Goal: Task Accomplishment & Management: Manage account settings

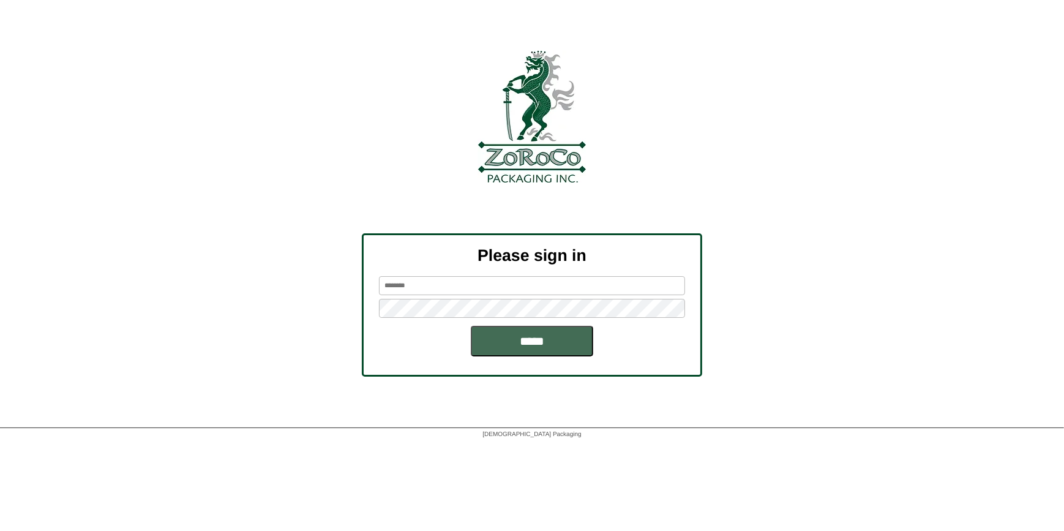
type input "*********"
click at [538, 331] on input "*****" at bounding box center [532, 341] width 122 height 31
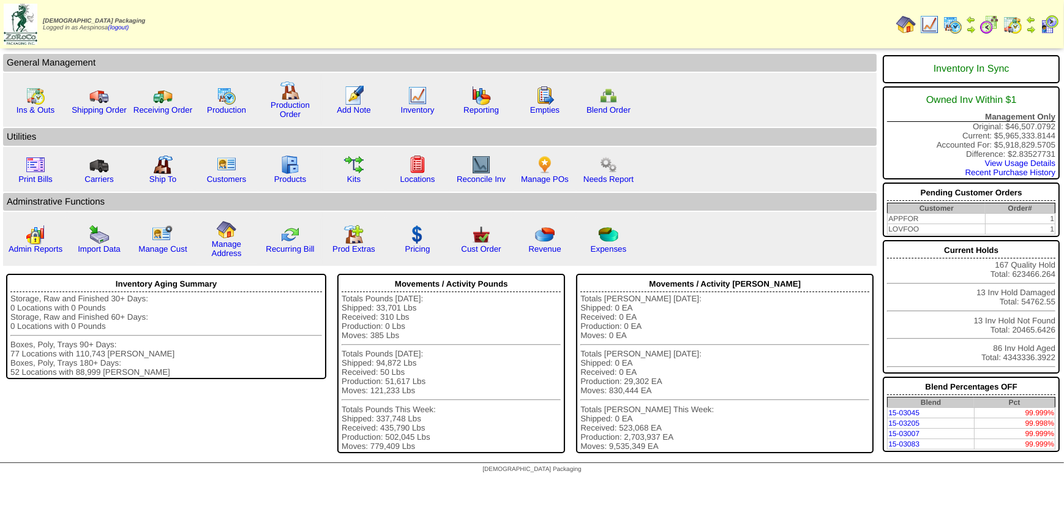
click at [1016, 24] on img at bounding box center [1013, 25] width 20 height 20
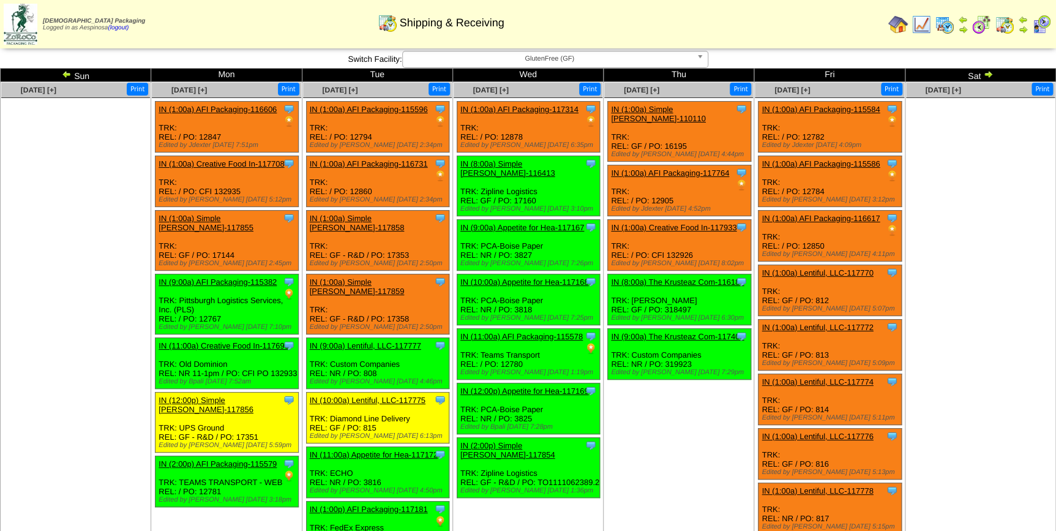
click at [116, 250] on ul at bounding box center [75, 190] width 149 height 184
click at [703, 432] on td "Oct 16 [+] Print Clone Item IN (1:00a) Simple Mills-110110 Simple Mills Schedul…" at bounding box center [679, 319] width 151 height 475
click at [984, 74] on img at bounding box center [988, 74] width 10 height 10
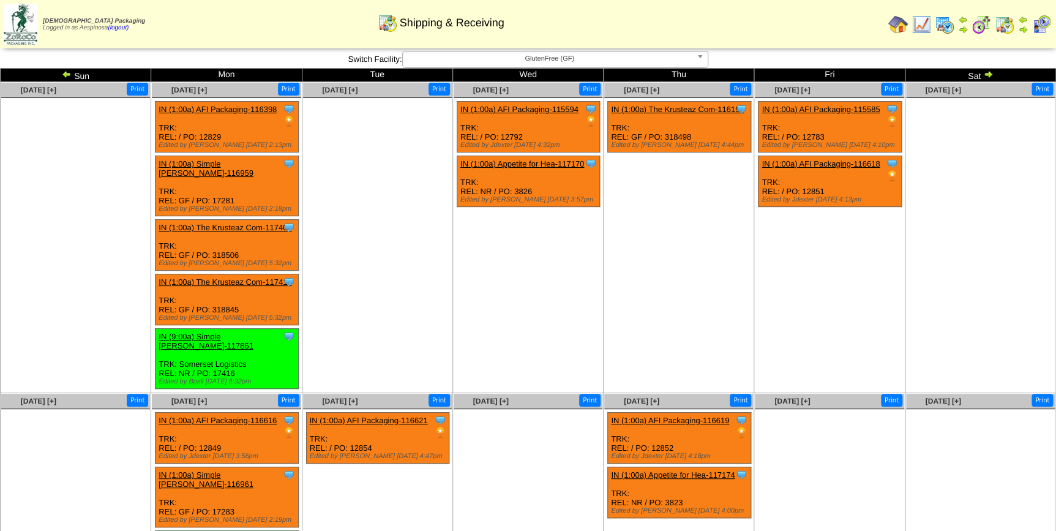
click at [526, 61] on span "GlutenFree (GF)" at bounding box center [550, 58] width 284 height 15
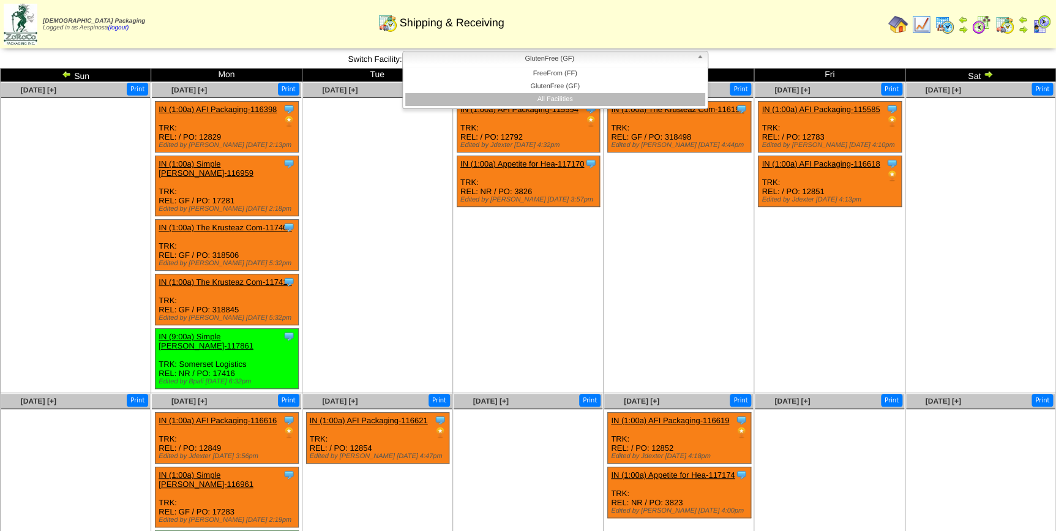
click at [550, 96] on li "All Facilities" at bounding box center [555, 99] width 300 height 13
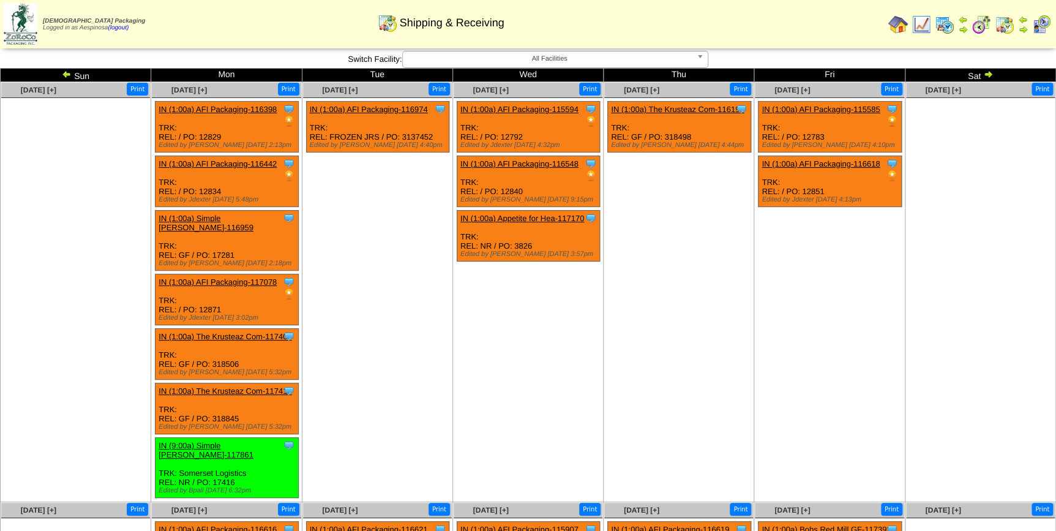
click at [65, 75] on img at bounding box center [67, 74] width 10 height 10
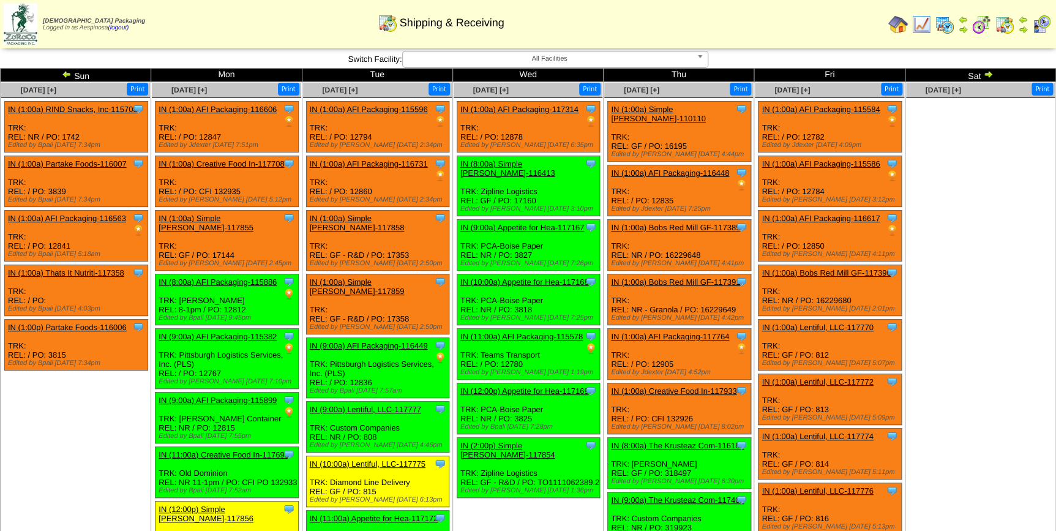
drag, startPoint x: 0, startPoint y: 0, endPoint x: 65, endPoint y: 75, distance: 99.4
click at [65, 75] on img at bounding box center [67, 74] width 10 height 10
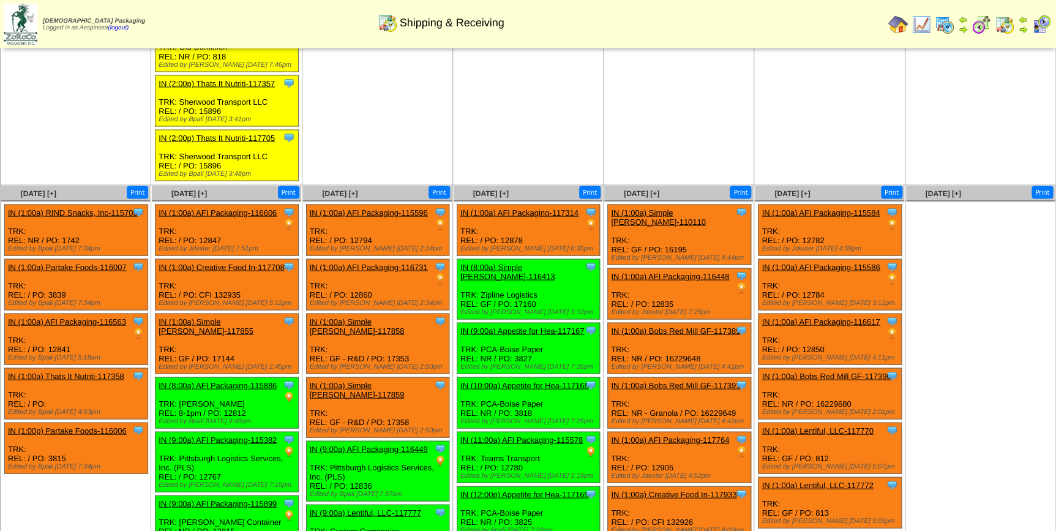
scroll to position [1280, 0]
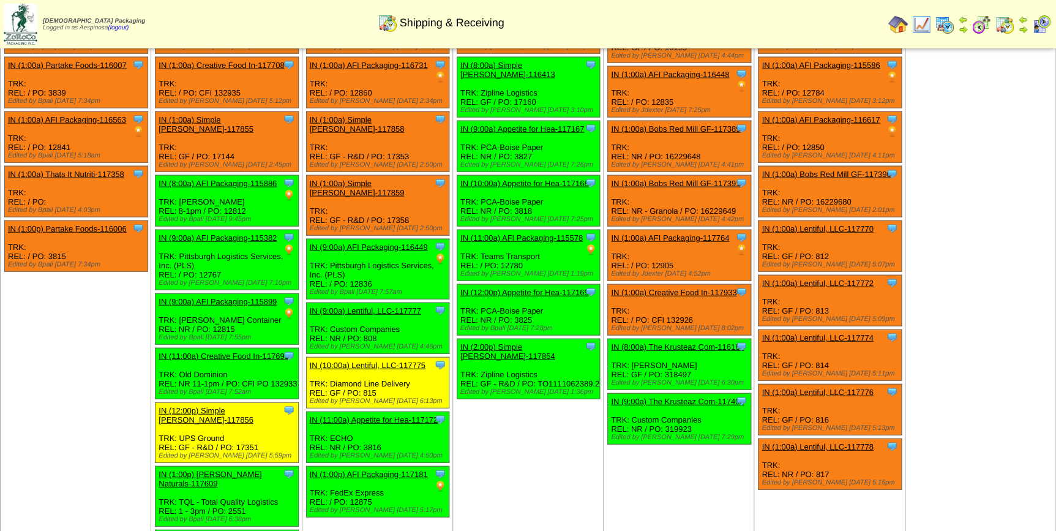
click at [526, 380] on td "Oct 15 [+] Print Clone Item IN (1:00a) AFI Packaging-117314 AFI Packaging Sched…" at bounding box center [528, 284] width 151 height 602
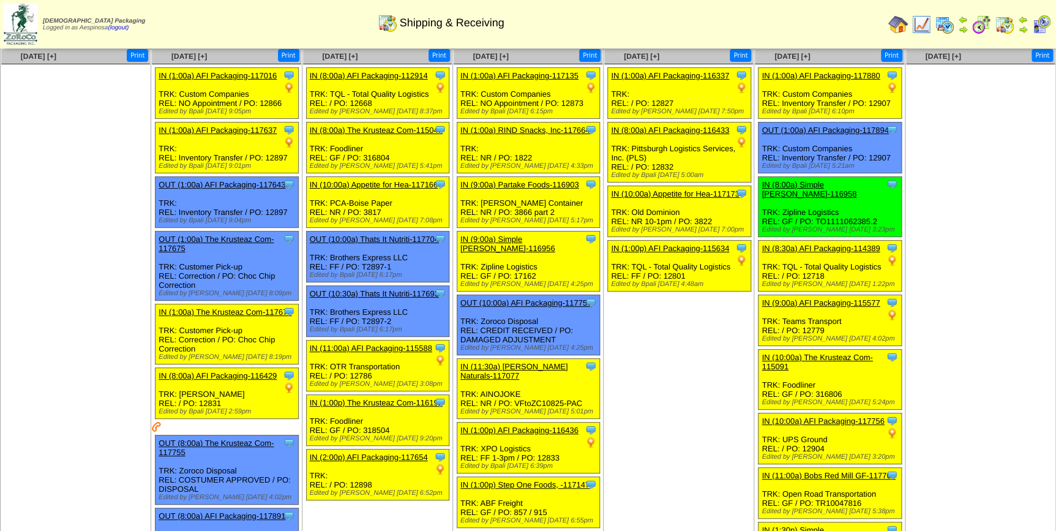
scroll to position [0, 0]
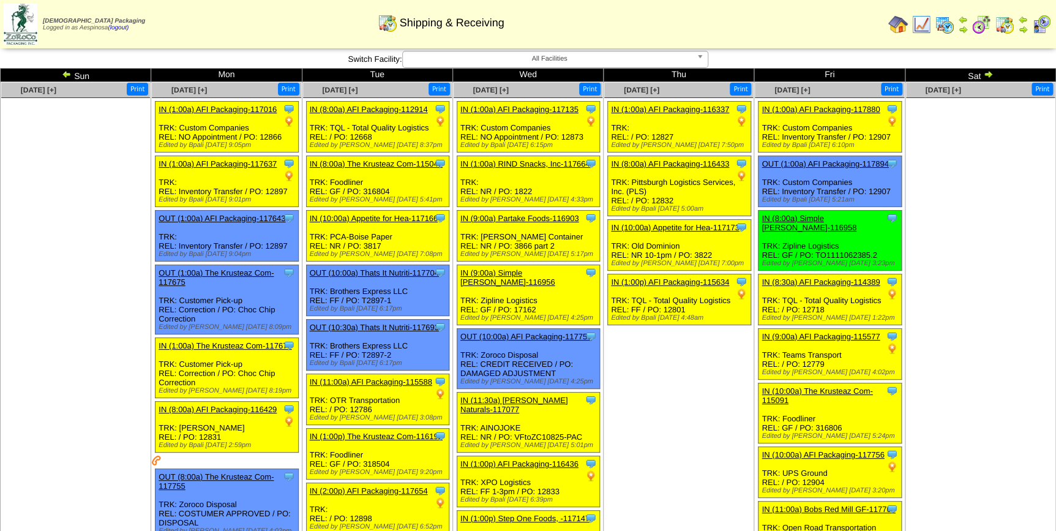
click at [988, 72] on img at bounding box center [988, 74] width 10 height 10
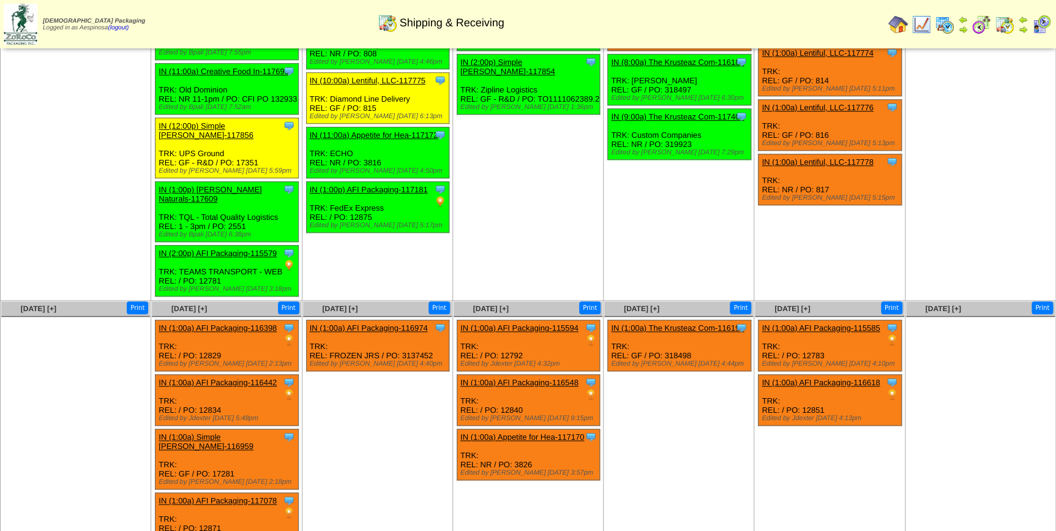
scroll to position [530, 0]
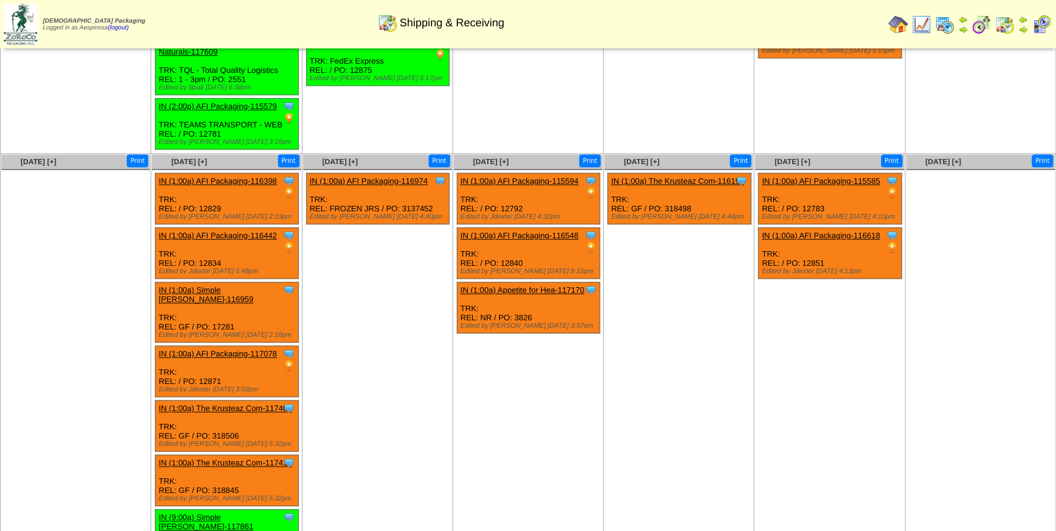
click at [1039, 27] on img at bounding box center [1042, 25] width 20 height 20
click at [387, 287] on ul "Clone Item IN (1:00a) AFI Packaging-116974 AFI Packaging ScheduleID: 116974 No …" at bounding box center [377, 265] width 149 height 184
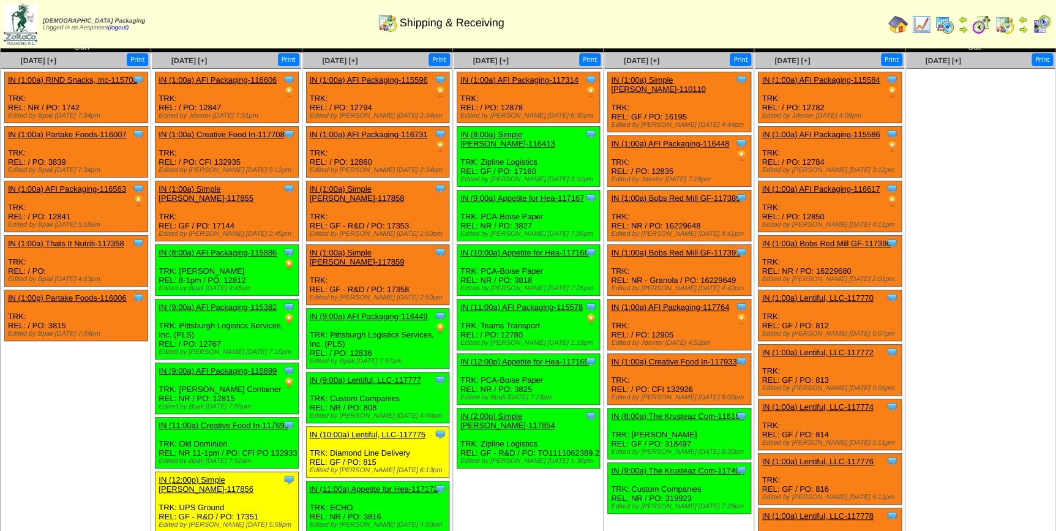
scroll to position [0, 0]
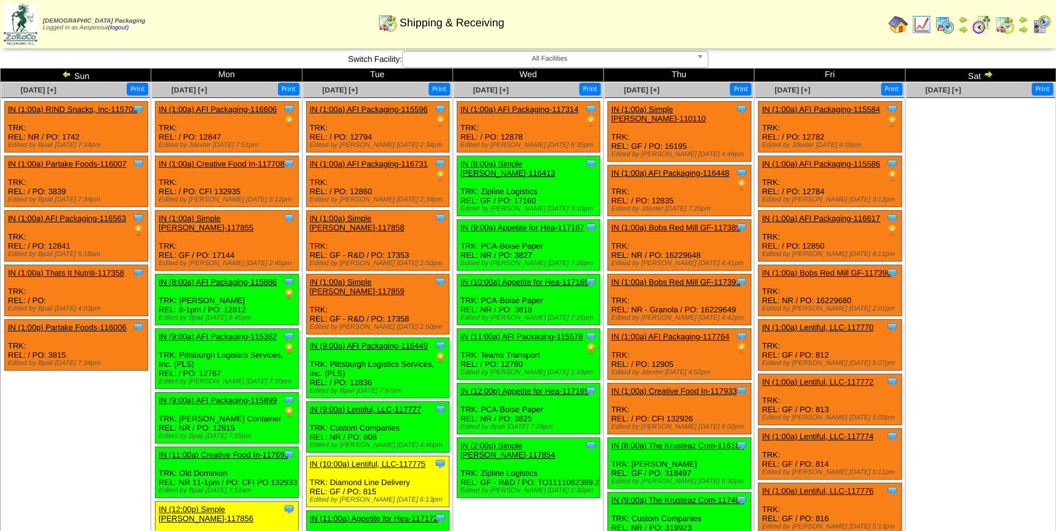
click at [989, 70] on img at bounding box center [988, 74] width 10 height 10
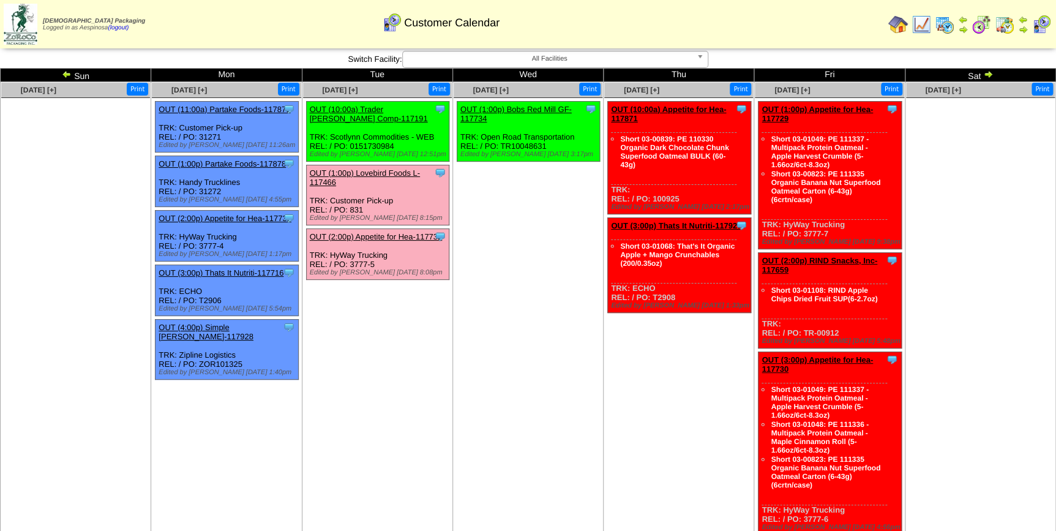
click at [564, 312] on td "Oct 15 [+] Print Clone Item OUT (1:00p) Bobs Red Mill GF-117734 Bobs Red Mill G…" at bounding box center [528, 310] width 151 height 457
click at [383, 168] on link "OUT (1:00p) Lovebird Foods L-117466" at bounding box center [365, 177] width 110 height 18
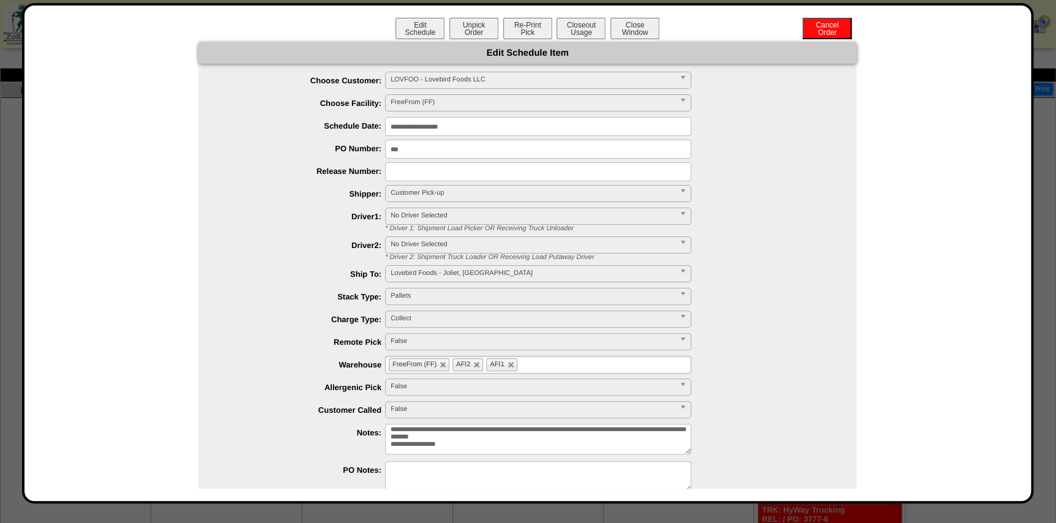
click at [449, 193] on span "Customer Pick-up" at bounding box center [533, 193] width 284 height 15
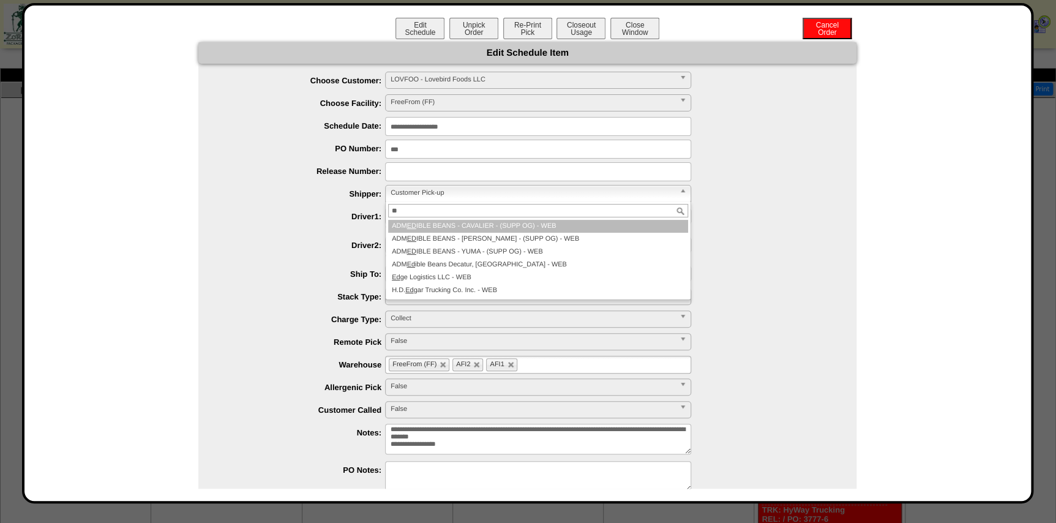
type input "*"
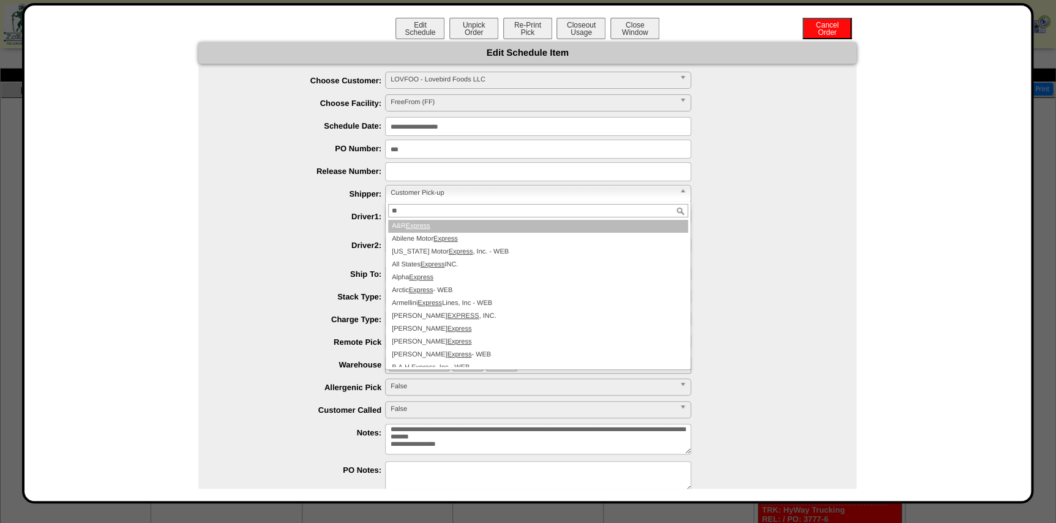
type input "*"
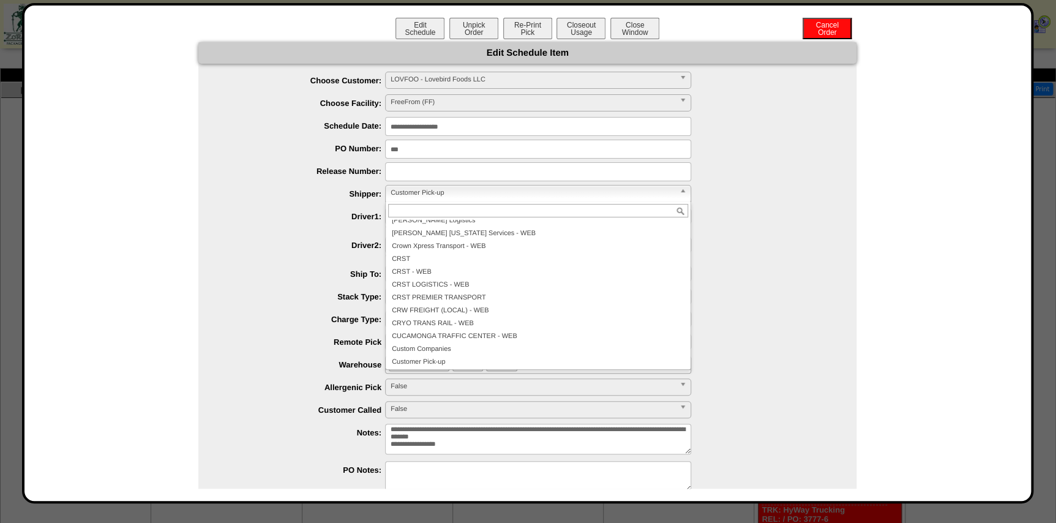
scroll to position [6169, 0]
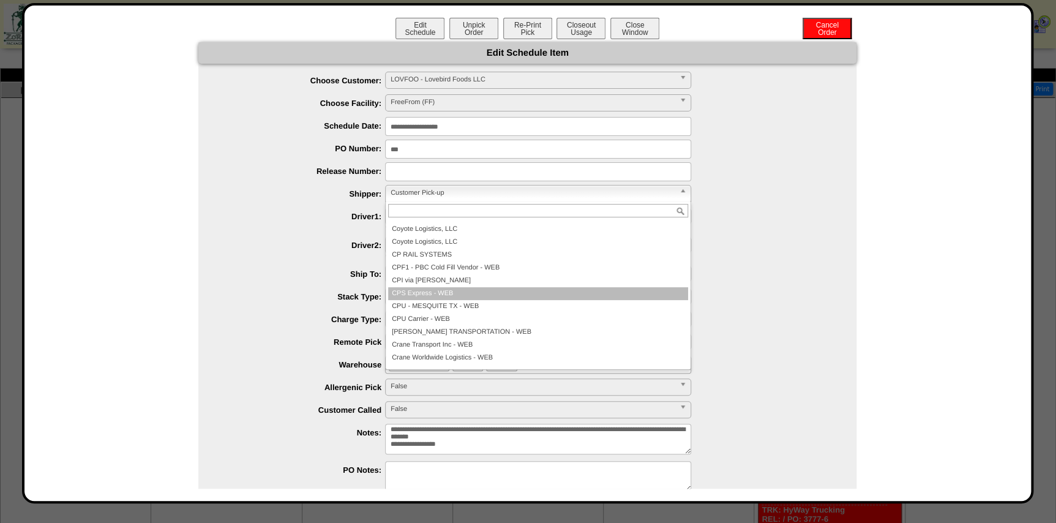
click at [801, 225] on div "* Driver 1: Shipment Load Picker OR Receiving Truck Unloader" at bounding box center [616, 228] width 481 height 7
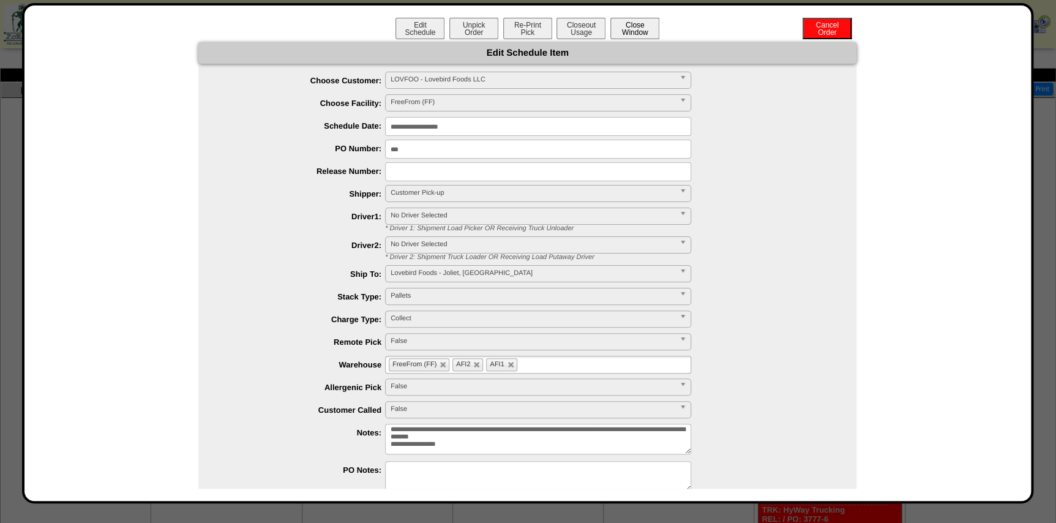
click at [643, 28] on button "Close Window" at bounding box center [634, 28] width 49 height 21
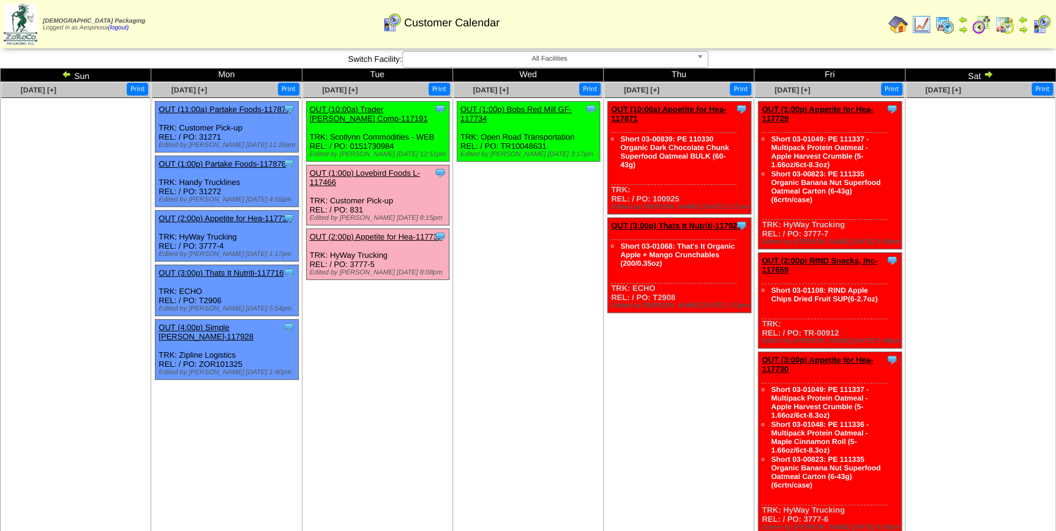
click at [27, 28] on img at bounding box center [21, 24] width 34 height 41
click at [381, 178] on div "OUT (1:00p) Lovebird Foods L-117466" at bounding box center [376, 177] width 133 height 18
click at [381, 174] on link "OUT (1:00p) Lovebird Foods L-117466" at bounding box center [365, 177] width 110 height 18
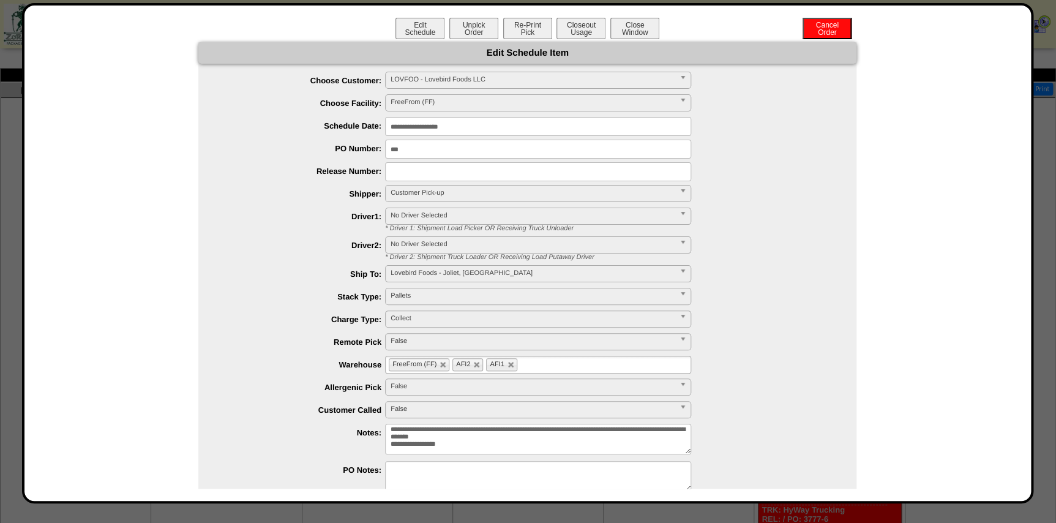
click at [445, 196] on span "Customer Pick-up" at bounding box center [533, 193] width 284 height 15
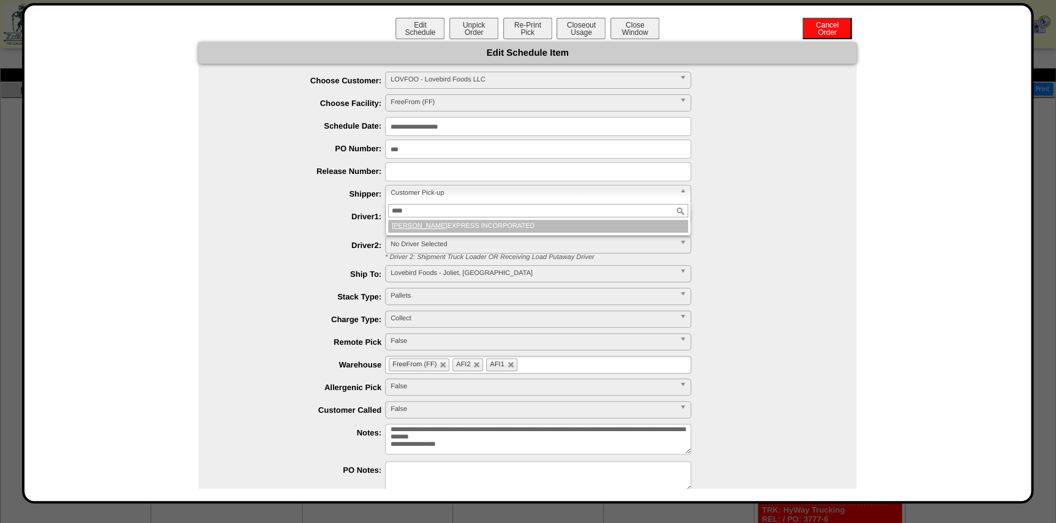
type input "****"
click at [491, 227] on li "EDER EXPRESS INCORPORATED" at bounding box center [538, 226] width 300 height 13
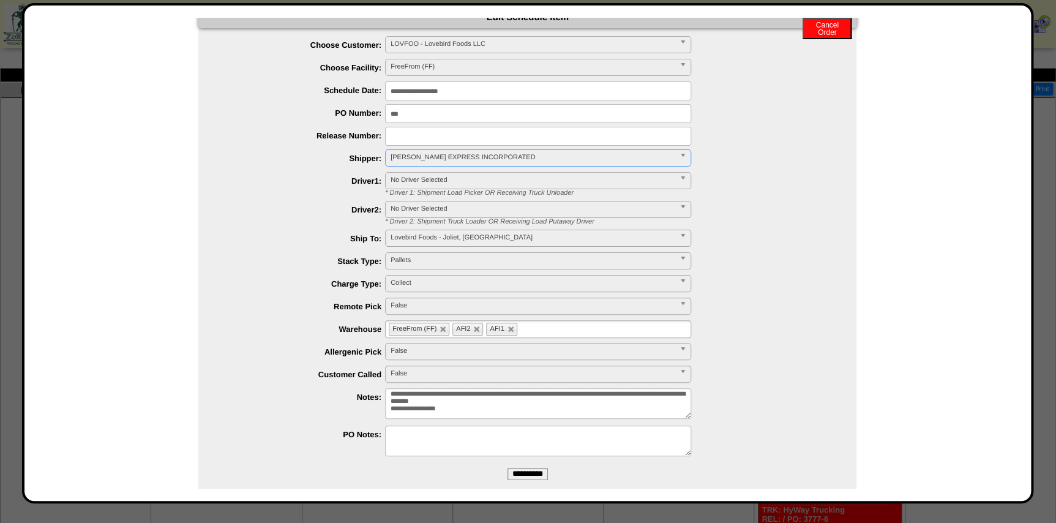
scroll to position [54, 0]
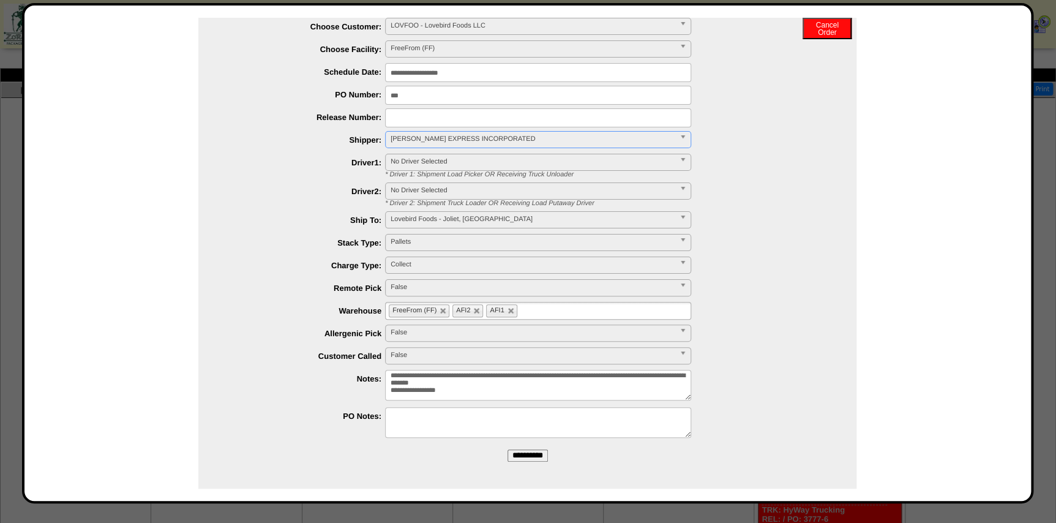
click at [528, 453] on input "**********" at bounding box center [528, 455] width 40 height 12
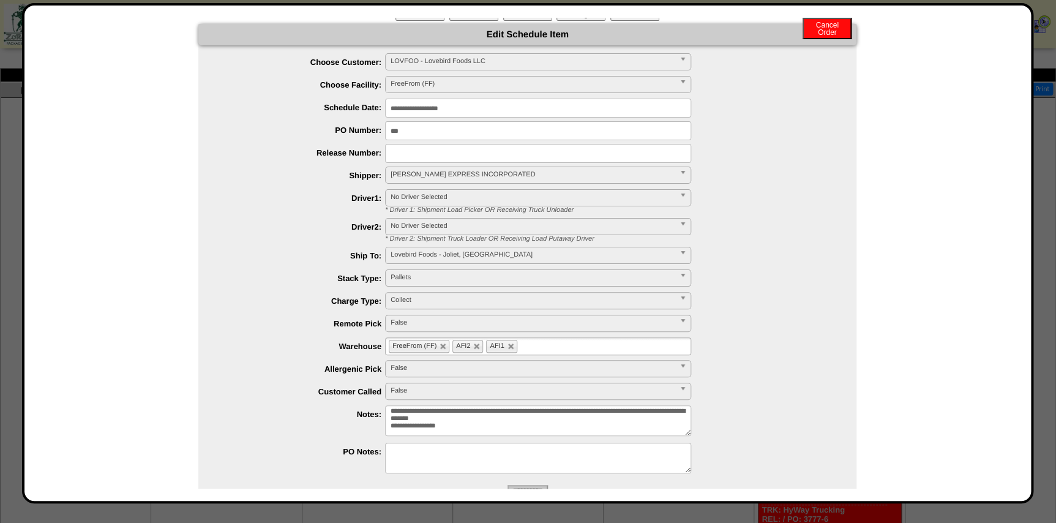
scroll to position [0, 0]
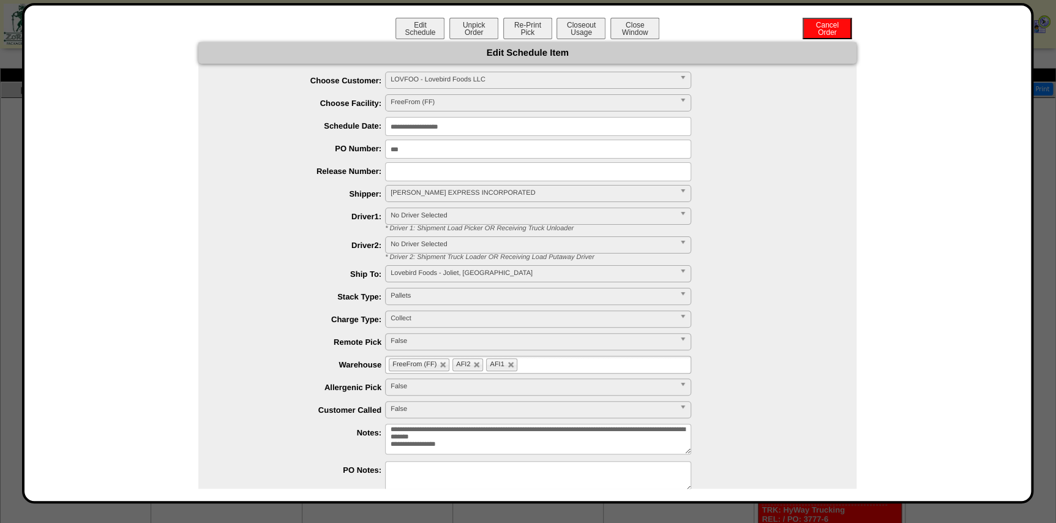
click at [644, 15] on div "**********" at bounding box center [528, 253] width 1012 height 500
click at [644, 23] on button "Close Window" at bounding box center [634, 28] width 49 height 21
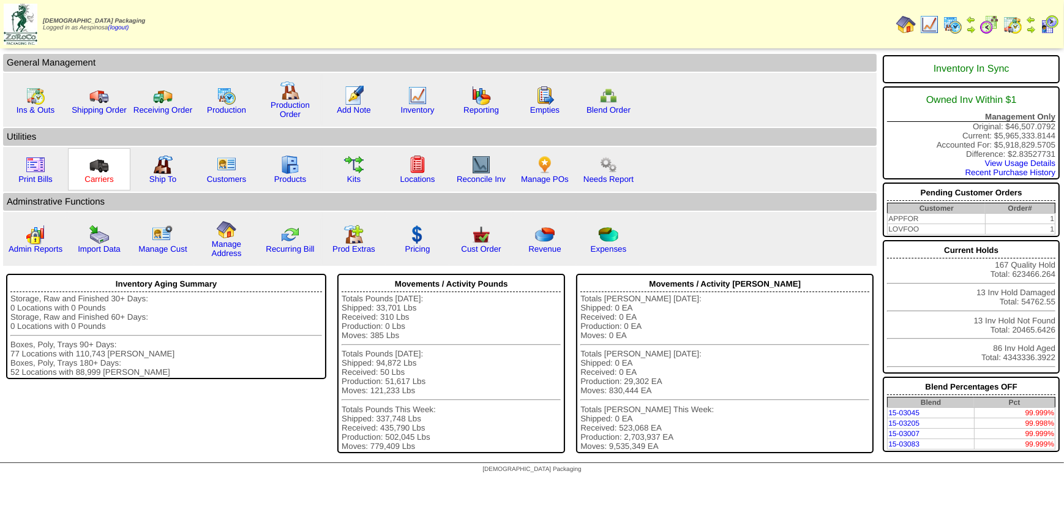
click at [110, 179] on link "Carriers" at bounding box center [99, 179] width 29 height 9
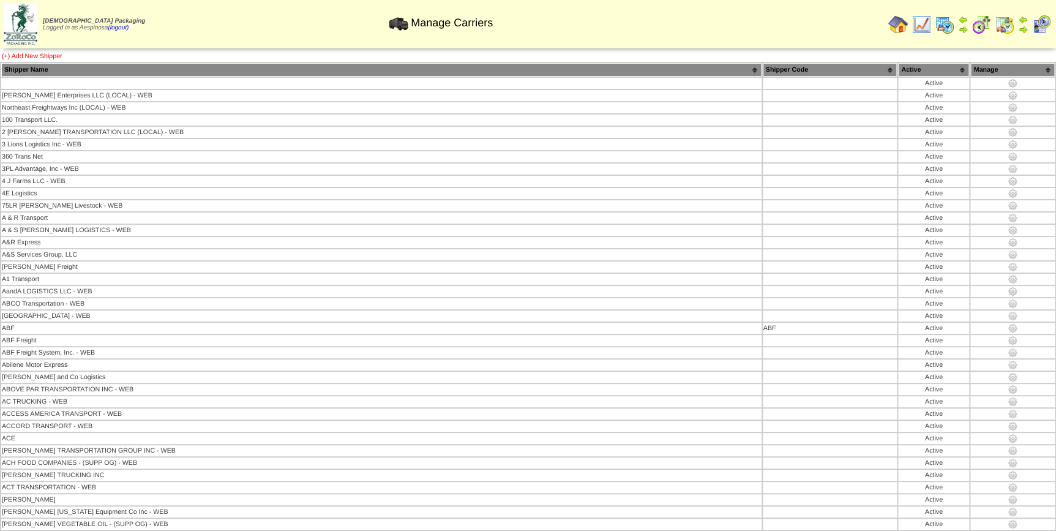
click at [31, 55] on link "(+) Add New Shipper" at bounding box center [32, 56] width 61 height 7
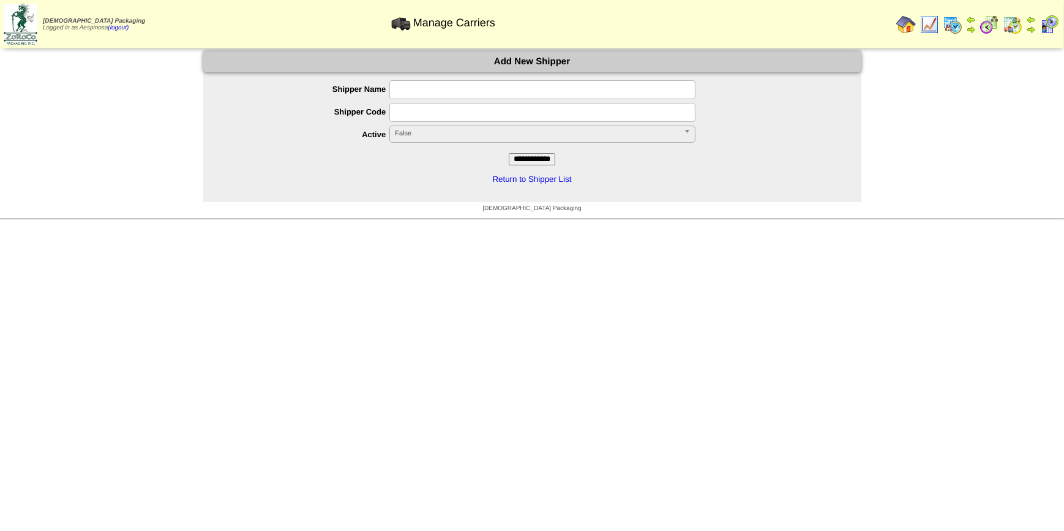
click at [473, 93] on input "text" at bounding box center [542, 89] width 306 height 19
type input "*"
click at [468, 133] on span "False" at bounding box center [537, 133] width 284 height 15
click at [465, 138] on span "False" at bounding box center [537, 133] width 284 height 15
click at [536, 178] on link "Return to Shipper List" at bounding box center [532, 179] width 79 height 9
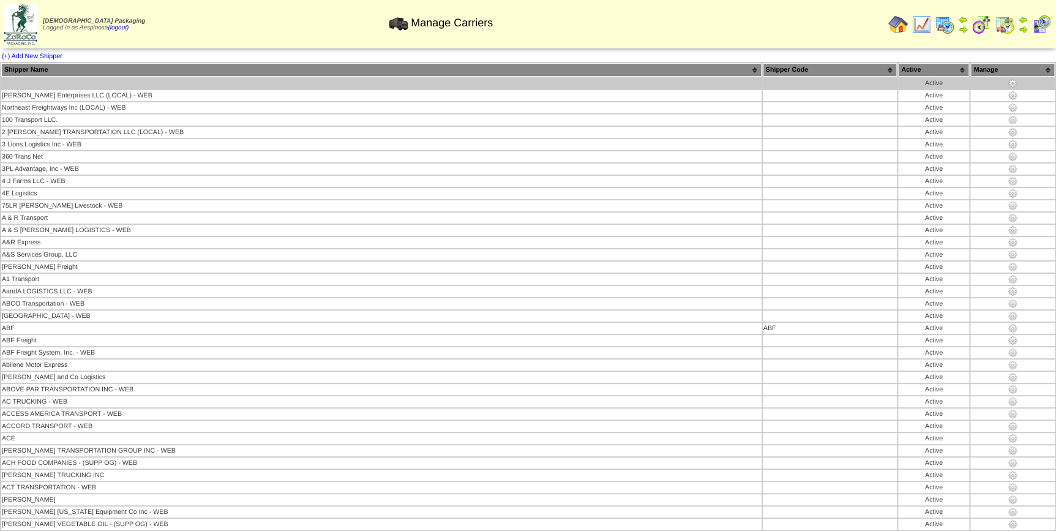
click at [1008, 85] on img at bounding box center [1013, 83] width 10 height 10
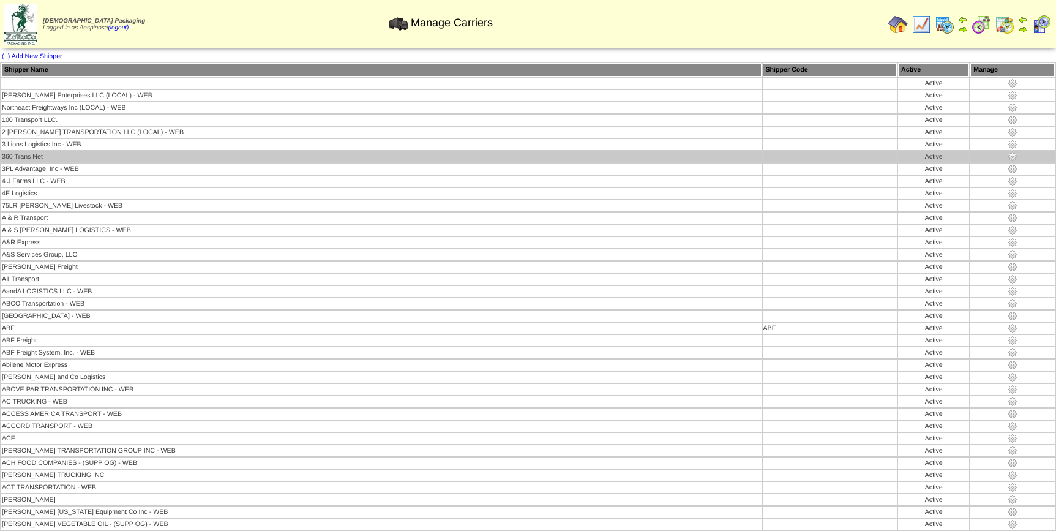
click at [1008, 153] on img at bounding box center [1013, 157] width 10 height 10
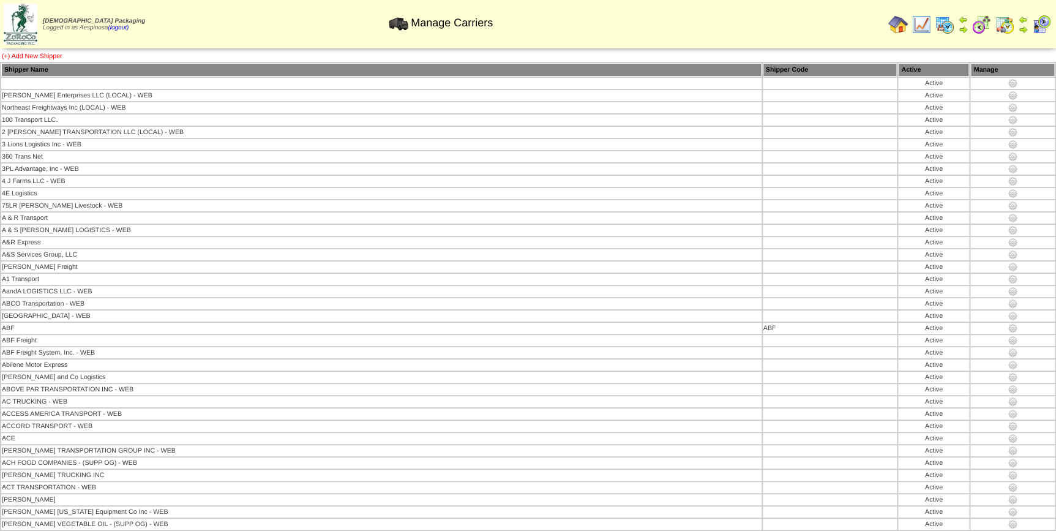
click at [23, 56] on link "(+) Add New Shipper" at bounding box center [32, 56] width 61 height 7
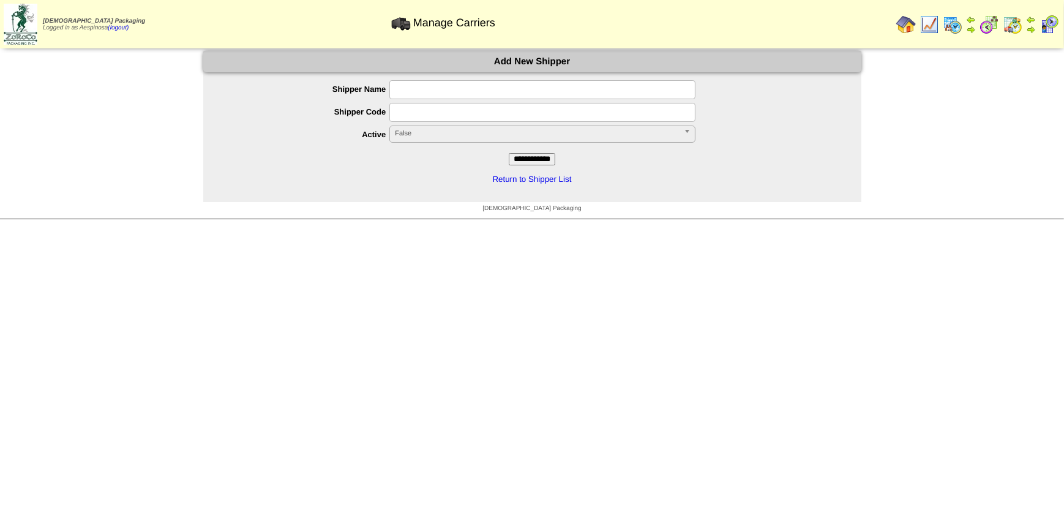
click at [489, 90] on input "text" at bounding box center [542, 89] width 306 height 19
type input "**********"
click at [419, 133] on span "False" at bounding box center [537, 133] width 284 height 15
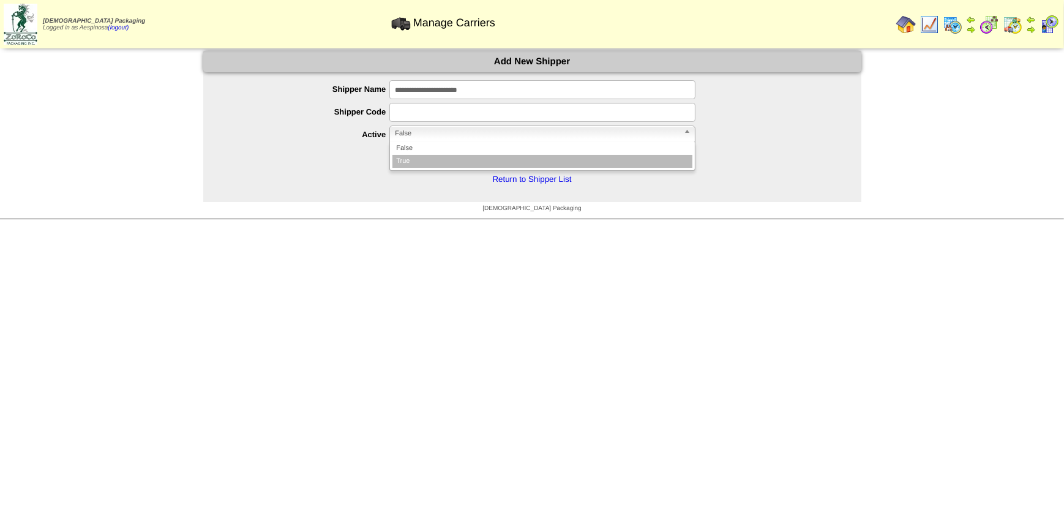
click at [437, 159] on li "True" at bounding box center [543, 161] width 300 height 13
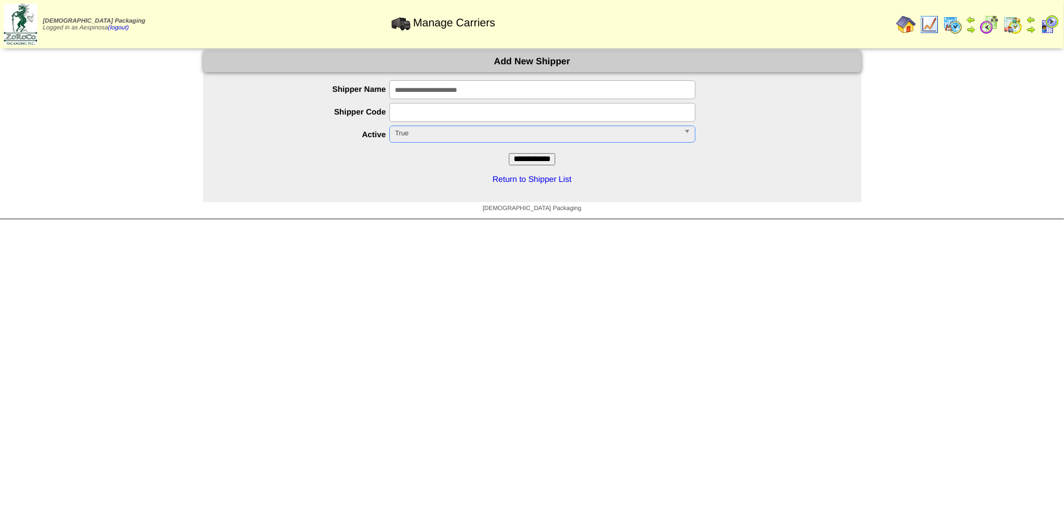
click at [513, 157] on input "**********" at bounding box center [532, 159] width 47 height 12
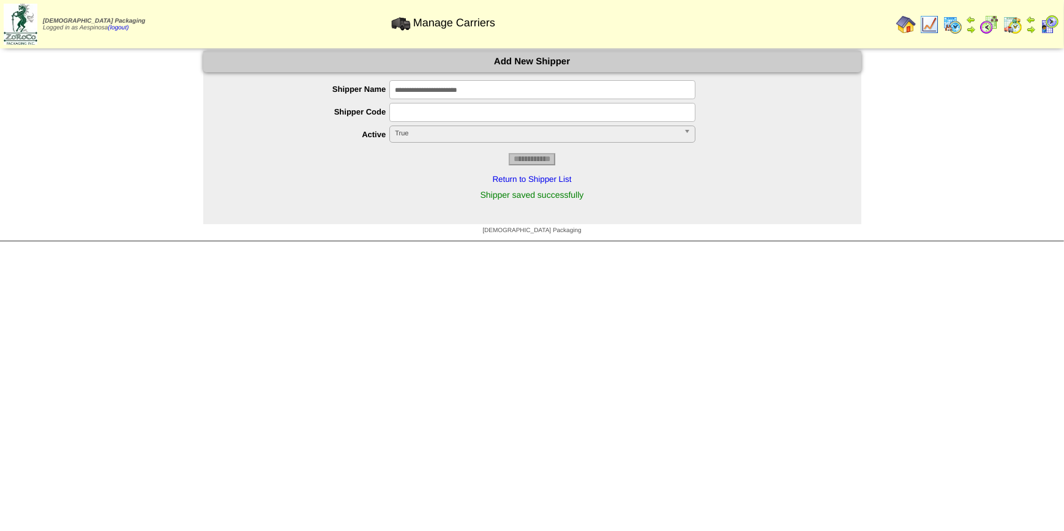
click at [28, 21] on img at bounding box center [21, 24] width 34 height 41
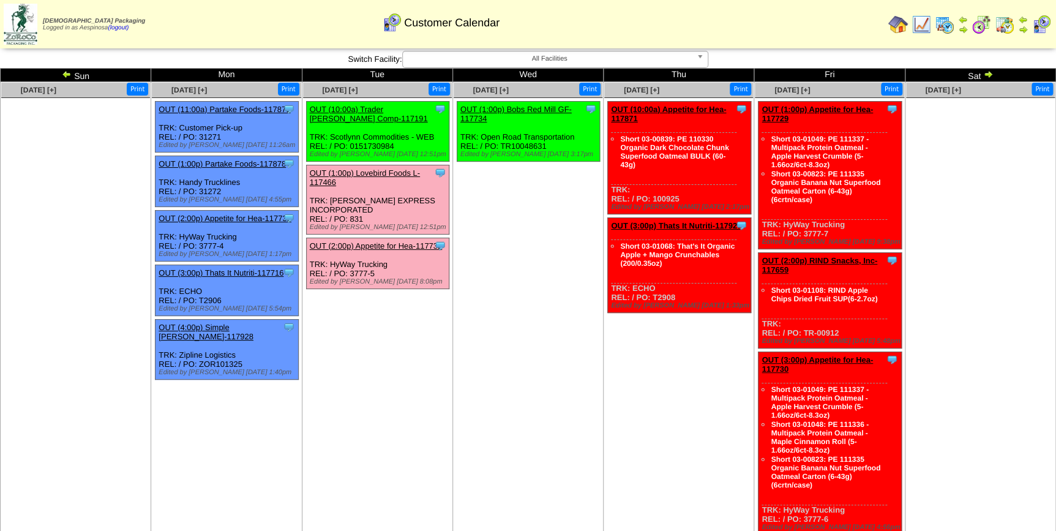
drag, startPoint x: 364, startPoint y: 217, endPoint x: 349, endPoint y: 216, distance: 14.8
click at [349, 216] on div "Clone Item OUT (1:00p) Lovebird Foods L-117466 Lovebird Foods LLC ScheduleID: 1…" at bounding box center [377, 199] width 143 height 69
copy div "831"
click at [27, 18] on img at bounding box center [21, 24] width 34 height 41
click at [83, 344] on td "Oct 12 [+] Print" at bounding box center [76, 310] width 151 height 457
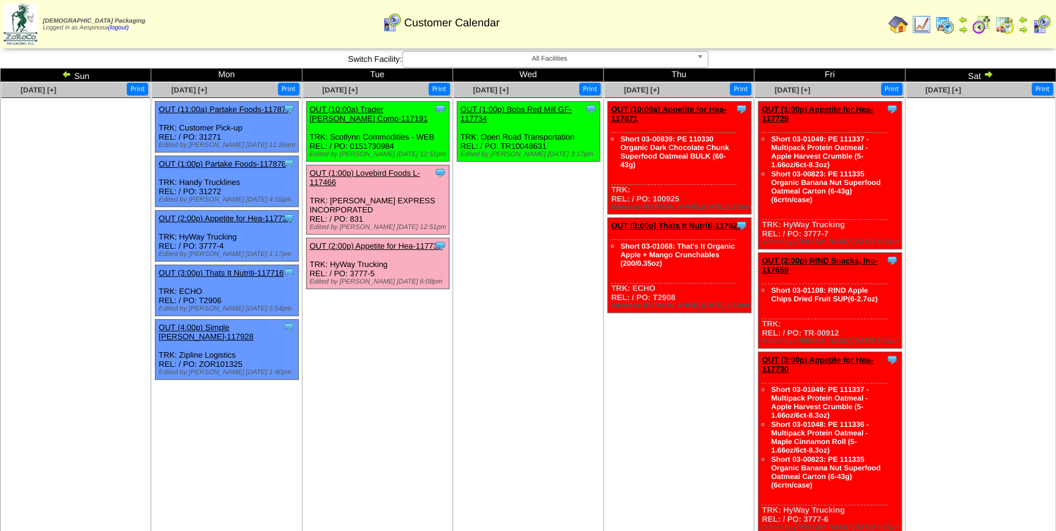
click at [64, 76] on img at bounding box center [67, 74] width 10 height 10
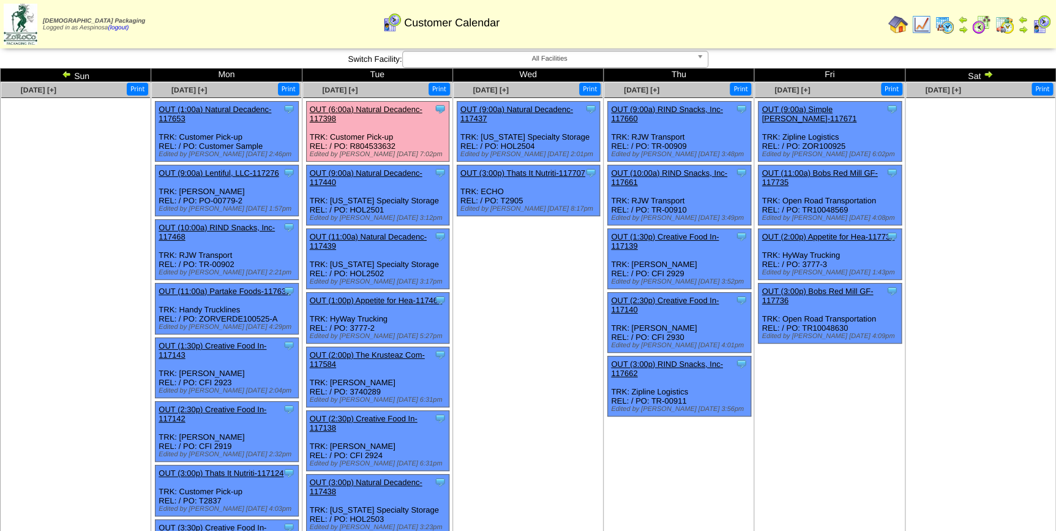
drag, startPoint x: 0, startPoint y: 0, endPoint x: 64, endPoint y: 76, distance: 99.1
click at [64, 76] on img at bounding box center [67, 74] width 10 height 10
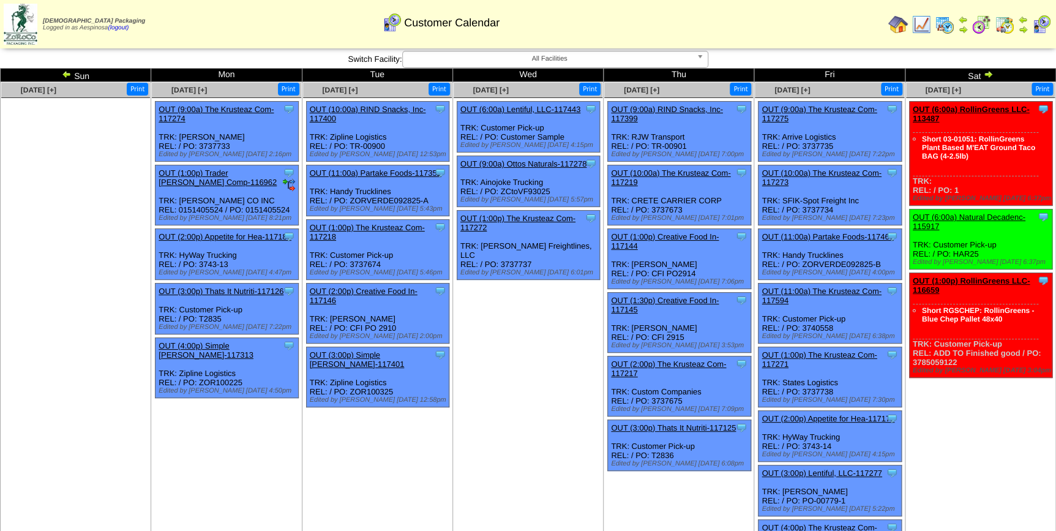
click at [64, 76] on img at bounding box center [67, 74] width 10 height 10
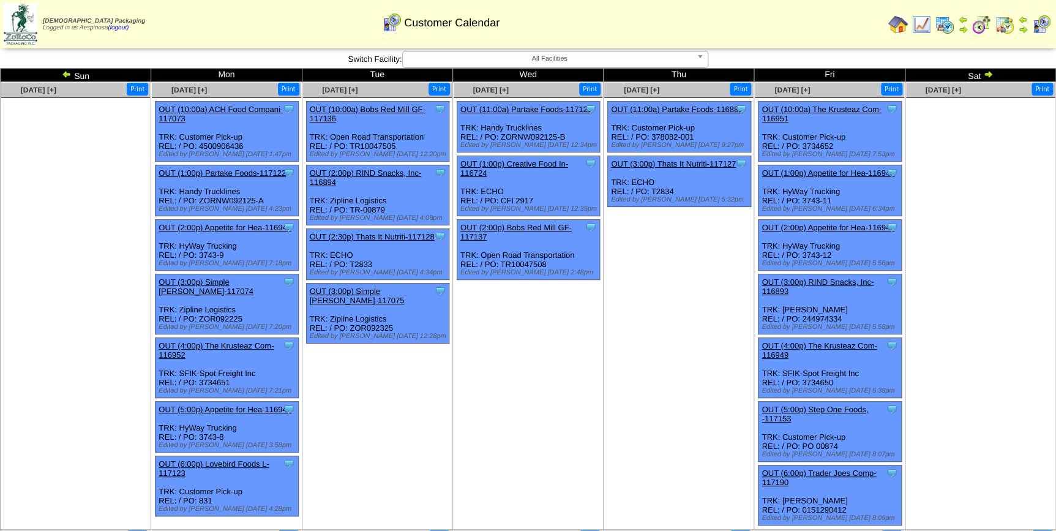
drag, startPoint x: 0, startPoint y: 0, endPoint x: 64, endPoint y: 76, distance: 99.1
click at [64, 76] on img at bounding box center [67, 74] width 10 height 10
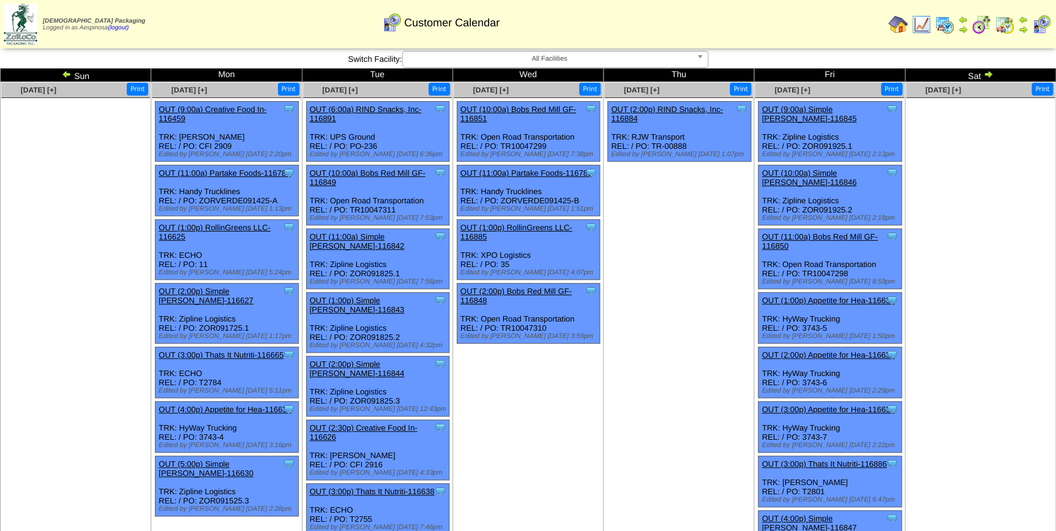
drag, startPoint x: 0, startPoint y: 0, endPoint x: 64, endPoint y: 76, distance: 99.1
click at [64, 76] on img at bounding box center [67, 74] width 10 height 10
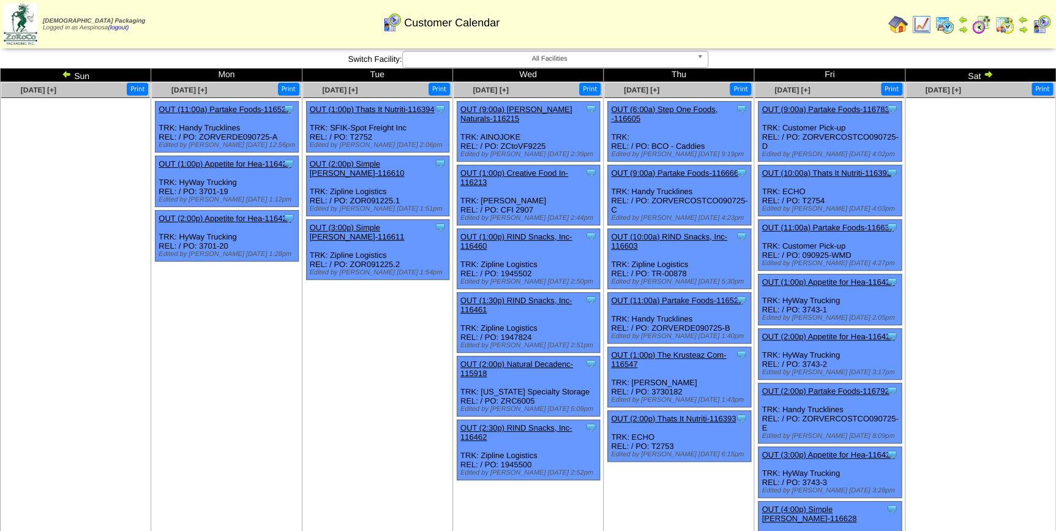
drag, startPoint x: 0, startPoint y: 0, endPoint x: 64, endPoint y: 76, distance: 99.1
click at [64, 76] on img at bounding box center [67, 74] width 10 height 10
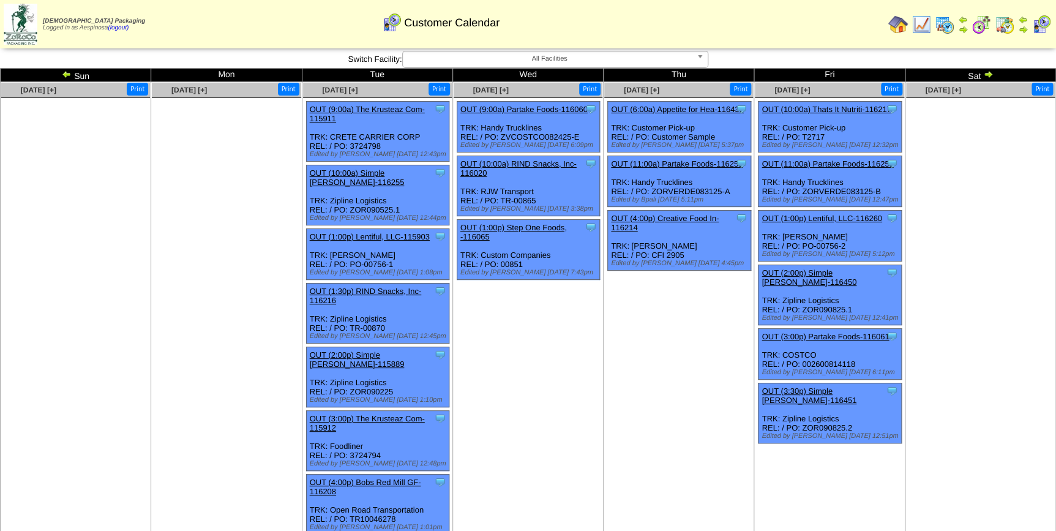
click at [991, 72] on img at bounding box center [988, 74] width 10 height 10
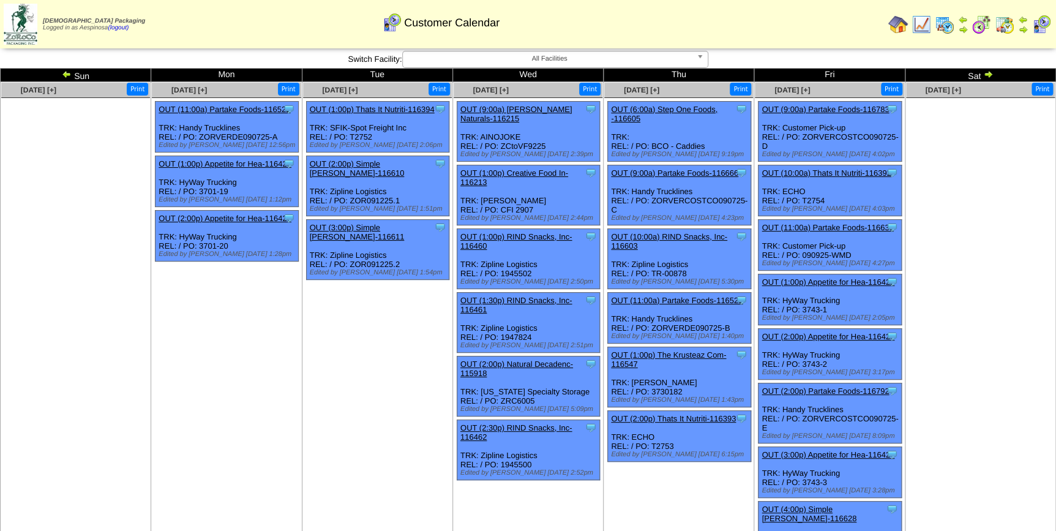
click at [991, 72] on img at bounding box center [988, 74] width 10 height 10
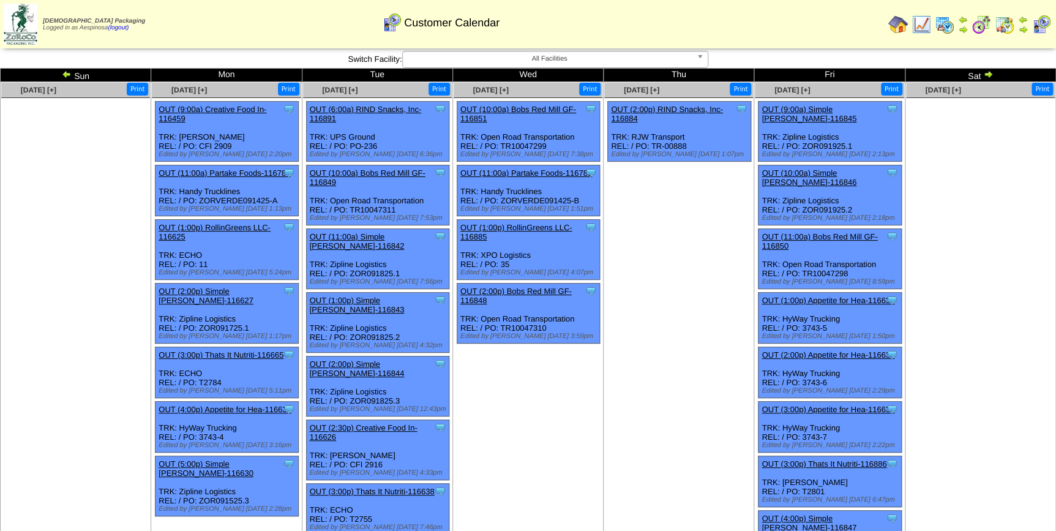
click at [113, 288] on td "[DATE] [+] Print" at bounding box center [76, 396] width 151 height 629
click at [991, 73] on img at bounding box center [988, 74] width 10 height 10
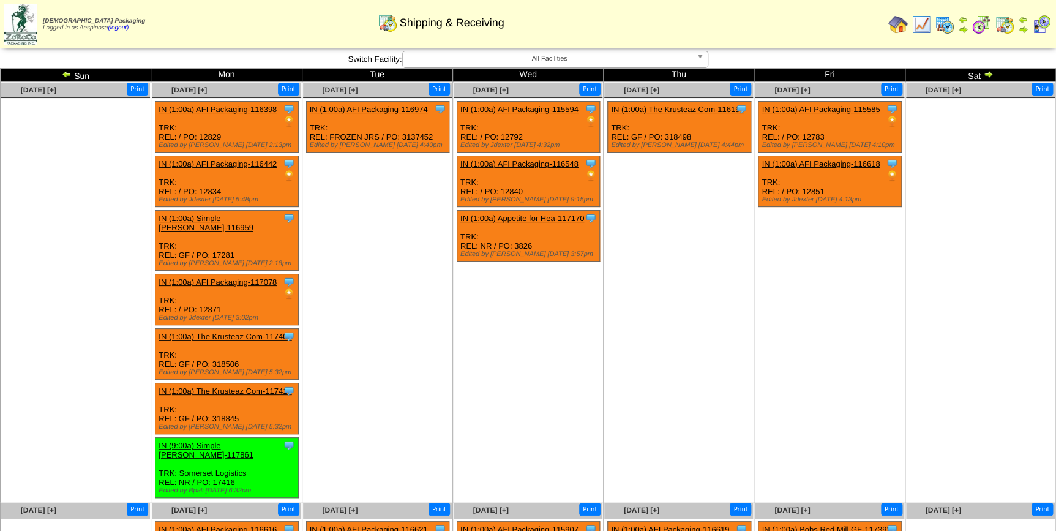
drag, startPoint x: 0, startPoint y: 0, endPoint x: 989, endPoint y: 70, distance: 991.4
click at [989, 70] on img at bounding box center [988, 74] width 10 height 10
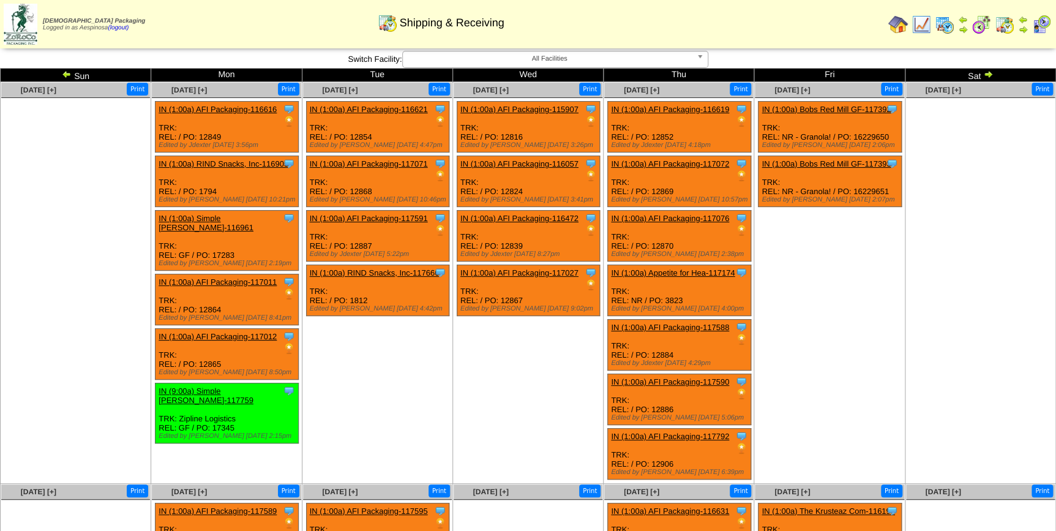
drag, startPoint x: 0, startPoint y: 0, endPoint x: 989, endPoint y: 70, distance: 991.4
click at [989, 70] on img at bounding box center [988, 74] width 10 height 10
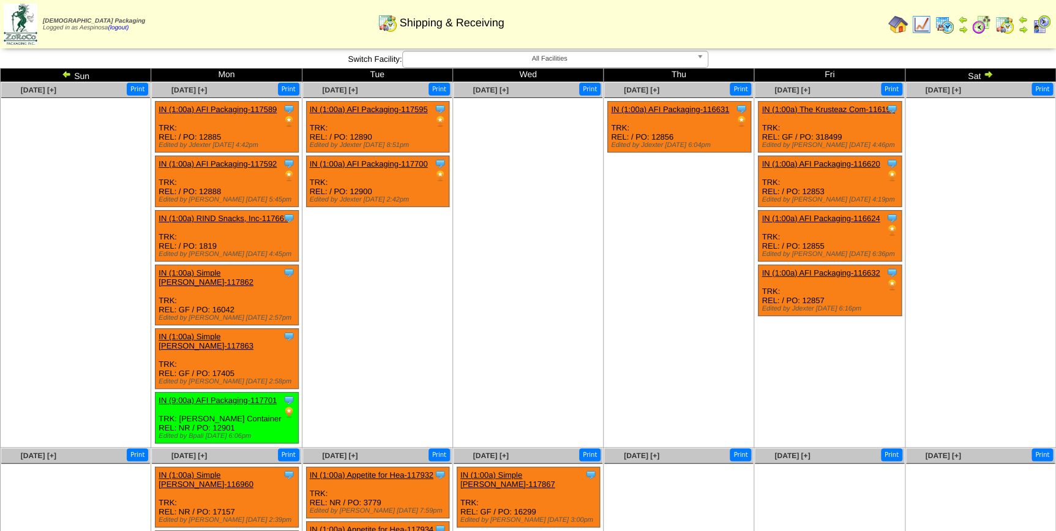
drag, startPoint x: 0, startPoint y: 0, endPoint x: 989, endPoint y: 70, distance: 991.4
click at [989, 70] on img at bounding box center [988, 74] width 10 height 10
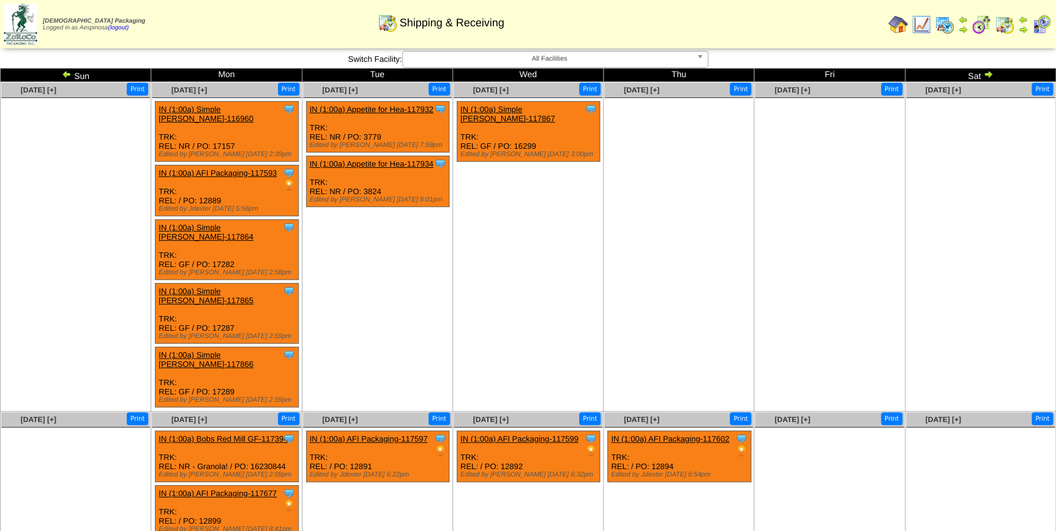
drag, startPoint x: 0, startPoint y: 0, endPoint x: 989, endPoint y: 70, distance: 991.4
click at [989, 70] on img at bounding box center [988, 74] width 10 height 10
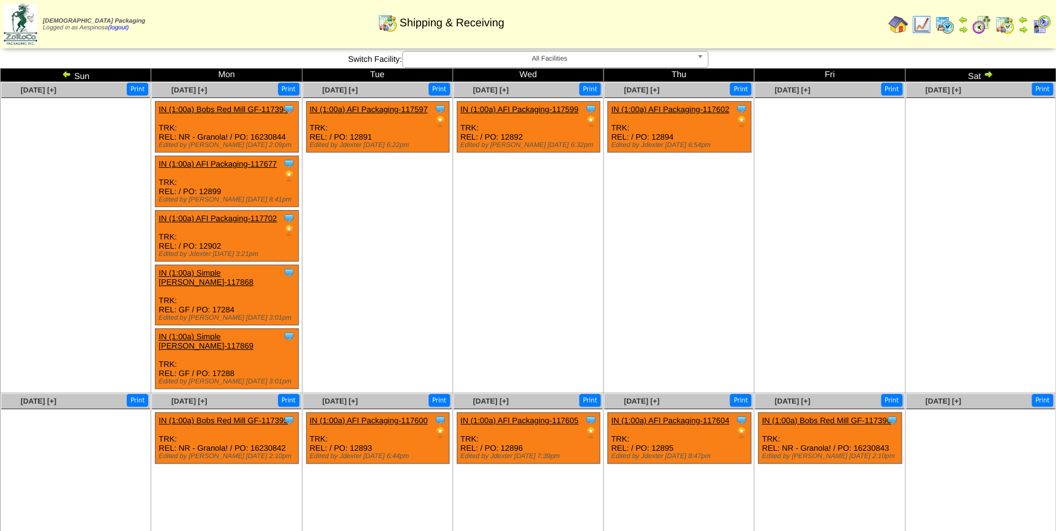
drag, startPoint x: 0, startPoint y: 0, endPoint x: 989, endPoint y: 70, distance: 991.4
click at [989, 70] on img at bounding box center [988, 74] width 10 height 10
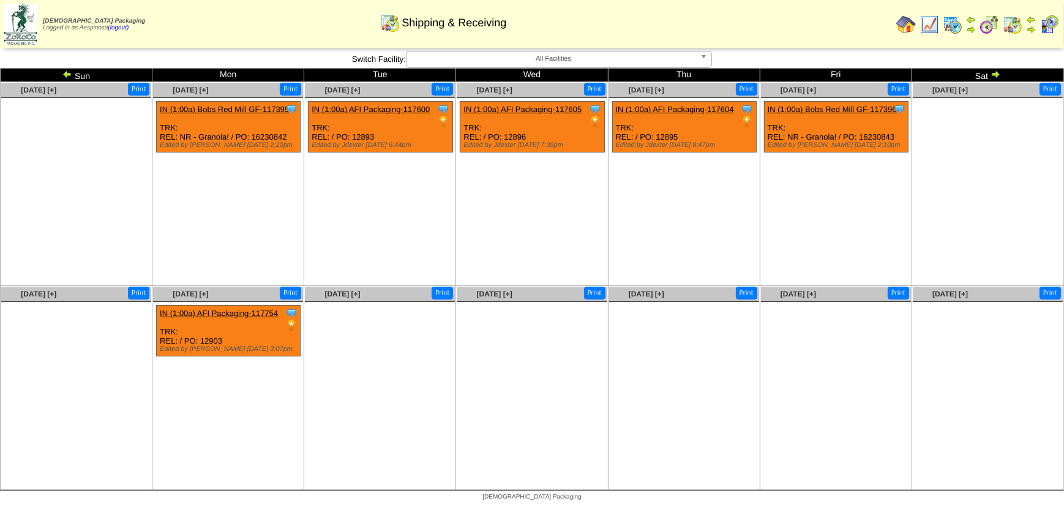
click at [995, 74] on img at bounding box center [996, 74] width 10 height 10
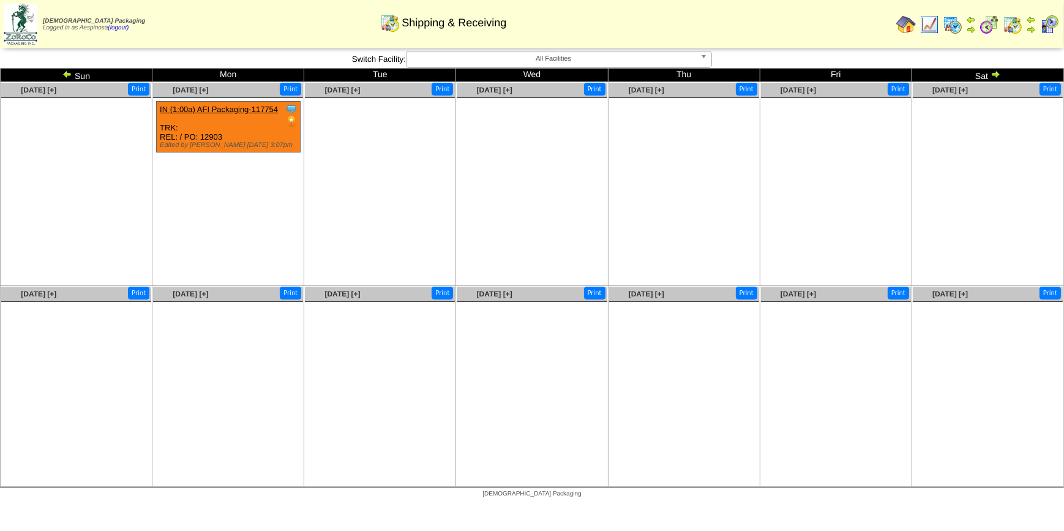
click at [66, 77] on img at bounding box center [67, 74] width 10 height 10
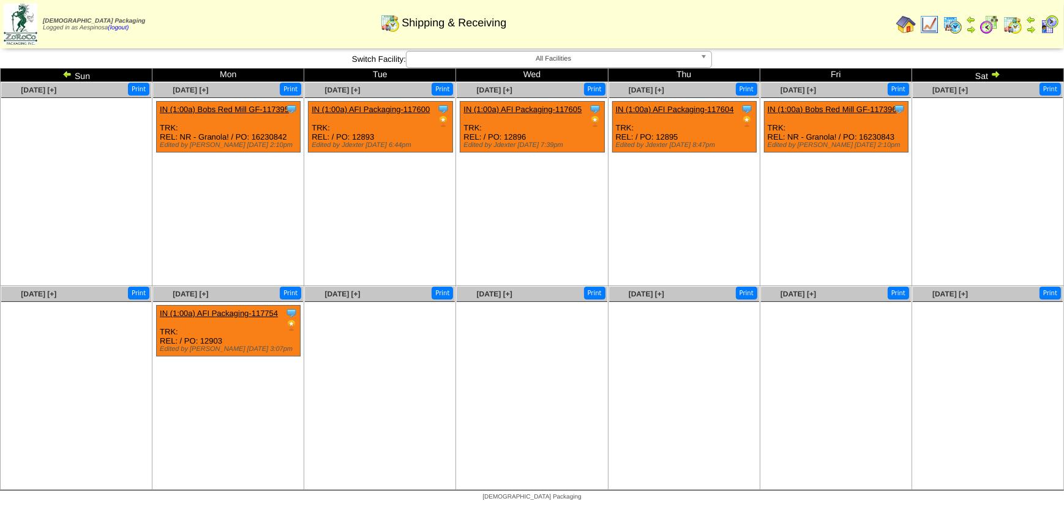
drag, startPoint x: 0, startPoint y: 0, endPoint x: 66, endPoint y: 77, distance: 101.2
click at [66, 77] on img at bounding box center [67, 74] width 10 height 10
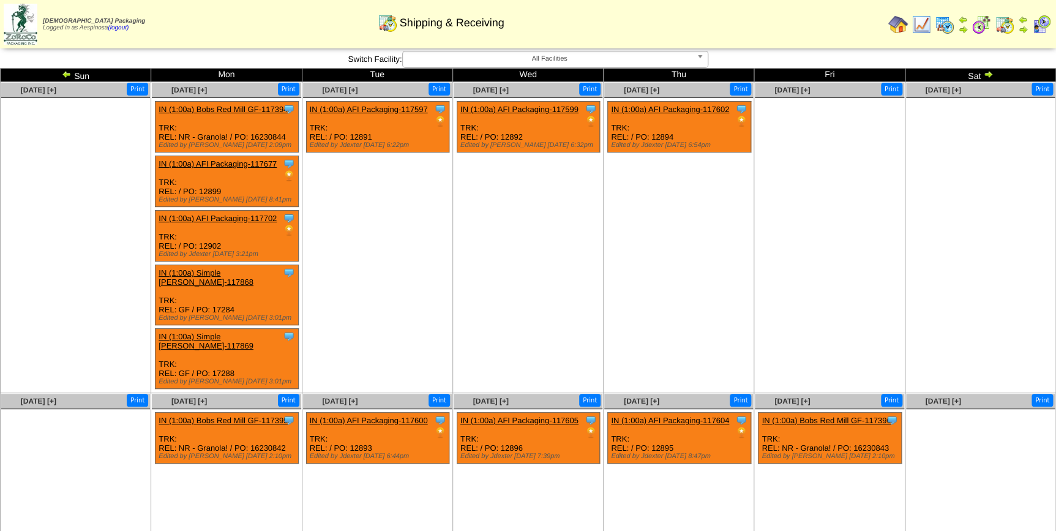
drag, startPoint x: 0, startPoint y: 0, endPoint x: 66, endPoint y: 77, distance: 101.2
click at [66, 77] on img at bounding box center [67, 74] width 10 height 10
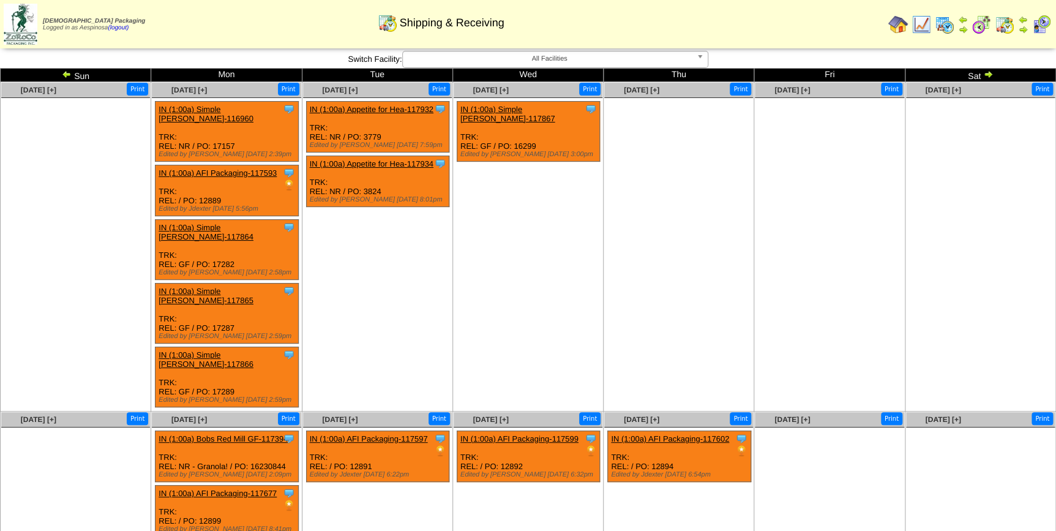
drag, startPoint x: 0, startPoint y: 0, endPoint x: 66, endPoint y: 77, distance: 101.2
click at [66, 77] on img at bounding box center [67, 74] width 10 height 10
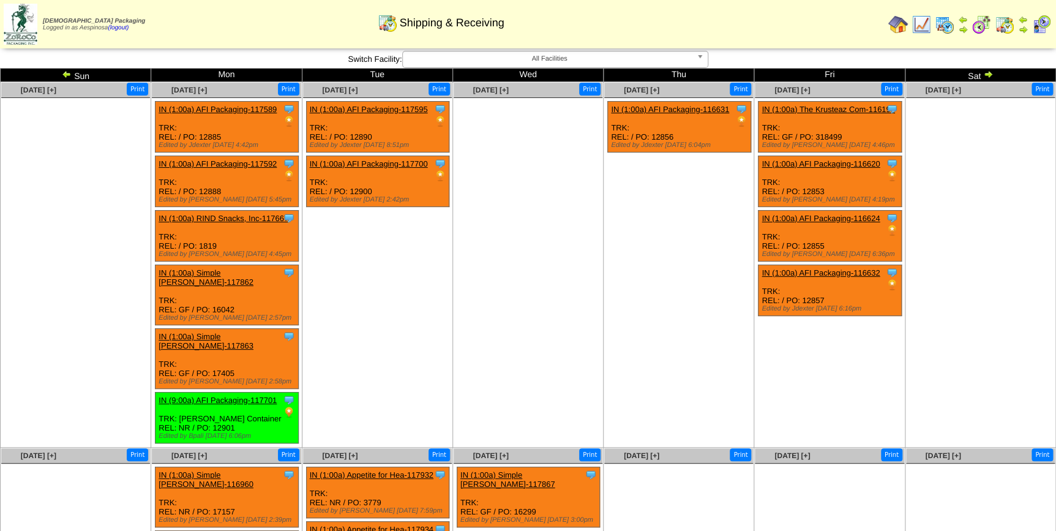
drag, startPoint x: 0, startPoint y: 0, endPoint x: 66, endPoint y: 77, distance: 101.2
click at [66, 77] on img at bounding box center [67, 74] width 10 height 10
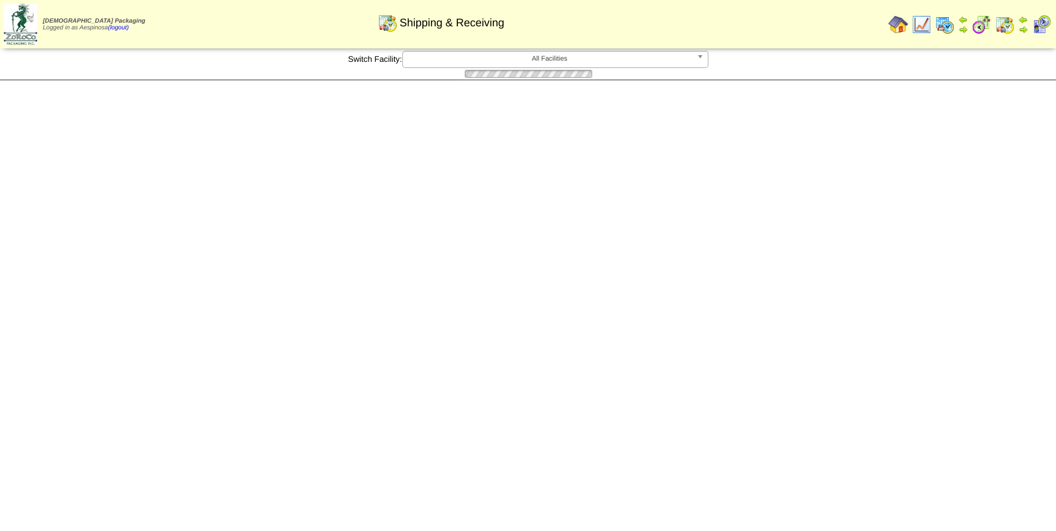
drag, startPoint x: 0, startPoint y: 0, endPoint x: 66, endPoint y: 77, distance: 101.2
click at [0, 0] on img at bounding box center [0, 0] width 0 height 0
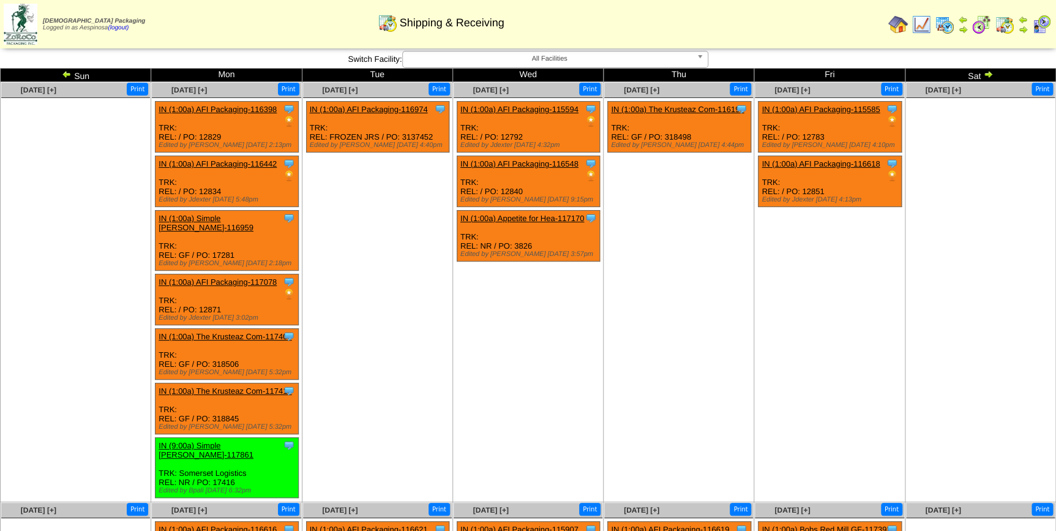
drag, startPoint x: 0, startPoint y: 0, endPoint x: 66, endPoint y: 77, distance: 101.2
click at [66, 77] on img at bounding box center [67, 74] width 10 height 10
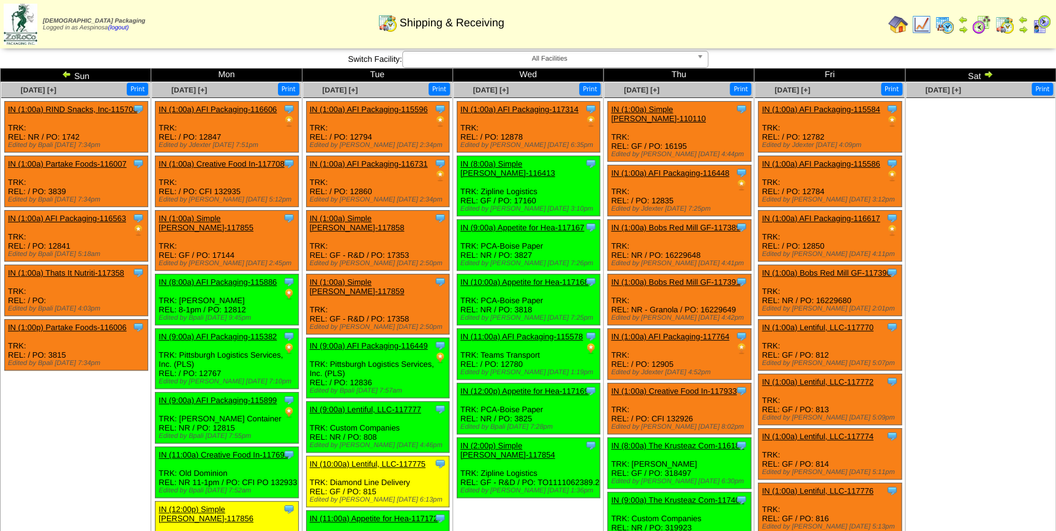
drag, startPoint x: 0, startPoint y: 0, endPoint x: 66, endPoint y: 77, distance: 101.2
click at [66, 77] on img at bounding box center [67, 74] width 10 height 10
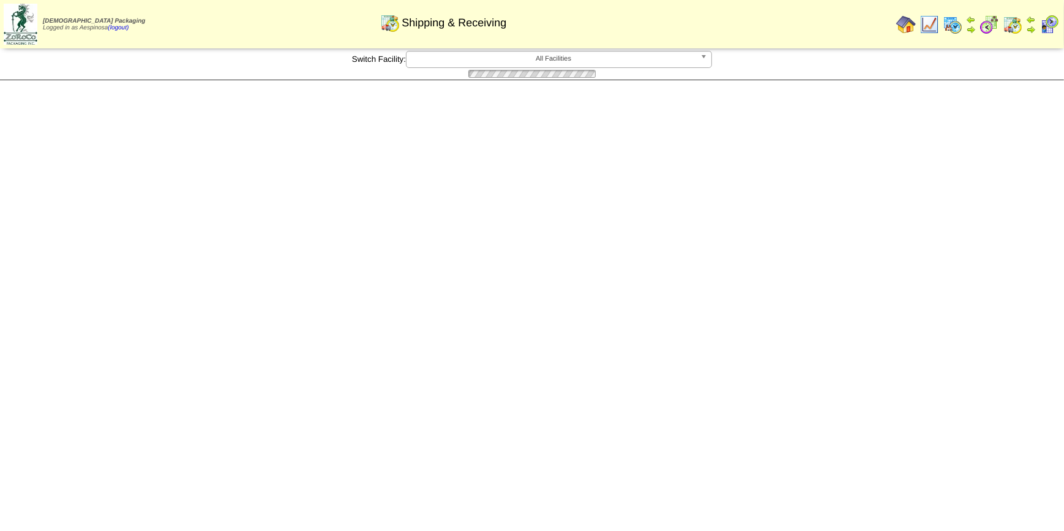
drag, startPoint x: 0, startPoint y: 0, endPoint x: 66, endPoint y: 77, distance: 101.2
click at [0, 0] on img at bounding box center [0, 0] width 0 height 0
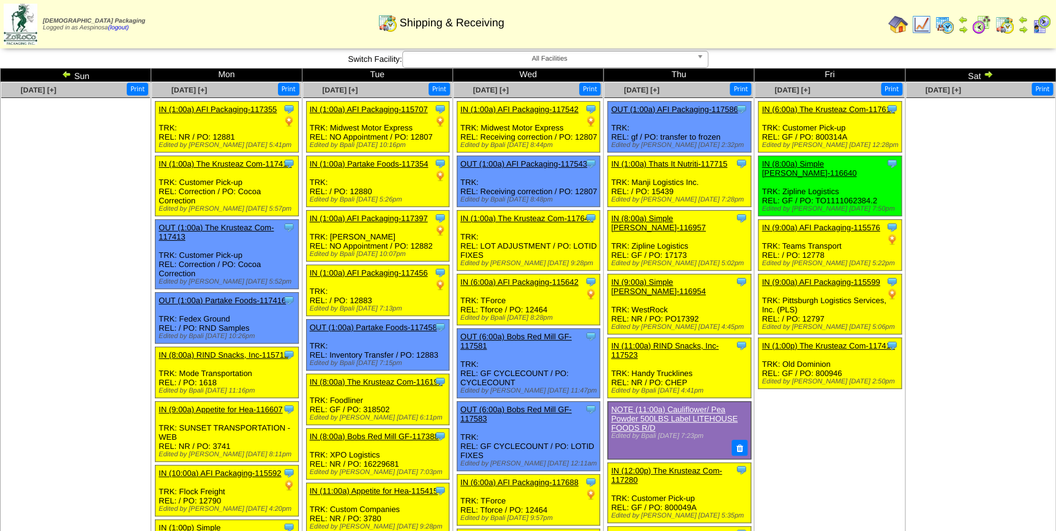
click at [990, 77] on img at bounding box center [988, 74] width 10 height 10
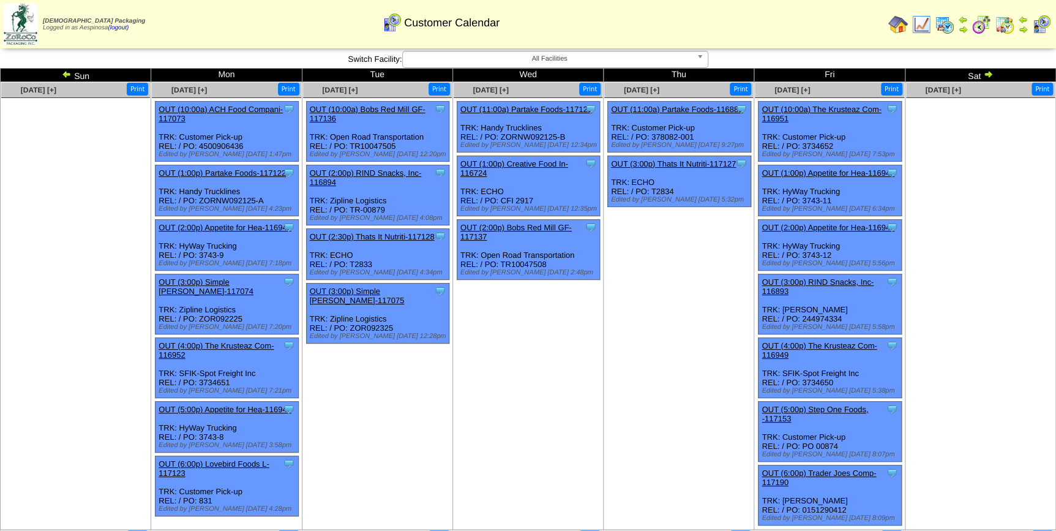
click at [988, 73] on img at bounding box center [988, 74] width 10 height 10
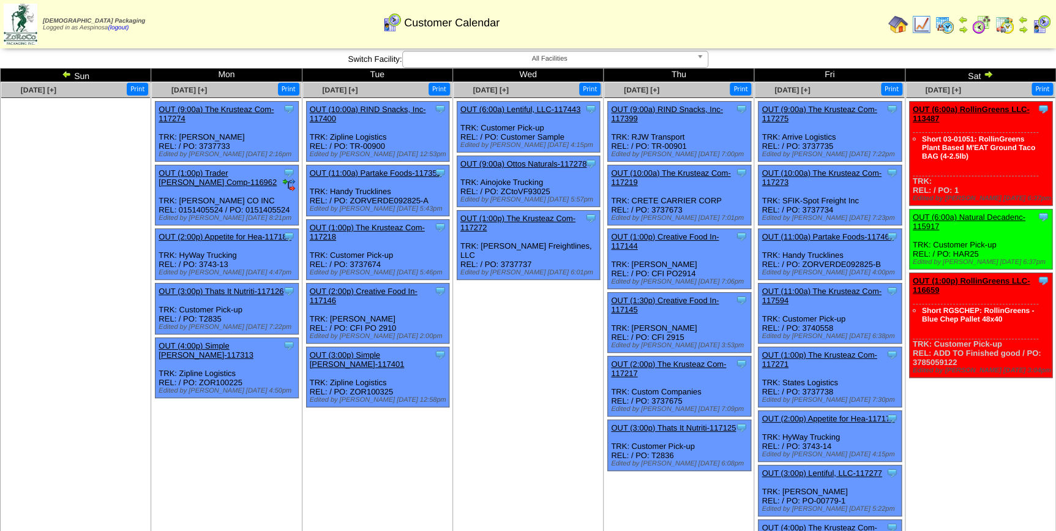
click at [986, 75] on img at bounding box center [988, 74] width 10 height 10
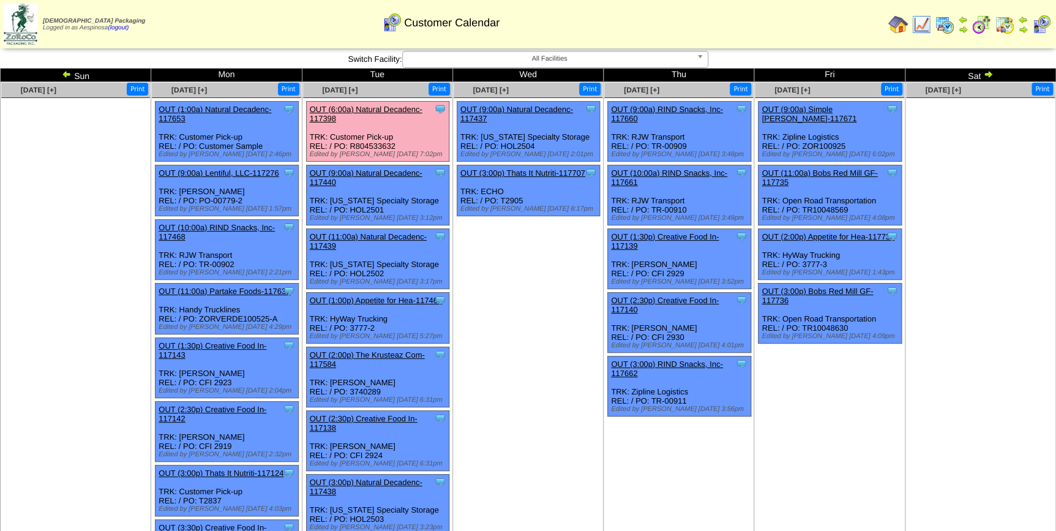
click at [986, 78] on img at bounding box center [988, 74] width 10 height 10
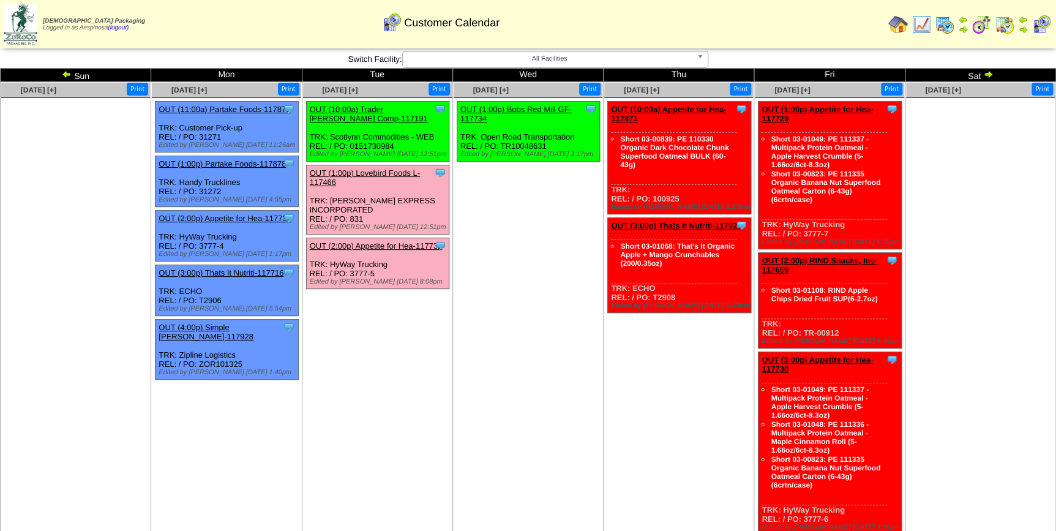
click at [18, 28] on img at bounding box center [21, 24] width 34 height 41
click at [391, 110] on link "OUT (10:00a) Trader [PERSON_NAME] Comp-117191" at bounding box center [369, 114] width 118 height 18
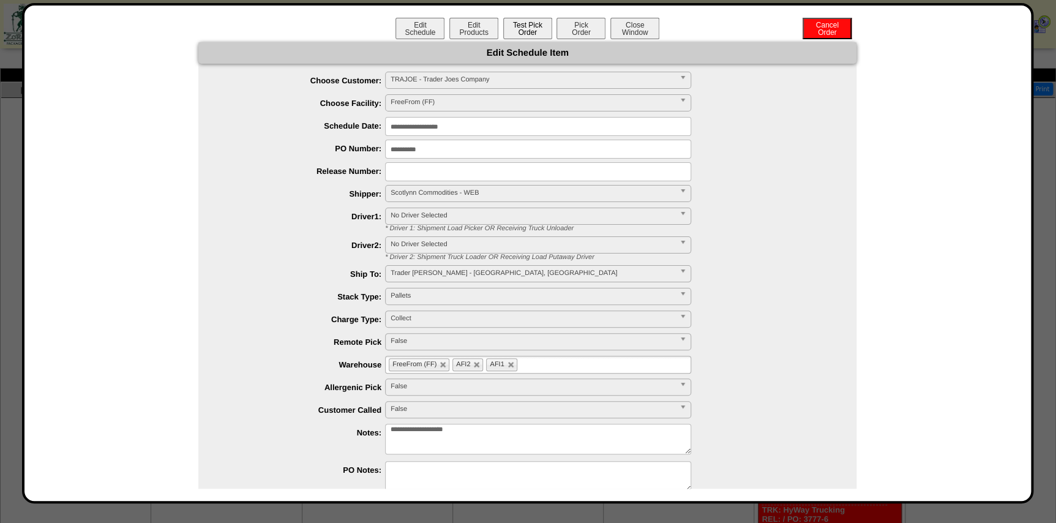
click at [516, 31] on button "Test Pick Order" at bounding box center [527, 28] width 49 height 21
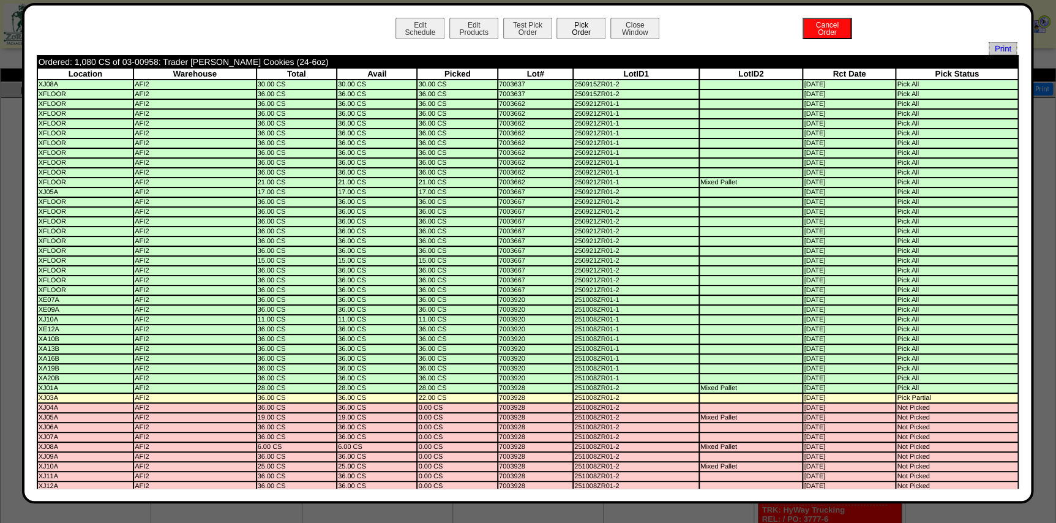
click at [576, 26] on button "Pick Order" at bounding box center [581, 28] width 49 height 21
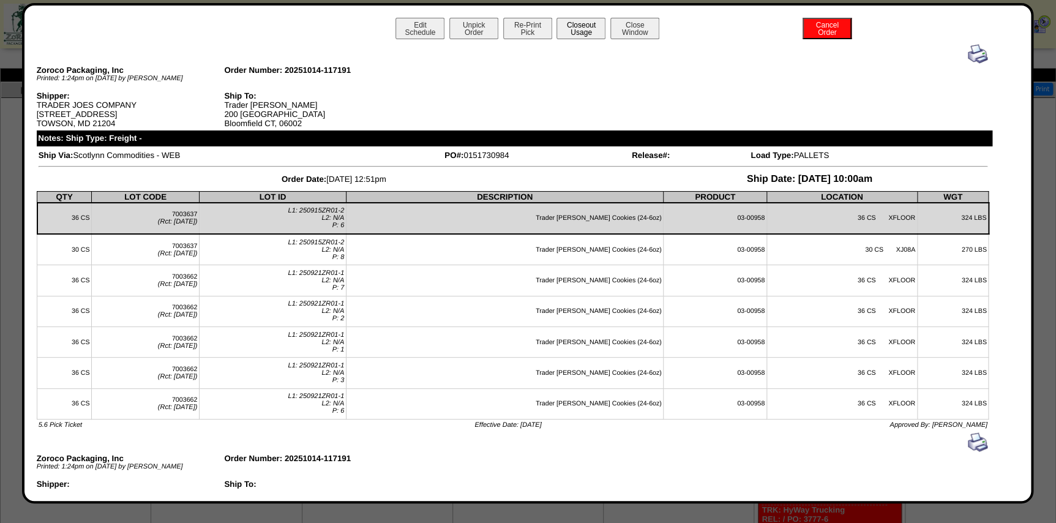
click at [580, 30] on button "Closeout Usage" at bounding box center [581, 28] width 49 height 21
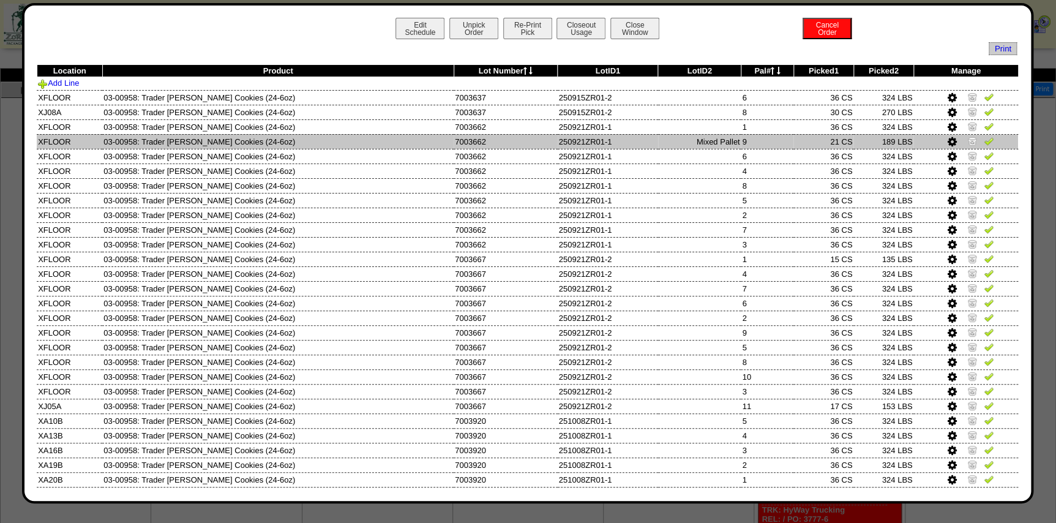
drag, startPoint x: 821, startPoint y: 137, endPoint x: 866, endPoint y: 143, distance: 45.6
click at [866, 143] on tr "XFLOOR 03-00958: Trader Joes Snickerdoodle Cookies (24-6oz) 7003662 250921ZR01-…" at bounding box center [528, 141] width 982 height 15
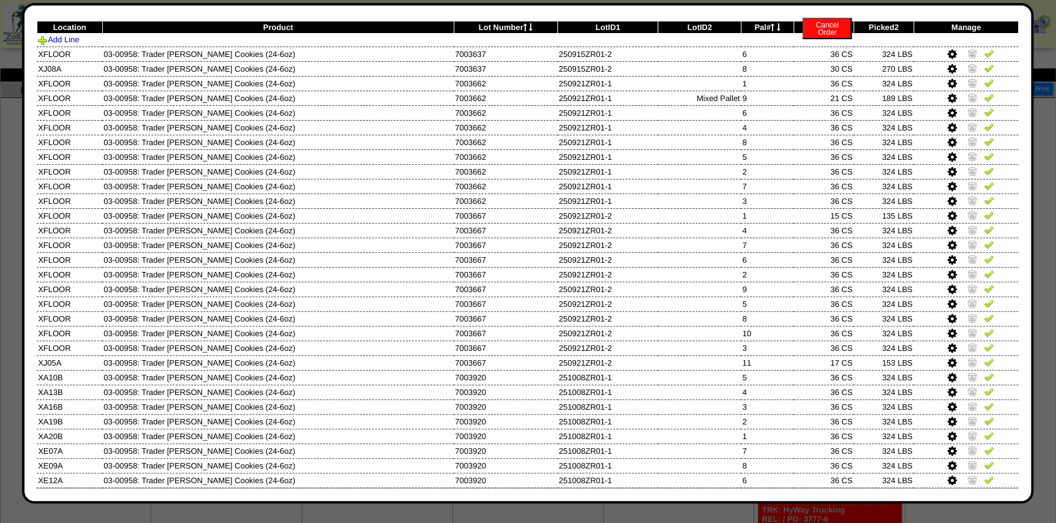
scroll to position [122, 0]
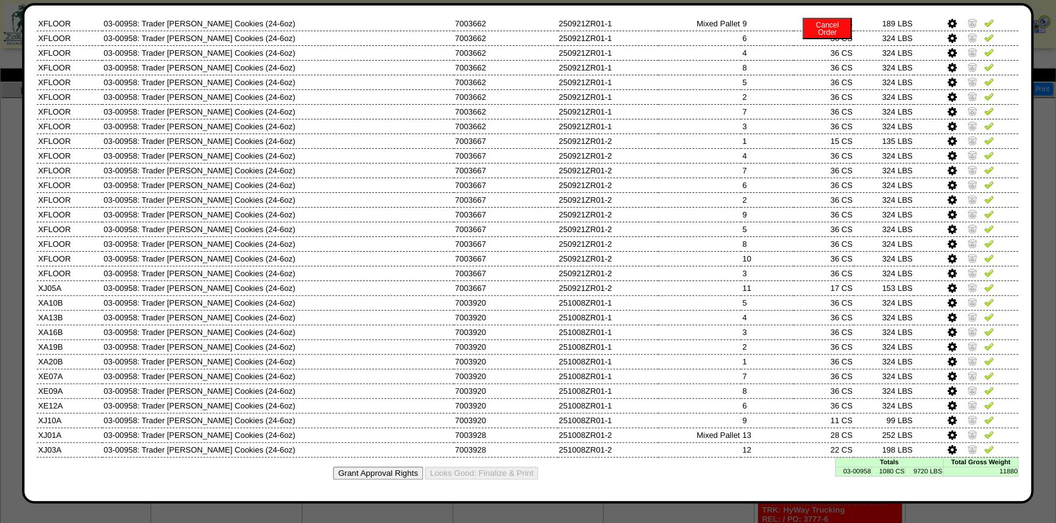
click at [854, 471] on td "03-00958" at bounding box center [853, 471] width 36 height 9
copy td "03-00958"
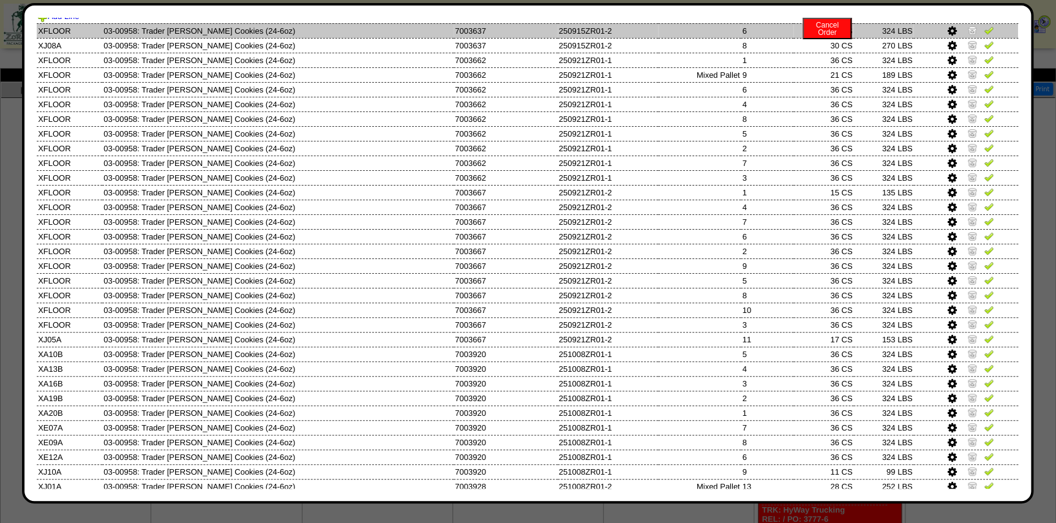
scroll to position [0, 0]
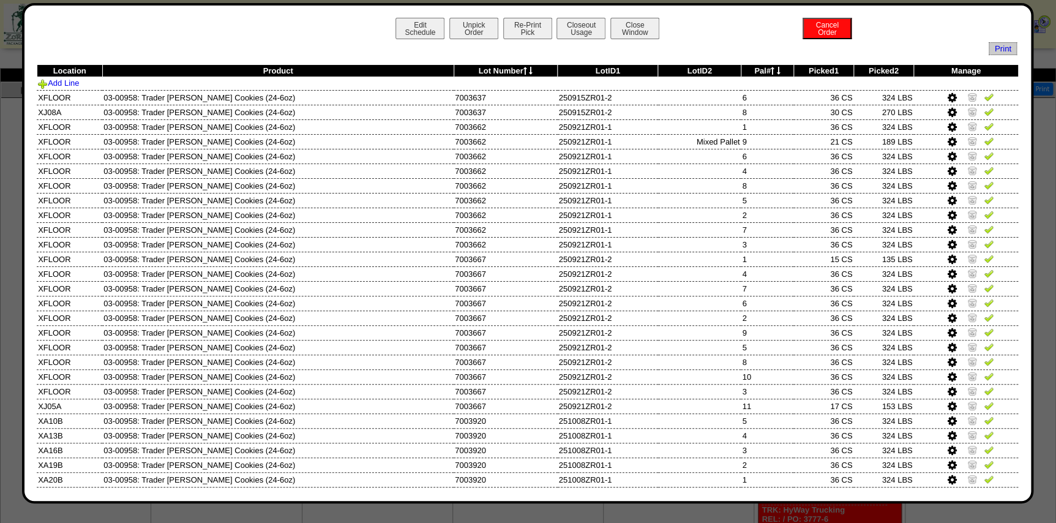
click at [771, 71] on icon at bounding box center [773, 71] width 4 height 8
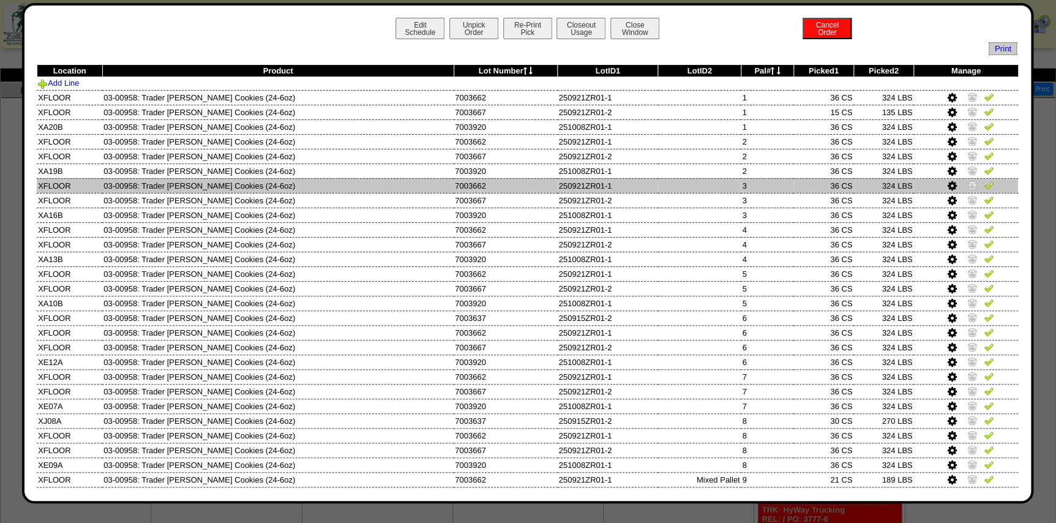
scroll to position [122, 0]
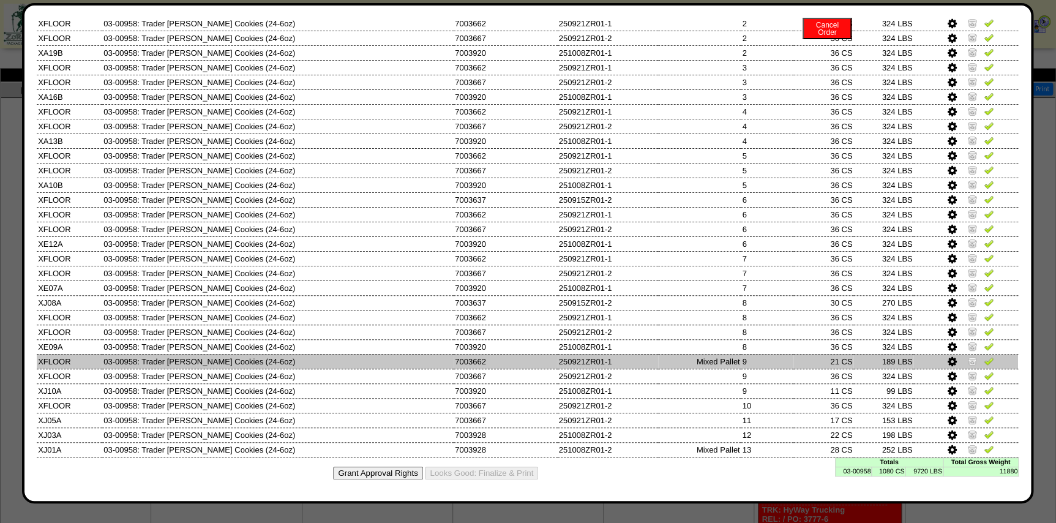
click at [984, 362] on img at bounding box center [989, 361] width 10 height 10
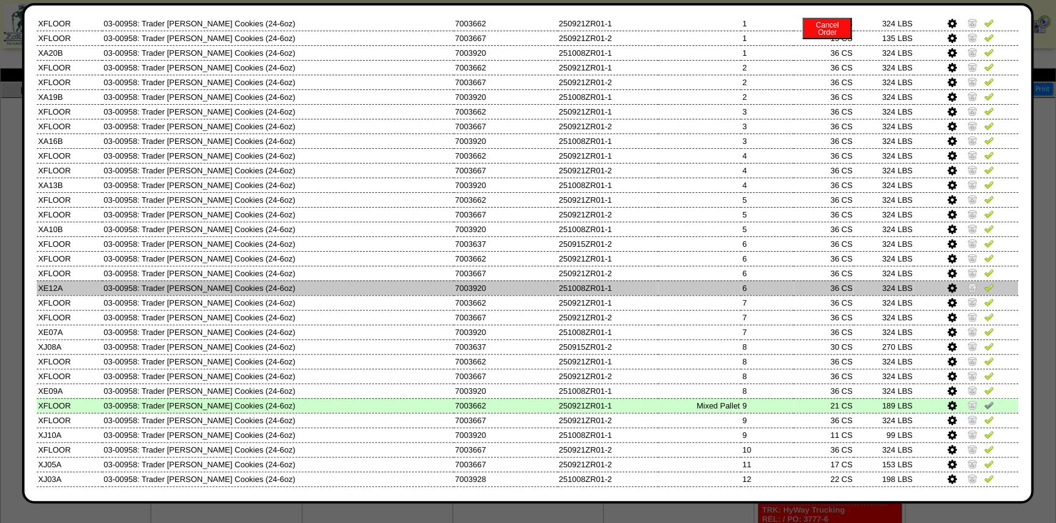
scroll to position [0, 0]
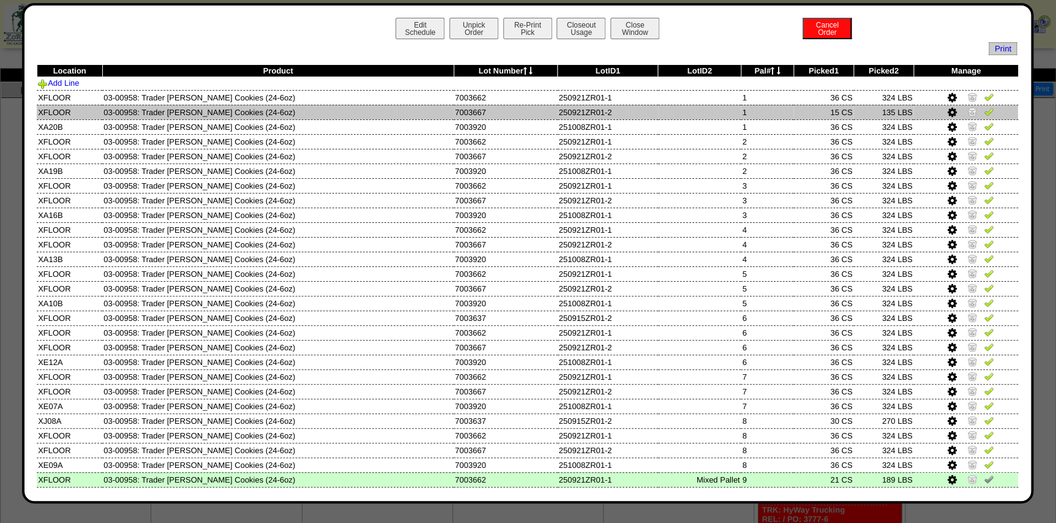
click at [984, 111] on img at bounding box center [989, 112] width 10 height 10
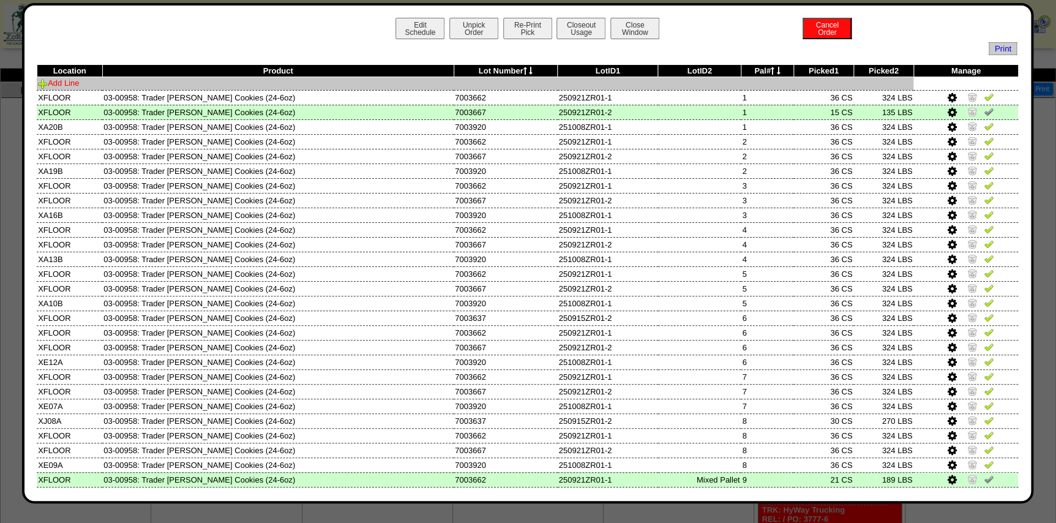
click at [62, 83] on link "Add Line" at bounding box center [58, 82] width 41 height 9
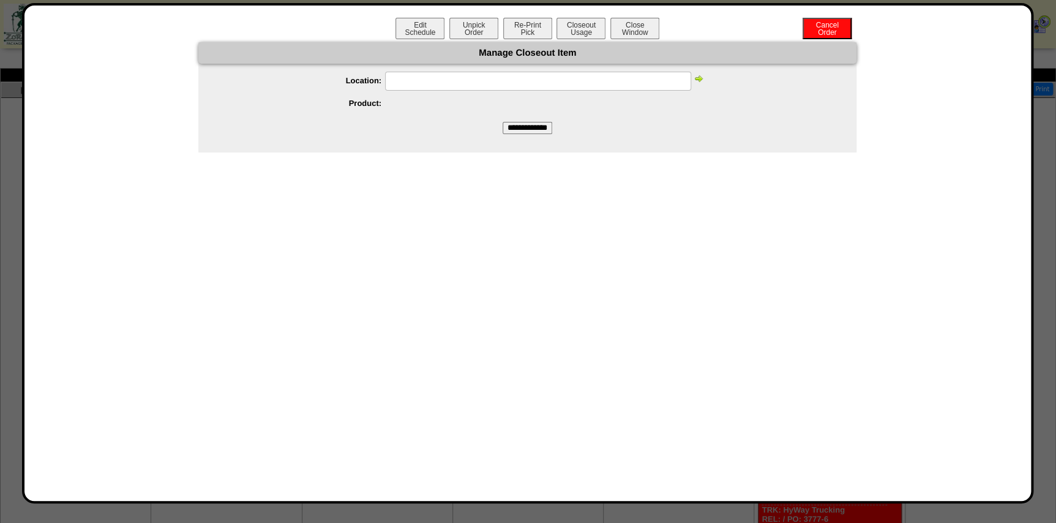
click at [491, 86] on input "text" at bounding box center [538, 81] width 306 height 19
paste input "*****"
type input "*****"
click at [700, 75] on img at bounding box center [699, 78] width 10 height 10
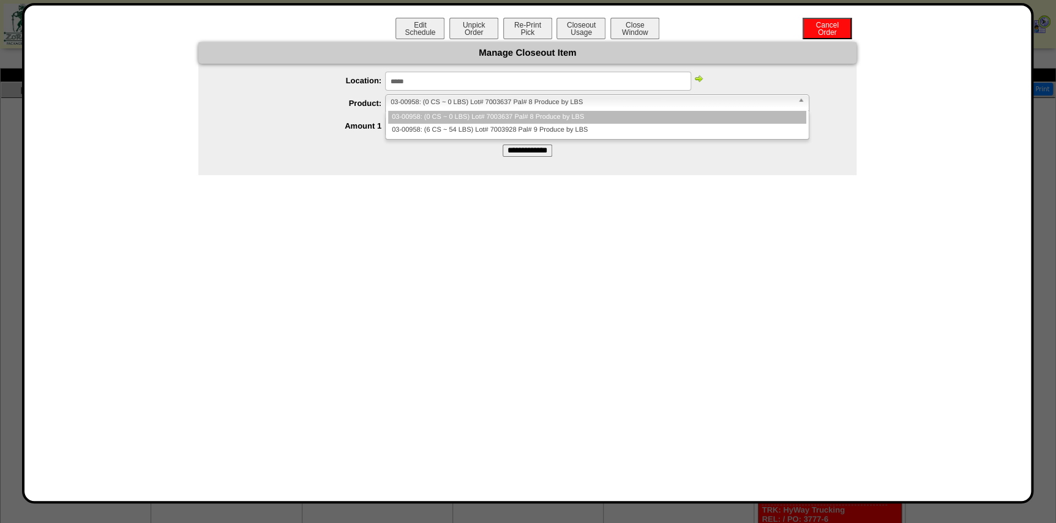
click at [541, 110] on link "03-00958: (0 CS ~ 0 LBS) Lot# 7003637 Pal# 8 Produce by LBS" at bounding box center [597, 102] width 424 height 17
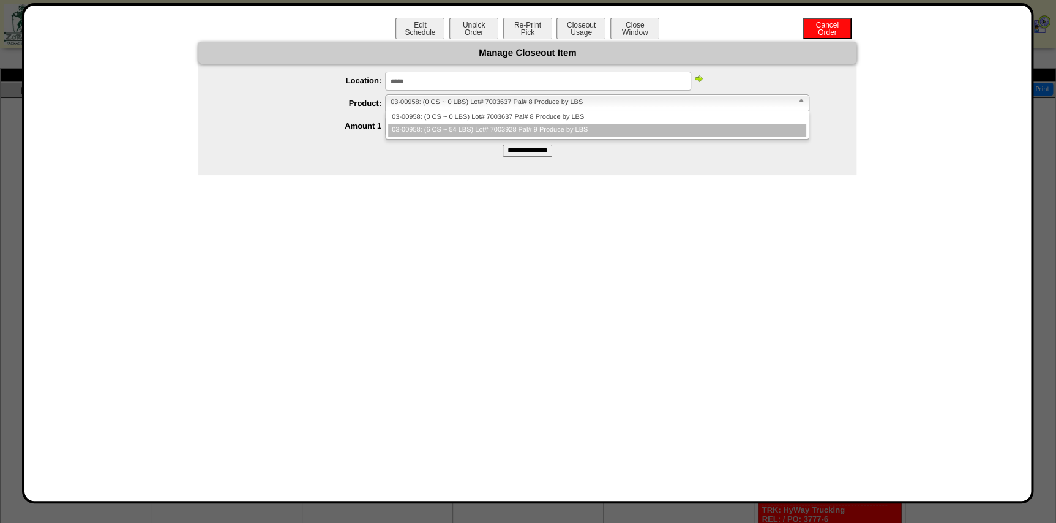
click at [574, 127] on li "03-00958: (6 CS ~ 54 LBS) Lot# 7003928 Pal# 9 Produce by LBS" at bounding box center [597, 130] width 418 height 13
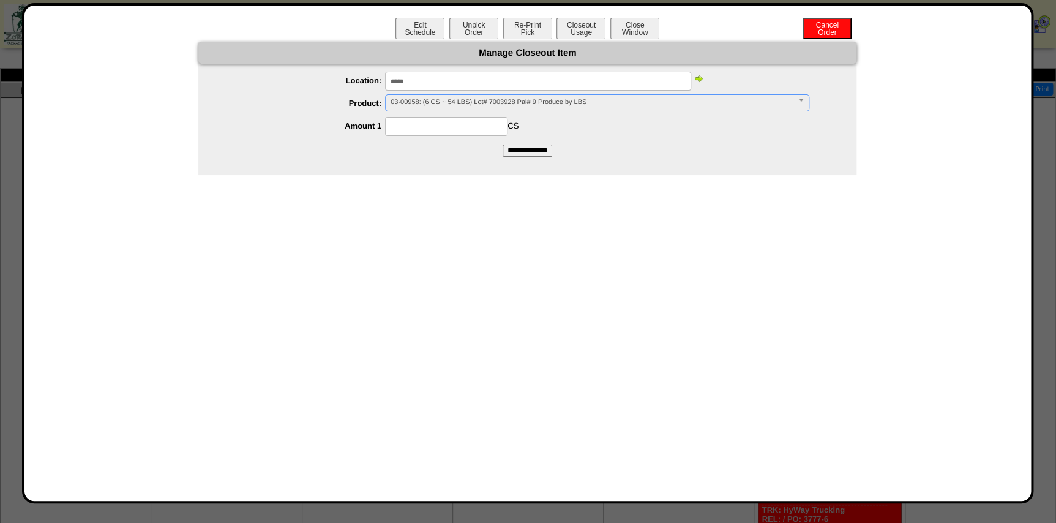
click at [475, 125] on input at bounding box center [446, 126] width 122 height 19
type input "*"
click at [308, 146] on form "**********" at bounding box center [527, 99] width 658 height 115
click at [533, 148] on input "**********" at bounding box center [528, 151] width 50 height 12
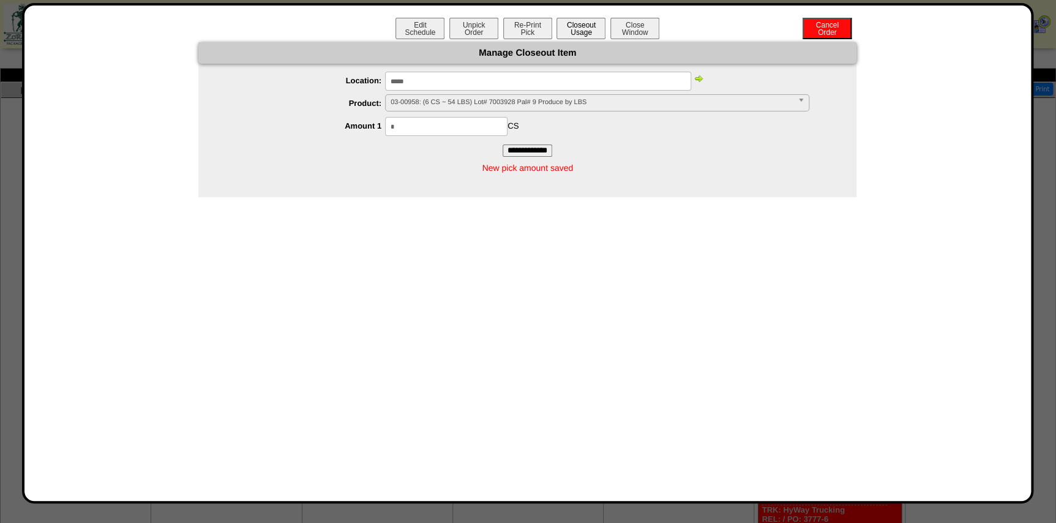
click at [586, 34] on button "Closeout Usage" at bounding box center [581, 28] width 49 height 21
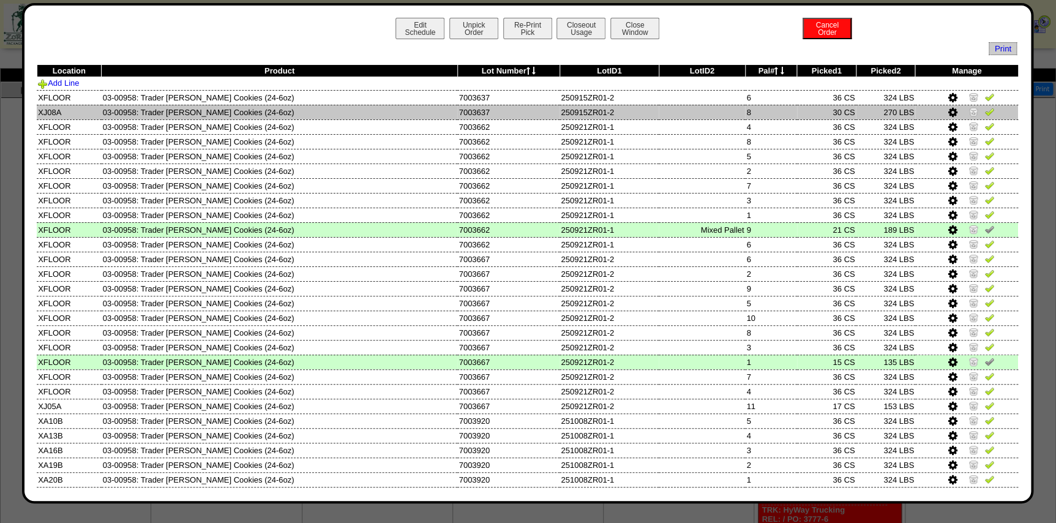
click at [985, 111] on img at bounding box center [990, 112] width 10 height 10
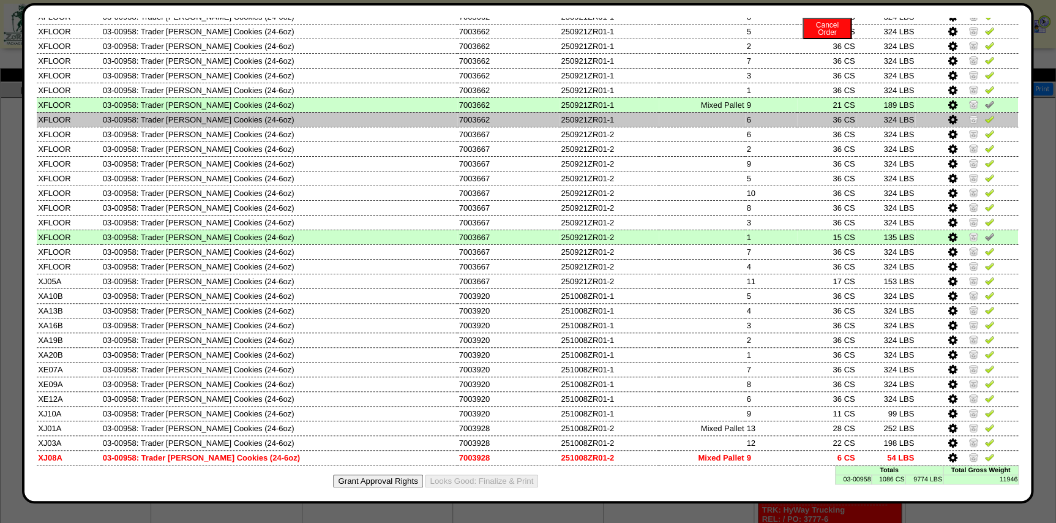
scroll to position [137, 0]
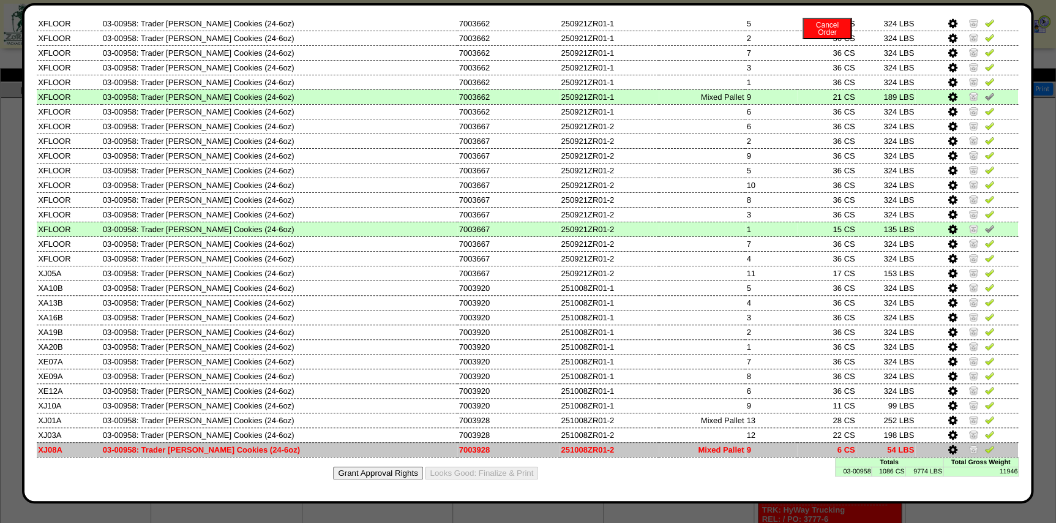
click at [985, 453] on img at bounding box center [990, 449] width 10 height 10
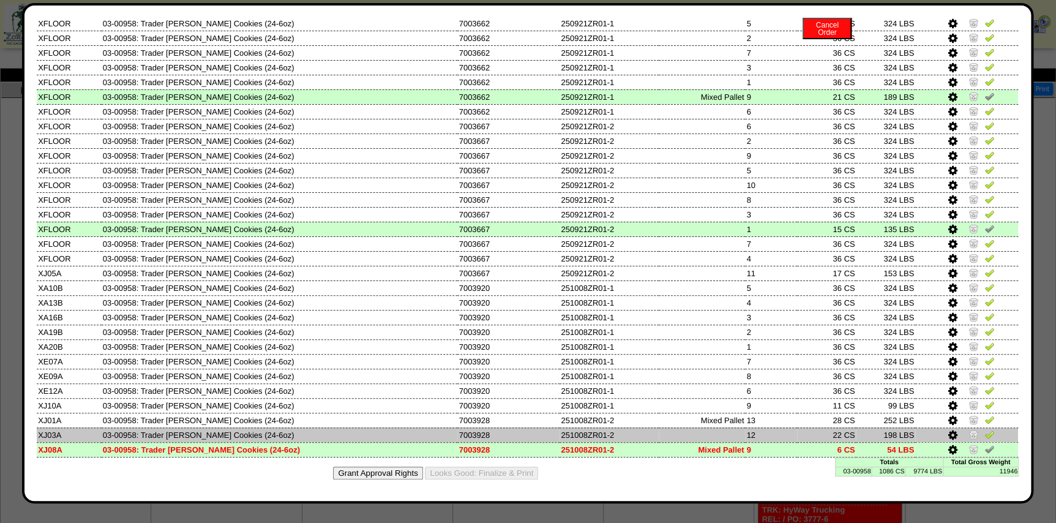
click at [969, 436] on img at bounding box center [974, 434] width 10 height 10
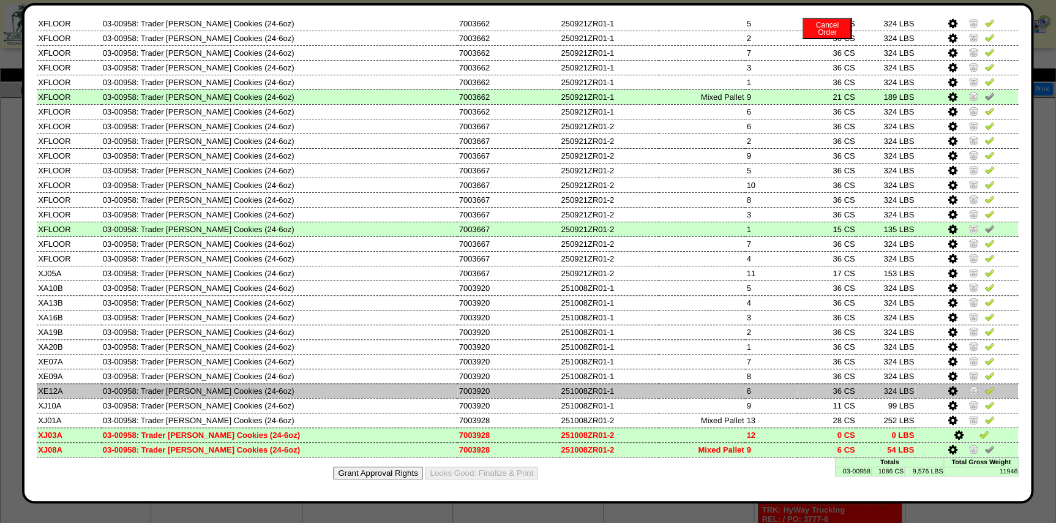
scroll to position [0, 0]
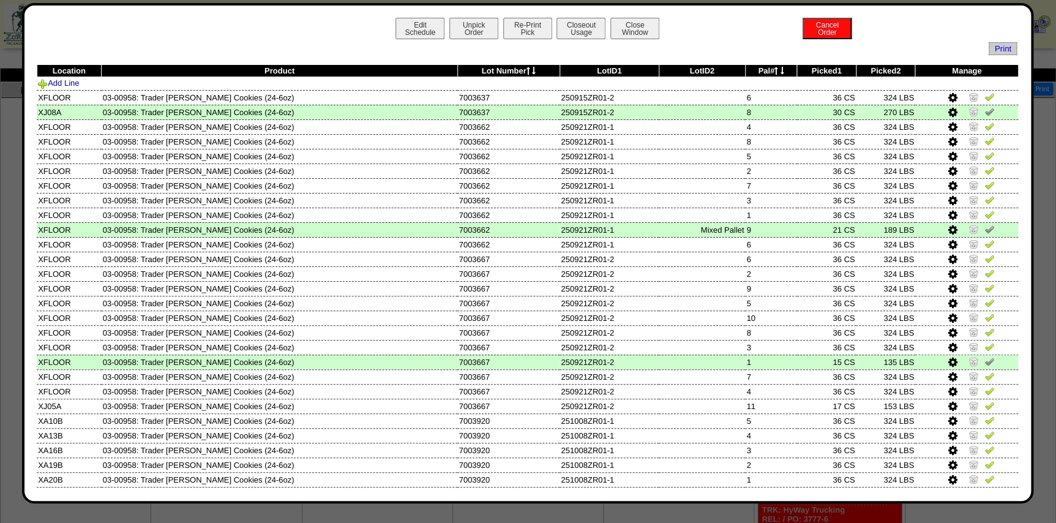
click at [581, 12] on div "Edit Schedule Unpick Order Re-Print Pick Closeout Usage Cancel Order Close Wind…" at bounding box center [528, 253] width 1012 height 500
click at [581, 31] on button "Closeout Usage" at bounding box center [581, 28] width 49 height 21
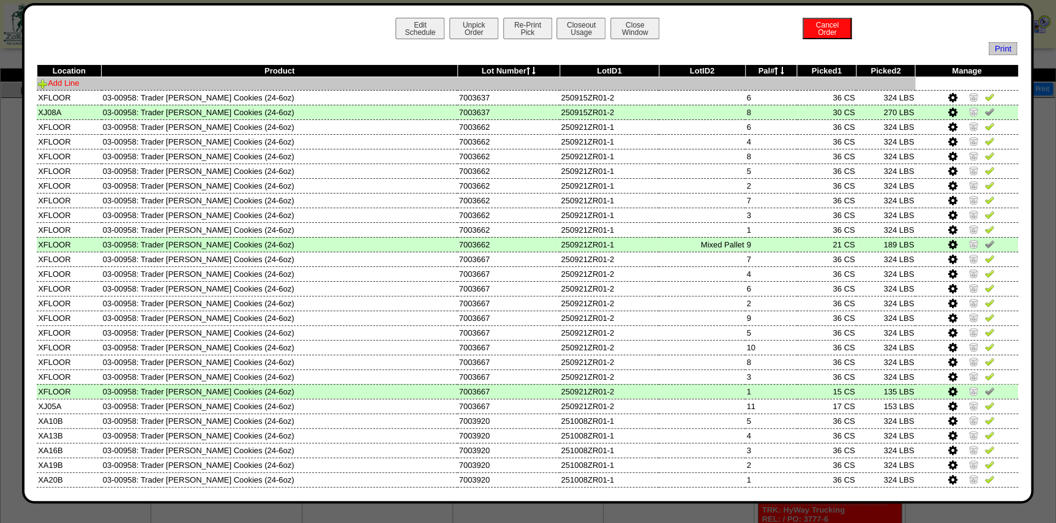
click at [57, 83] on link "Add Line" at bounding box center [58, 82] width 41 height 9
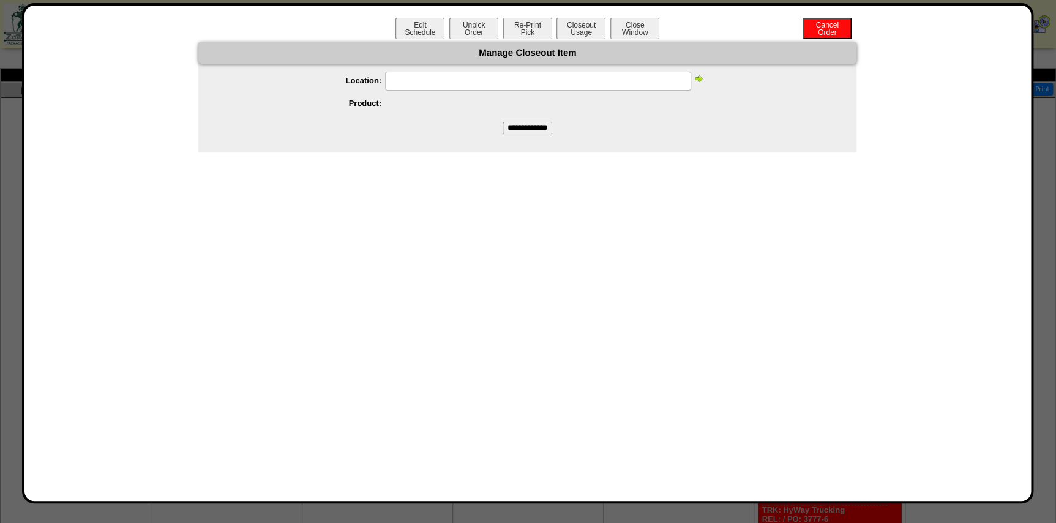
click at [451, 85] on input "text" at bounding box center [538, 81] width 306 height 19
paste input "*****"
type input "*****"
click at [696, 82] on img at bounding box center [699, 78] width 10 height 10
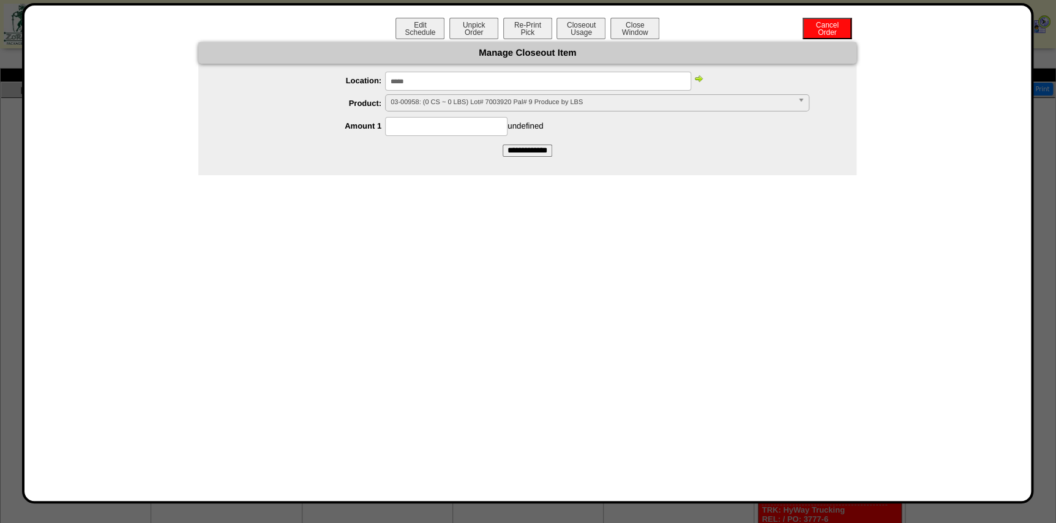
click at [484, 111] on div "03-00958: (0 CS ~ 0 LBS) Lot# 7003920 Pal# 9 Produce by LBS" at bounding box center [597, 102] width 424 height 17
click at [488, 107] on span "03-00958: (0 CS ~ 0 LBS) Lot# 7003920 Pal# 9 Produce by LBS" at bounding box center [592, 102] width 402 height 15
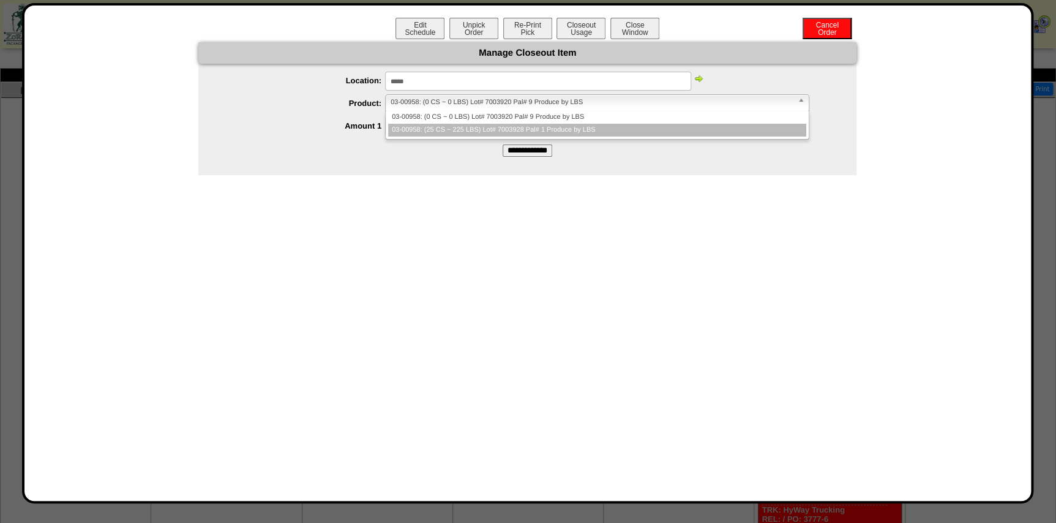
click at [484, 124] on li "03-00958: (25 CS ~ 225 LBS) Lot# 7003928 Pal# 1 Produce by LBS" at bounding box center [597, 130] width 418 height 13
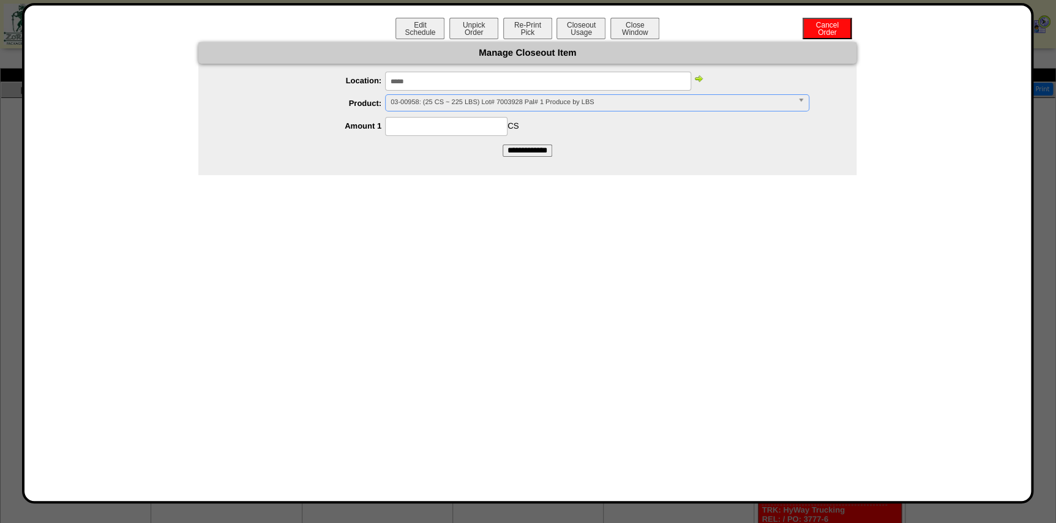
click at [470, 126] on input at bounding box center [446, 126] width 122 height 19
type input "**"
click at [329, 165] on div "**********" at bounding box center [527, 108] width 658 height 133
click at [536, 148] on input "**********" at bounding box center [528, 151] width 50 height 12
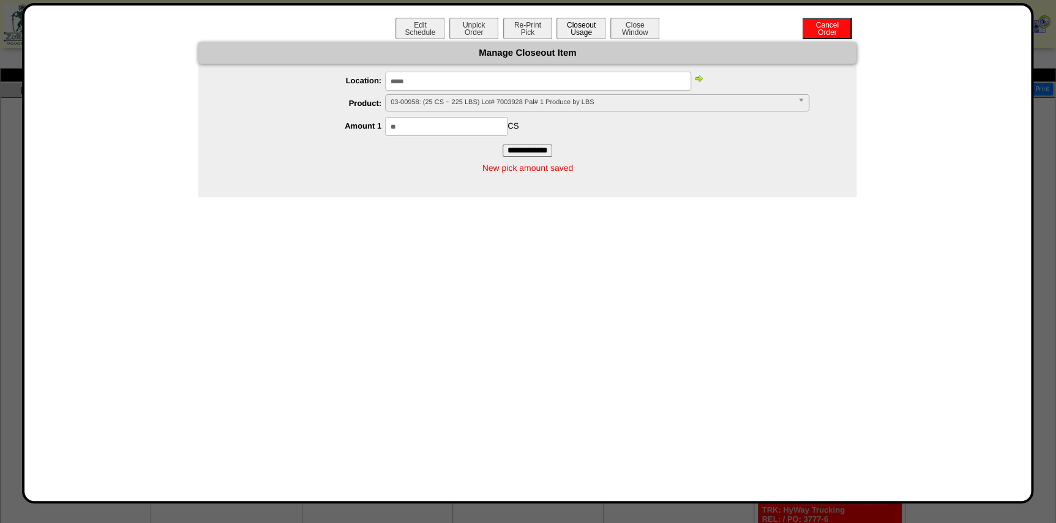
click at [585, 32] on button "Closeout Usage" at bounding box center [581, 28] width 49 height 21
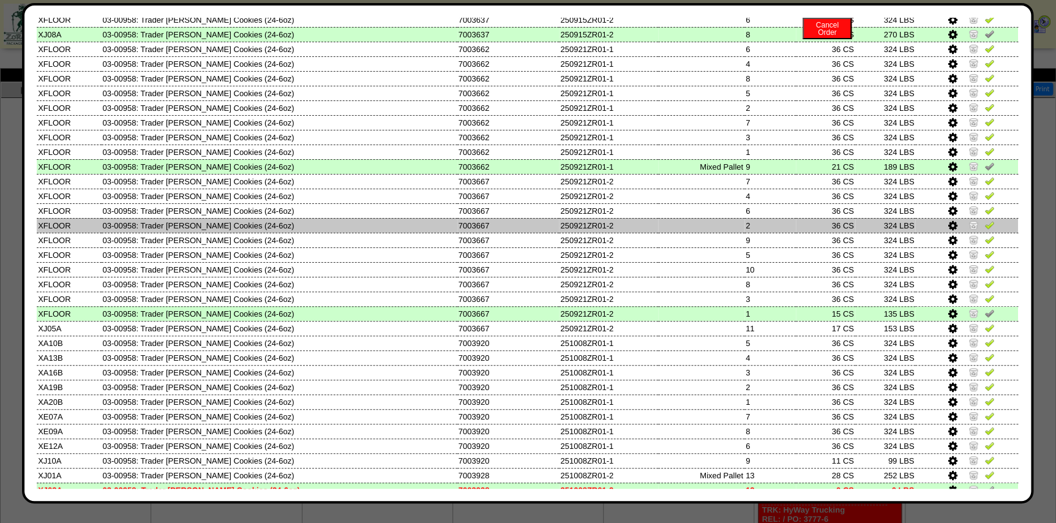
scroll to position [152, 0]
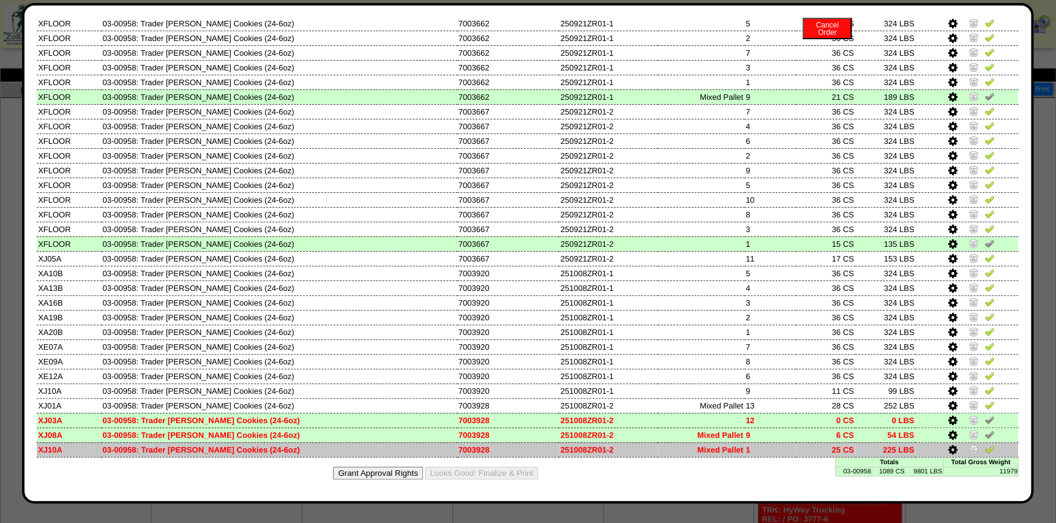
click at [985, 453] on img at bounding box center [990, 449] width 10 height 10
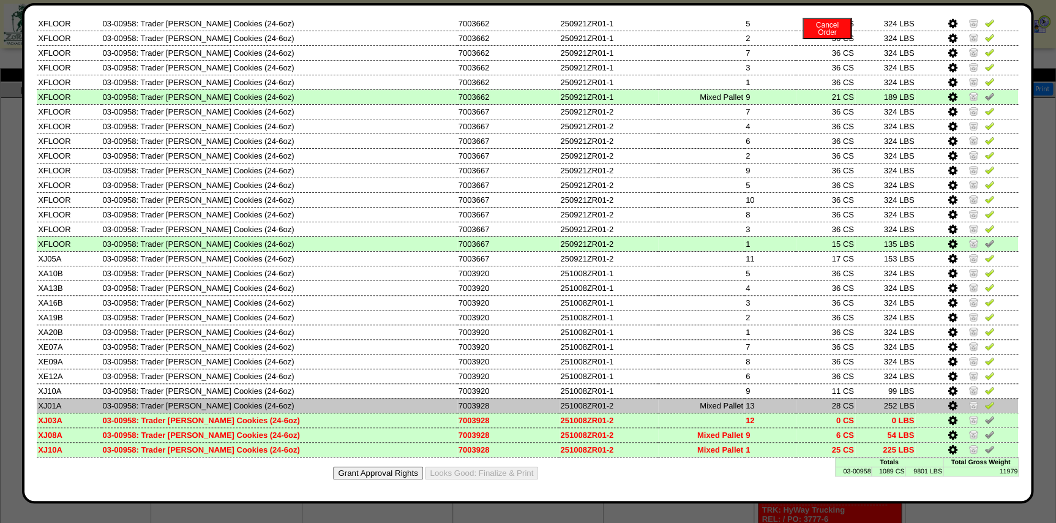
click at [985, 404] on img at bounding box center [990, 405] width 10 height 10
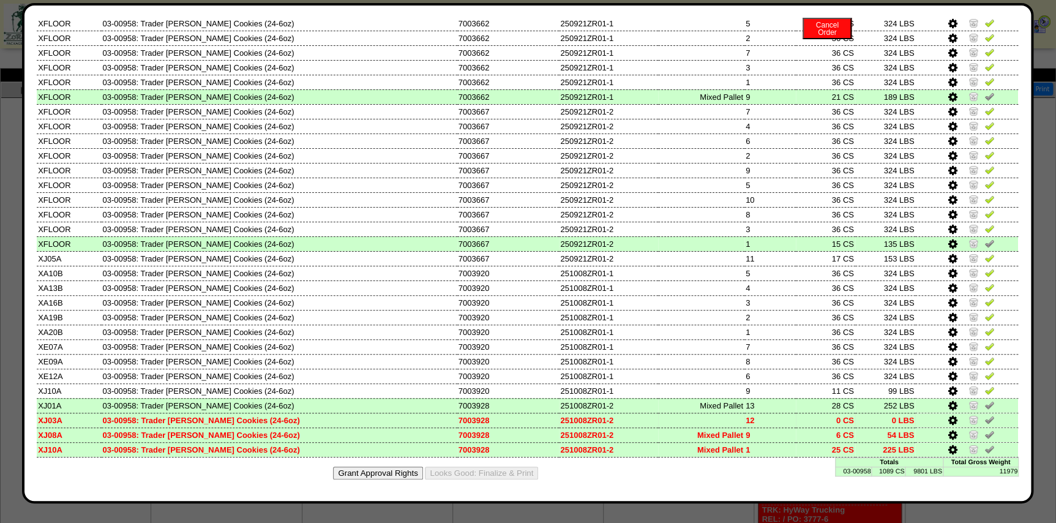
click at [985, 419] on img at bounding box center [990, 420] width 10 height 10
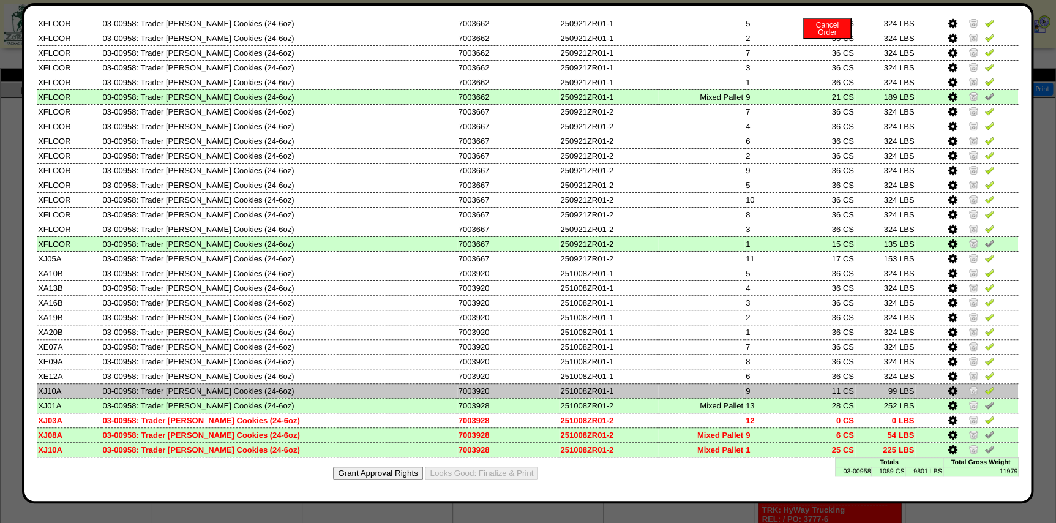
drag, startPoint x: 478, startPoint y: 390, endPoint x: 460, endPoint y: 390, distance: 17.8
click at [460, 390] on td "7003920" at bounding box center [508, 390] width 102 height 15
click at [985, 389] on img at bounding box center [990, 390] width 10 height 10
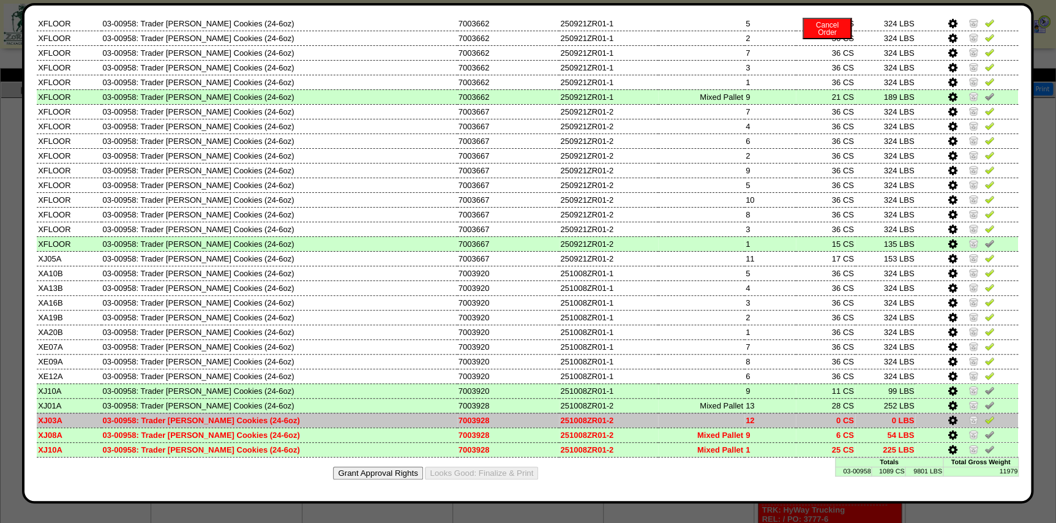
click at [598, 416] on td "251008ZR01-2" at bounding box center [608, 420] width 99 height 15
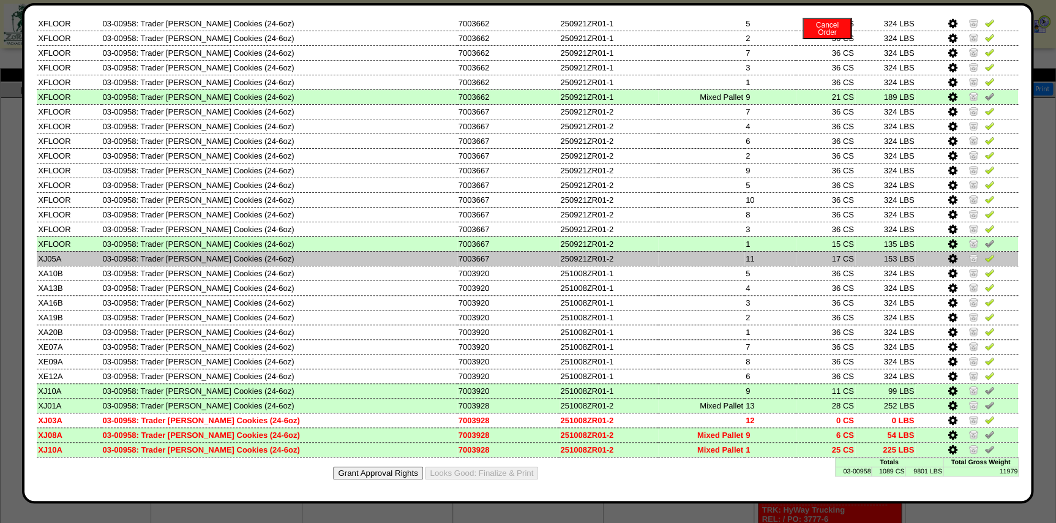
drag, startPoint x: 790, startPoint y: 260, endPoint x: 726, endPoint y: 257, distance: 64.4
click at [726, 257] on tr "XJ05A 03-00958: Trader Joes Snickerdoodle Cookies (24-6oz) 7003667 250921ZR01-2…" at bounding box center [528, 258] width 982 height 15
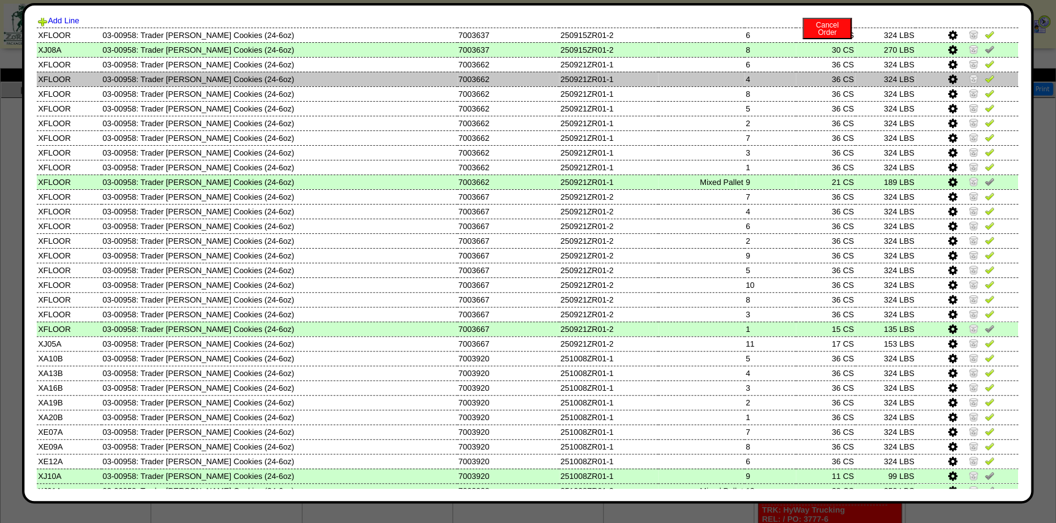
scroll to position [0, 0]
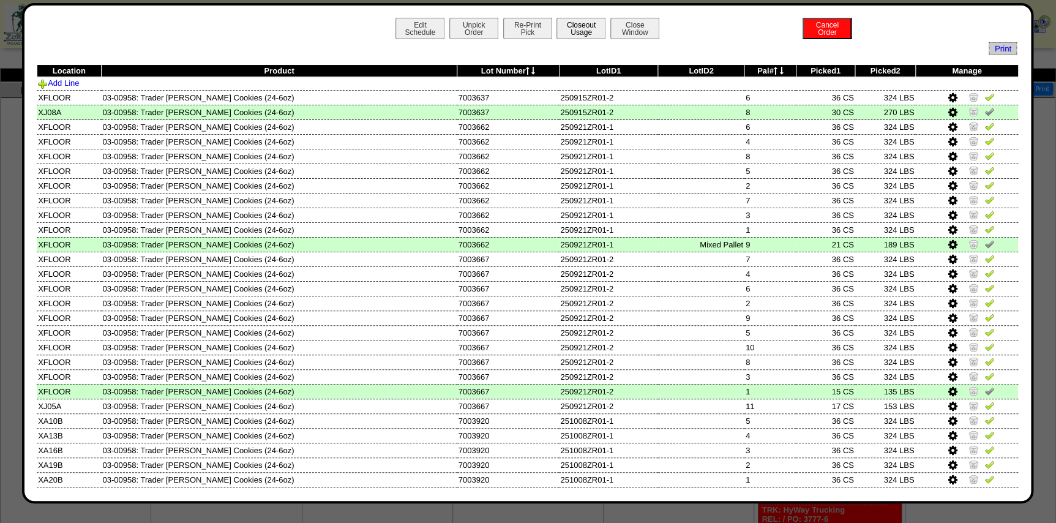
click at [587, 24] on button "Closeout Usage" at bounding box center [581, 28] width 49 height 21
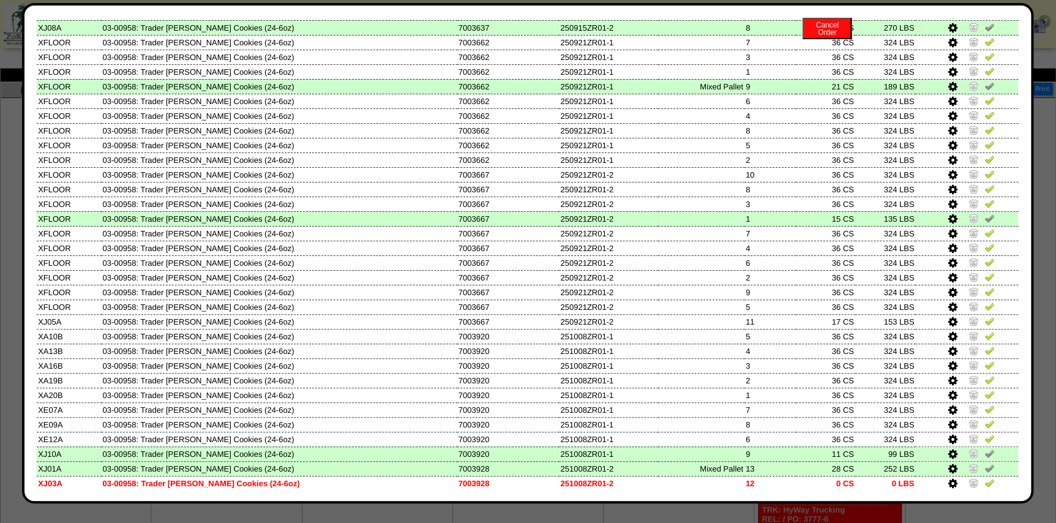
scroll to position [111, 0]
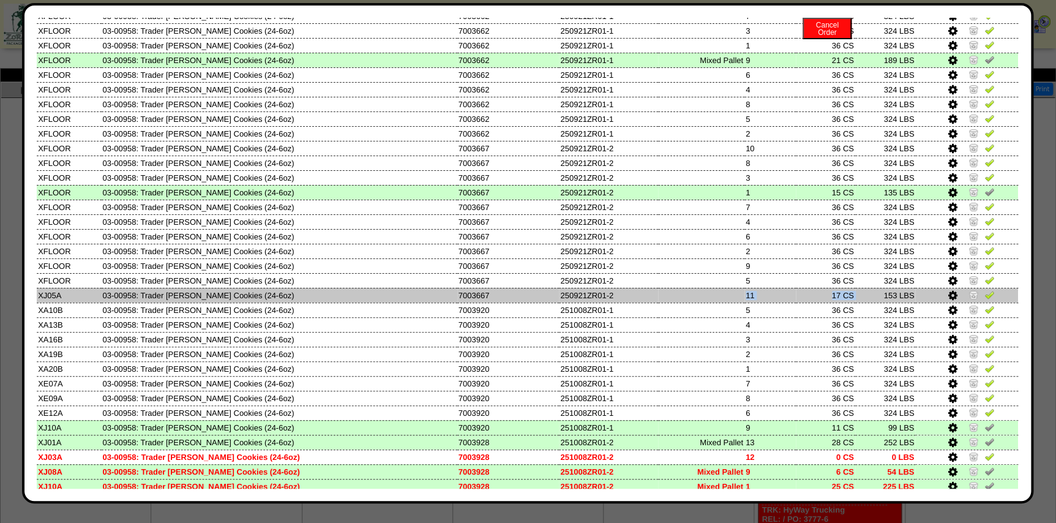
drag, startPoint x: 859, startPoint y: 295, endPoint x: 719, endPoint y: 297, distance: 139.6
click at [719, 297] on tr "XJ05A 03-00958: Trader Joes Snickerdoodle Cookies (24-6oz) 7003667 250921ZR01-2…" at bounding box center [528, 295] width 982 height 15
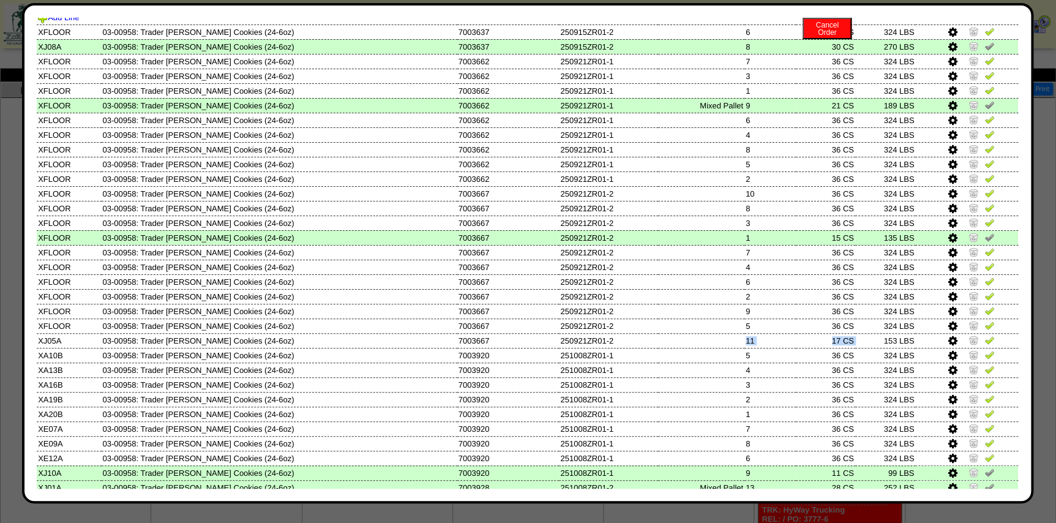
scroll to position [0, 0]
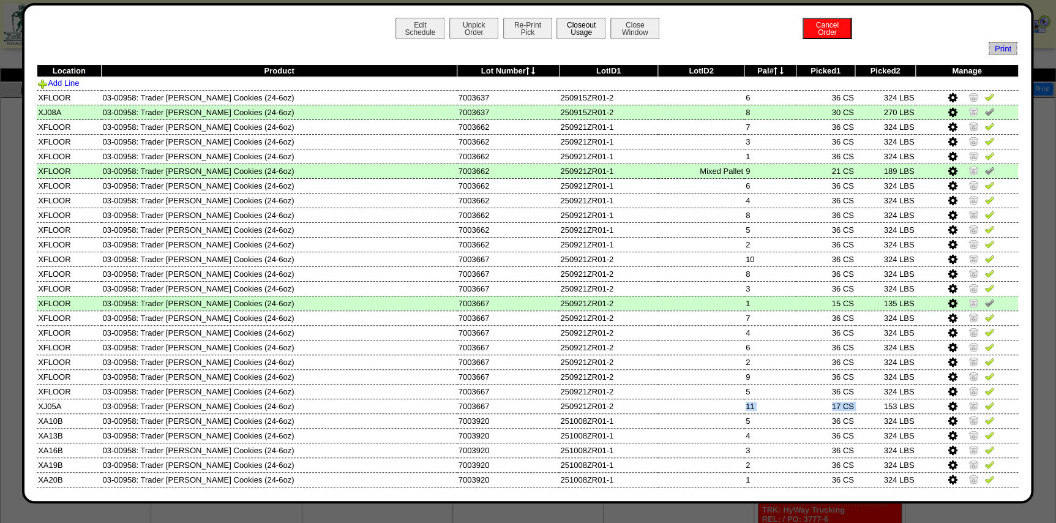
click at [573, 33] on button "Closeout Usage" at bounding box center [581, 28] width 49 height 21
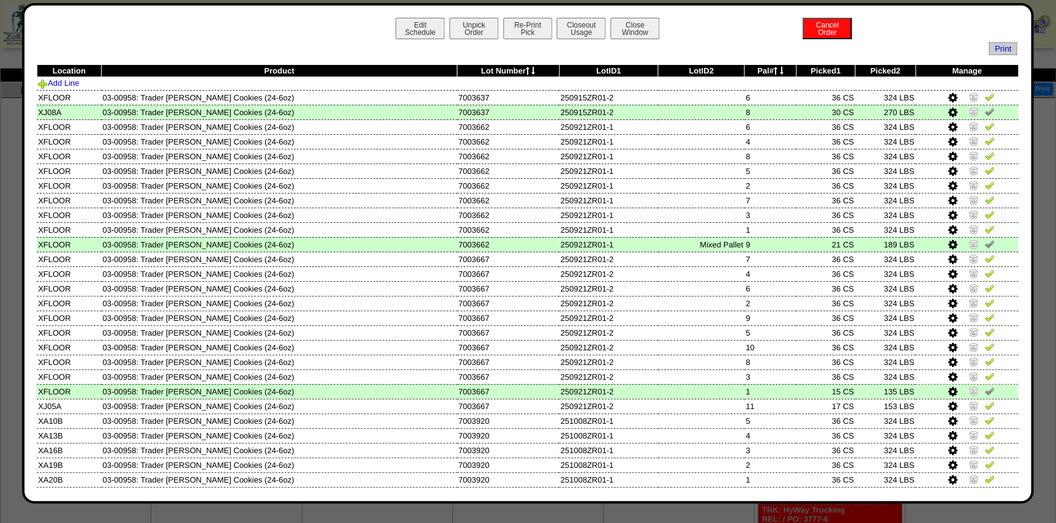
click at [530, 67] on icon at bounding box center [528, 71] width 4 height 8
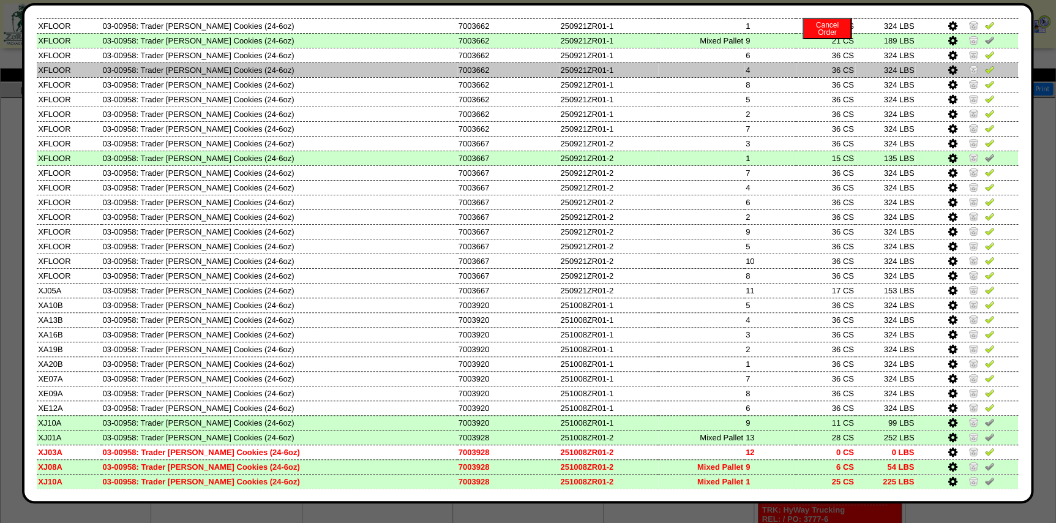
scroll to position [152, 0]
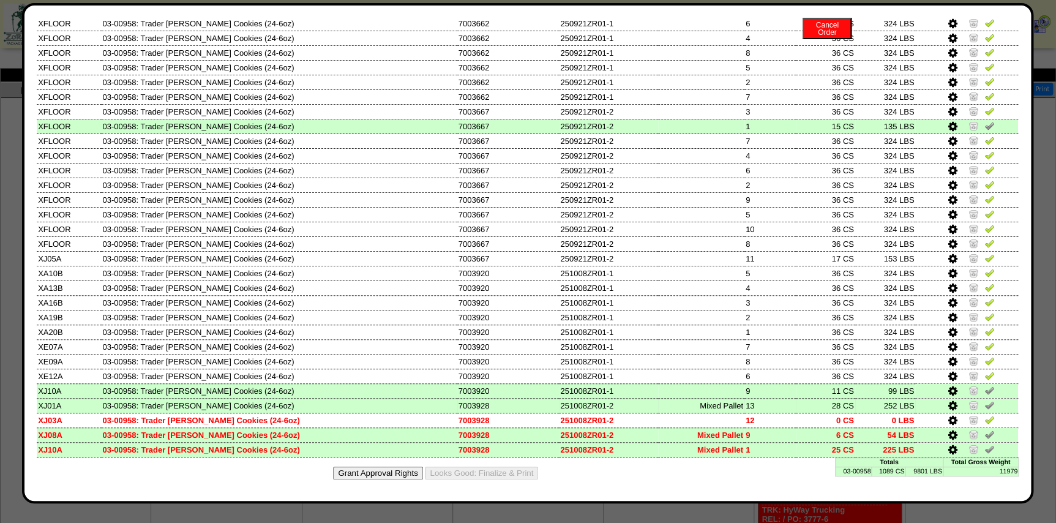
drag, startPoint x: 502, startPoint y: 405, endPoint x: 453, endPoint y: 410, distance: 49.9
click at [453, 410] on tr "XJ01A 03-00958: Trader Joes Snickerdoodle Cookies (24-6oz) 7003928 251008ZR01-2…" at bounding box center [528, 405] width 982 height 15
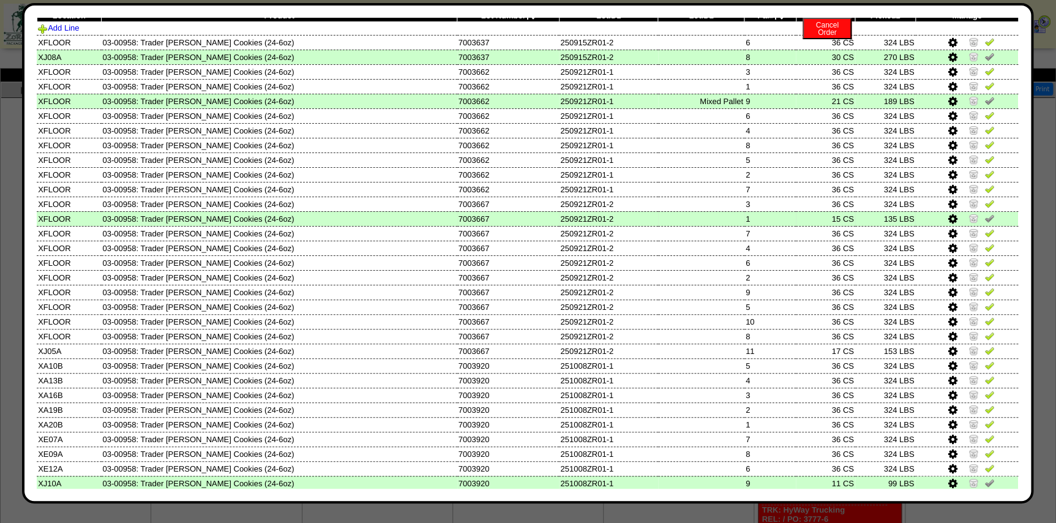
scroll to position [111, 0]
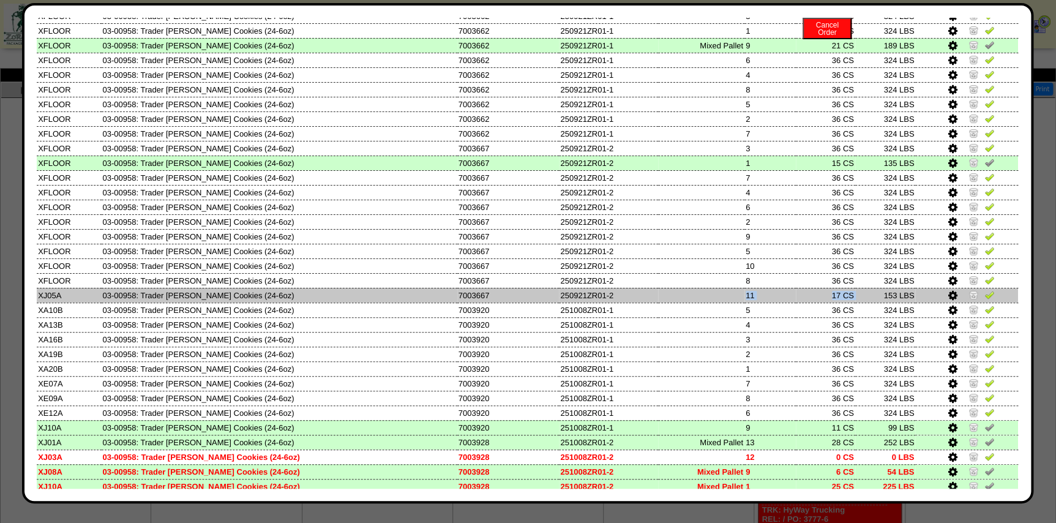
drag, startPoint x: 870, startPoint y: 298, endPoint x: 727, endPoint y: 300, distance: 143.3
click at [727, 300] on tr "XJ05A 03-00958: Trader Joes Snickerdoodle Cookies (24-6oz) 7003667 250921ZR01-2…" at bounding box center [528, 295] width 982 height 15
click at [985, 299] on img at bounding box center [990, 295] width 10 height 10
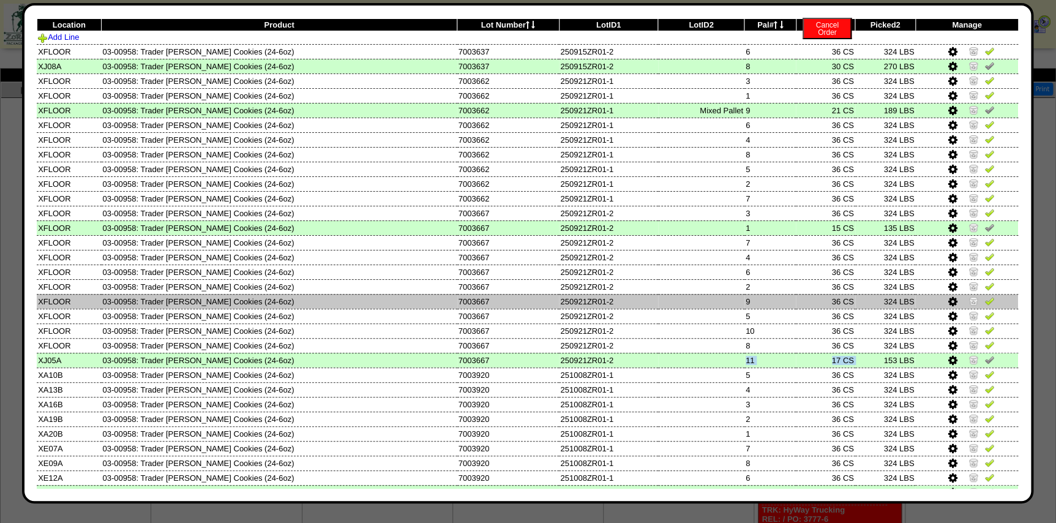
scroll to position [152, 0]
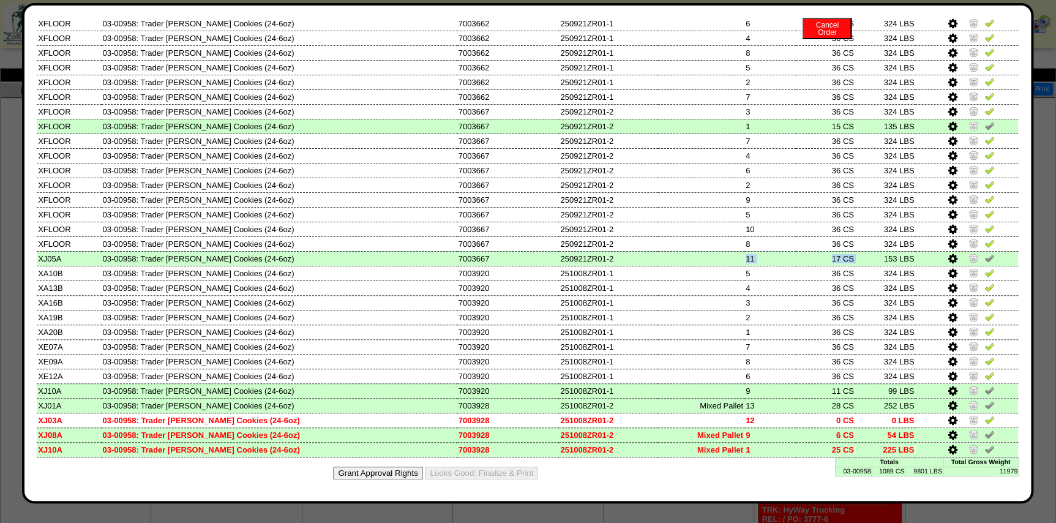
click at [969, 409] on img at bounding box center [974, 405] width 10 height 10
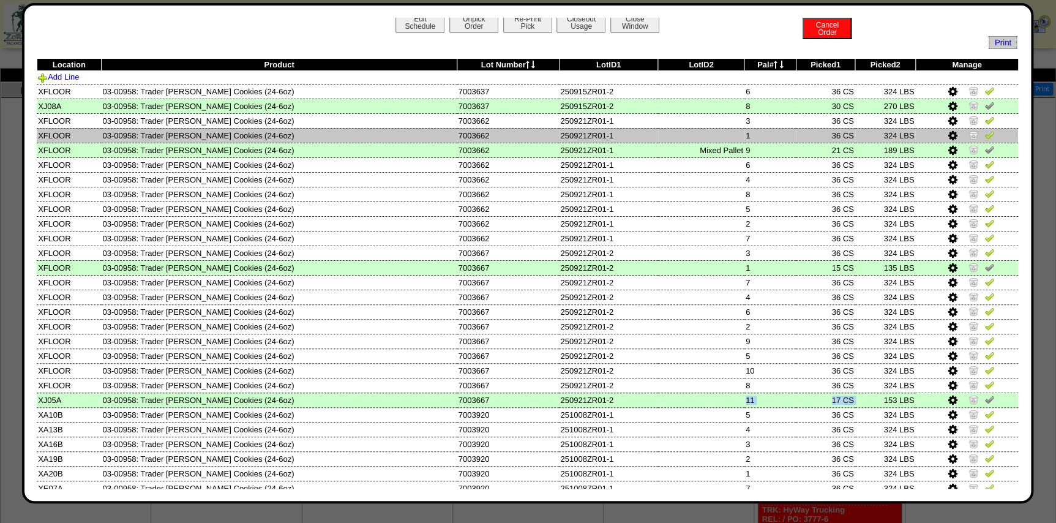
scroll to position [0, 0]
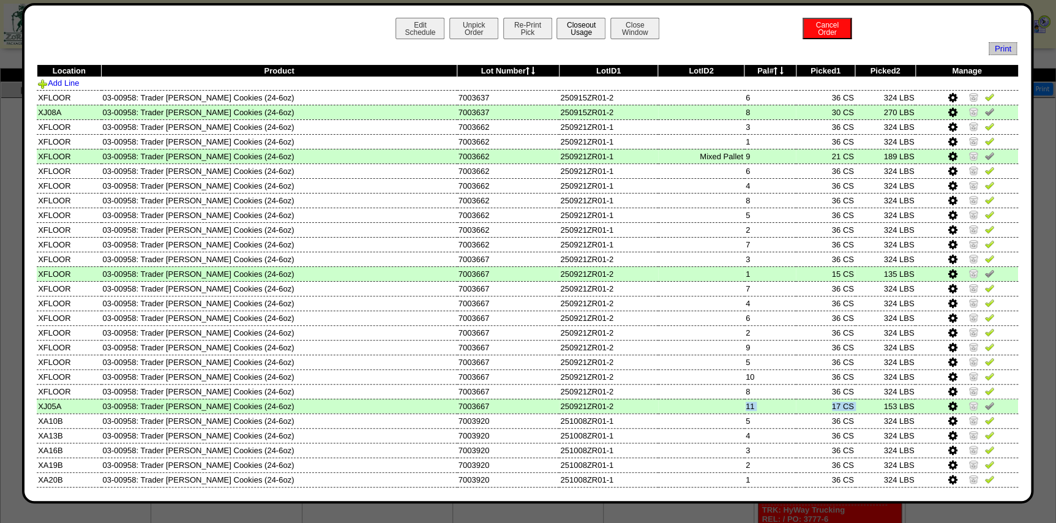
click at [570, 36] on button "Closeout Usage" at bounding box center [581, 28] width 49 height 21
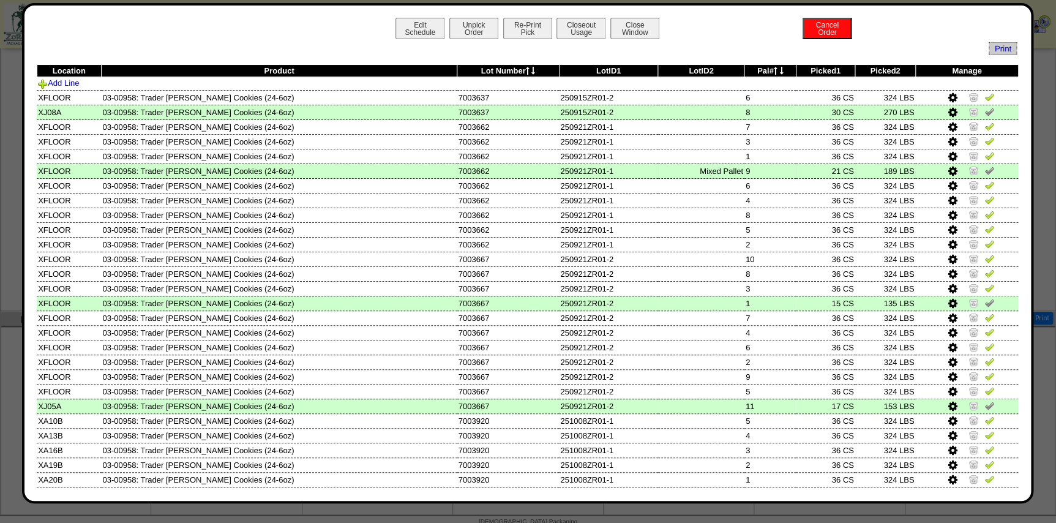
drag, startPoint x: 800, startPoint y: 111, endPoint x: 863, endPoint y: 174, distance: 89.2
click at [863, 174] on tbody "Location Product Lot Number LotID1 LotID2 Pal# Picked1 Picked2 Manage Add Line …" at bounding box center [528, 335] width 982 height 540
click at [863, 174] on td "189 LBS" at bounding box center [885, 170] width 61 height 15
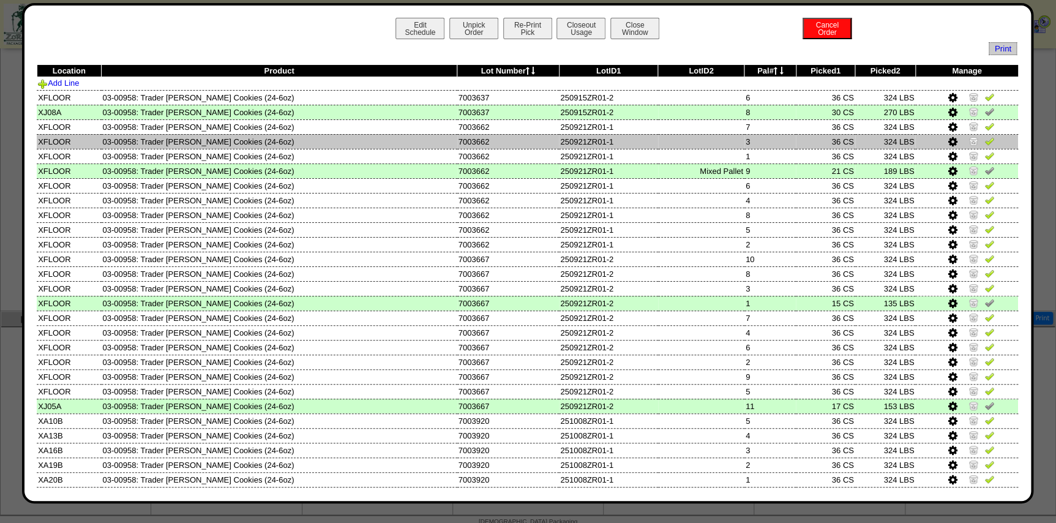
drag, startPoint x: 828, startPoint y: 112, endPoint x: 857, endPoint y: 137, distance: 38.3
click at [859, 123] on tbody "Location Product Lot Number LotID1 LotID2 Pal# Picked1 Picked2 Manage Add Line …" at bounding box center [528, 335] width 982 height 540
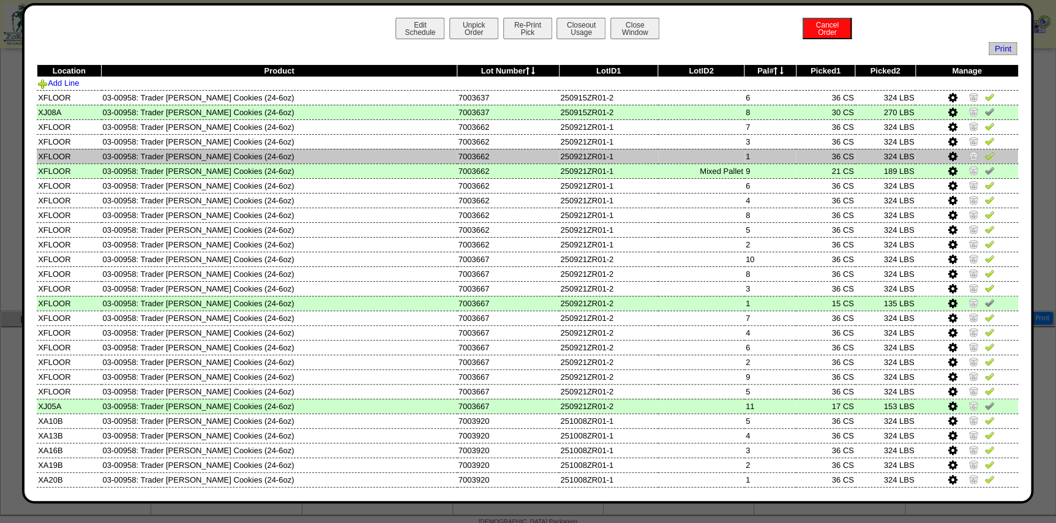
click at [855, 153] on td "324 LBS" at bounding box center [885, 156] width 61 height 15
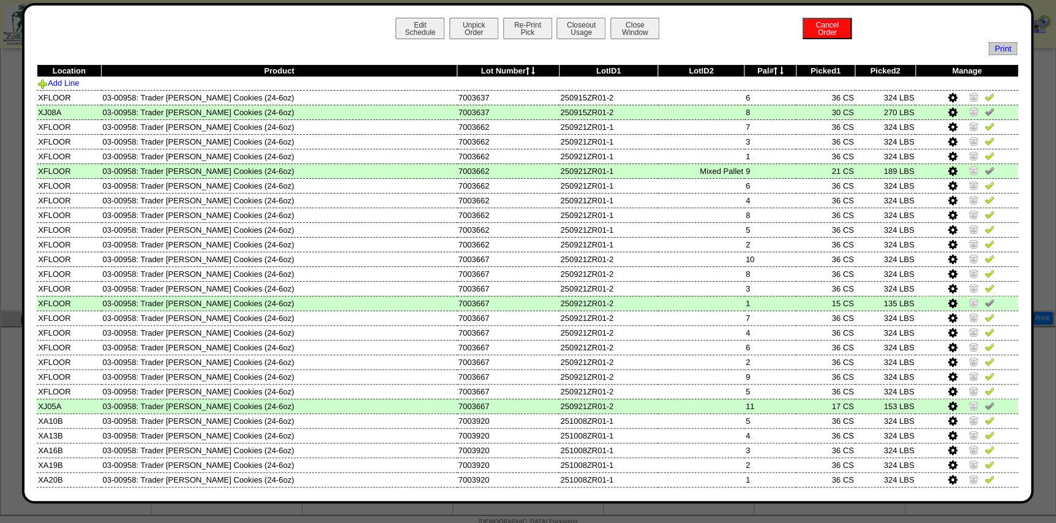
drag, startPoint x: 825, startPoint y: 108, endPoint x: 860, endPoint y: 115, distance: 36.1
click at [860, 115] on tr "XJ08A 03-00958: Trader Joes Snickerdoodle Cookies (24-6oz) 7003637 250915ZR01-2…" at bounding box center [528, 112] width 982 height 15
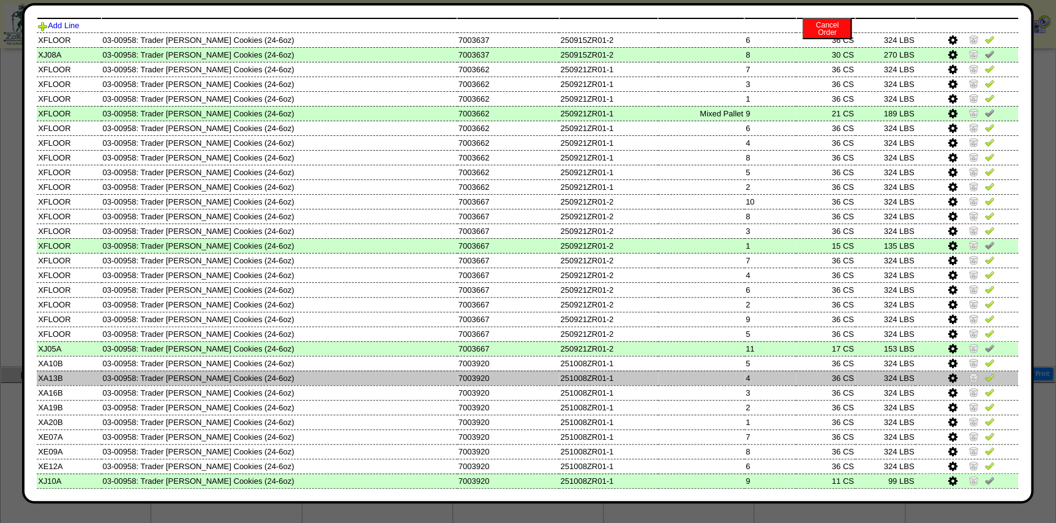
scroll to position [111, 0]
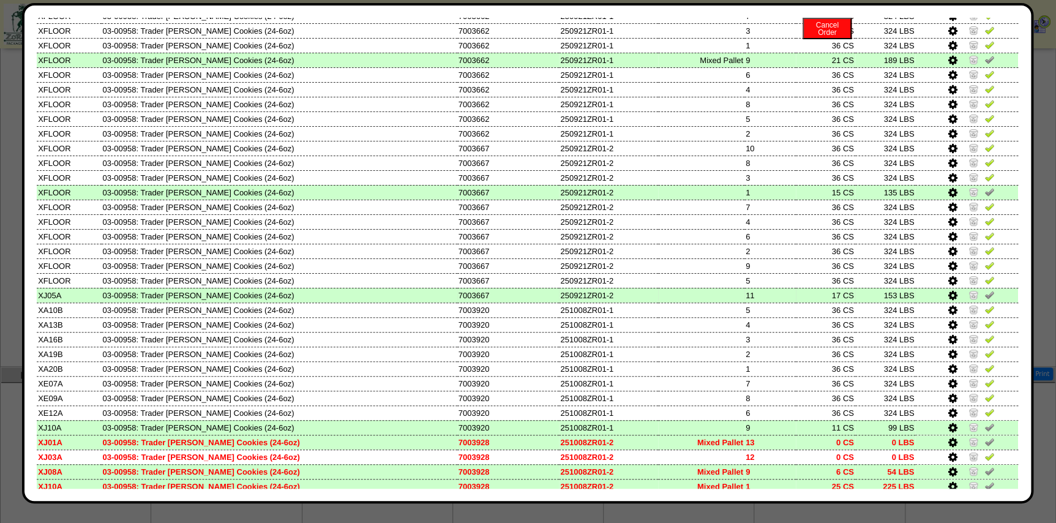
drag, startPoint x: 826, startPoint y: 299, endPoint x: 850, endPoint y: 300, distance: 23.9
click at [850, 300] on td "17 CS" at bounding box center [825, 295] width 59 height 15
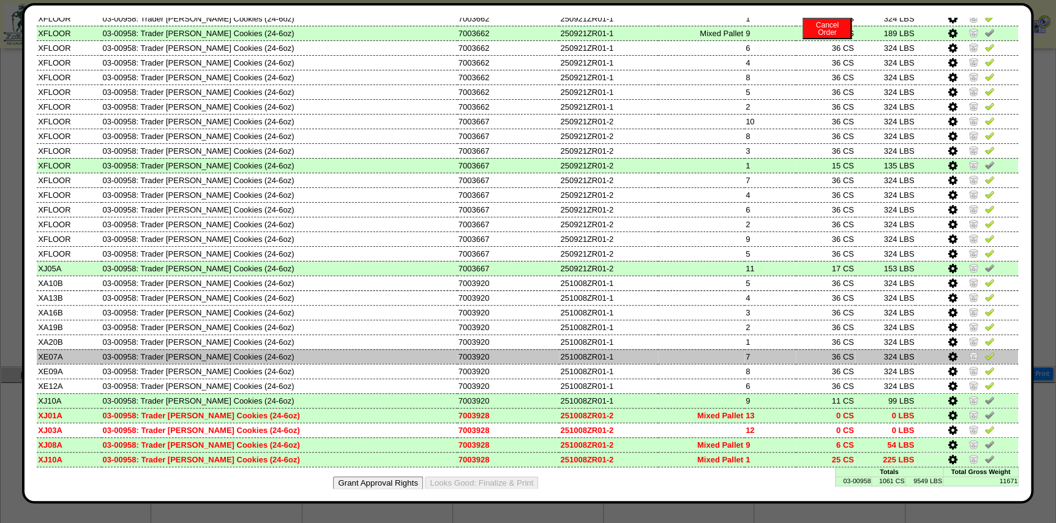
scroll to position [152, 0]
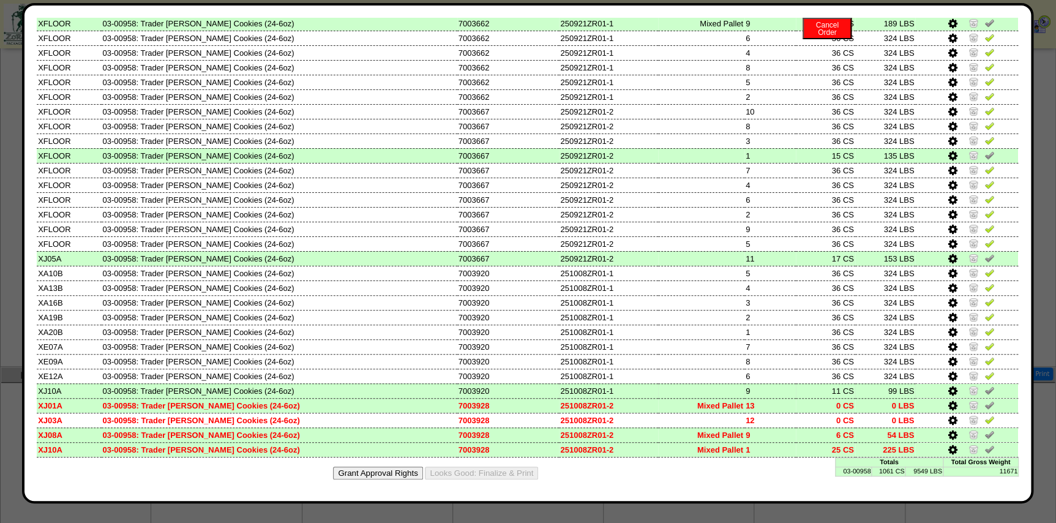
drag, startPoint x: 823, startPoint y: 392, endPoint x: 855, endPoint y: 391, distance: 31.9
click at [855, 391] on tr "XJ10A 03-00958: Trader Joes Snickerdoodle Cookies (24-6oz) 7003920 251008ZR01-1…" at bounding box center [528, 390] width 982 height 15
drag, startPoint x: 846, startPoint y: 435, endPoint x: 830, endPoint y: 433, distance: 16.1
click at [830, 433] on td "6 CS" at bounding box center [825, 434] width 59 height 15
click at [985, 451] on img at bounding box center [990, 449] width 10 height 10
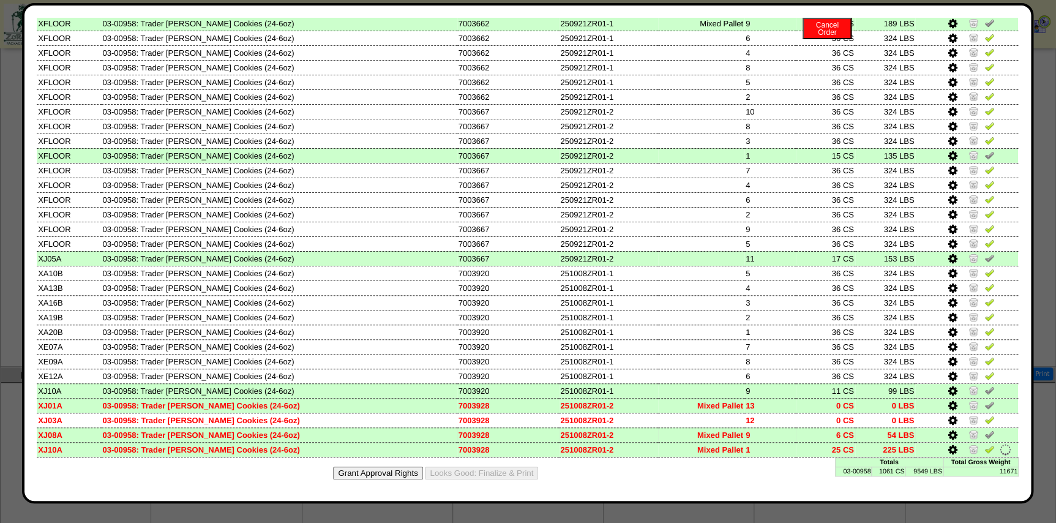
click at [985, 435] on img at bounding box center [990, 434] width 10 height 10
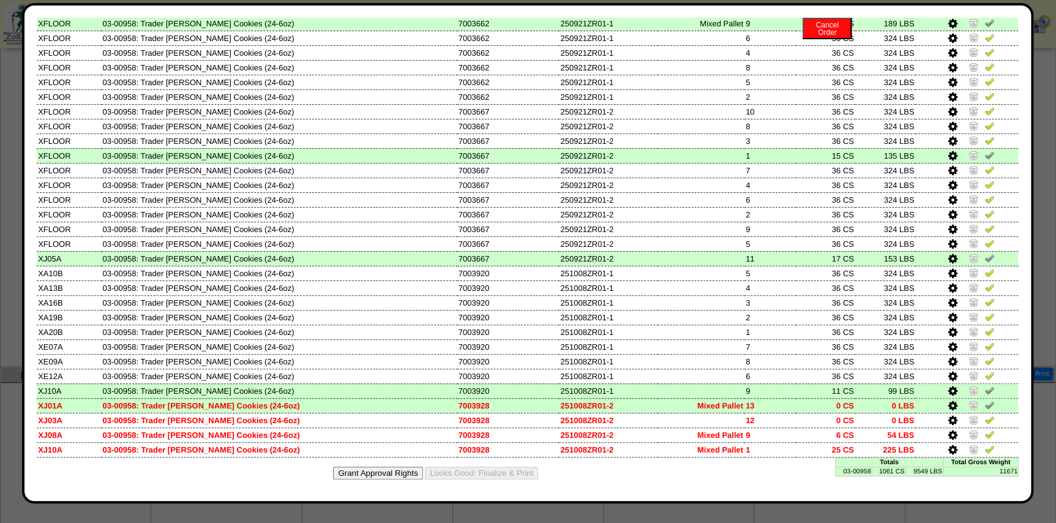
click at [985, 404] on img at bounding box center [990, 405] width 10 height 10
click at [985, 391] on img at bounding box center [990, 390] width 10 height 10
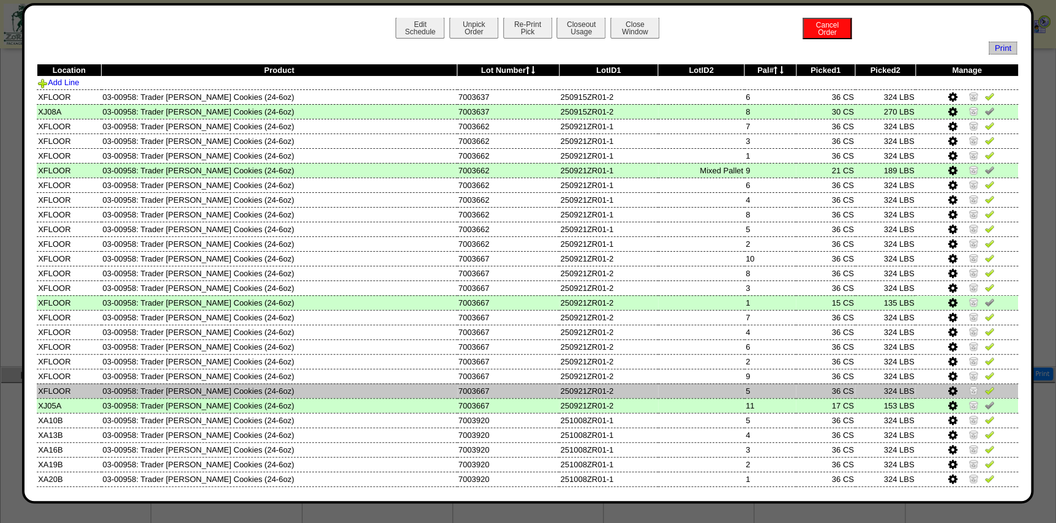
scroll to position [0, 0]
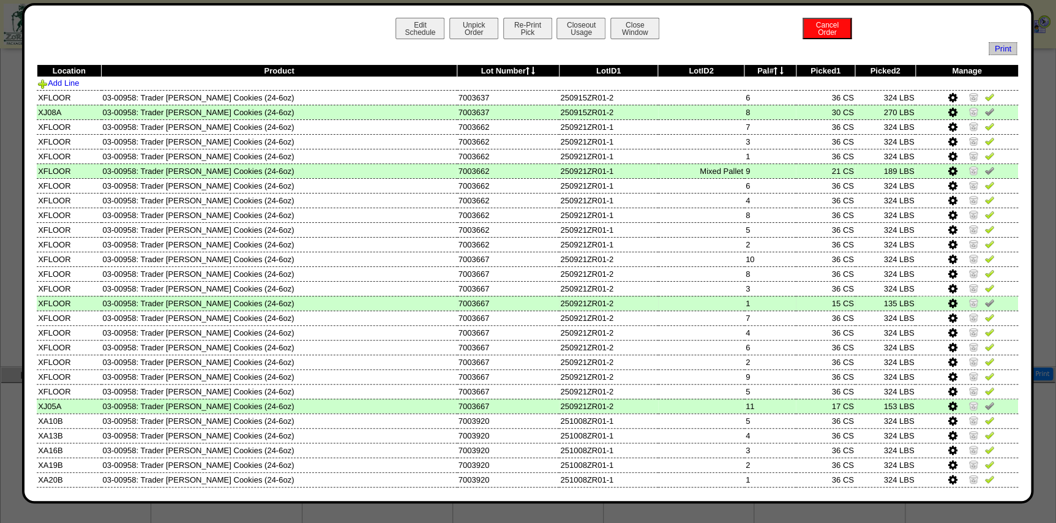
click at [985, 303] on img at bounding box center [990, 303] width 10 height 10
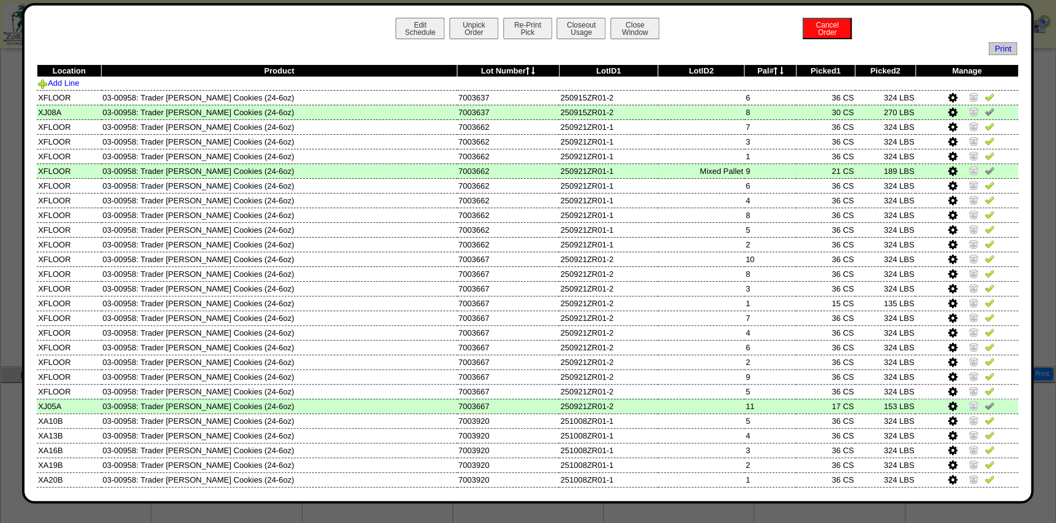
click at [985, 165] on img at bounding box center [990, 170] width 10 height 10
click at [985, 109] on img at bounding box center [990, 112] width 10 height 10
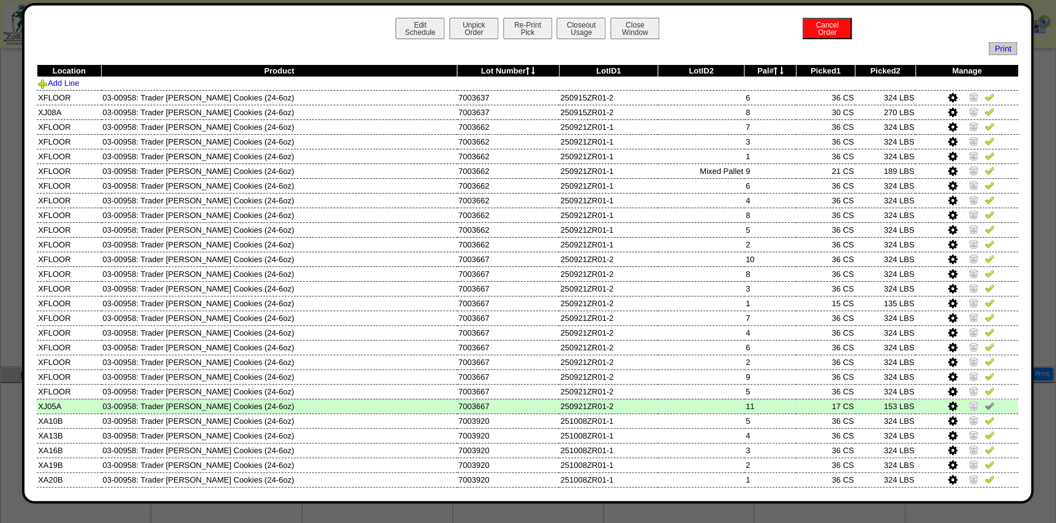
click at [985, 407] on img at bounding box center [990, 405] width 10 height 10
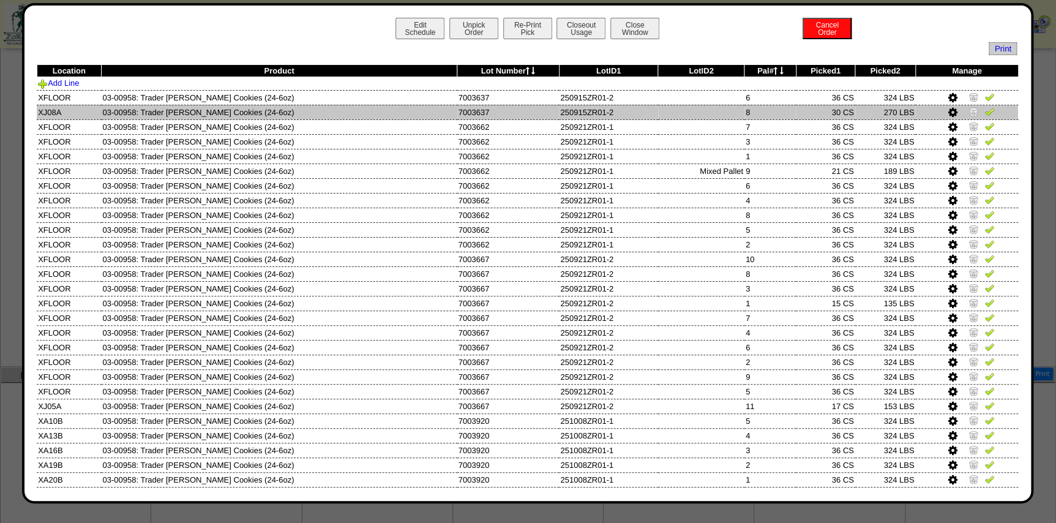
click at [985, 108] on img at bounding box center [990, 112] width 10 height 10
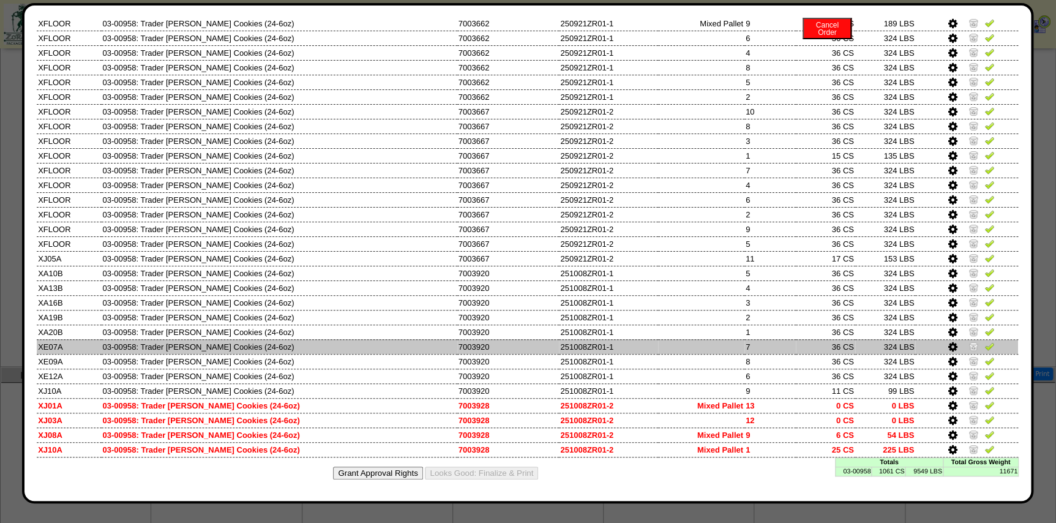
scroll to position [152, 0]
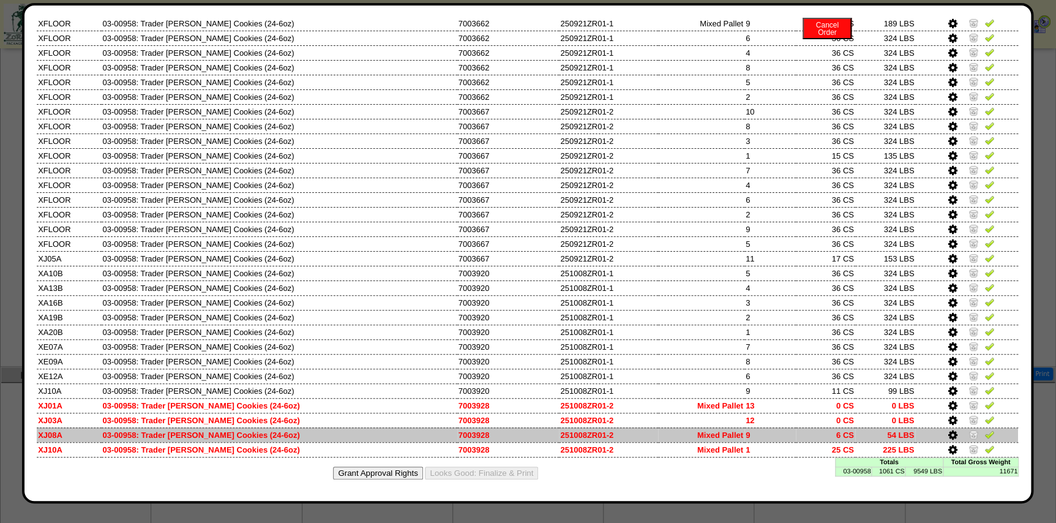
click at [985, 437] on img at bounding box center [990, 434] width 10 height 10
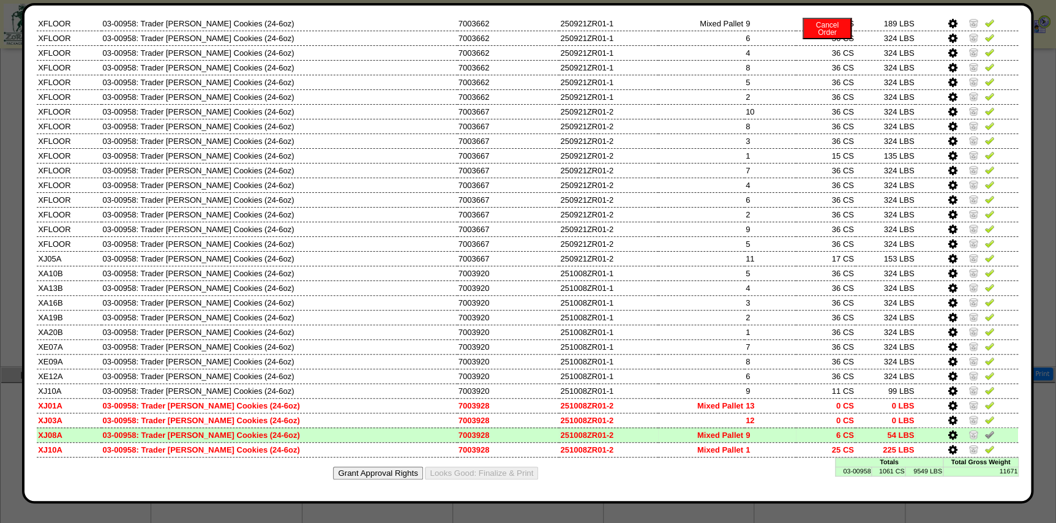
click at [811, 434] on td "6 CS" at bounding box center [825, 434] width 59 height 15
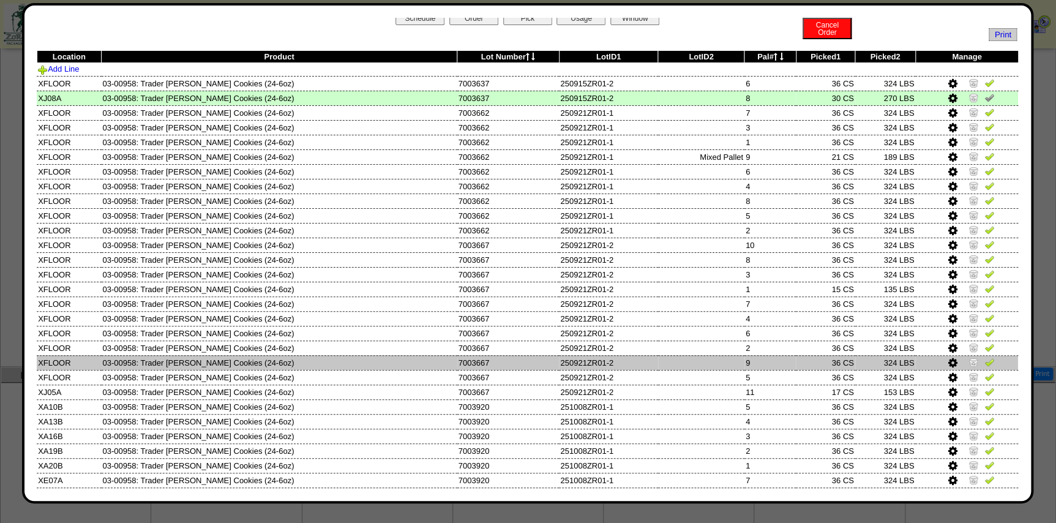
scroll to position [0, 0]
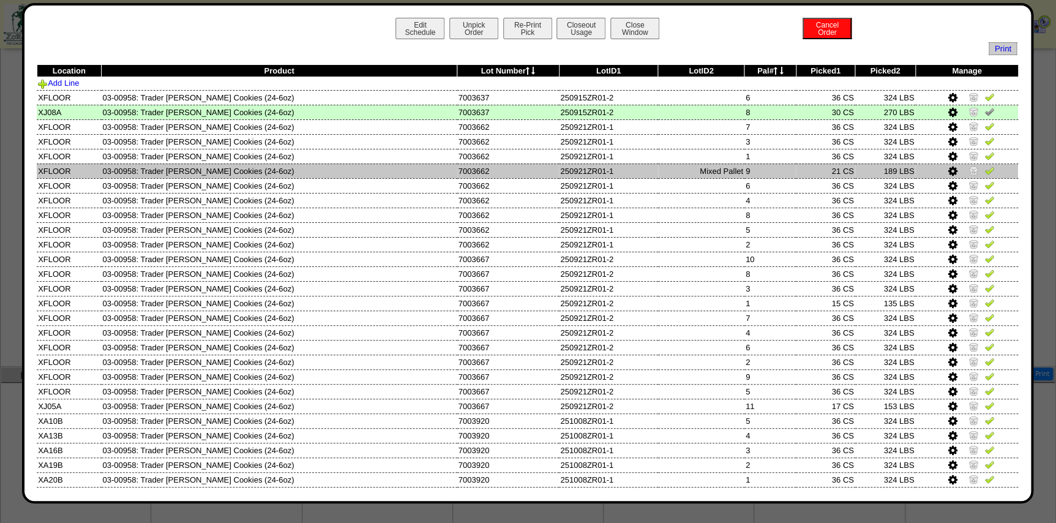
click at [985, 169] on img at bounding box center [990, 170] width 10 height 10
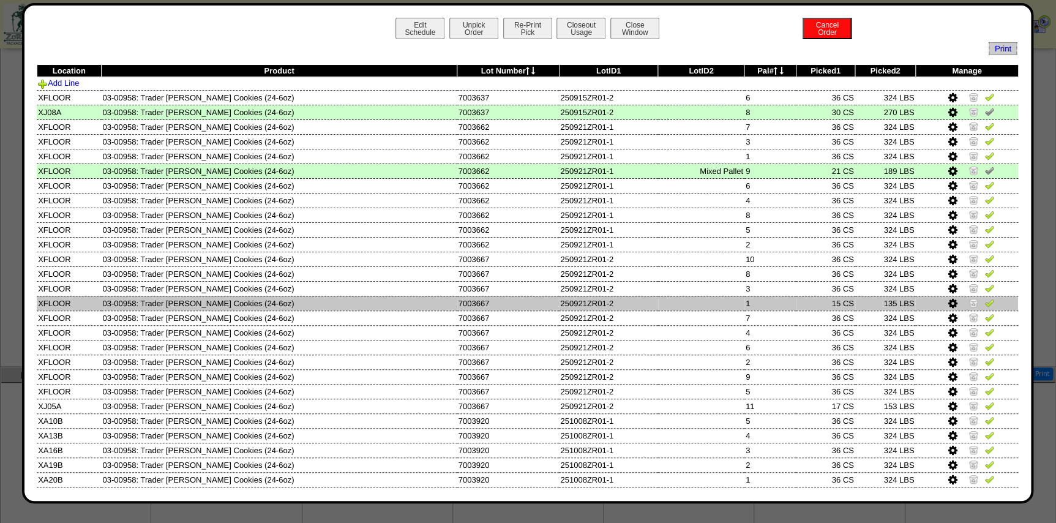
click at [985, 306] on img at bounding box center [990, 303] width 10 height 10
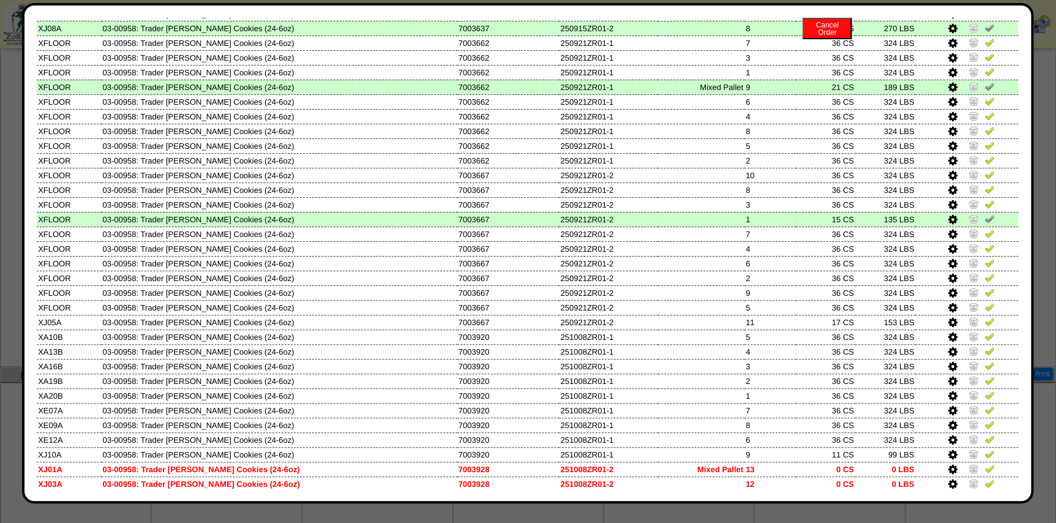
scroll to position [111, 0]
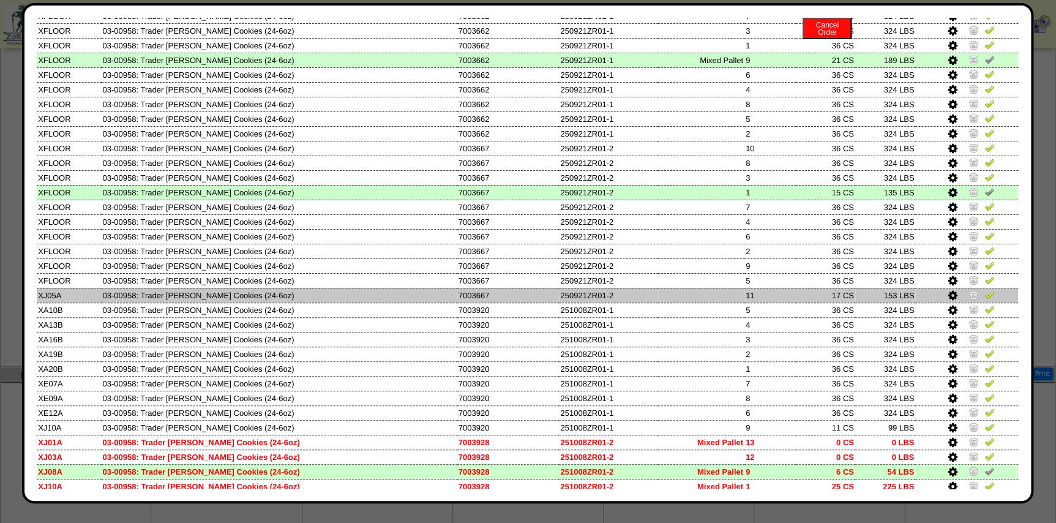
click at [986, 294] on img at bounding box center [990, 295] width 10 height 10
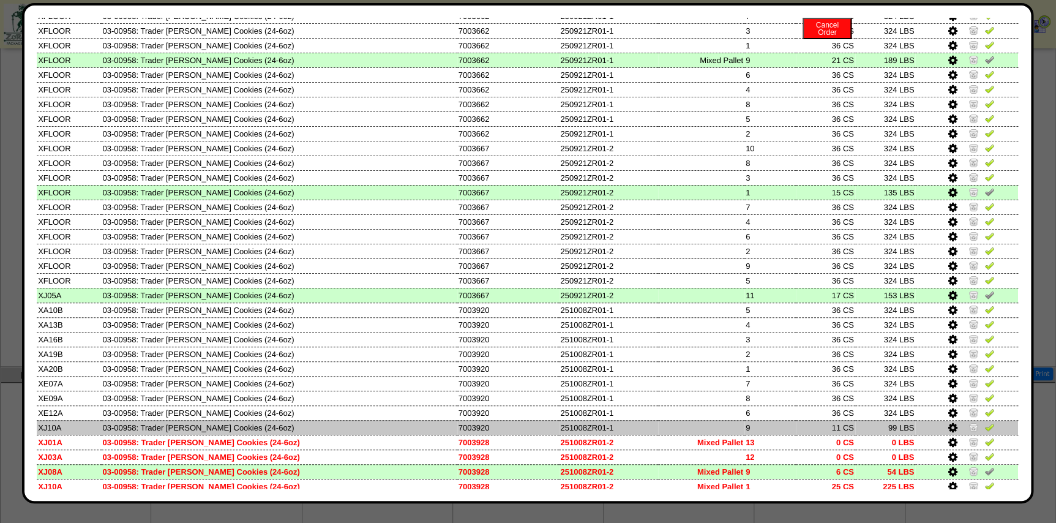
click at [985, 432] on img at bounding box center [990, 427] width 10 height 10
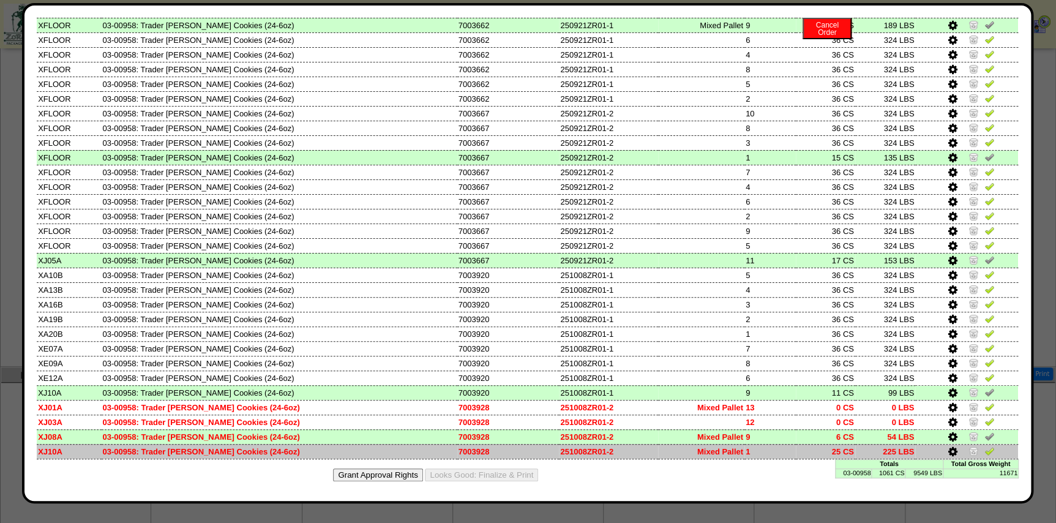
scroll to position [152, 0]
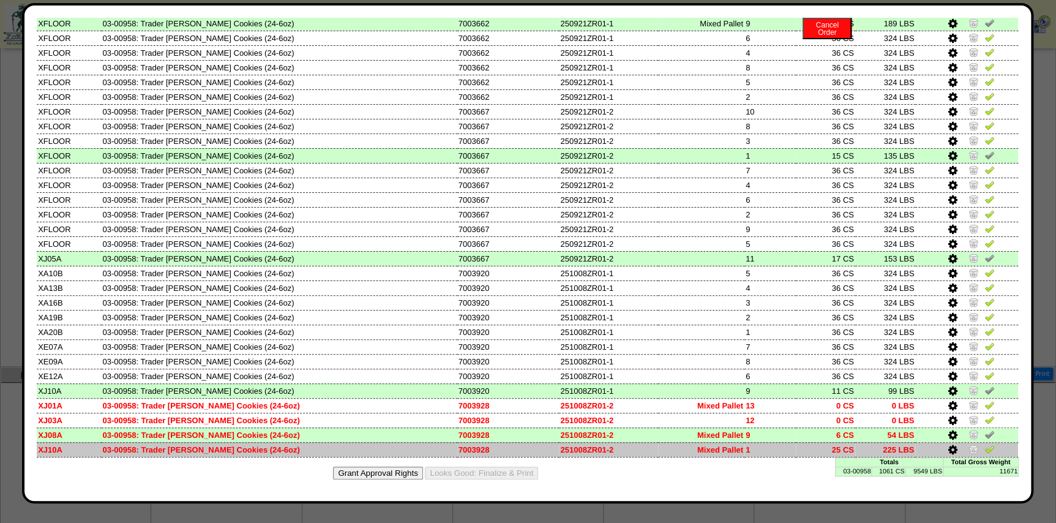
drag, startPoint x: 825, startPoint y: 449, endPoint x: 837, endPoint y: 453, distance: 12.6
click at [837, 453] on td "25 CS" at bounding box center [825, 449] width 59 height 15
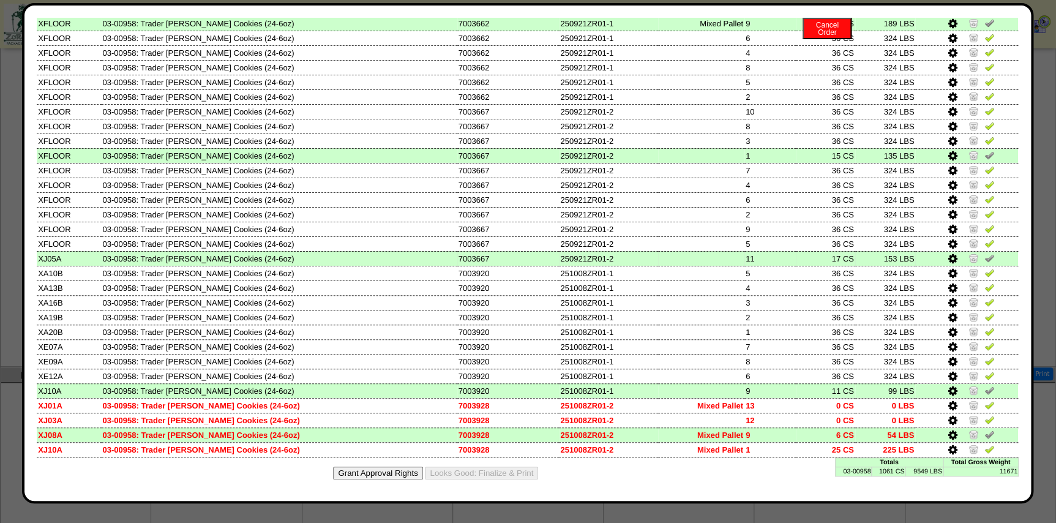
click at [985, 256] on img at bounding box center [990, 258] width 10 height 10
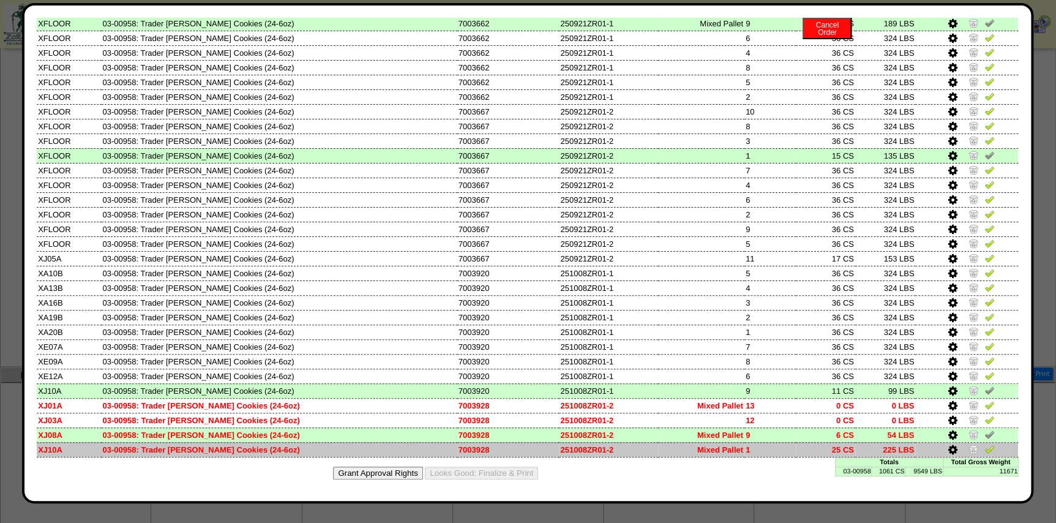
click at [985, 449] on img at bounding box center [990, 449] width 10 height 10
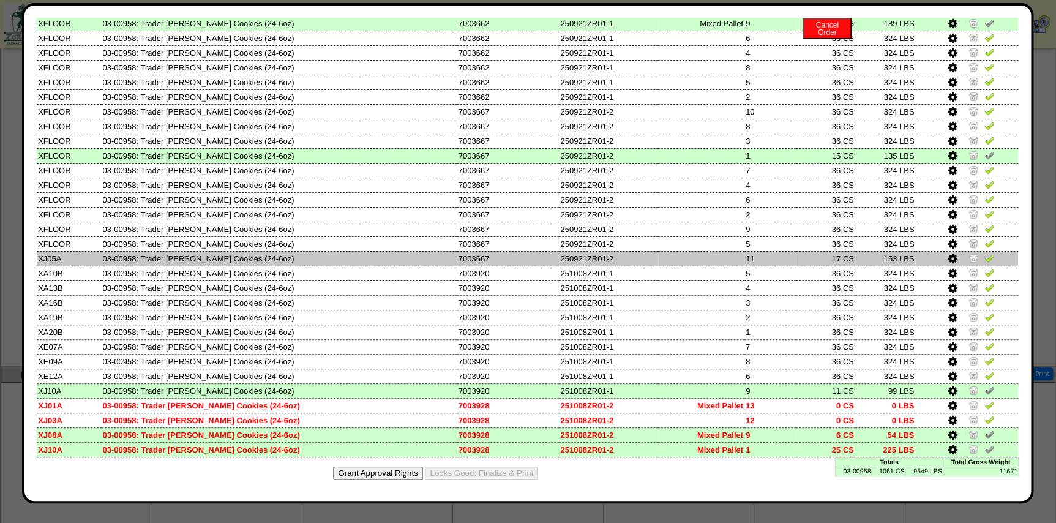
drag, startPoint x: 770, startPoint y: 257, endPoint x: 735, endPoint y: 258, distance: 34.9
click at [735, 258] on tr "XJ05A 03-00958: Trader Joes Snickerdoodle Cookies (24-6oz) 7003667 250921ZR01-2…" at bounding box center [528, 258] width 982 height 15
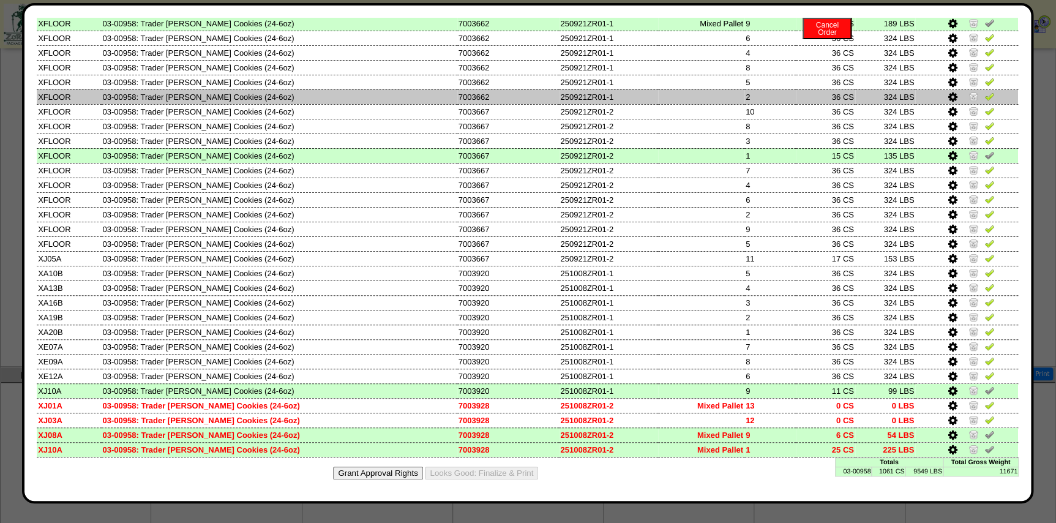
scroll to position [0, 0]
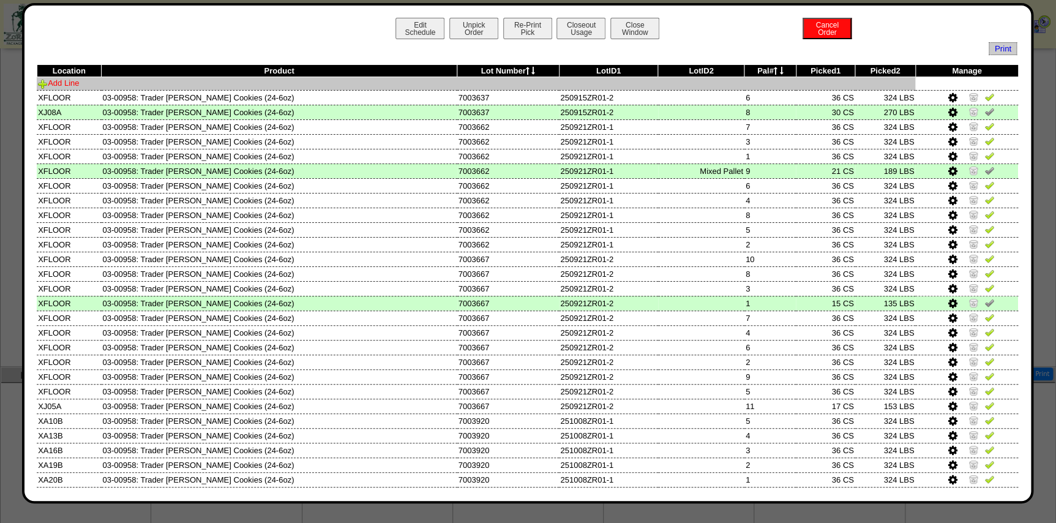
click at [58, 86] on link "Add Line" at bounding box center [58, 82] width 41 height 9
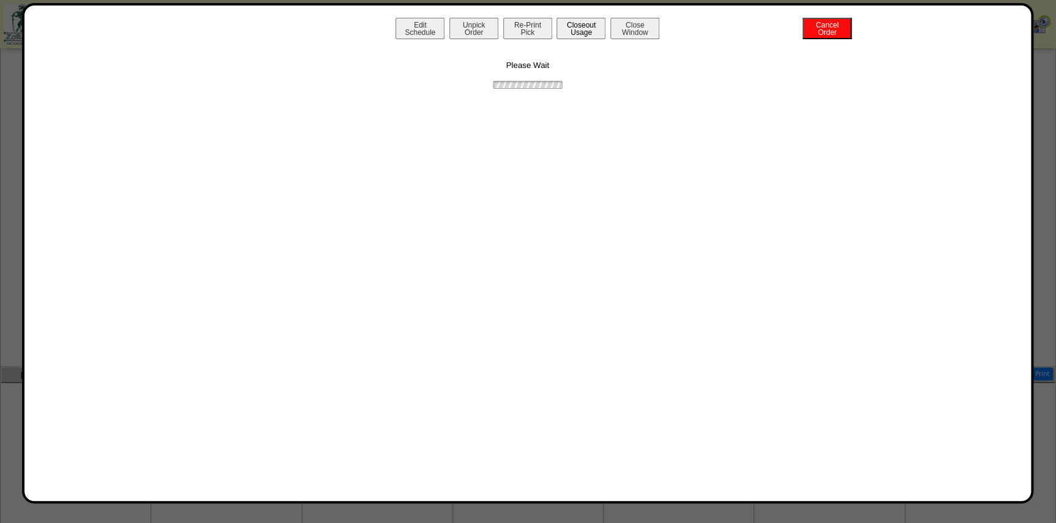
click at [585, 29] on button "Closeout Usage" at bounding box center [581, 28] width 49 height 21
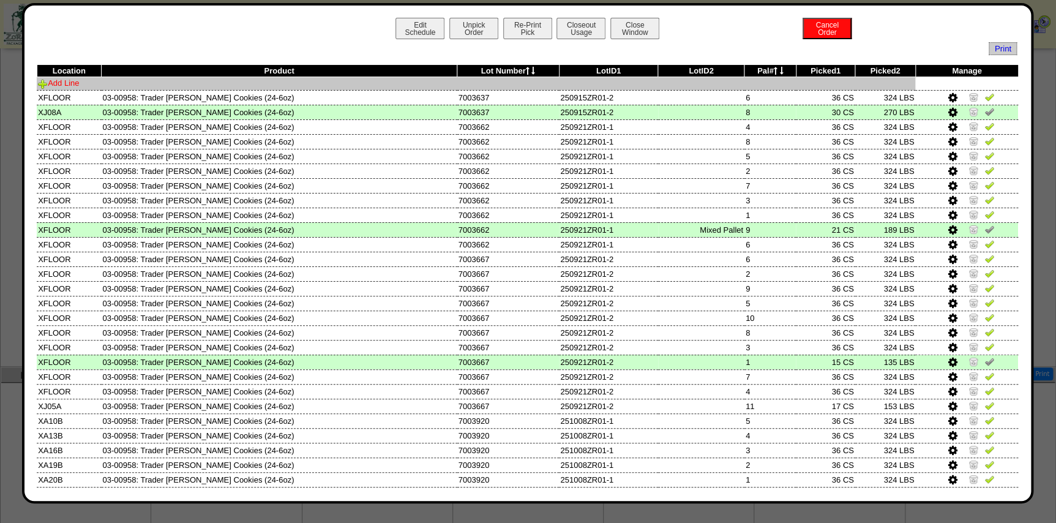
click at [61, 83] on link "Add Line" at bounding box center [58, 82] width 41 height 9
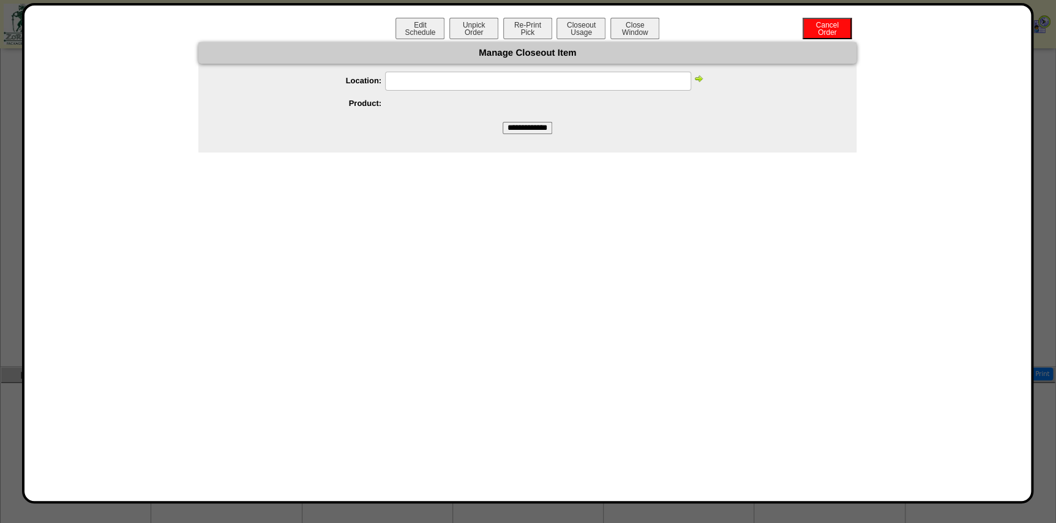
click at [502, 91] on ul "Location: Product: Amount 1 Amount 2" at bounding box center [527, 93] width 658 height 42
click at [503, 82] on input "text" at bounding box center [538, 81] width 306 height 19
paste input "*****"
type input "*****"
click at [691, 82] on div "*****" at bounding box center [540, 81] width 634 height 19
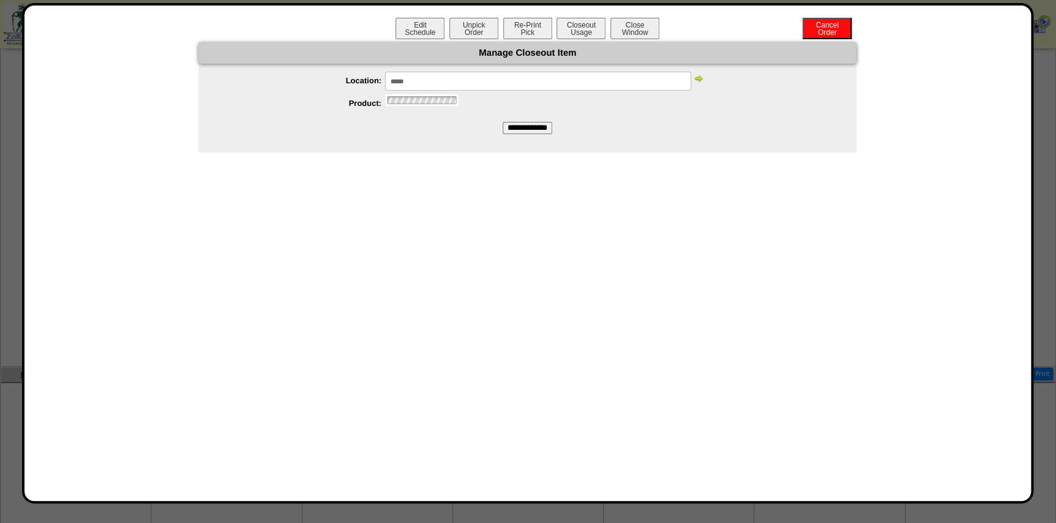
click at [696, 81] on img at bounding box center [699, 78] width 10 height 10
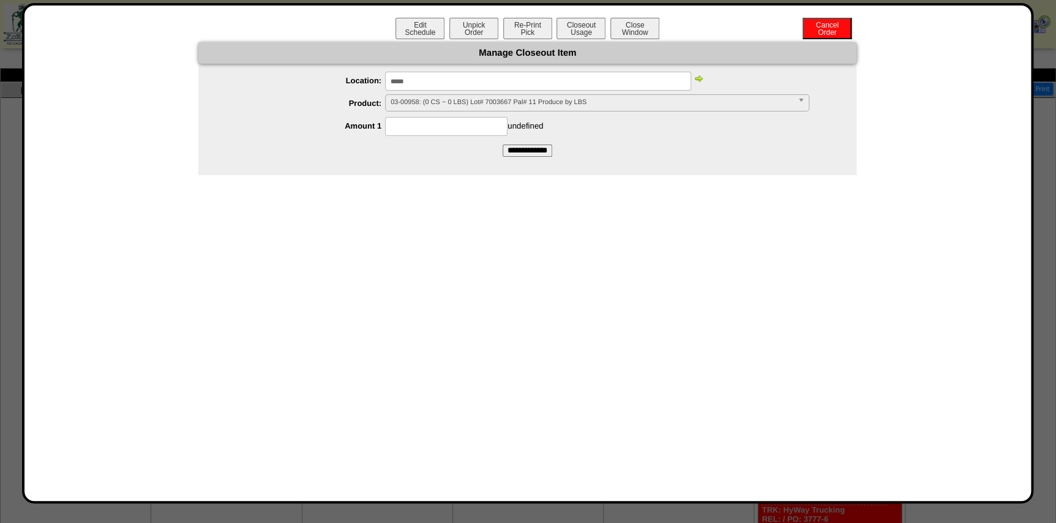
click at [571, 100] on span "03-00958: (0 CS ~ 0 LBS) Lot# 7003667 Pal# 11 Produce by LBS" at bounding box center [592, 102] width 402 height 15
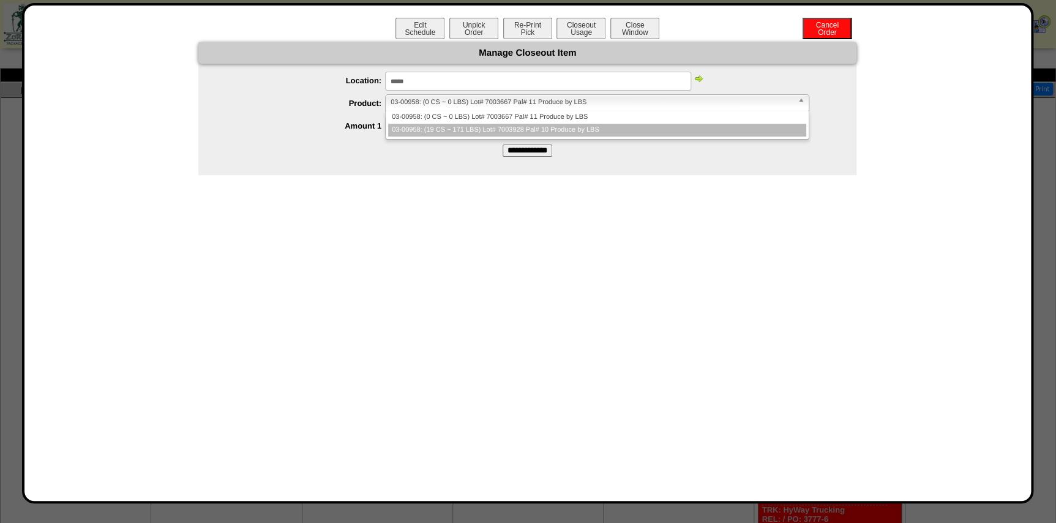
click at [577, 126] on li "03-00958: (19 CS ~ 171 LBS) Lot# 7003928 Pal# 10 Produce by LBS" at bounding box center [597, 130] width 418 height 13
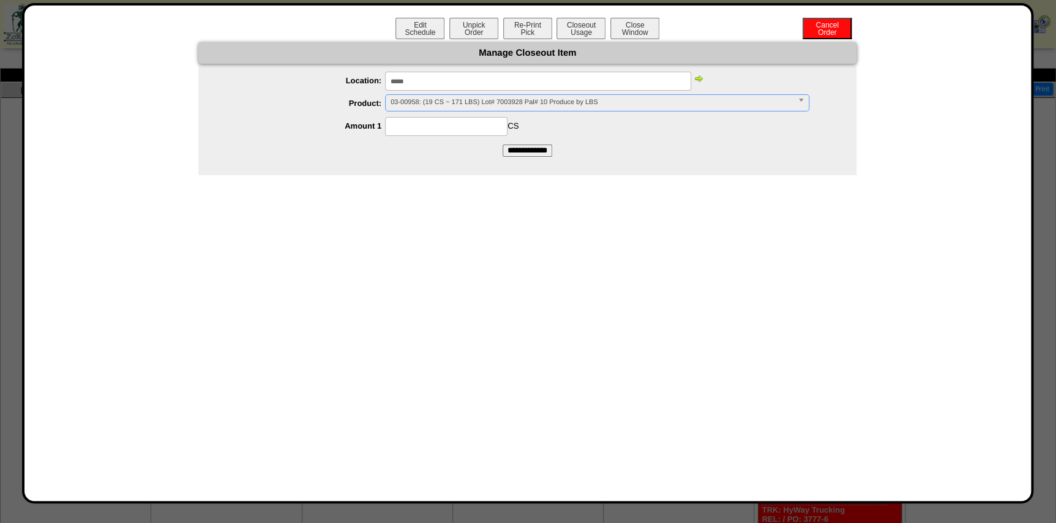
click at [464, 127] on input at bounding box center [446, 126] width 122 height 19
type input "**"
drag, startPoint x: 353, startPoint y: 197, endPoint x: 380, endPoint y: 189, distance: 28.3
click at [353, 197] on div "**********" at bounding box center [528, 253] width 982 height 471
click at [514, 152] on input "**********" at bounding box center [528, 151] width 50 height 12
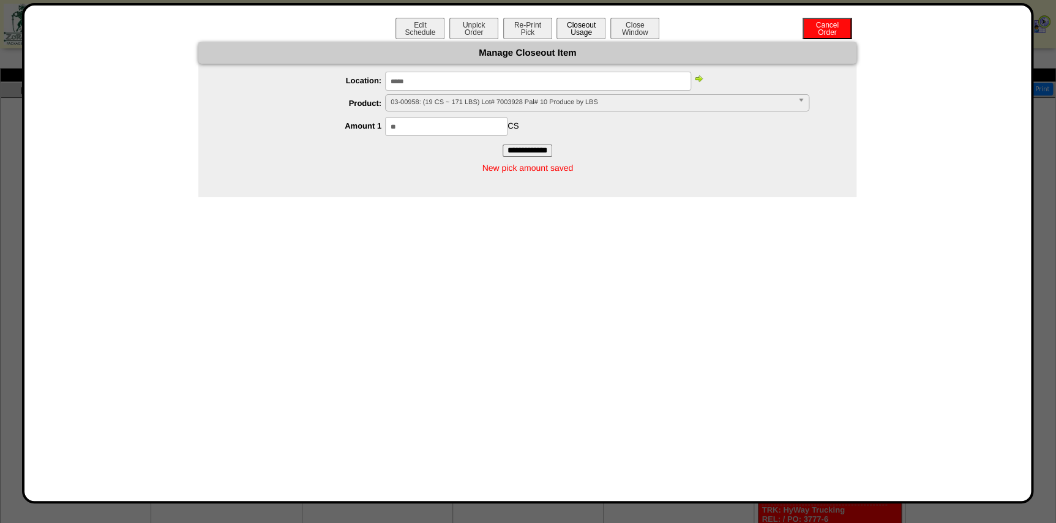
click at [588, 28] on button "Closeout Usage" at bounding box center [581, 28] width 49 height 21
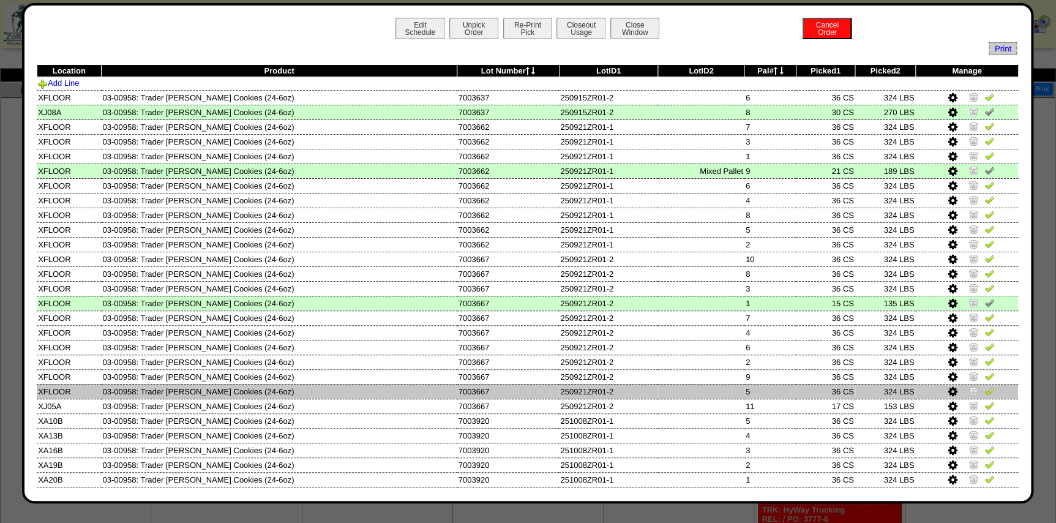
scroll to position [167, 0]
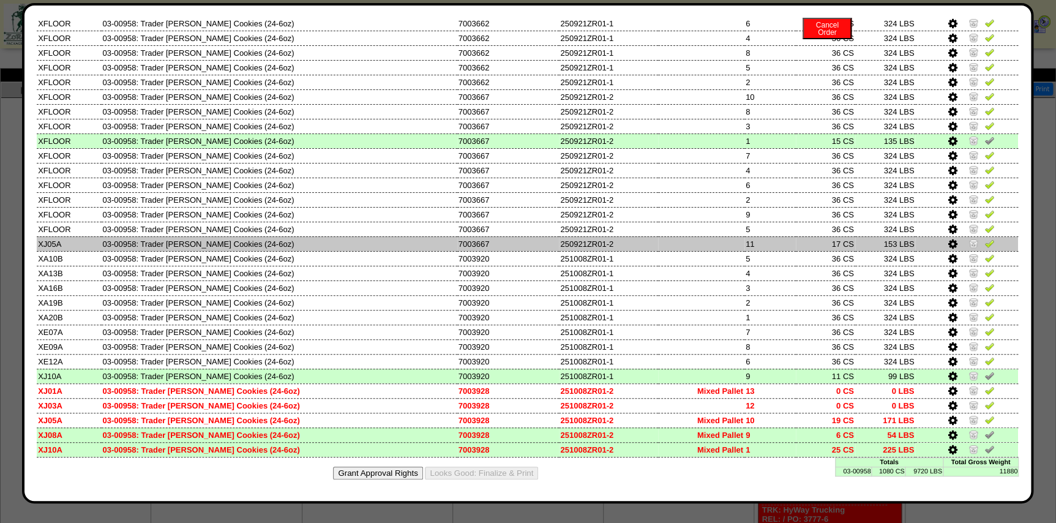
click at [985, 243] on img at bounding box center [990, 243] width 10 height 10
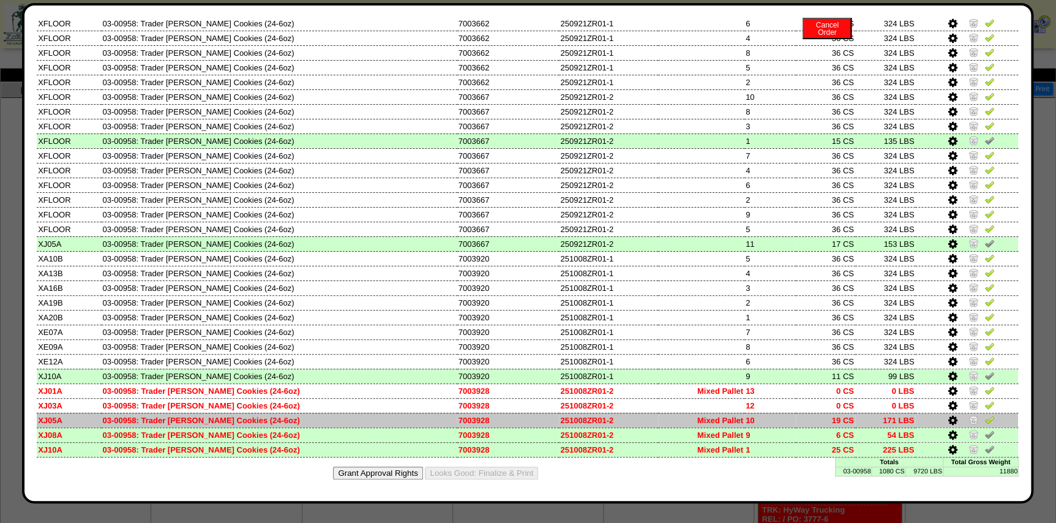
click at [985, 423] on img at bounding box center [990, 420] width 10 height 10
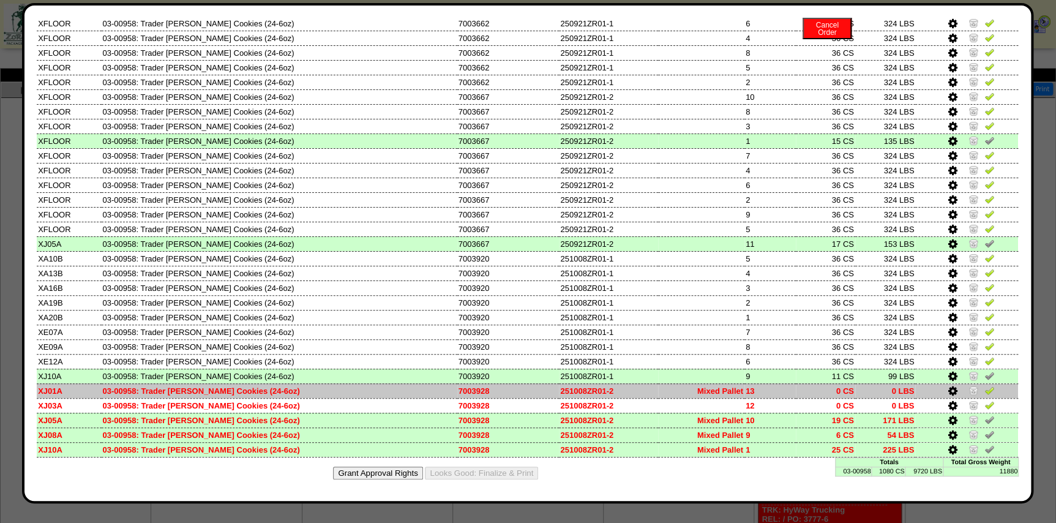
click at [969, 394] on img at bounding box center [974, 390] width 10 height 10
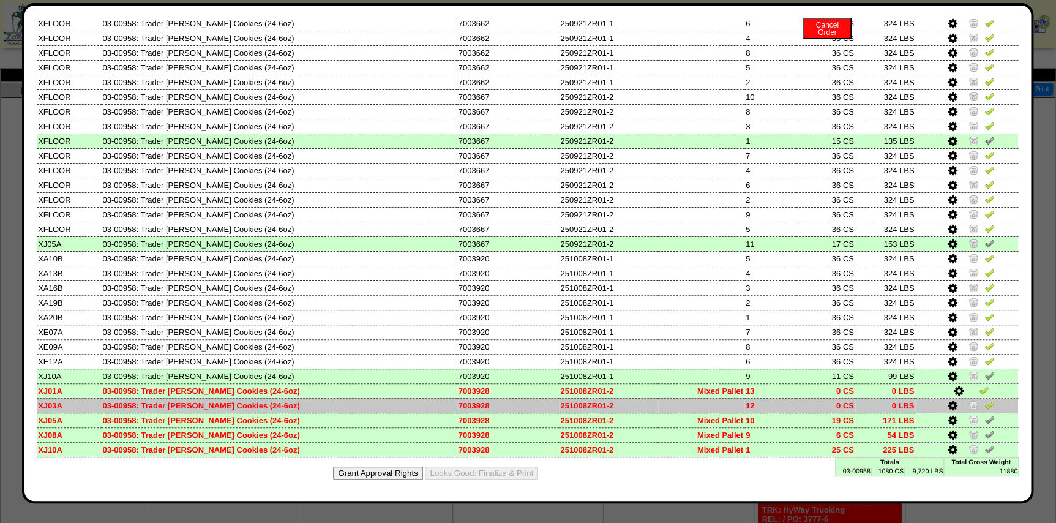
click at [969, 404] on img at bounding box center [974, 405] width 10 height 10
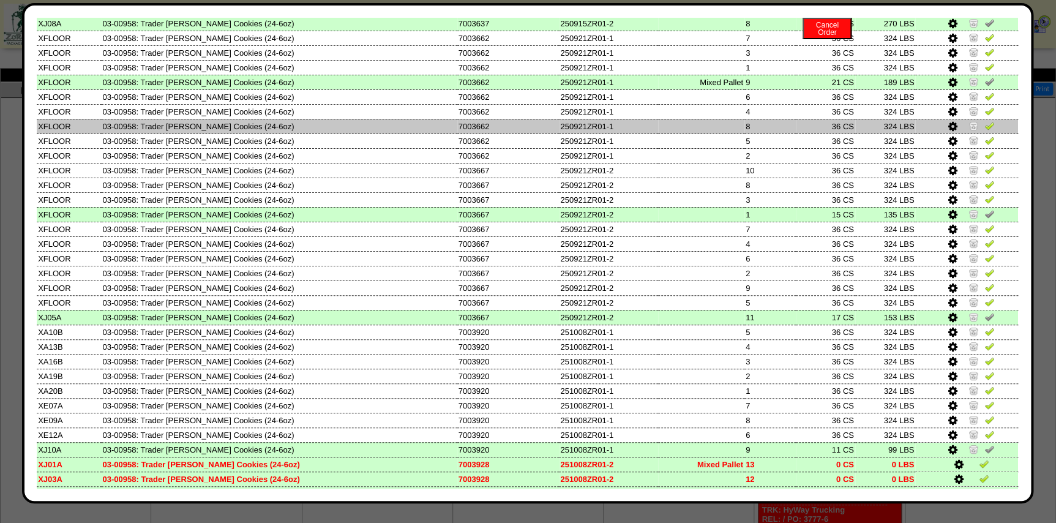
scroll to position [0, 0]
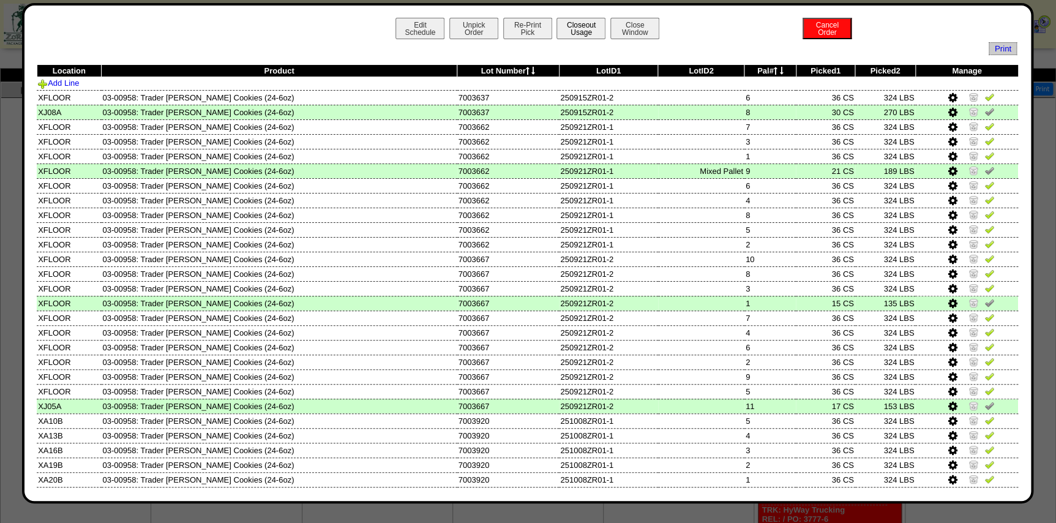
click at [591, 34] on button "Closeout Usage" at bounding box center [581, 28] width 49 height 21
click at [528, 70] on th "Lot Number" at bounding box center [508, 71] width 102 height 12
click at [530, 70] on icon at bounding box center [528, 71] width 4 height 8
click at [396, 32] on button "Edit Schedule" at bounding box center [420, 28] width 49 height 21
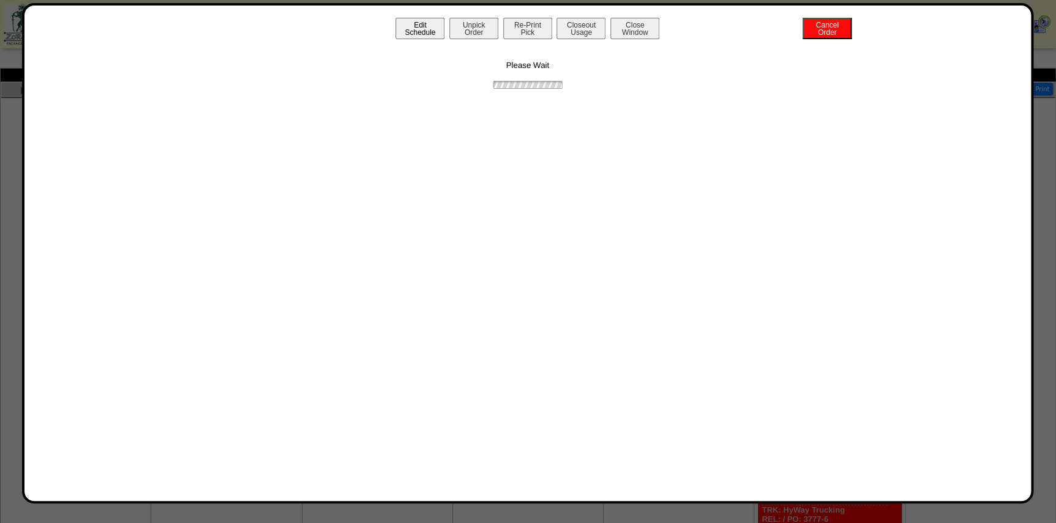
click at [408, 32] on button "Edit Schedule" at bounding box center [420, 28] width 49 height 21
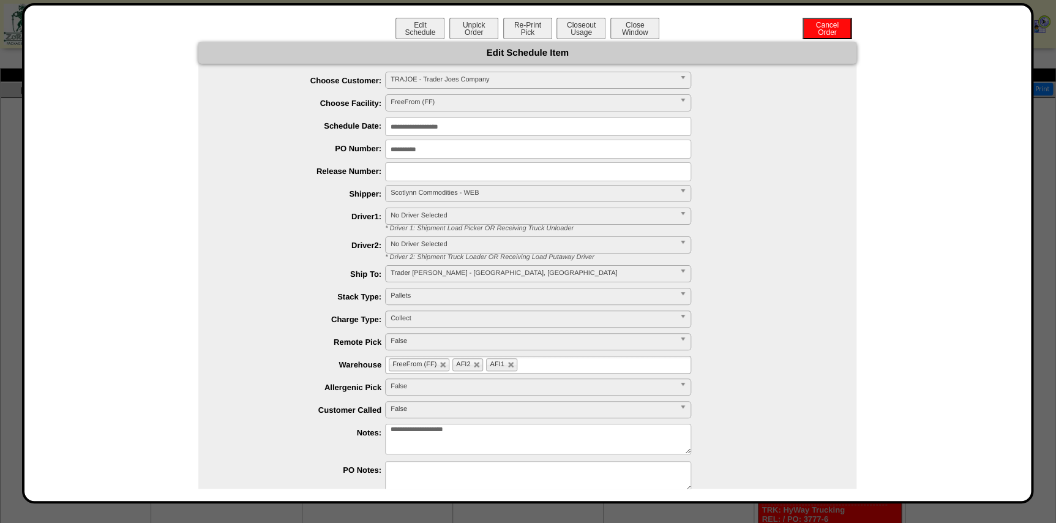
click at [429, 152] on input "**********" at bounding box center [538, 149] width 306 height 19
click at [456, 153] on input "**********" at bounding box center [538, 149] width 306 height 19
drag, startPoint x: 449, startPoint y: 149, endPoint x: 372, endPoint y: 146, distance: 77.2
click at [372, 146] on li "**********" at bounding box center [540, 149] width 634 height 19
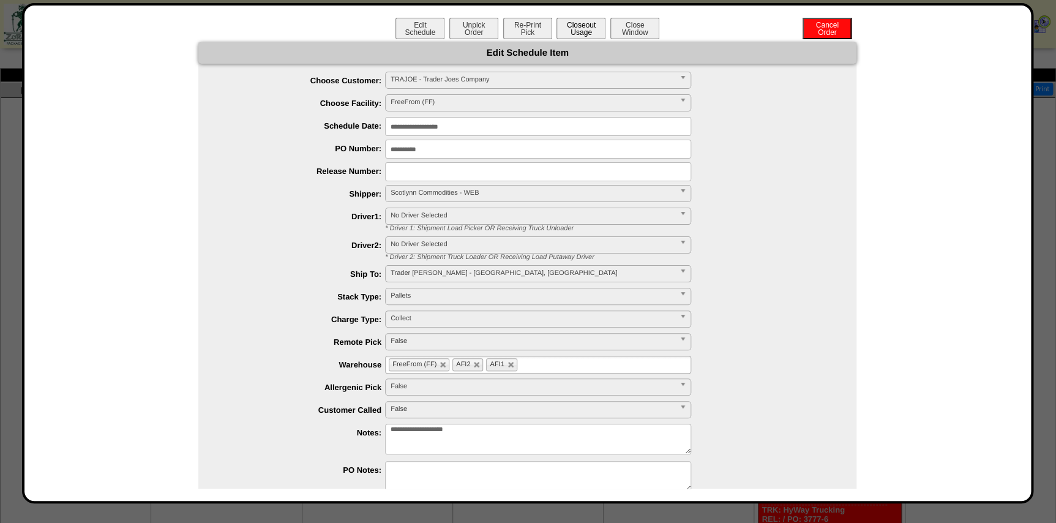
click at [564, 24] on button "Closeout Usage" at bounding box center [581, 28] width 49 height 21
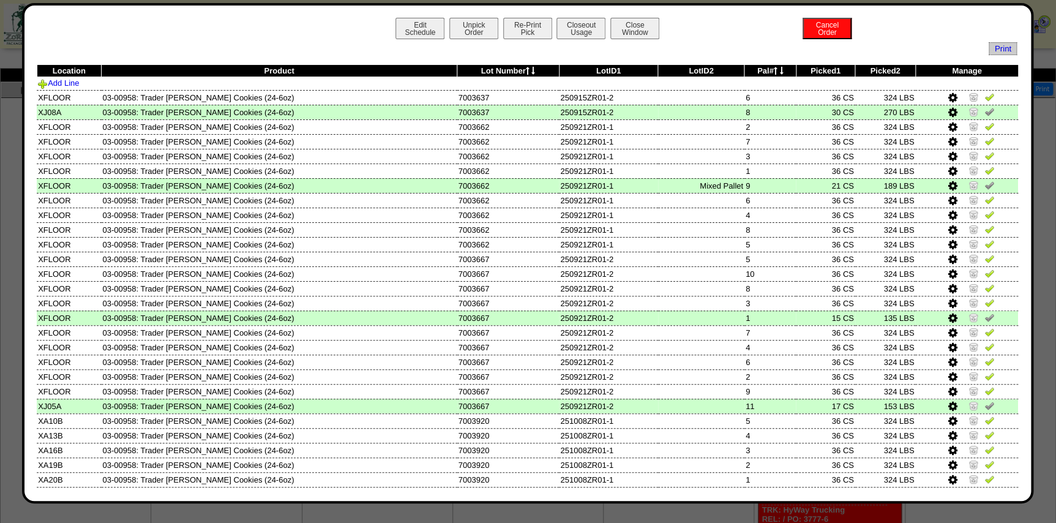
click at [530, 71] on icon at bounding box center [528, 71] width 4 height 8
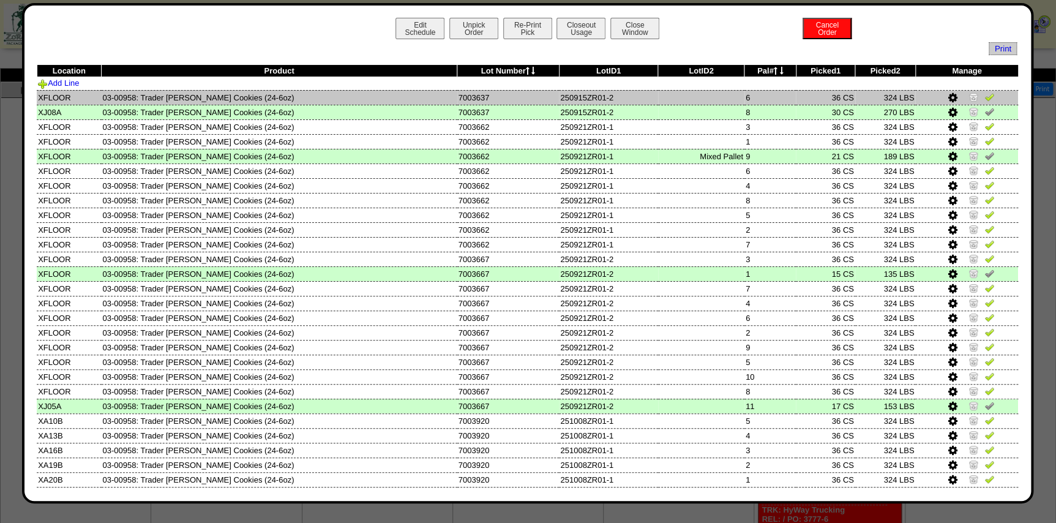
click at [479, 94] on td "7003637" at bounding box center [508, 97] width 102 height 15
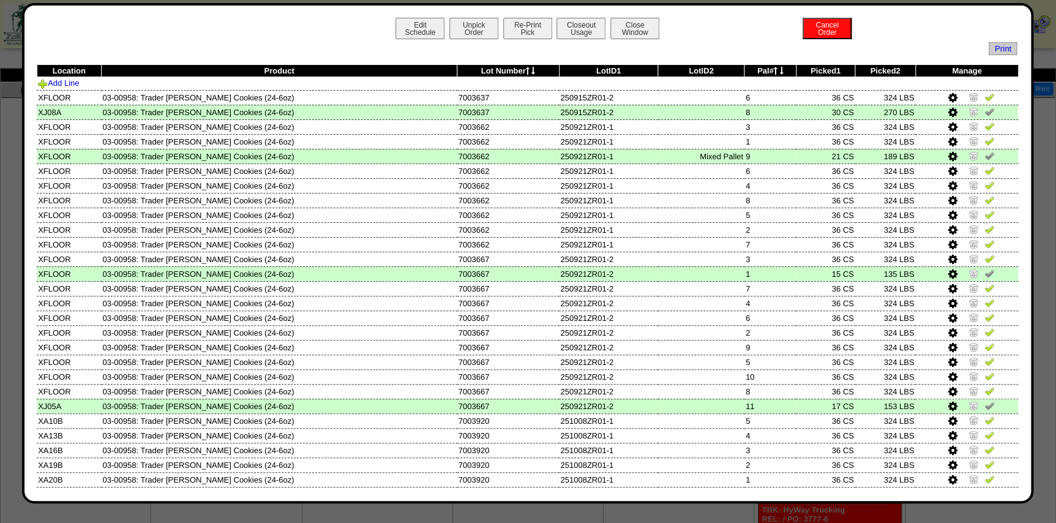
copy td "7003637"
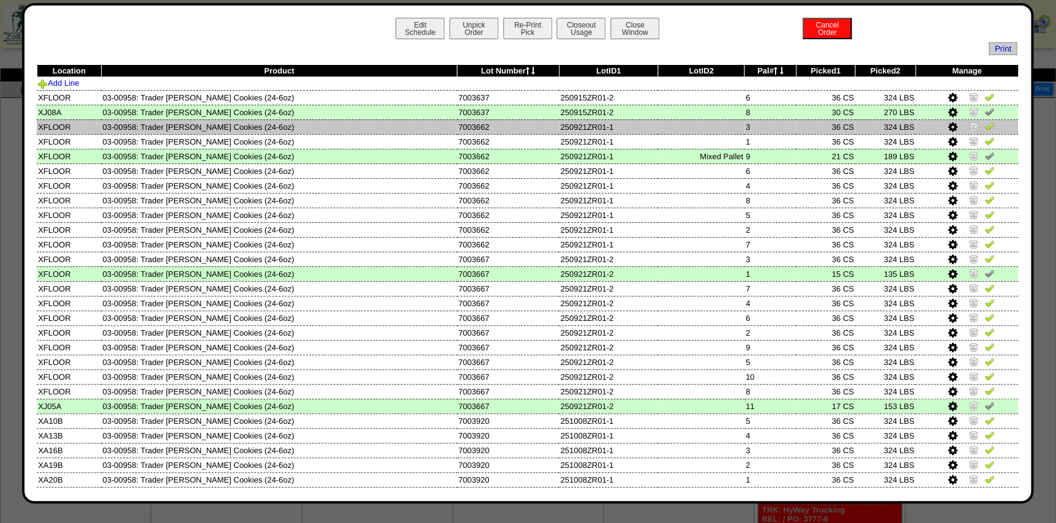
click at [484, 123] on td "7003662" at bounding box center [508, 126] width 102 height 15
copy td "7003662"
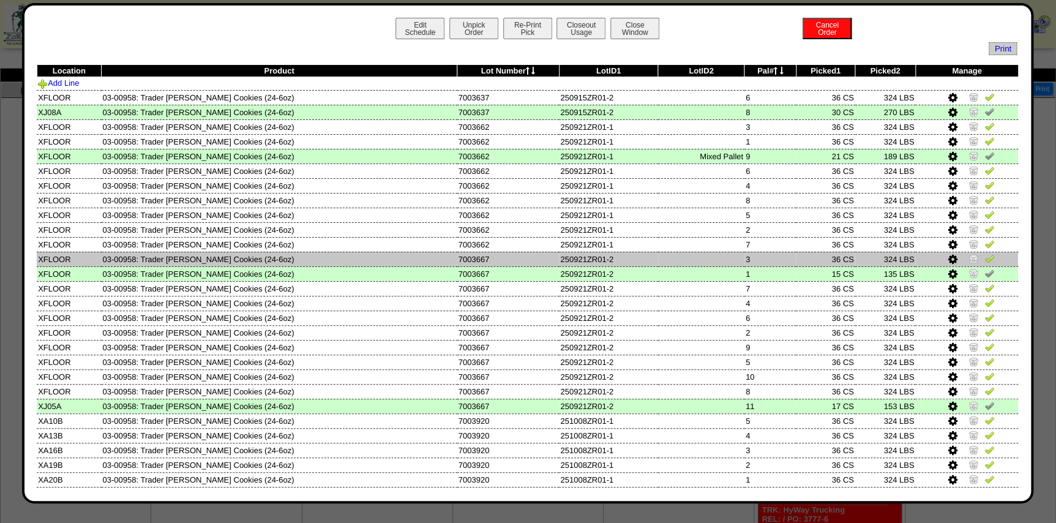
click at [479, 257] on td "7003667" at bounding box center [508, 259] width 102 height 15
copy td "7003667"
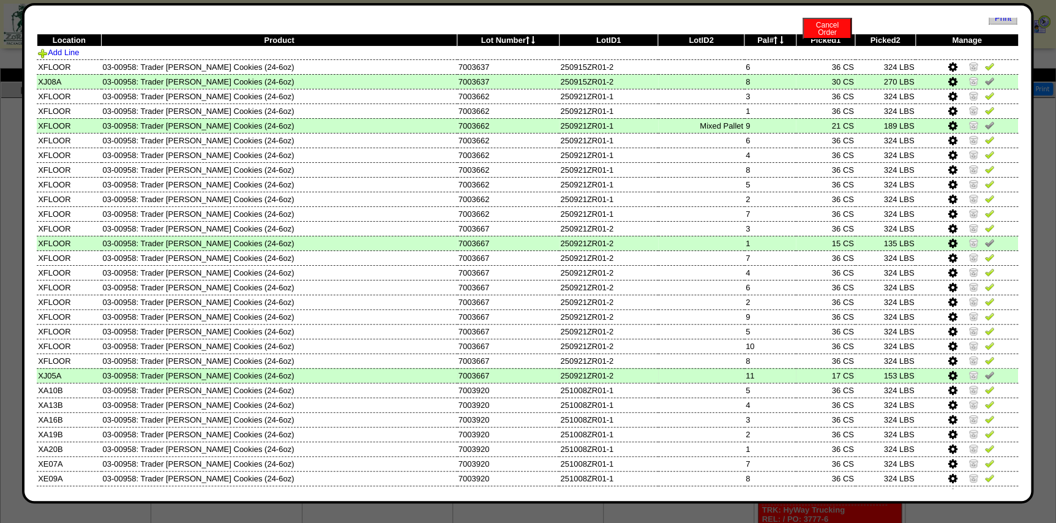
scroll to position [55, 0]
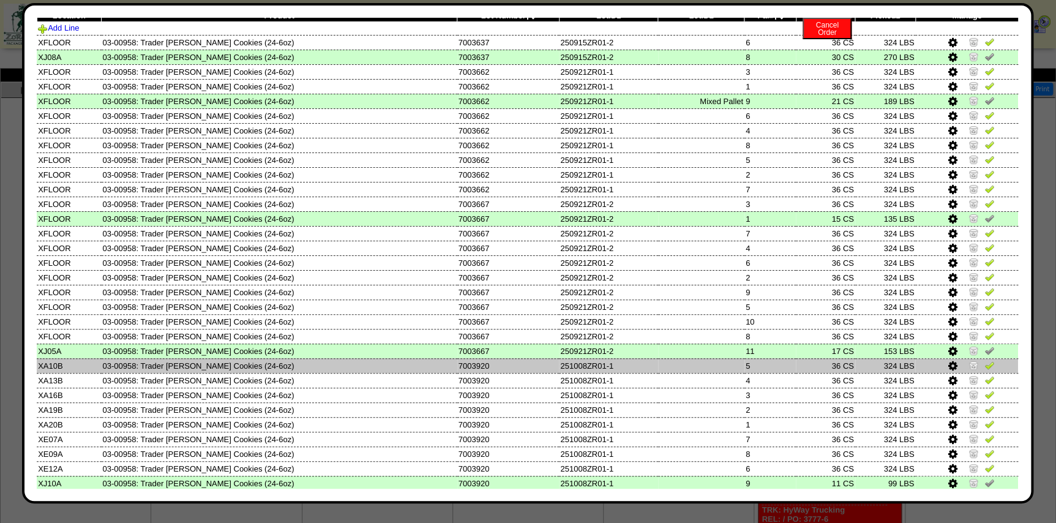
click at [480, 368] on td "7003920" at bounding box center [508, 365] width 102 height 15
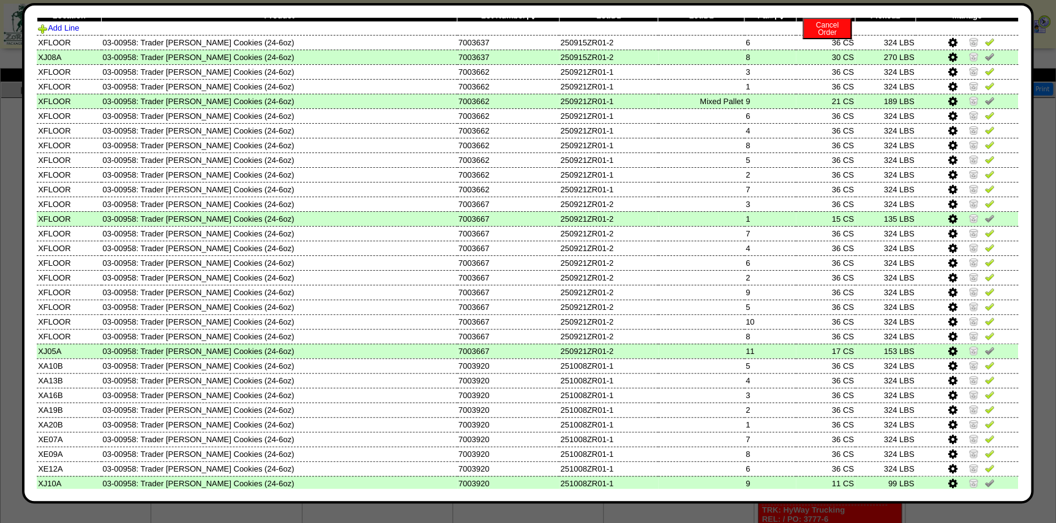
copy td "7003920"
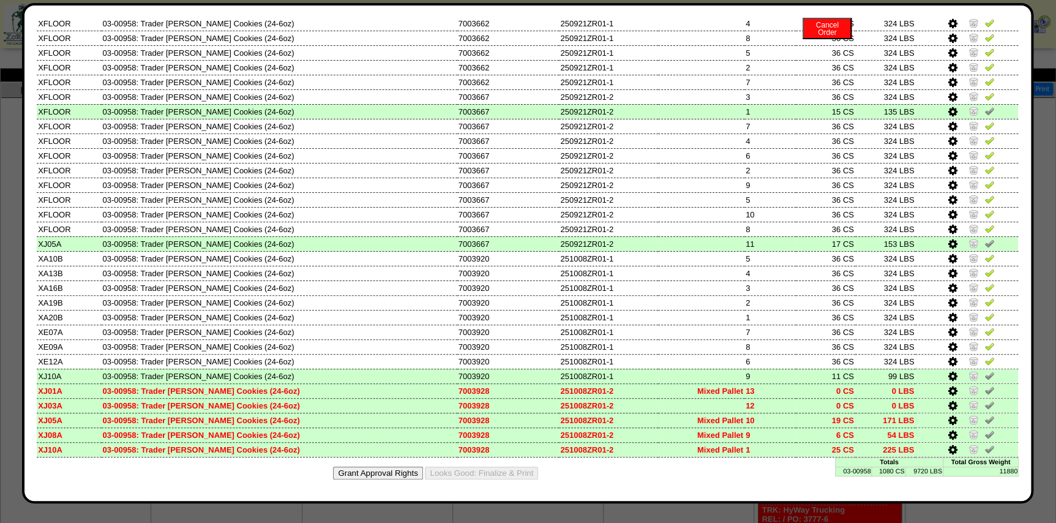
scroll to position [167, 0]
click at [486, 418] on td "7003928" at bounding box center [508, 420] width 102 height 15
copy td "7003928"
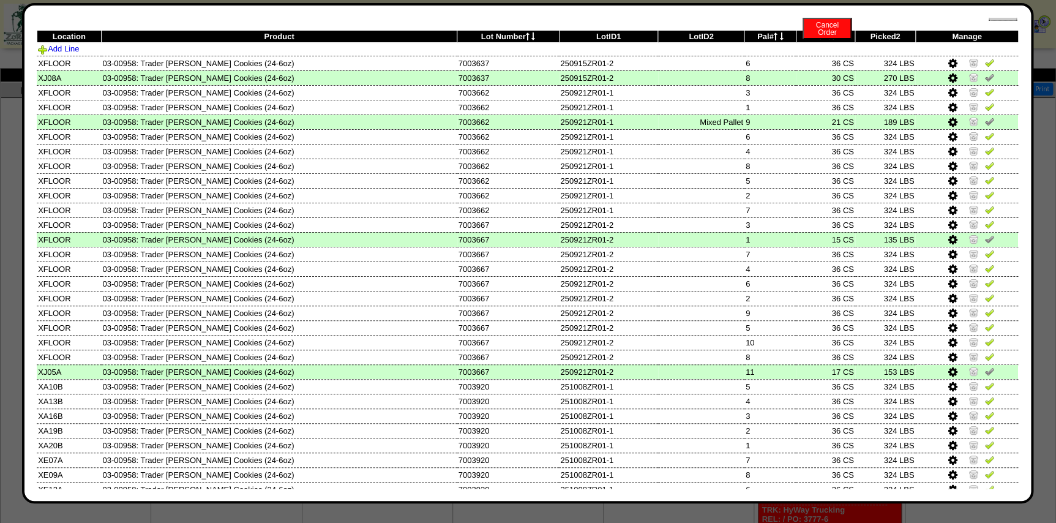
scroll to position [0, 0]
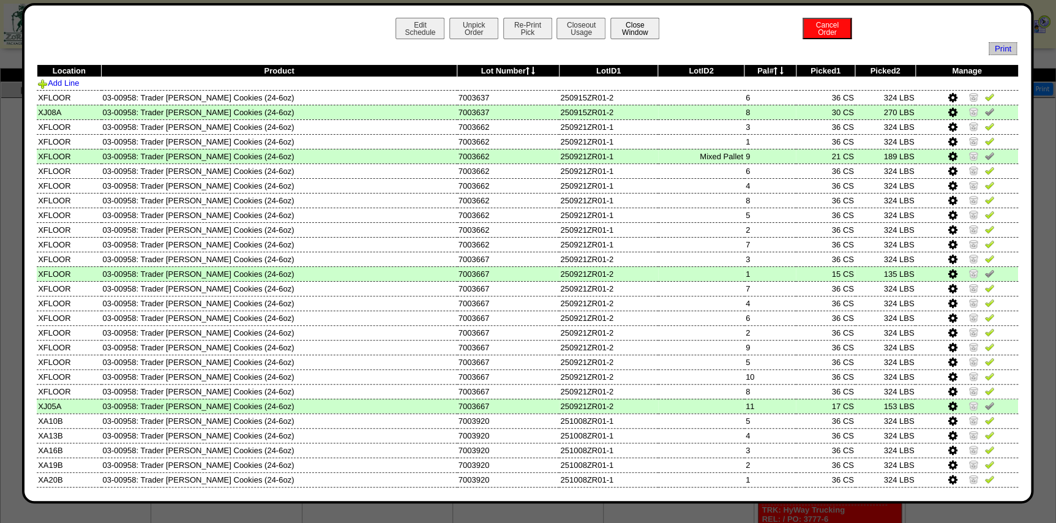
click at [632, 20] on button "Close Window" at bounding box center [634, 28] width 49 height 21
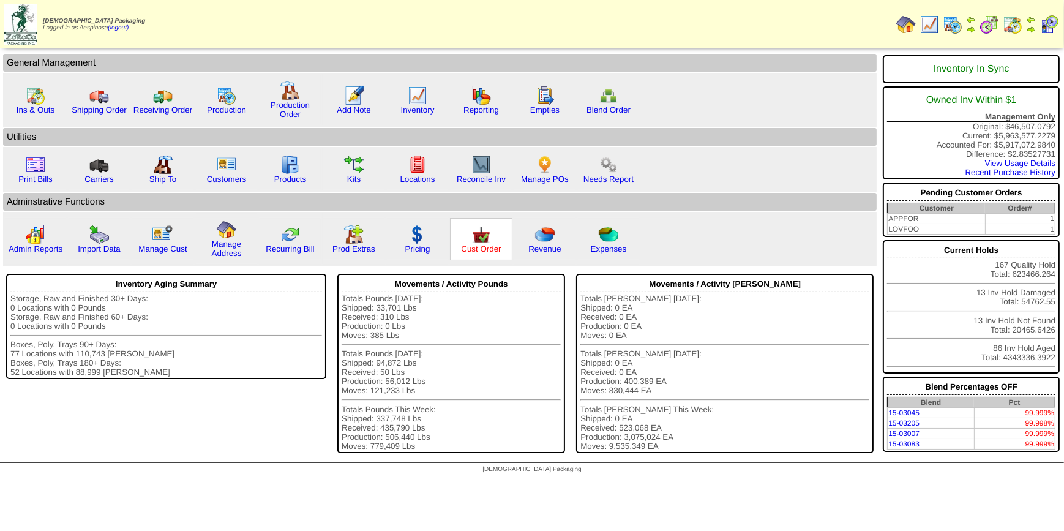
click at [484, 250] on link "Cust Order" at bounding box center [481, 248] width 40 height 9
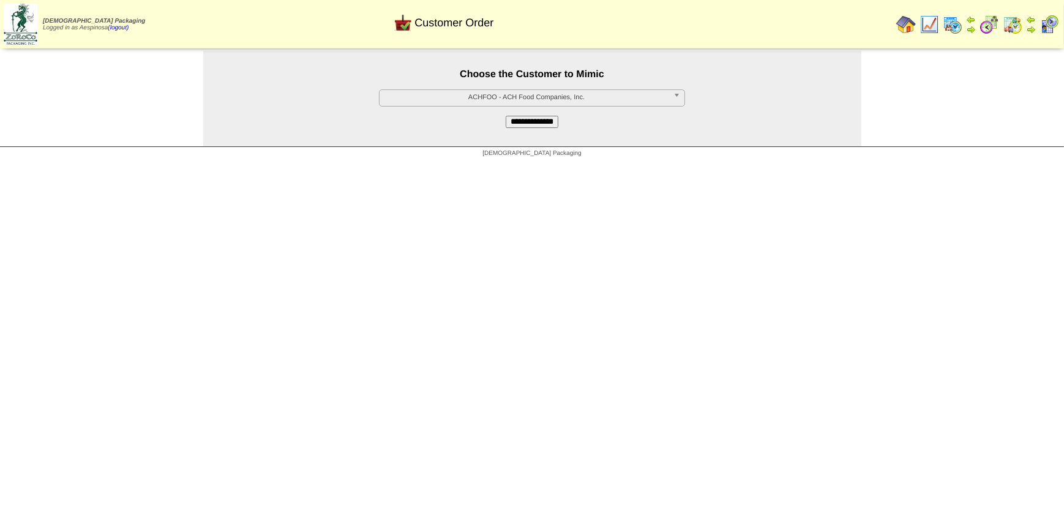
click at [554, 102] on span "ACHFOO - ACH Food Companies, Inc." at bounding box center [527, 97] width 284 height 15
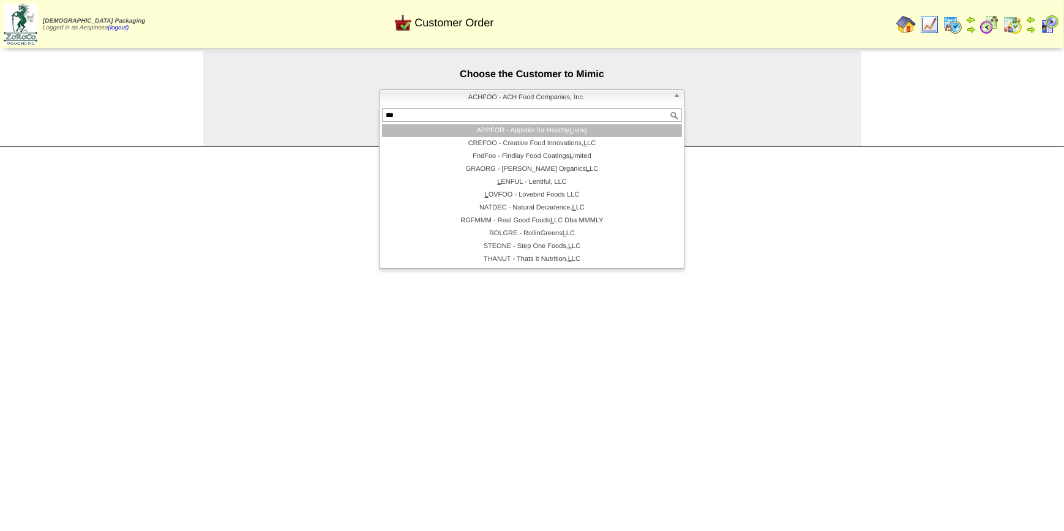
type input "****"
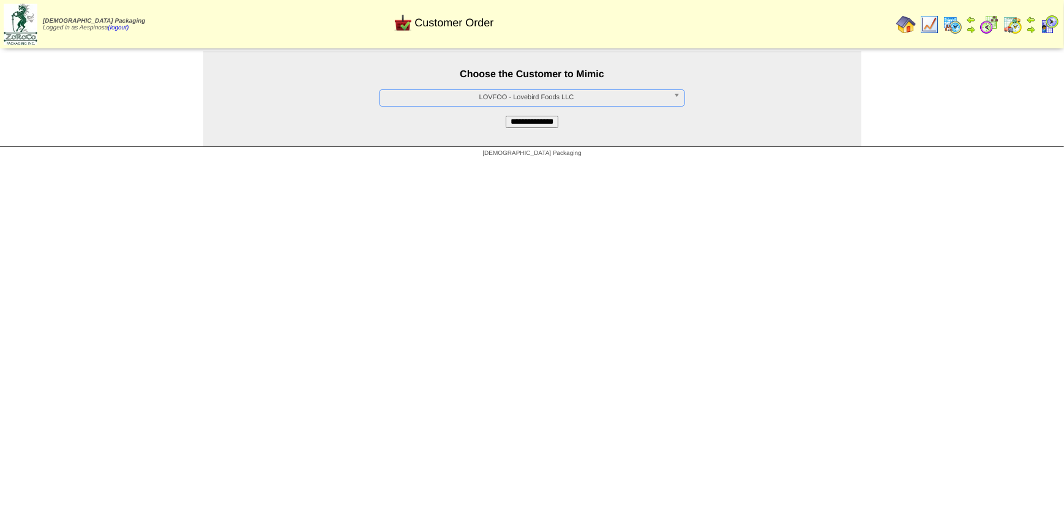
click at [519, 125] on input "**********" at bounding box center [532, 122] width 53 height 12
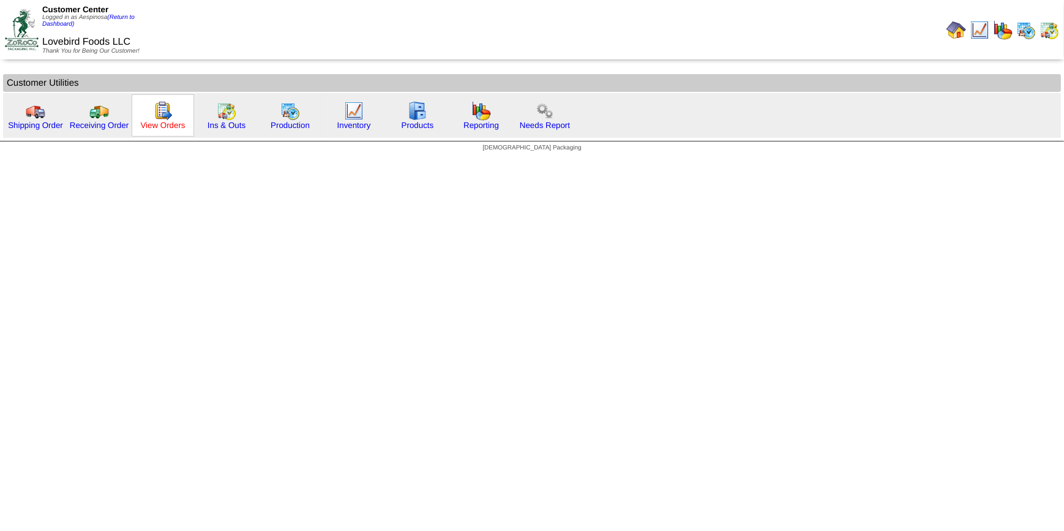
click at [169, 121] on link "View Orders" at bounding box center [162, 125] width 45 height 9
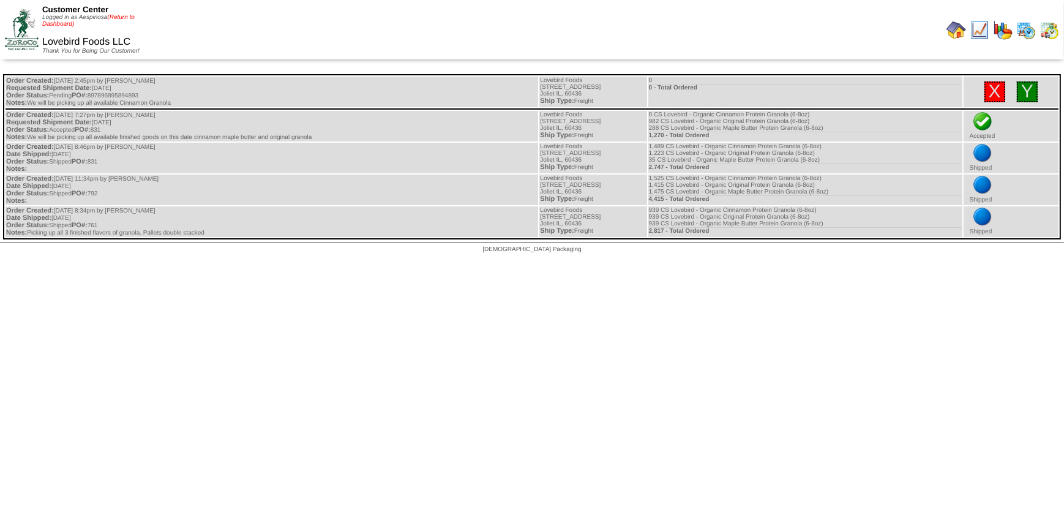
click at [120, 18] on link "(Return to Dashboard)" at bounding box center [88, 20] width 92 height 13
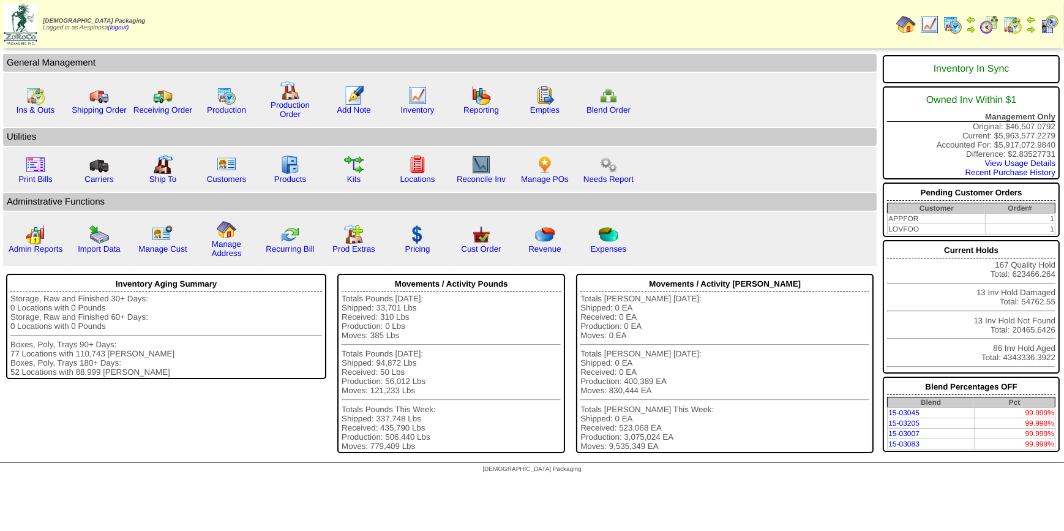
click at [1053, 23] on img at bounding box center [1050, 25] width 20 height 20
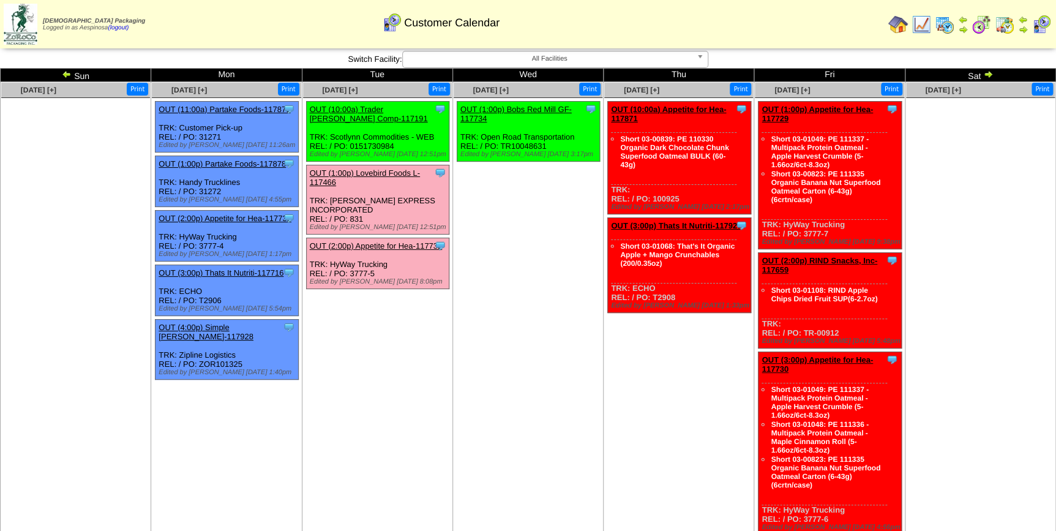
click at [988, 75] on img at bounding box center [988, 74] width 10 height 10
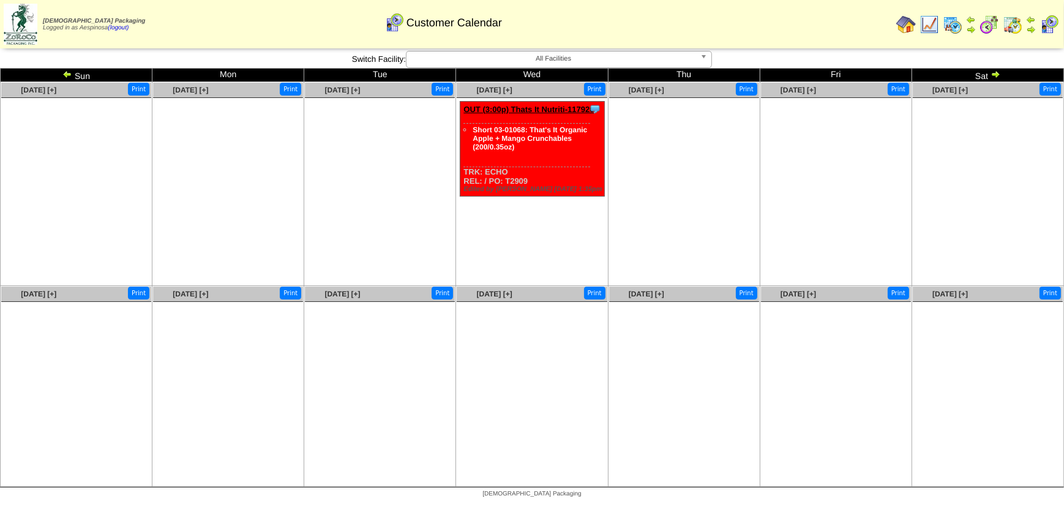
click at [996, 74] on img at bounding box center [996, 74] width 10 height 10
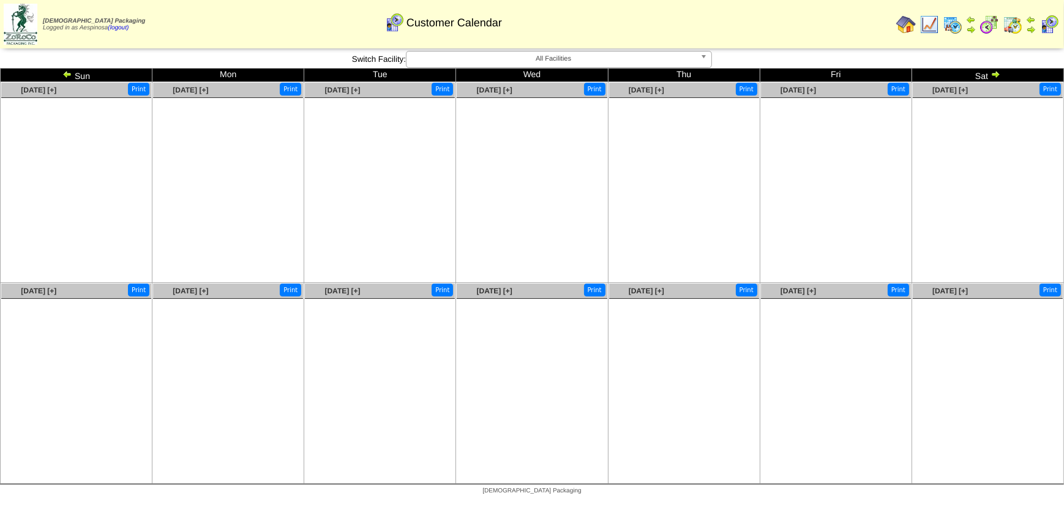
click at [73, 77] on link at bounding box center [68, 76] width 12 height 10
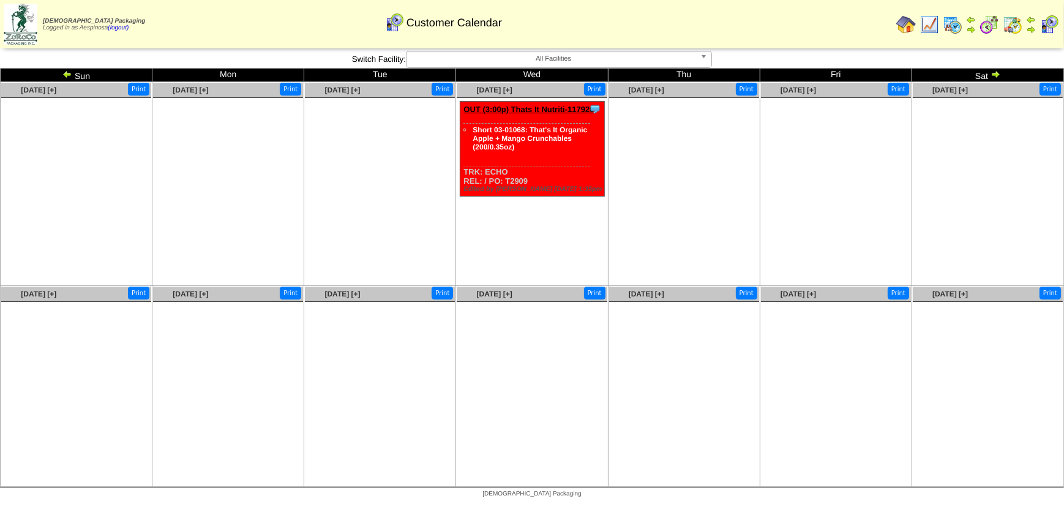
click at [71, 76] on img at bounding box center [67, 74] width 10 height 10
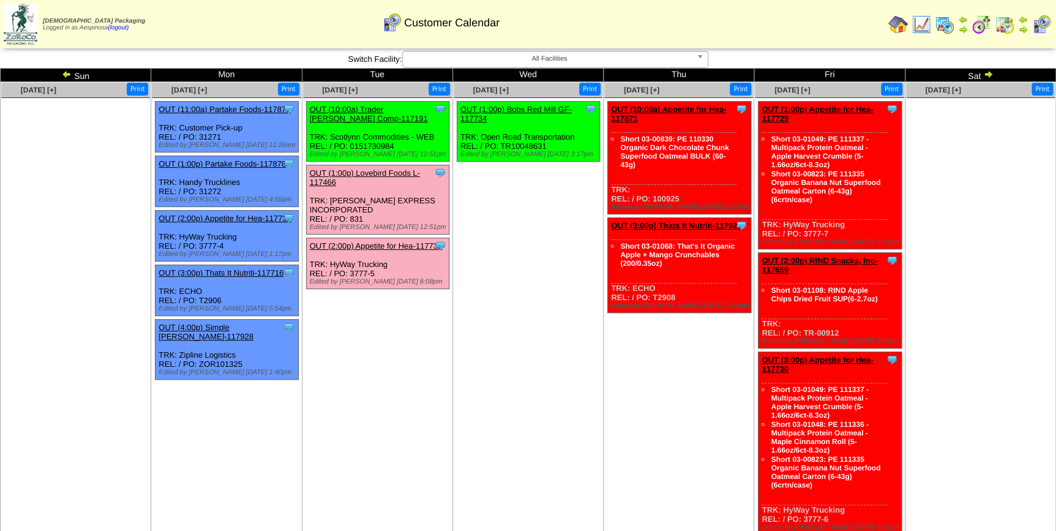
click at [71, 75] on img at bounding box center [67, 74] width 10 height 10
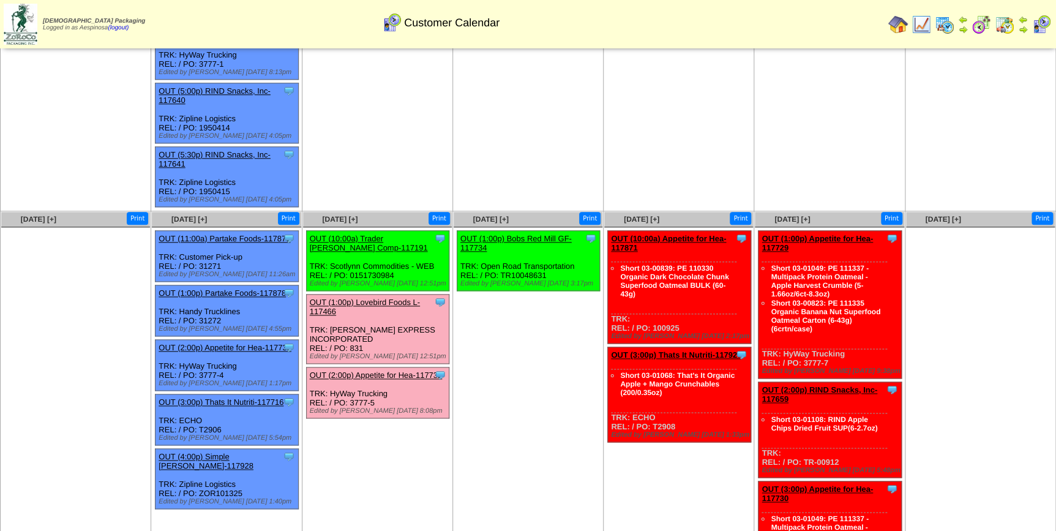
scroll to position [663, 0]
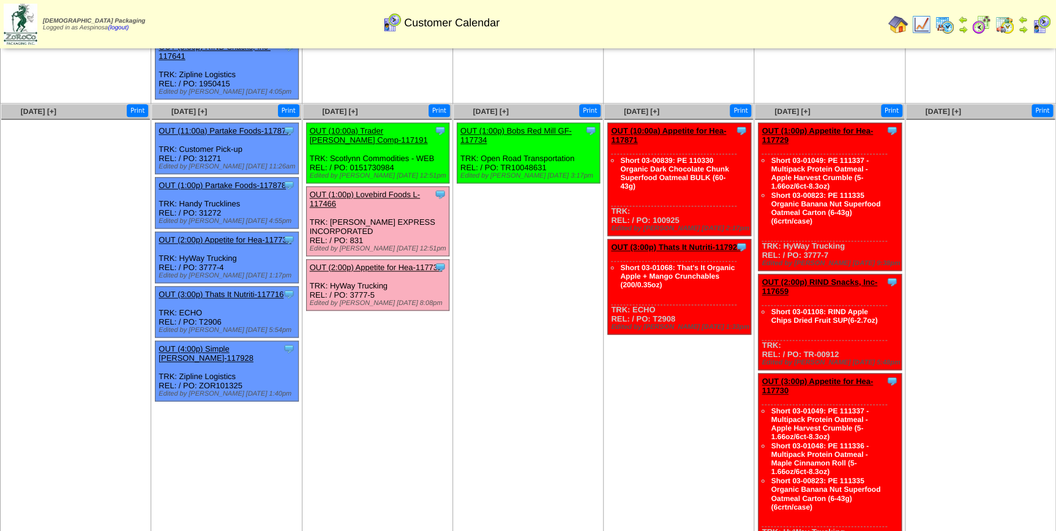
click at [19, 27] on img at bounding box center [21, 24] width 34 height 41
click at [538, 203] on ul "Clone Item OUT (1:00p) Bobs Red Mill GF-117734 Bobs Red Mill GF ScheduleID: 117…" at bounding box center [528, 214] width 149 height 184
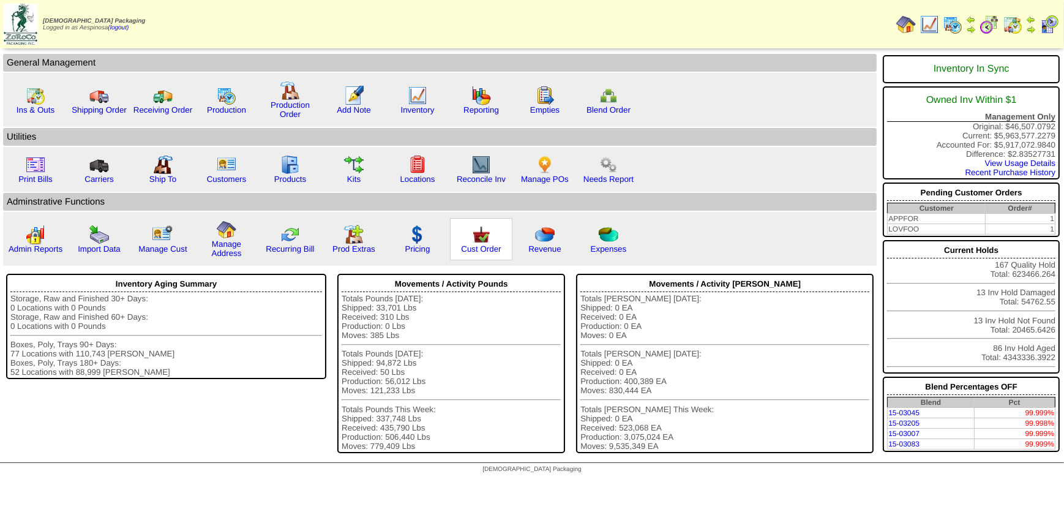
click at [479, 241] on img at bounding box center [481, 235] width 20 height 20
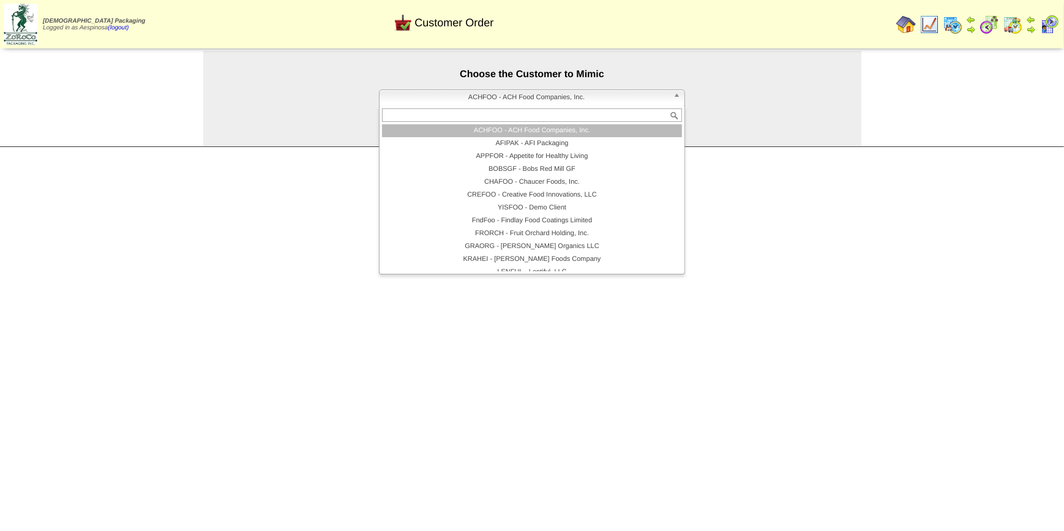
click at [577, 99] on span "ACHFOO - ACH Food Companies, Inc." at bounding box center [527, 97] width 284 height 15
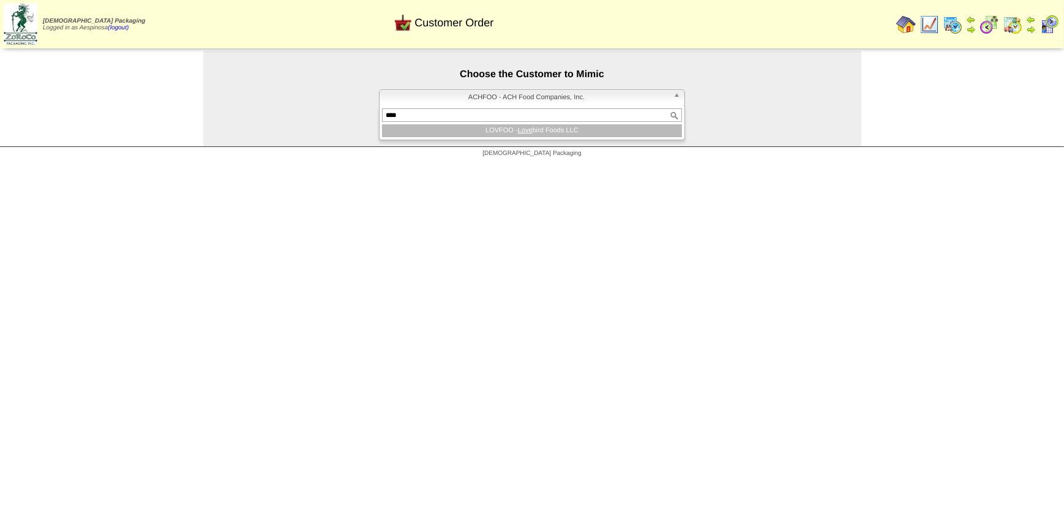
type input "****"
click at [566, 127] on li "LOVFOO - Love bird Foods LLC" at bounding box center [532, 130] width 300 height 13
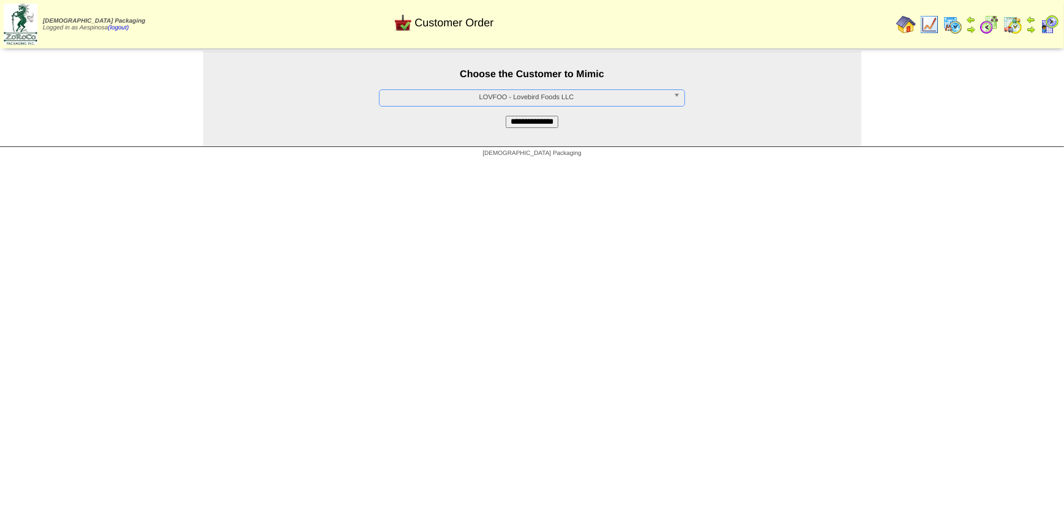
click at [509, 121] on input "**********" at bounding box center [532, 122] width 53 height 12
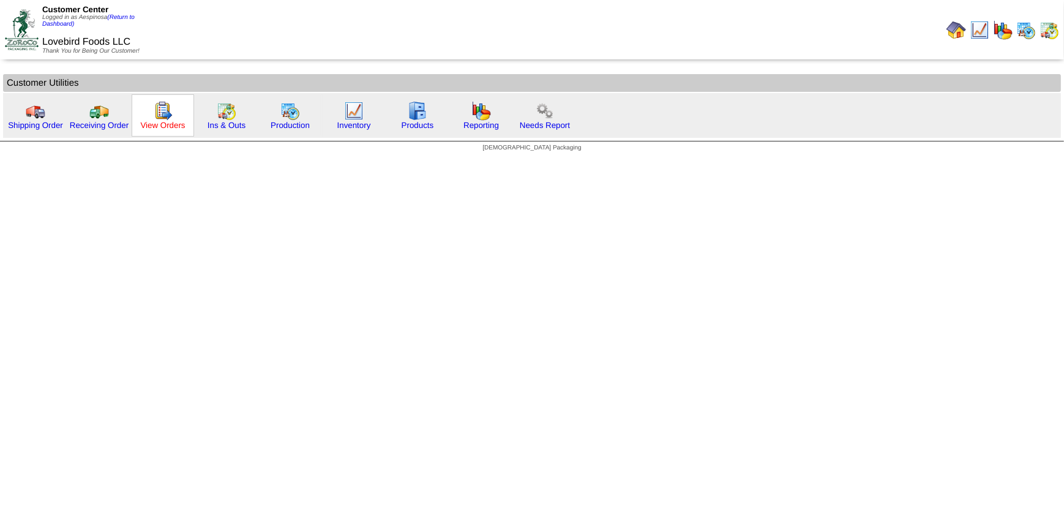
click at [167, 126] on link "View Orders" at bounding box center [162, 125] width 45 height 9
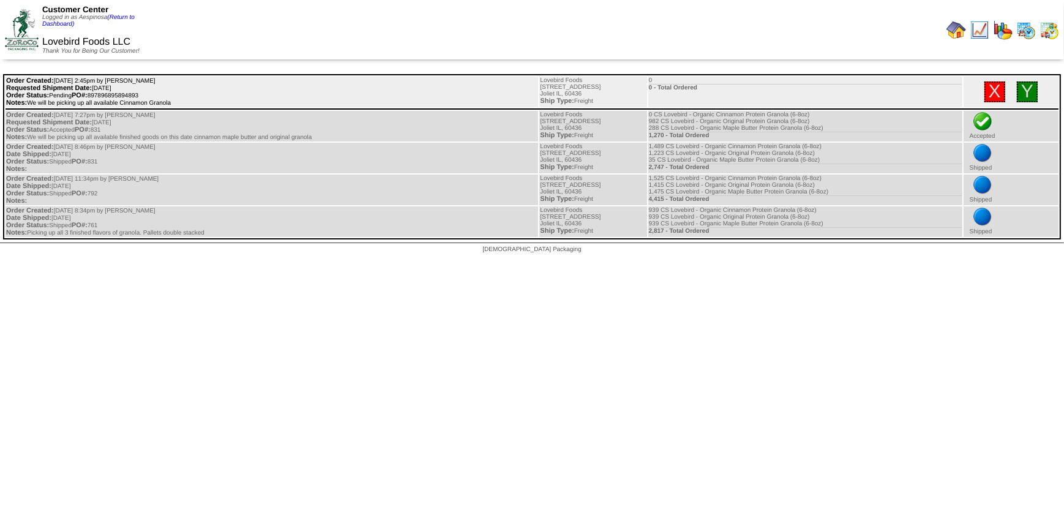
drag, startPoint x: 148, startPoint y: 96, endPoint x: 97, endPoint y: 97, distance: 50.8
click at [97, 97] on td "Order Created: [DATE] 2:45pm by [PERSON_NAME] Requested Shipment Date: [DATE] O…" at bounding box center [272, 92] width 533 height 31
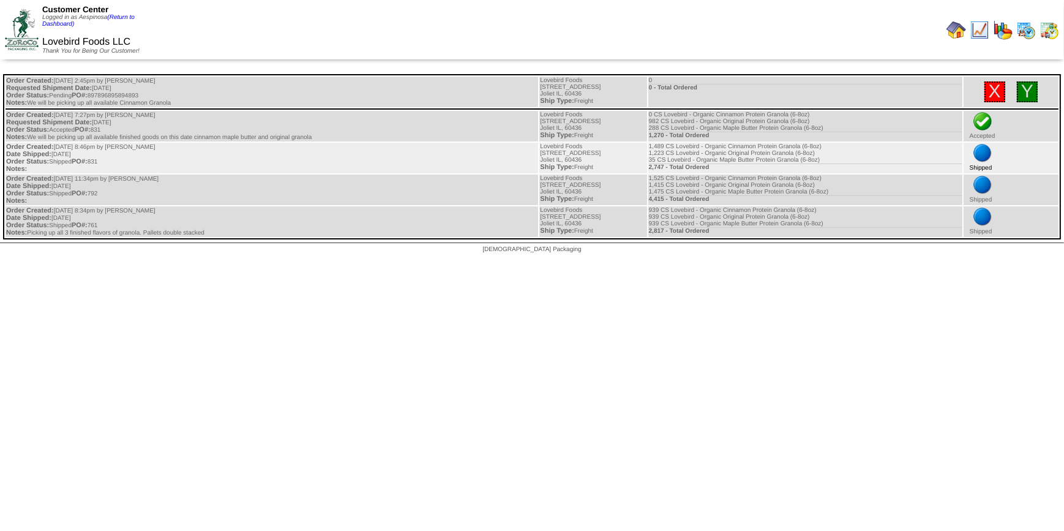
copy td "897896895894893"
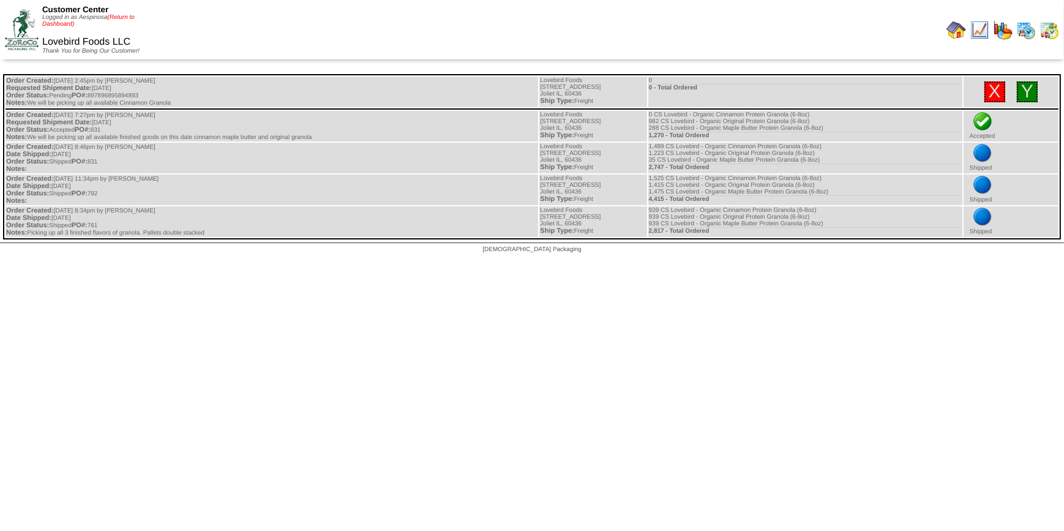
click at [118, 18] on link "(Return to Dashboard)" at bounding box center [88, 20] width 92 height 13
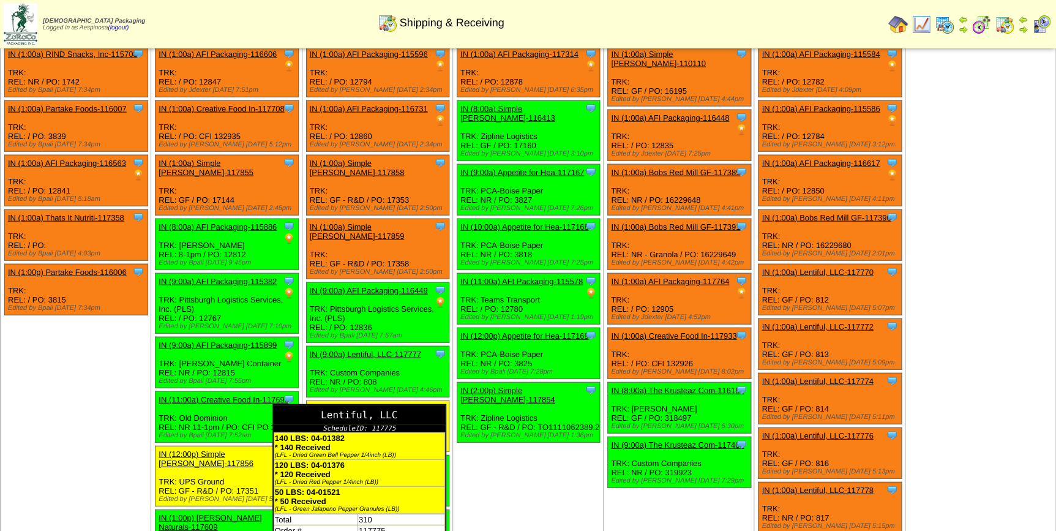
scroll to position [1304, 0]
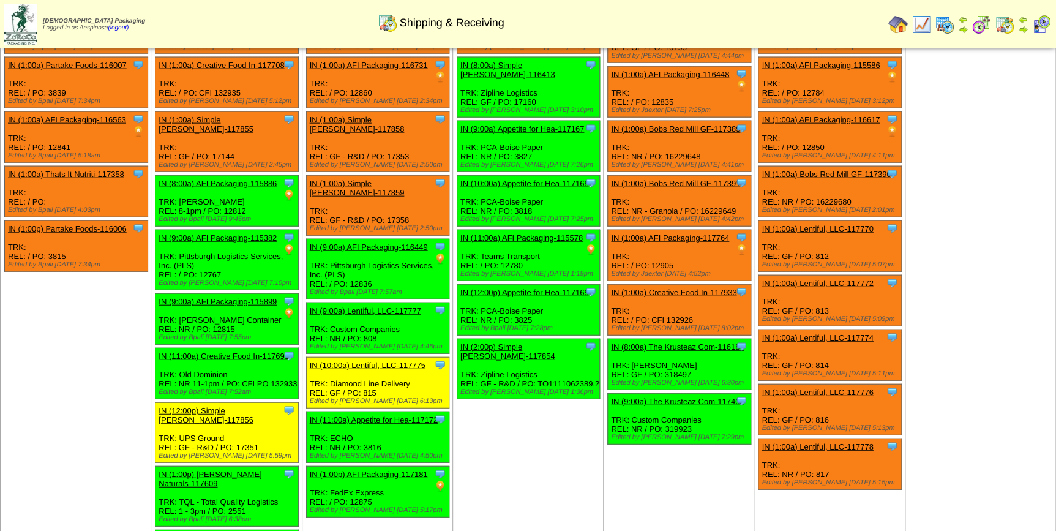
click at [544, 442] on td "Oct 15 [+] Print Clone Item IN (1:00a) AFI Packaging-117314 AFI Packaging Sched…" at bounding box center [528, 284] width 151 height 602
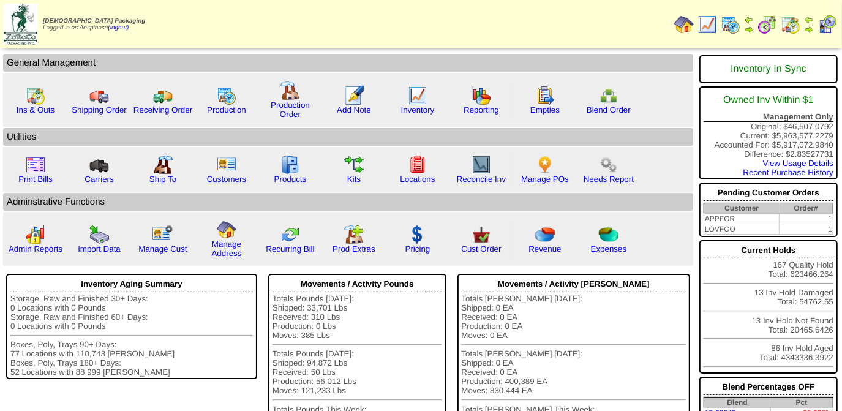
click at [707, 24] on img at bounding box center [707, 25] width 20 height 20
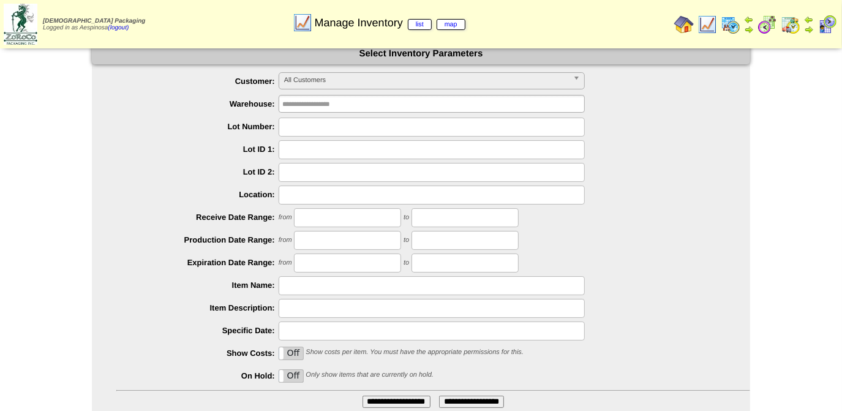
scroll to position [99, 0]
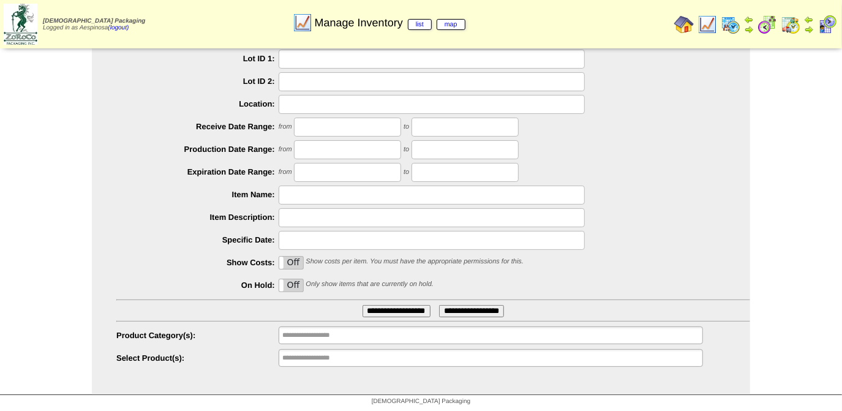
click at [358, 356] on input "**********" at bounding box center [321, 357] width 78 height 15
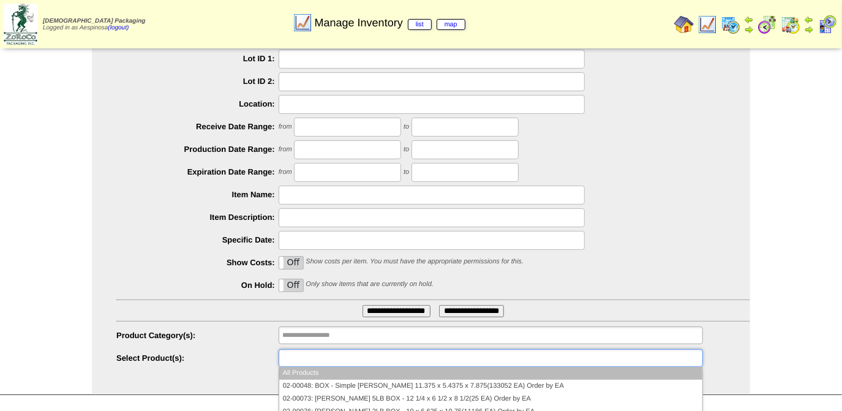
paste input "********"
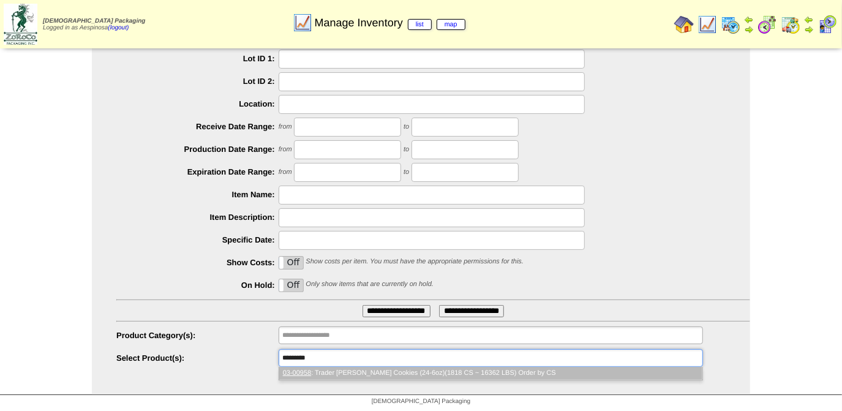
scroll to position [0, 0]
type input "********"
click at [402, 369] on li "03-00958 : Trader Joes Snickerdoodle Cookies (24-6oz)(1818 CS ~ 16362 LBS) Orde…" at bounding box center [490, 373] width 423 height 13
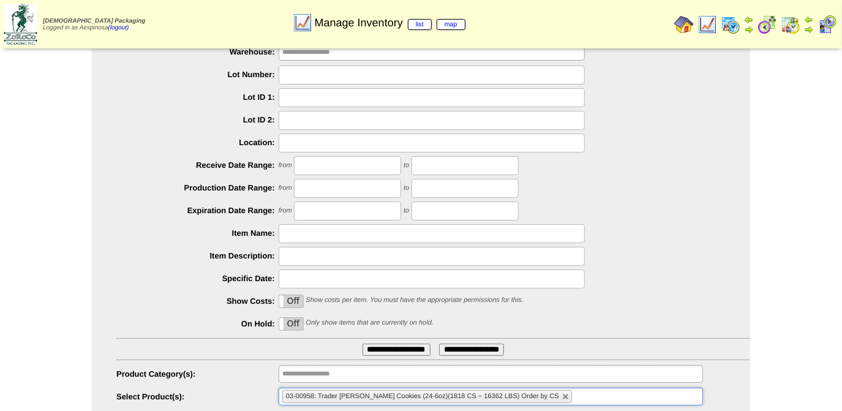
scroll to position [99, 0]
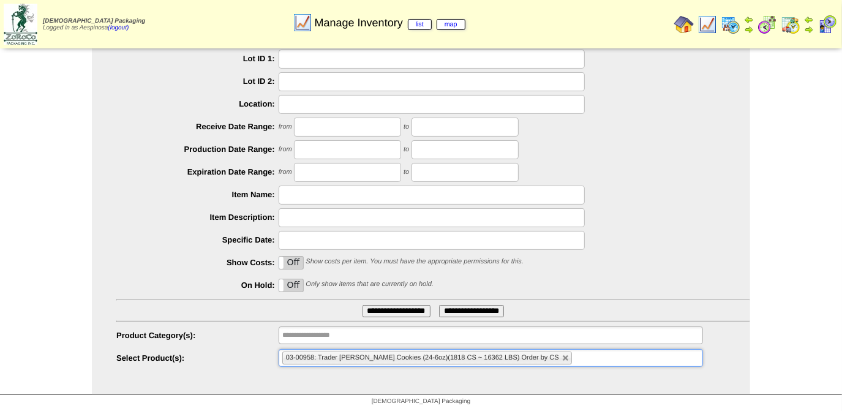
click at [383, 310] on input "**********" at bounding box center [396, 311] width 68 height 12
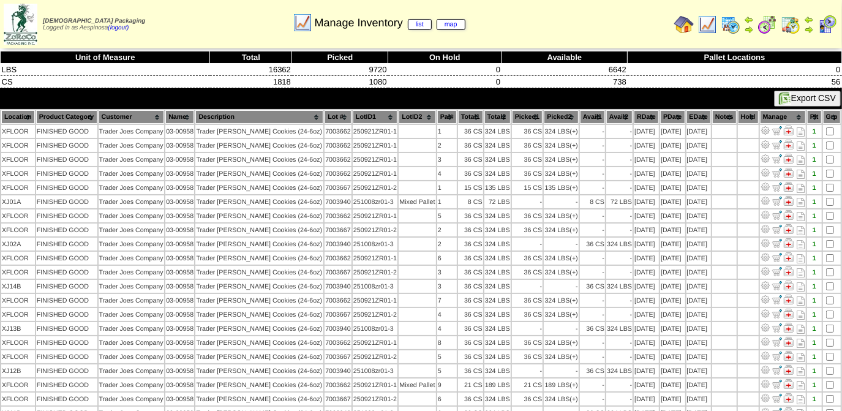
click at [519, 118] on th "Picked1" at bounding box center [527, 116] width 31 height 13
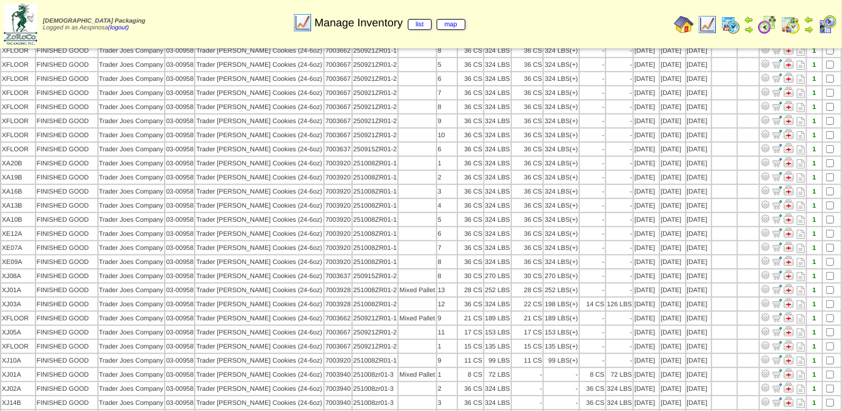
scroll to position [222, 0]
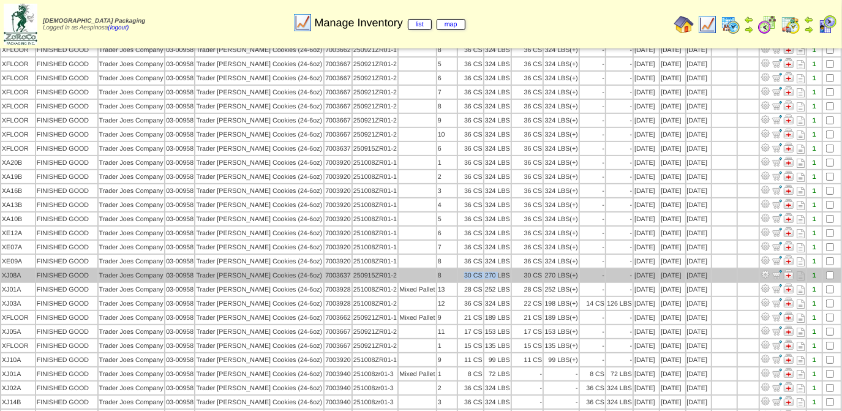
drag, startPoint x: 462, startPoint y: 267, endPoint x: 495, endPoint y: 265, distance: 33.7
click at [495, 269] on tr "XJ08A FINISHED GOOD Trader Joes Company 03-00958 Trader Joes Snickerdoodle Cook…" at bounding box center [420, 275] width 839 height 13
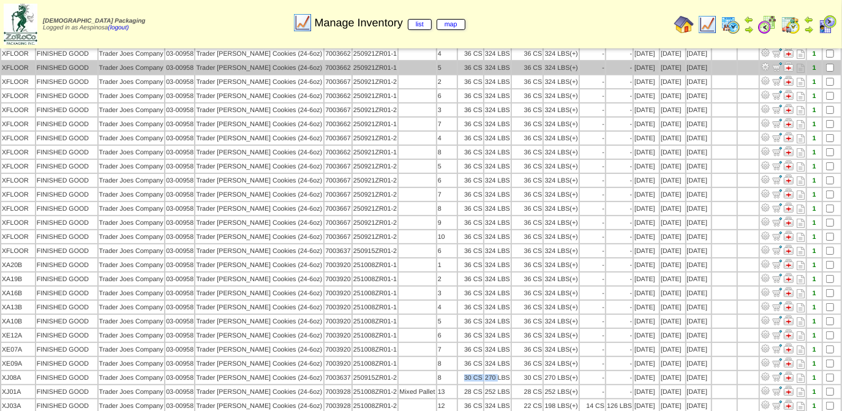
scroll to position [0, 0]
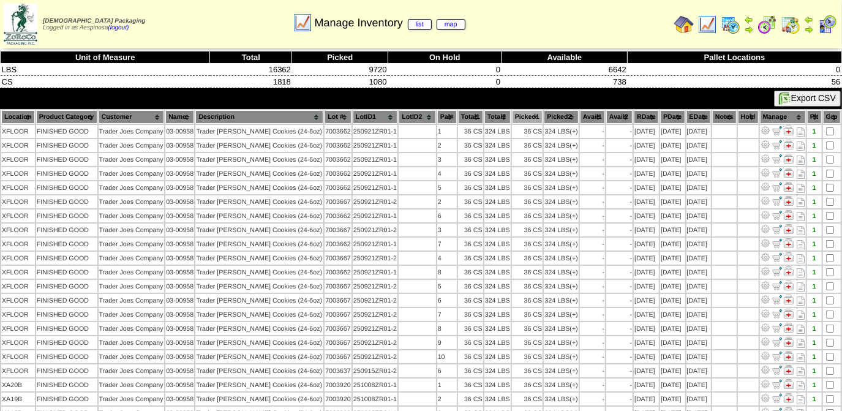
click at [347, 113] on th "Lot #" at bounding box center [338, 116] width 27 height 13
click at [351, 116] on th "Lot #" at bounding box center [338, 116] width 27 height 13
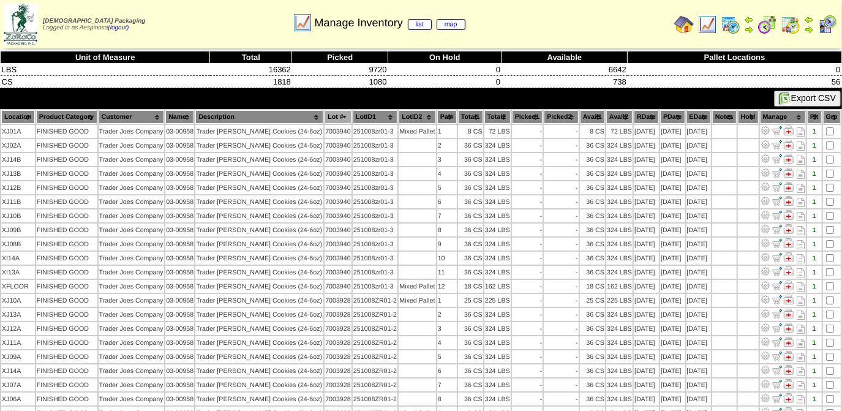
click at [351, 116] on th "Lot #" at bounding box center [338, 116] width 27 height 13
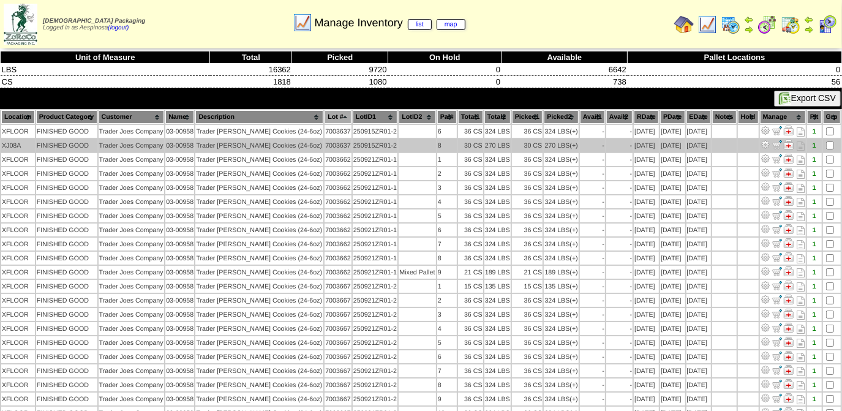
scroll to position [55, 0]
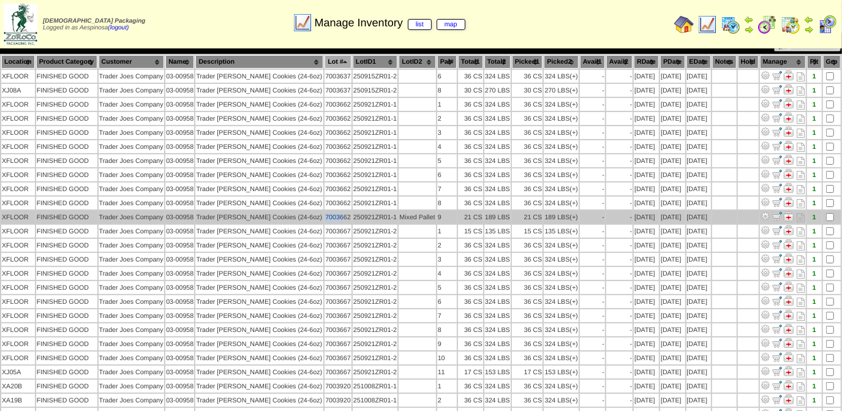
drag, startPoint x: 328, startPoint y: 211, endPoint x: 344, endPoint y: 213, distance: 16.7
click at [344, 213] on td "7003662" at bounding box center [338, 217] width 27 height 13
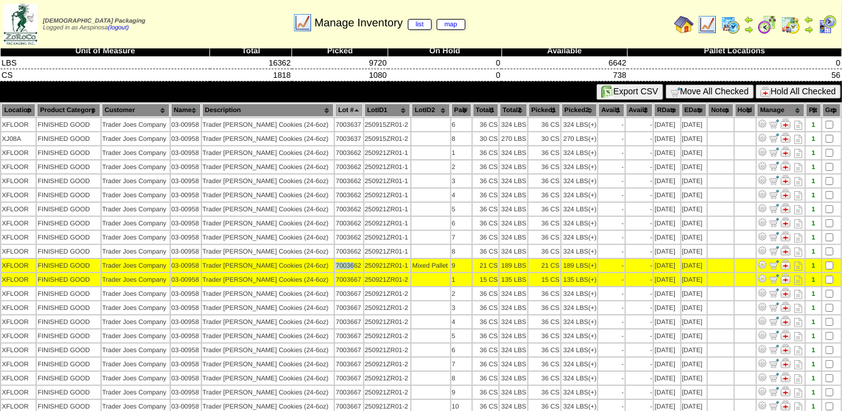
scroll to position [0, 0]
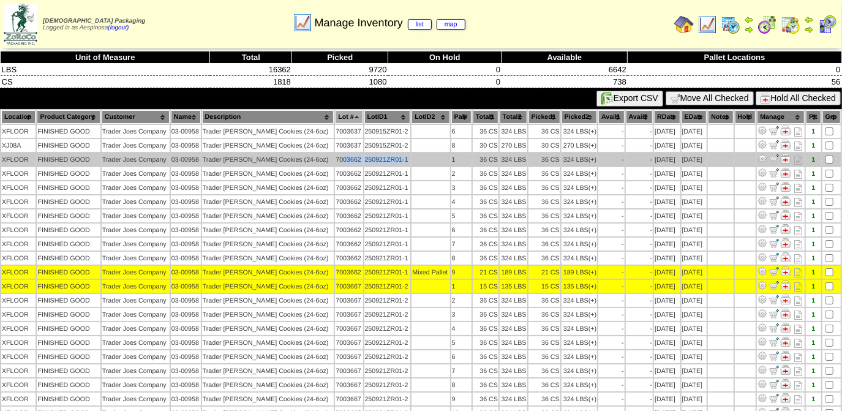
drag, startPoint x: 343, startPoint y: 160, endPoint x: 407, endPoint y: 156, distance: 63.9
click at [407, 156] on tr "XFLOOR FINISHED GOOD Trader Joes Company 03-00958 Trader Joes Snickerdoodle Coo…" at bounding box center [420, 159] width 839 height 13
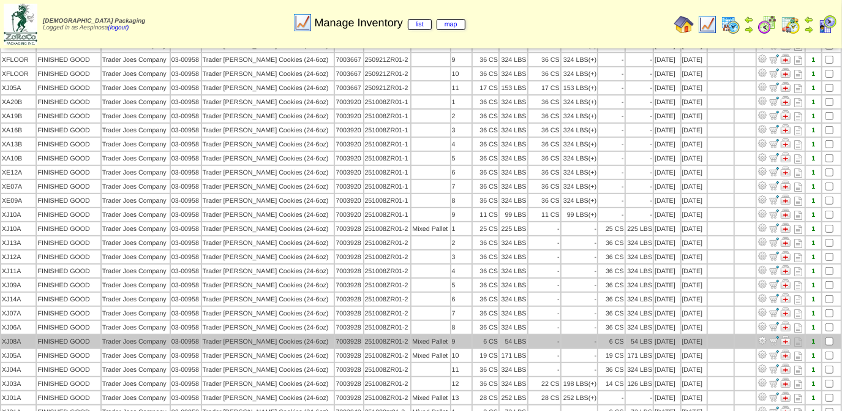
scroll to position [443, 0]
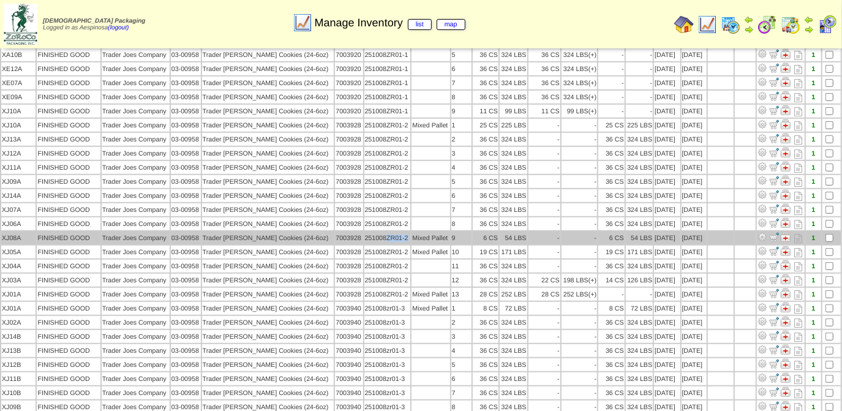
drag, startPoint x: 409, startPoint y: 224, endPoint x: 388, endPoint y: 221, distance: 21.6
click at [388, 231] on td "251008ZR01-2" at bounding box center [387, 237] width 47 height 13
click at [362, 231] on td "7003928" at bounding box center [349, 237] width 28 height 13
drag, startPoint x: 363, startPoint y: 223, endPoint x: 335, endPoint y: 222, distance: 28.2
click at [335, 231] on tr "XJ08A FINISHED GOOD Trader Joes Company 03-00958 Trader Joes Snickerdoodle Cook…" at bounding box center [420, 237] width 839 height 13
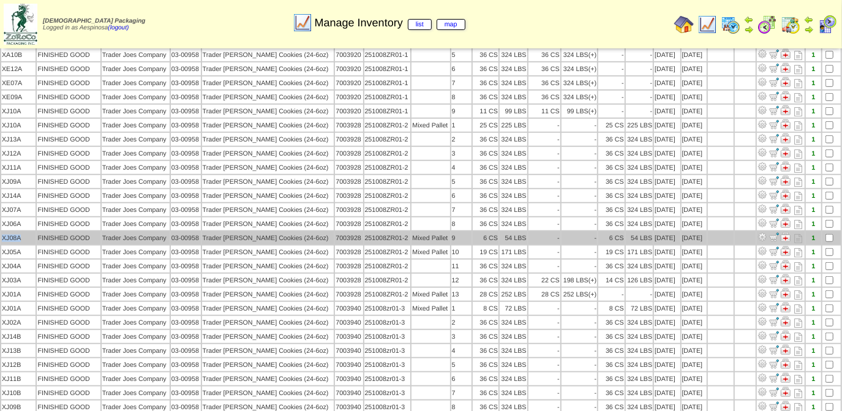
drag, startPoint x: 23, startPoint y: 226, endPoint x: 1, endPoint y: 225, distance: 22.1
click at [1, 231] on td "XJ08A" at bounding box center [18, 237] width 34 height 13
copy td "XJ08A"
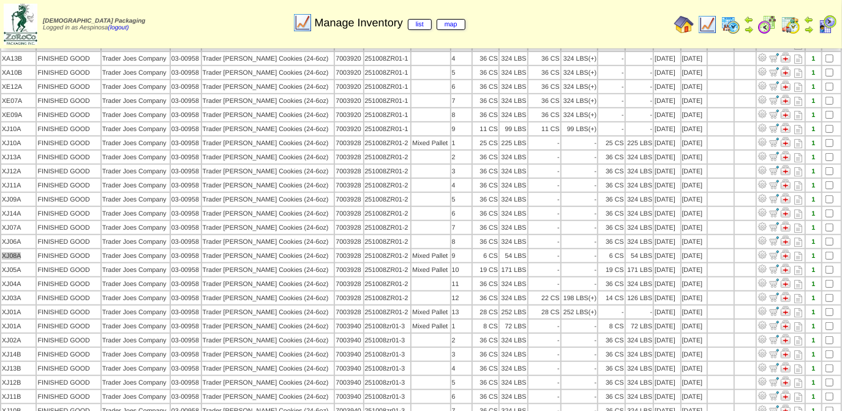
scroll to position [445, 0]
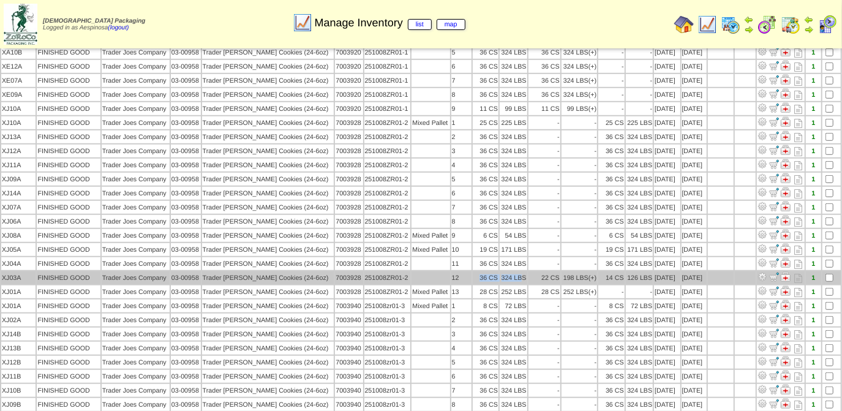
drag, startPoint x: 480, startPoint y: 260, endPoint x: 523, endPoint y: 263, distance: 42.9
click at [523, 271] on tr "XJ03A FINISHED GOOD Trader Joes Company 03-00958 Trader Joes Snickerdoodle Cook…" at bounding box center [420, 277] width 839 height 13
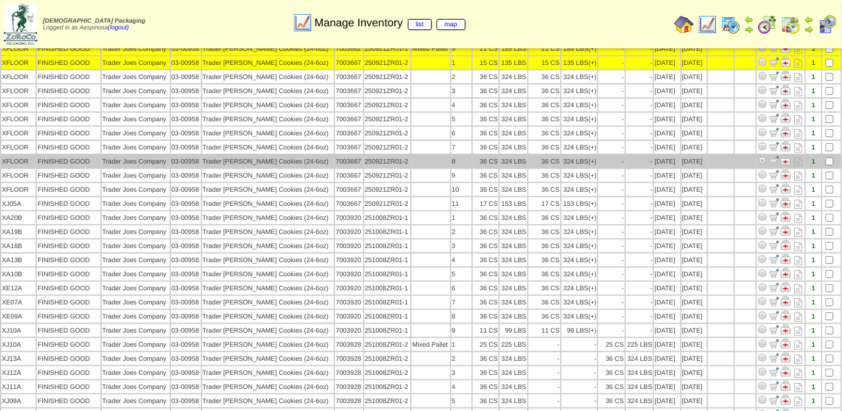
scroll to position [222, 0]
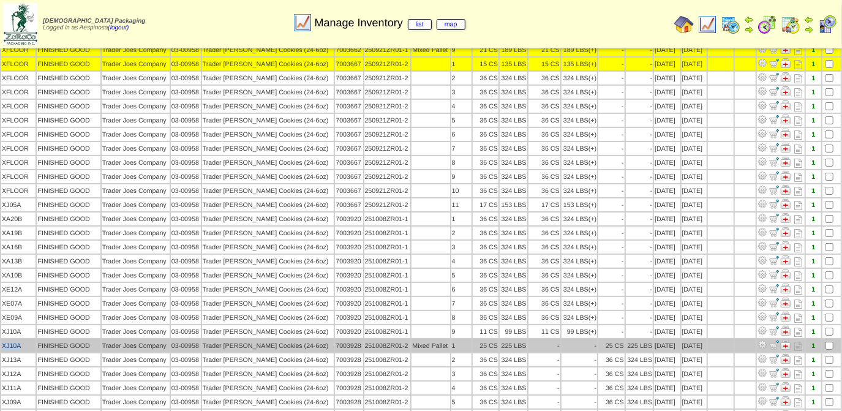
drag, startPoint x: 20, startPoint y: 334, endPoint x: 1, endPoint y: 336, distance: 18.5
click at [1, 339] on td "XJ10A" at bounding box center [18, 345] width 34 height 13
copy td "XJ10A"
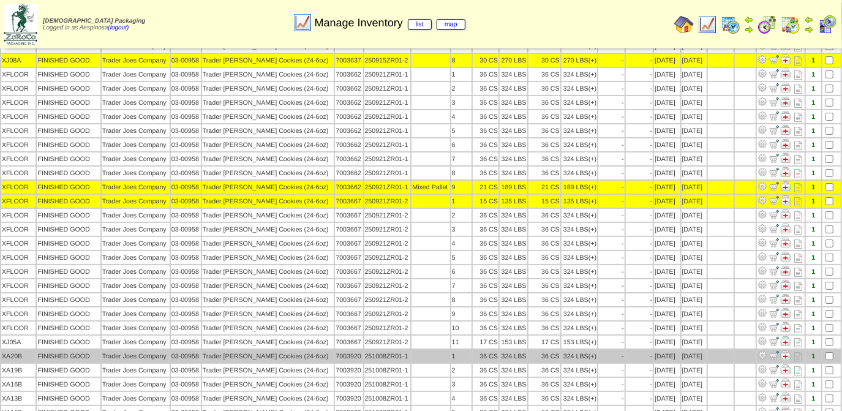
scroll to position [53, 0]
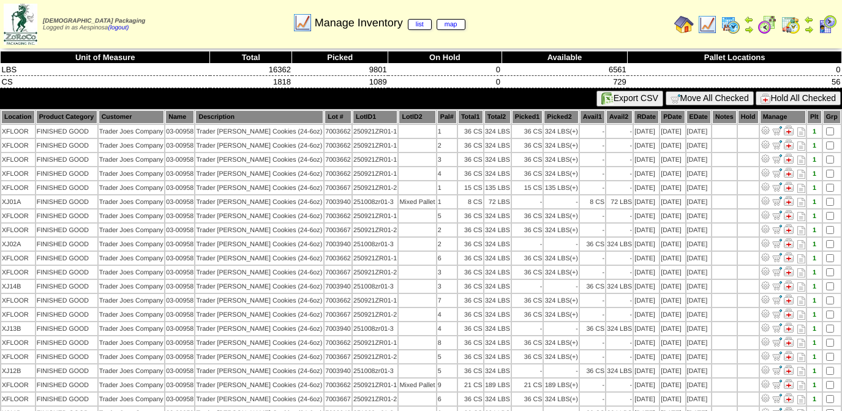
scroll to position [53, 0]
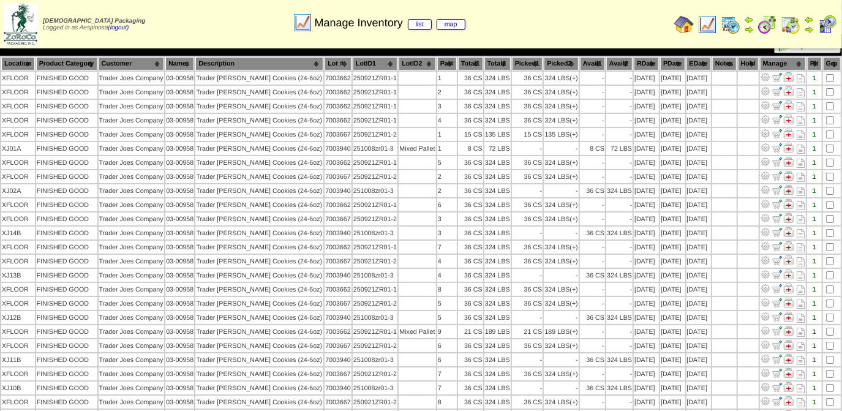
click at [344, 58] on th "Lot #" at bounding box center [338, 63] width 27 height 13
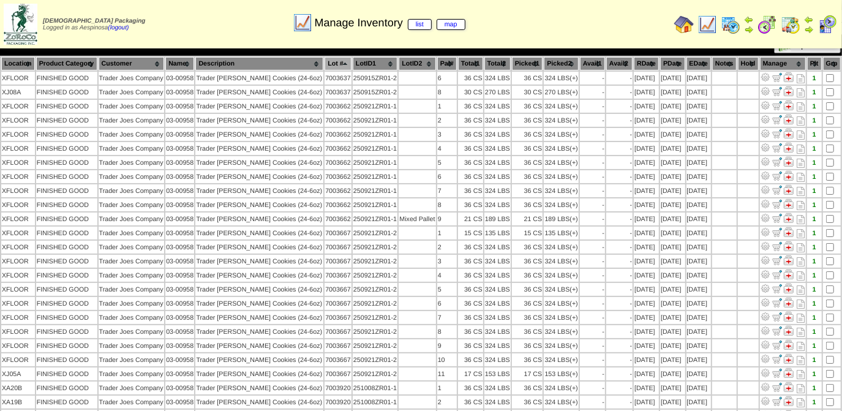
click at [344, 58] on th "Lot #" at bounding box center [338, 63] width 27 height 13
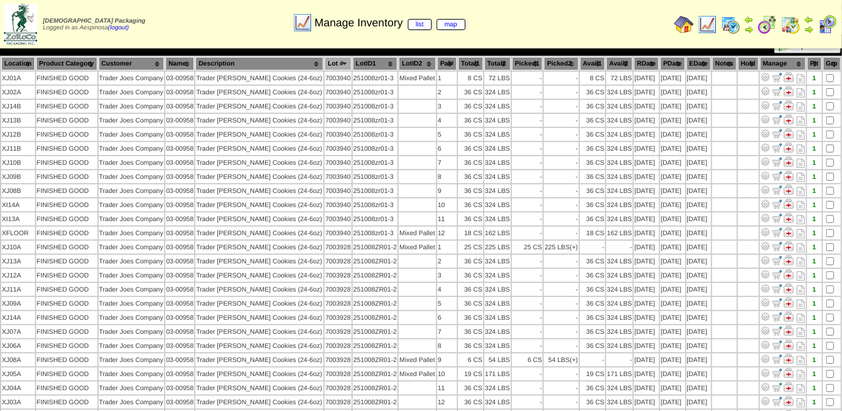
click at [344, 58] on th "Lot #" at bounding box center [338, 63] width 27 height 13
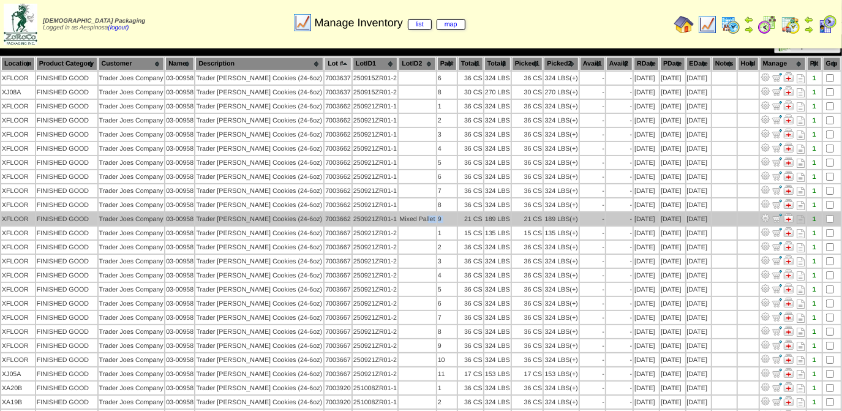
drag, startPoint x: 428, startPoint y: 214, endPoint x: 459, endPoint y: 214, distance: 30.6
click at [459, 214] on tr "XFLOOR FINISHED GOOD Trader Joes Company 03-00958 Trader Joes Snickerdoodle Coo…" at bounding box center [420, 218] width 839 height 13
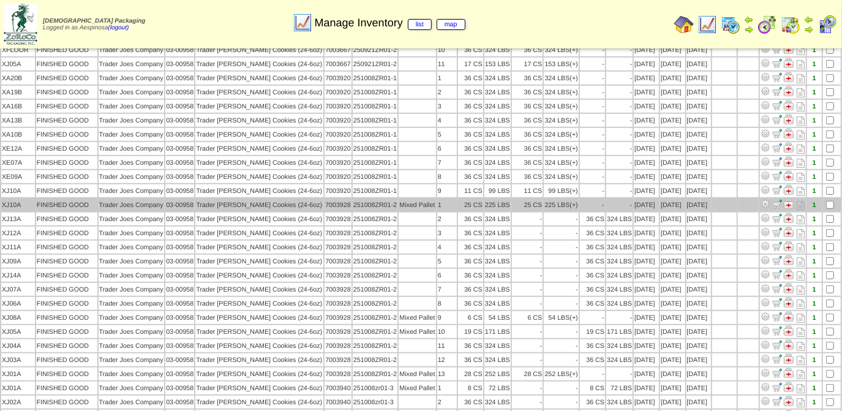
scroll to position [387, 0]
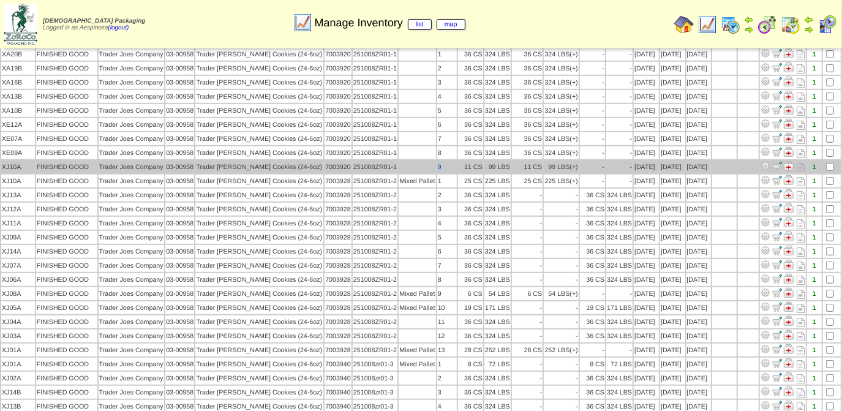
drag, startPoint x: 444, startPoint y: 156, endPoint x: 432, endPoint y: 156, distance: 11.6
click at [432, 160] on tr "XJ10A FINISHED GOOD Trader Joes Company 03-00958 Trader Joes Snickerdoodle Cook…" at bounding box center [420, 166] width 839 height 13
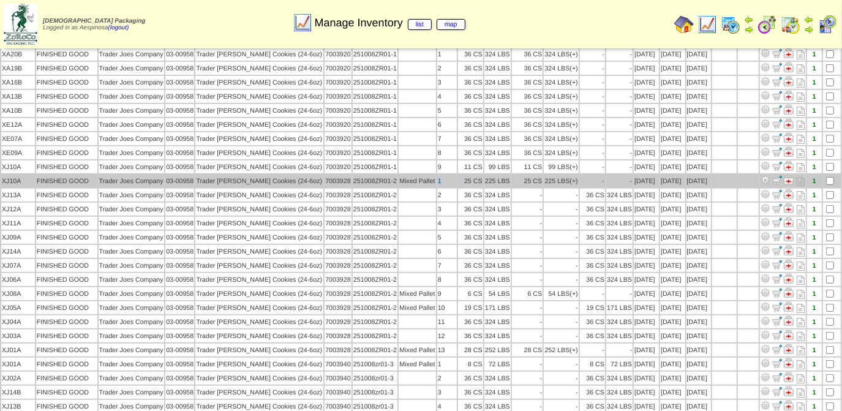
drag, startPoint x: 446, startPoint y: 167, endPoint x: 438, endPoint y: 167, distance: 8.0
click at [438, 175] on td "1" at bounding box center [447, 181] width 20 height 13
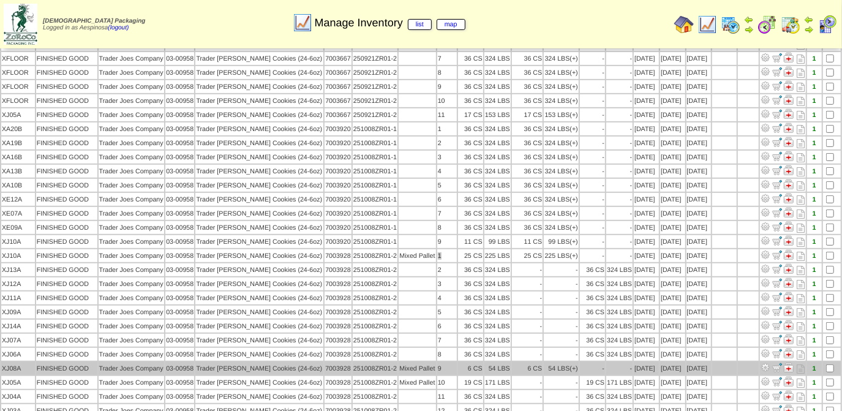
scroll to position [331, 0]
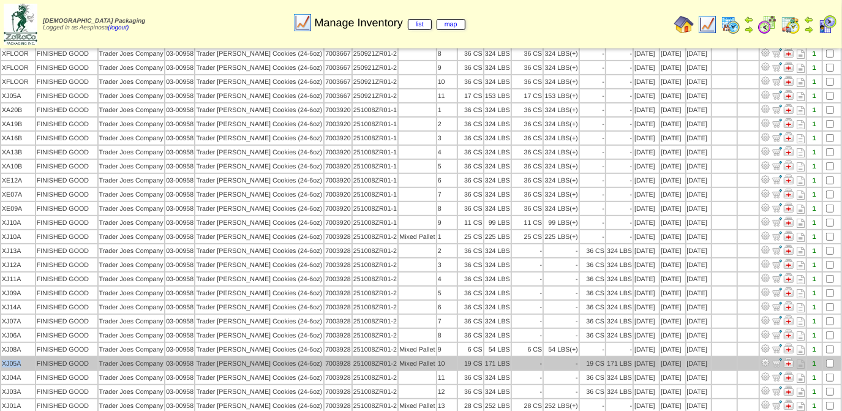
drag, startPoint x: 23, startPoint y: 348, endPoint x: 1, endPoint y: 347, distance: 21.5
click at [1, 357] on td "XJ05A" at bounding box center [18, 363] width 34 height 13
copy td "XJ05A"
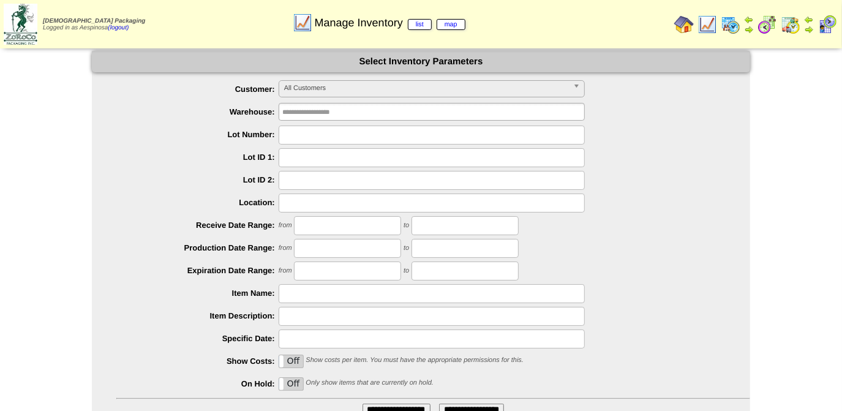
click at [303, 135] on input "text" at bounding box center [432, 135] width 306 height 19
paste input "*******"
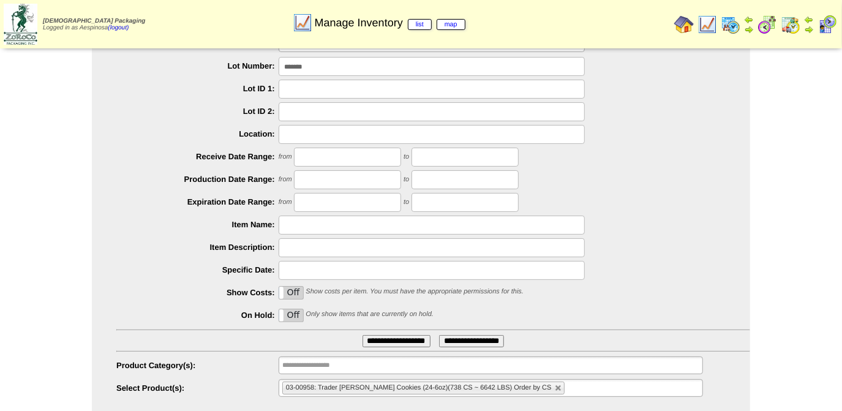
scroll to position [99, 0]
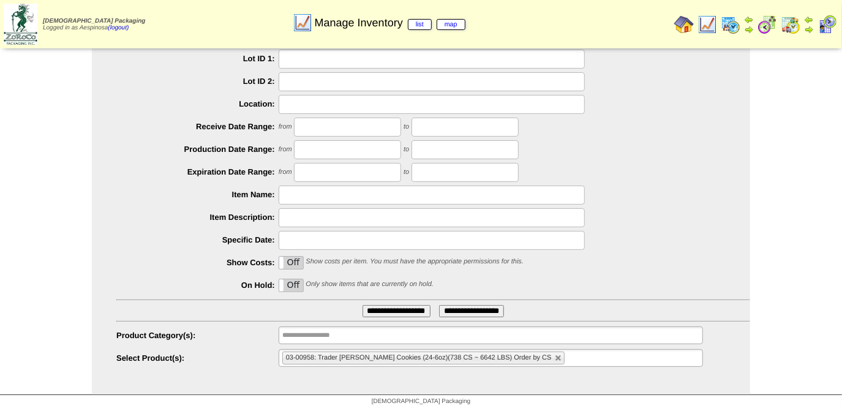
type input "*******"
click at [391, 298] on ul "**********" at bounding box center [421, 175] width 658 height 386
click at [390, 307] on input "**********" at bounding box center [396, 311] width 68 height 12
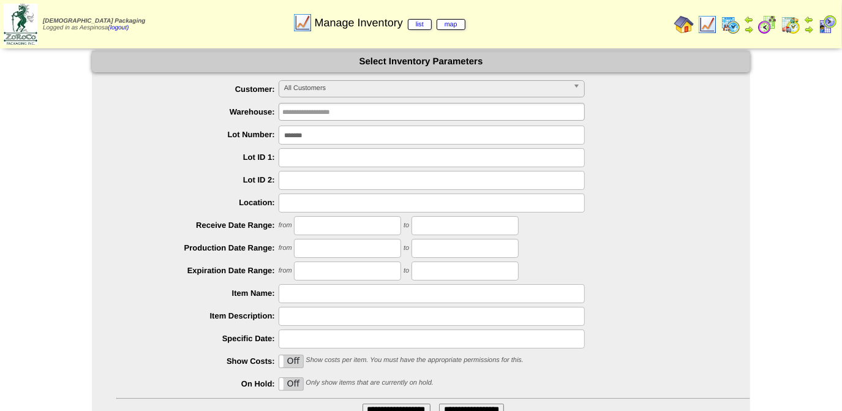
click at [372, 122] on ul "**********" at bounding box center [421, 273] width 658 height 386
click at [377, 133] on input "*******" at bounding box center [432, 135] width 306 height 19
click at [377, 132] on input "*******" at bounding box center [432, 135] width 306 height 19
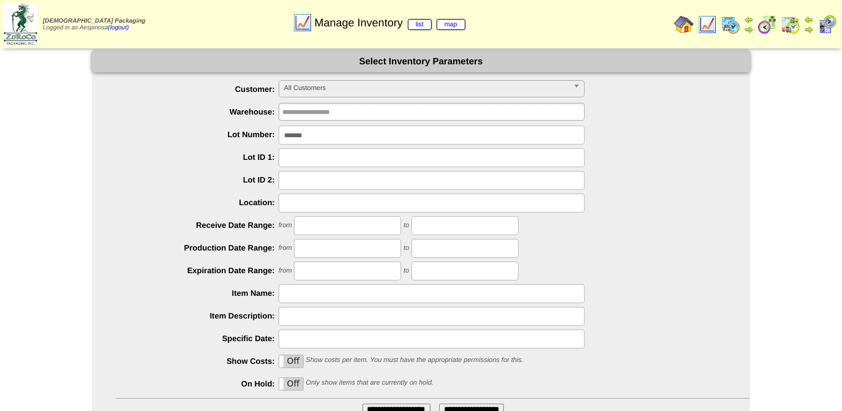
paste input "text"
click at [362, 404] on input "**********" at bounding box center [396, 410] width 68 height 12
type input "*******"
click at [362, 404] on input "**********" at bounding box center [396, 410] width 68 height 12
click at [303, 135] on input "*******" at bounding box center [432, 135] width 306 height 19
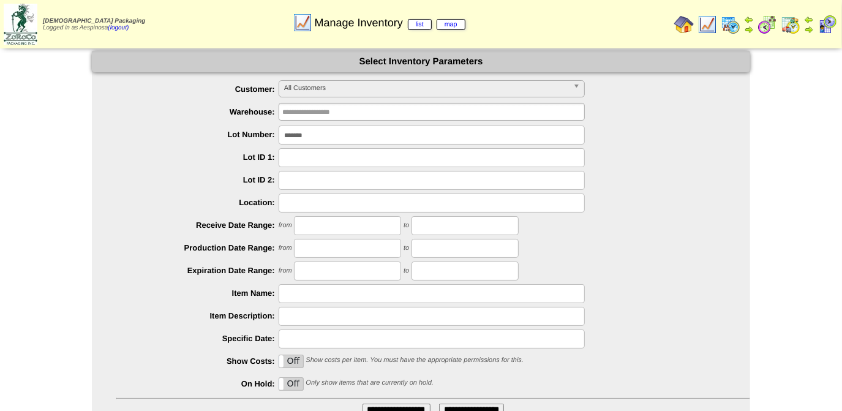
click at [303, 135] on input "*******" at bounding box center [432, 135] width 306 height 19
paste input "text"
type input "*******"
click at [362, 404] on input "**********" at bounding box center [396, 410] width 68 height 12
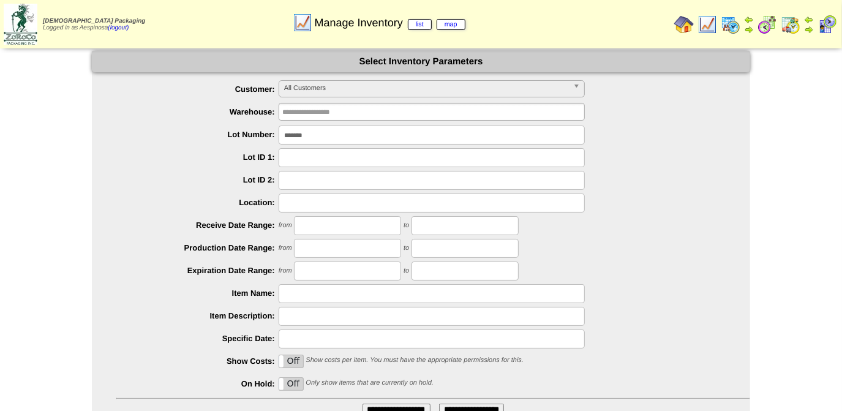
click at [405, 132] on input "*******" at bounding box center [432, 135] width 306 height 19
paste input "text"
type input "*******"
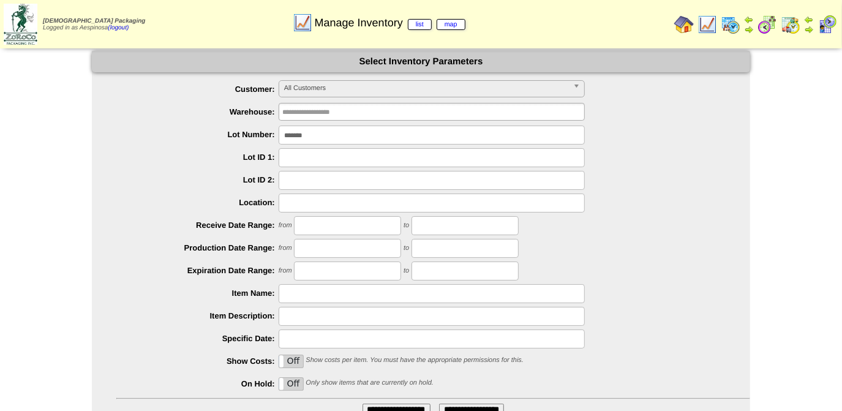
click at [362, 404] on input "**********" at bounding box center [396, 410] width 68 height 12
click at [342, 136] on input "*******" at bounding box center [432, 135] width 306 height 19
paste input "text"
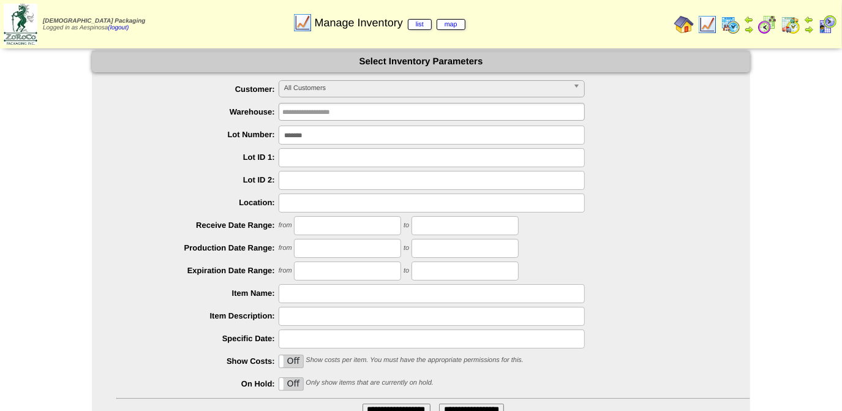
type input "*******"
click at [362, 404] on input "**********" at bounding box center [396, 410] width 68 height 12
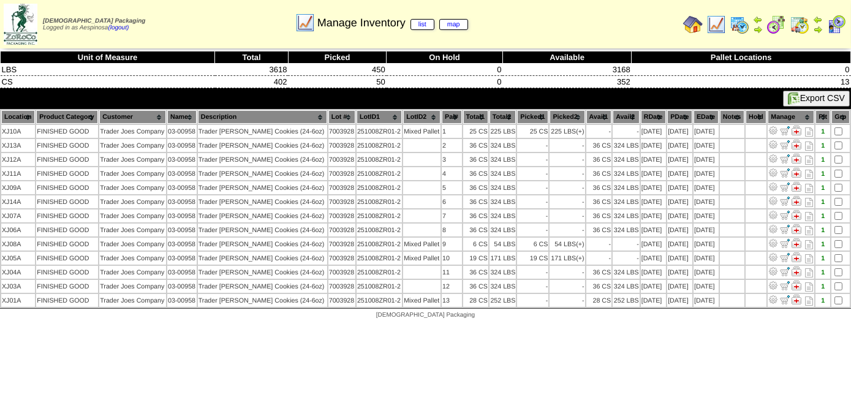
click at [531, 116] on th "Picked1" at bounding box center [532, 116] width 31 height 13
click at [531, 115] on th "Picked1" at bounding box center [532, 116] width 31 height 13
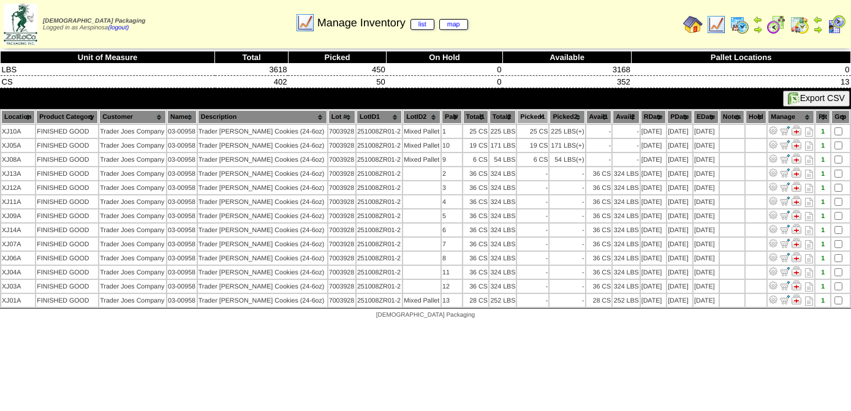
click at [15, 28] on img at bounding box center [21, 24] width 34 height 41
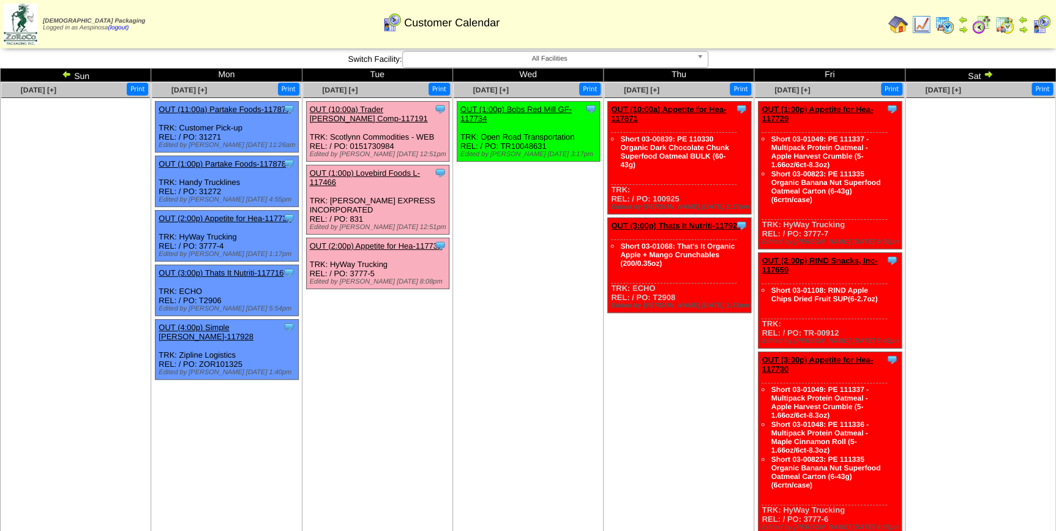
click at [399, 110] on link "OUT (10:00a) Trader [PERSON_NAME] Comp-117191" at bounding box center [369, 114] width 118 height 18
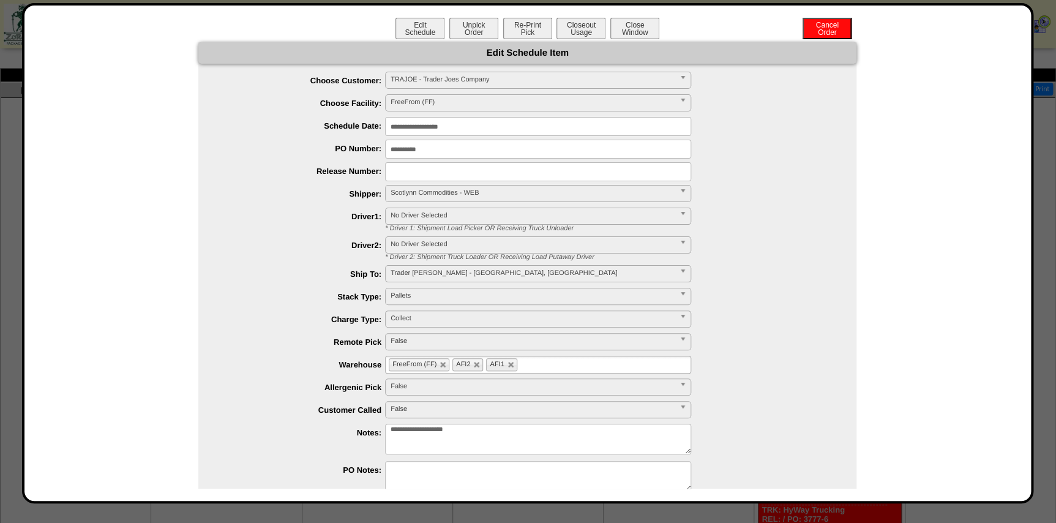
click at [585, 429] on textarea "**********" at bounding box center [538, 439] width 306 height 31
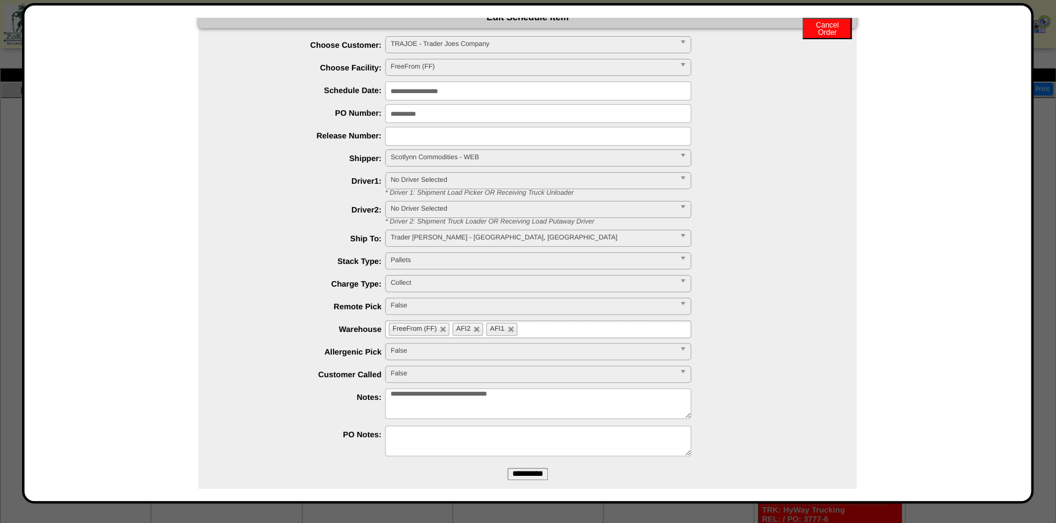
scroll to position [54, 0]
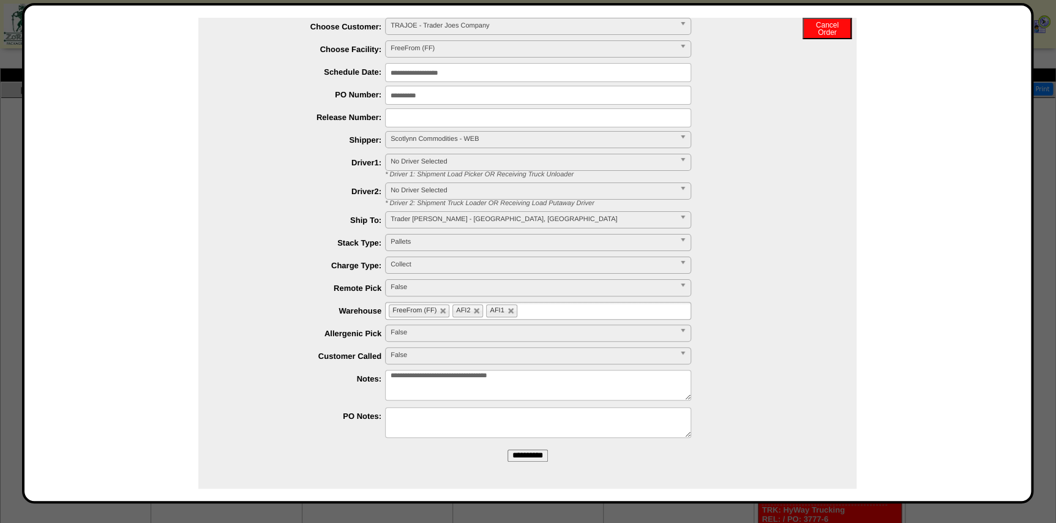
type textarea "**********"
click at [516, 455] on input "**********" at bounding box center [528, 455] width 40 height 12
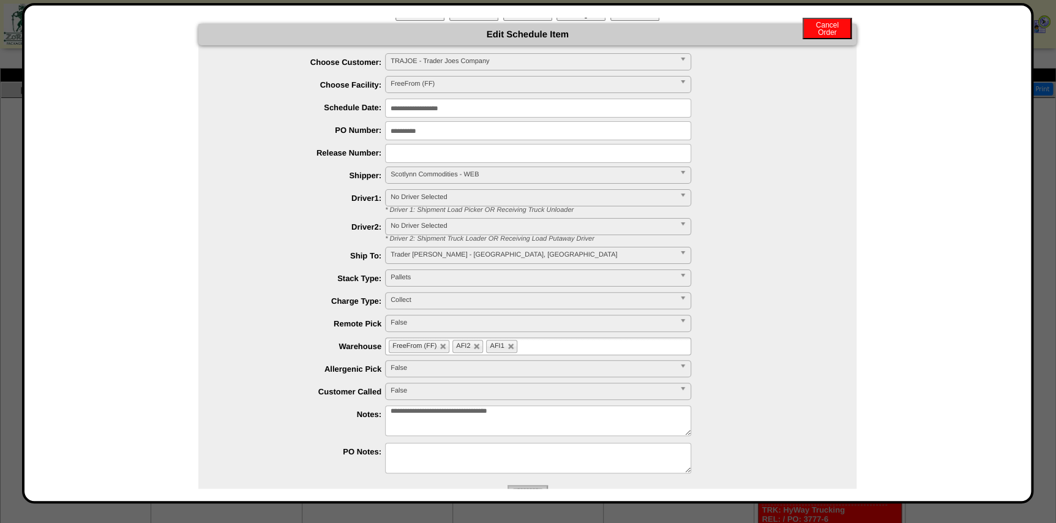
scroll to position [0, 0]
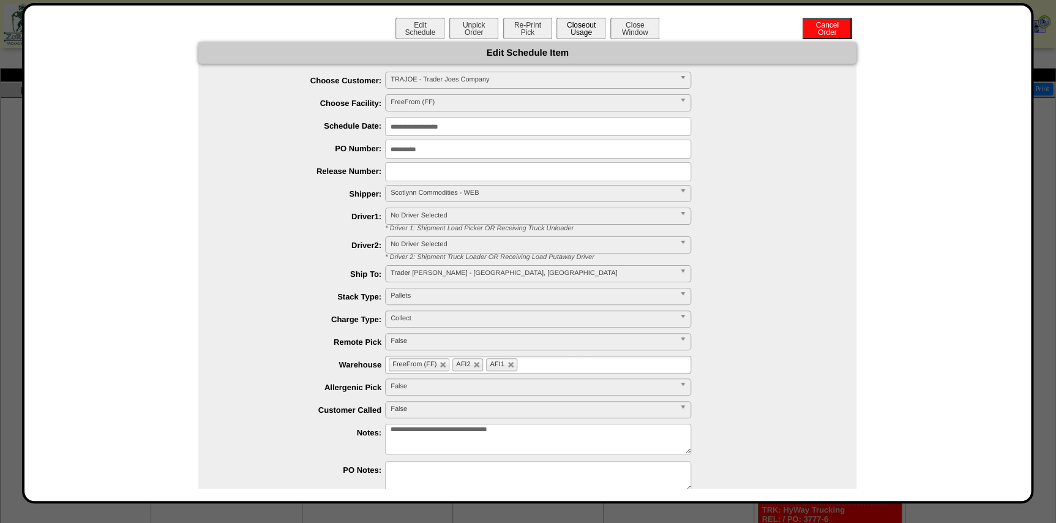
click at [577, 25] on button "Closeout Usage" at bounding box center [581, 28] width 49 height 21
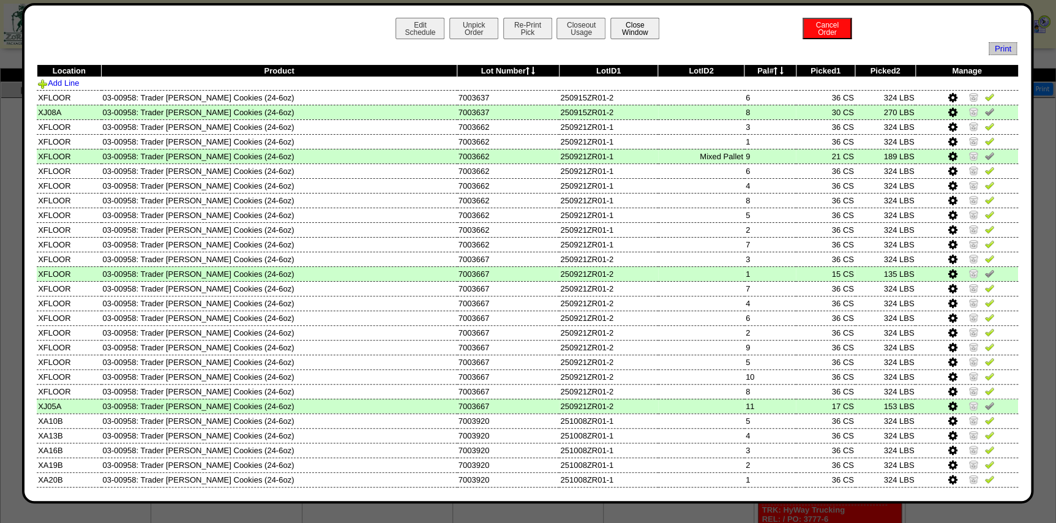
click at [637, 26] on button "Close Window" at bounding box center [634, 28] width 49 height 21
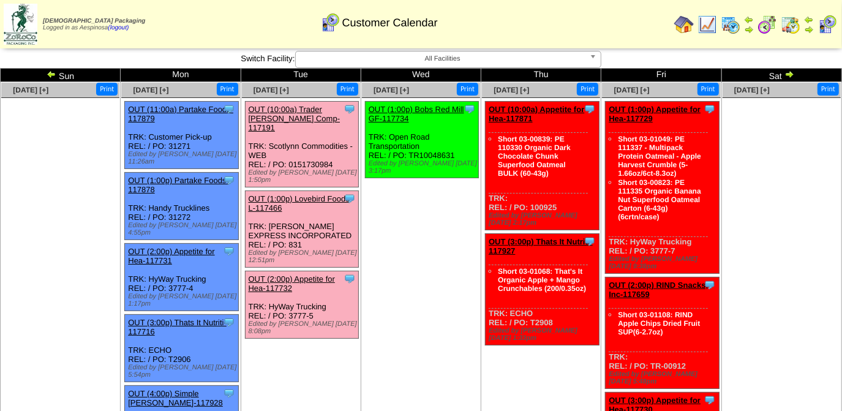
click at [293, 108] on link "OUT (10:00a) Trader [PERSON_NAME] Comp-117191" at bounding box center [295, 119] width 92 height 28
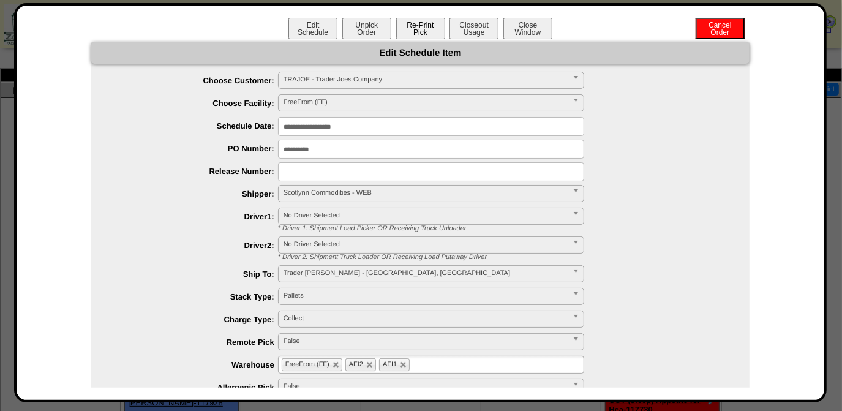
click at [412, 33] on button "Re-Print Pick" at bounding box center [420, 28] width 49 height 21
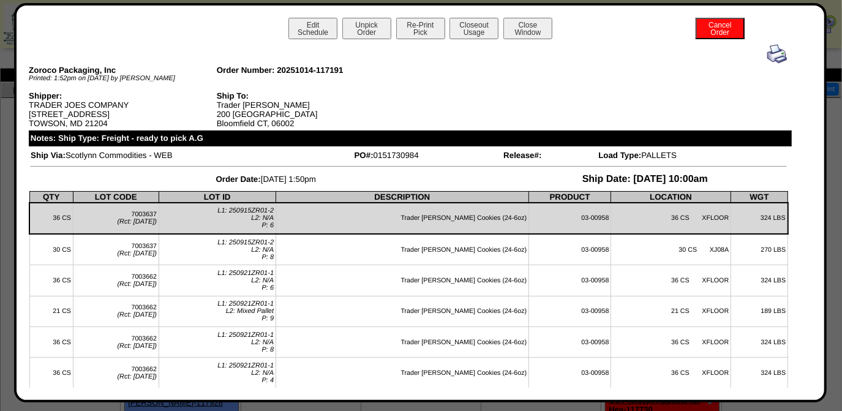
click at [152, 120] on div "Shipper: TRADER JOES COMPANY 800 KENILWORTH DRIVE TOWSON, MD 21204" at bounding box center [123, 109] width 188 height 37
drag, startPoint x: 129, startPoint y: 105, endPoint x: 28, endPoint y: 108, distance: 100.5
click at [29, 108] on div "Shipper: TRADER JOES COMPANY 800 KENILWORTH DRIVE TOWSON, MD 21204" at bounding box center [123, 109] width 188 height 37
click at [252, 120] on div "Ship To: Trader Joes 200 Phoenix Crossing Bloomfield CT, 06002" at bounding box center [311, 109] width 188 height 37
drag, startPoint x: 257, startPoint y: 106, endPoint x: 216, endPoint y: 107, distance: 41.0
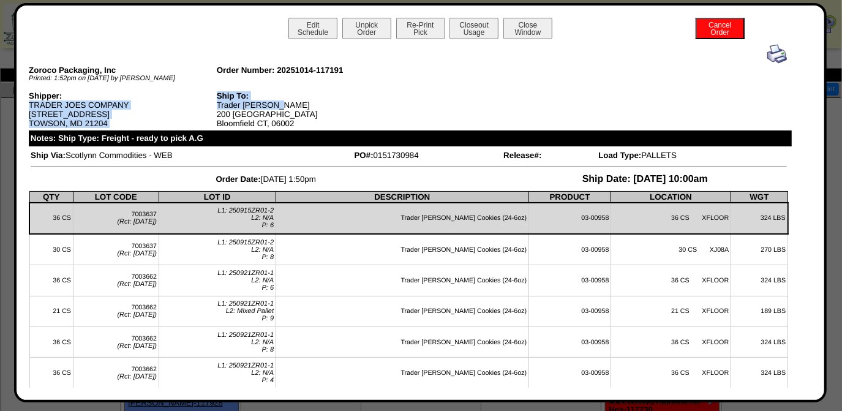
click at [268, 106] on div "Ship To: Trader Joes 200 Phoenix Crossing Bloomfield CT, 06002" at bounding box center [311, 109] width 188 height 37
drag, startPoint x: 265, startPoint y: 107, endPoint x: 219, endPoint y: 119, distance: 47.7
click at [217, 111] on div "Ship To: Trader Joes 200 Phoenix Crossing Bloomfield CT, 06002" at bounding box center [311, 109] width 188 height 37
copy div "Trader Joes"
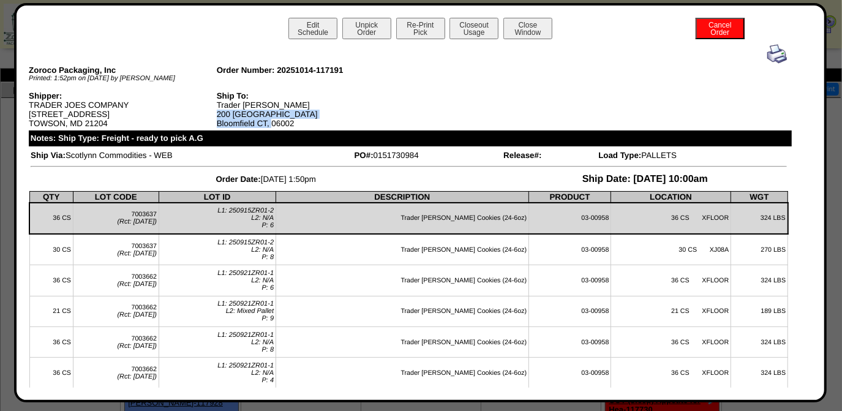
drag, startPoint x: 306, startPoint y: 116, endPoint x: 253, endPoint y: 126, distance: 54.2
click at [265, 122] on div "Ship To: Trader Joes 200 Phoenix Crossing Bloomfield CT, 06002" at bounding box center [311, 109] width 188 height 37
click at [228, 128] on div "Ship To: Trader Joes 200 Phoenix Crossing Bloomfield CT, 06002" at bounding box center [311, 109] width 188 height 37
drag, startPoint x: 216, startPoint y: 116, endPoint x: 302, endPoint y: 123, distance: 86.6
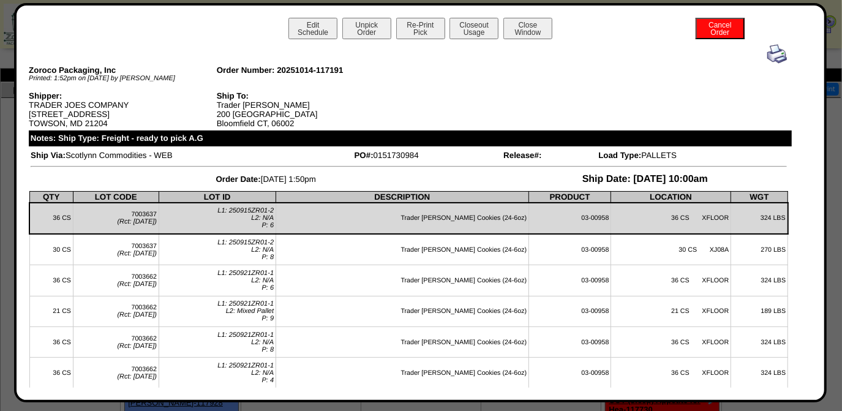
click at [302, 122] on div "Ship To: Trader Joes 200 Phoenix Crossing Bloomfield CT, 06002" at bounding box center [311, 109] width 188 height 37
drag, startPoint x: 294, startPoint y: 127, endPoint x: 216, endPoint y: 121, distance: 78.0
click at [217, 121] on div "Ship To: Trader Joes 200 Phoenix Crossing Bloomfield CT, 06002" at bounding box center [311, 109] width 188 height 37
copy div "200 Phoenix Crossing Bloomfield CT, 06002"
drag, startPoint x: 176, startPoint y: 159, endPoint x: 75, endPoint y: 167, distance: 101.3
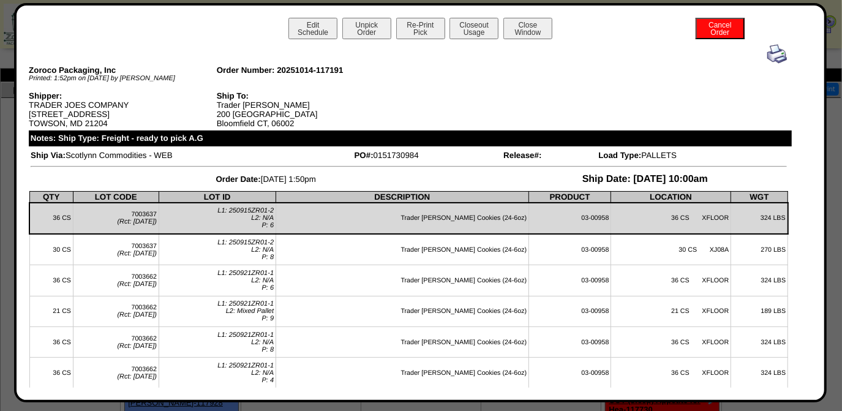
click at [75, 167] on tbody "Ship Via: Scotlynn Commodities - WEB PO#: 0151730984 Release#: Load Type: PALLE…" at bounding box center [408, 168] width 757 height 36
click at [74, 165] on td at bounding box center [408, 167] width 757 height 10
drag, startPoint x: 67, startPoint y: 162, endPoint x: 147, endPoint y: 162, distance: 80.2
click at [147, 160] on td "Ship Via: Scotlynn Commodities - WEB" at bounding box center [191, 155] width 322 height 10
copy td "Scotlynn Commodities"
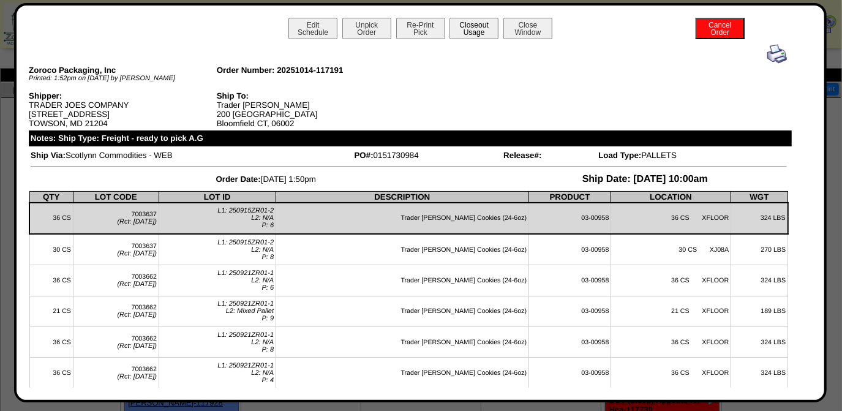
click at [485, 31] on button "Closeout Usage" at bounding box center [473, 28] width 49 height 21
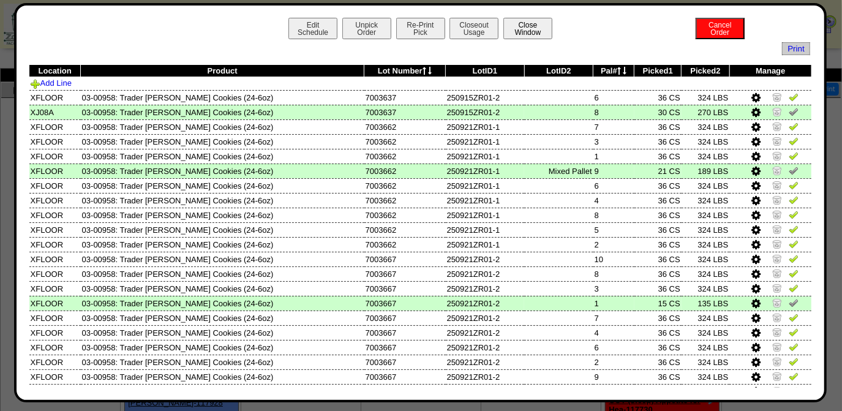
click at [520, 34] on button "Close Window" at bounding box center [527, 28] width 49 height 21
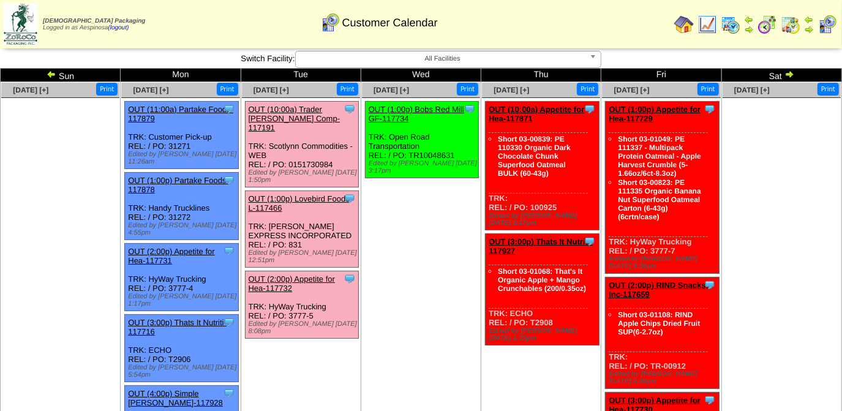
drag, startPoint x: 329, startPoint y: 156, endPoint x: 299, endPoint y: 159, distance: 30.8
click at [299, 159] on div "Clone Item OUT (10:00a) Trader [PERSON_NAME] Comp-117191 Trader Joes Company Sc…" at bounding box center [302, 145] width 114 height 86
click at [336, 156] on div "Clone Item OUT (10:00a) Trader [PERSON_NAME] Comp-117191 Trader Joes Company Sc…" at bounding box center [302, 145] width 114 height 86
drag, startPoint x: 321, startPoint y: 157, endPoint x: 289, endPoint y: 157, distance: 32.5
click at [289, 157] on div "Clone Item OUT (10:00a) Trader Joes Comp-117191 Trader Joes Company ScheduleID:…" at bounding box center [302, 145] width 114 height 86
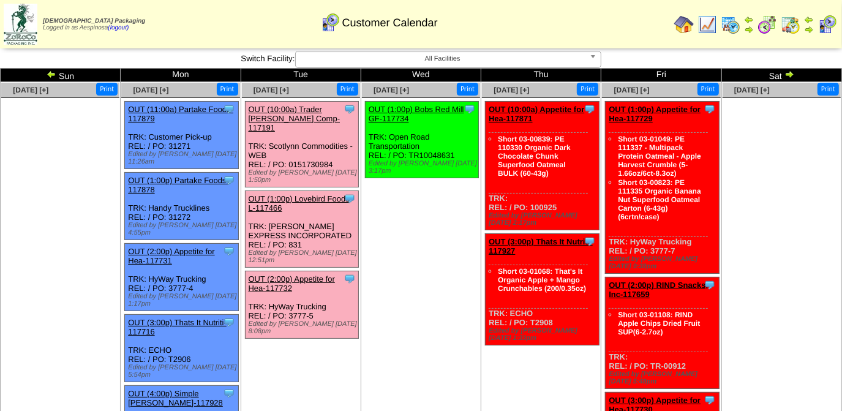
copy div "0151730984"
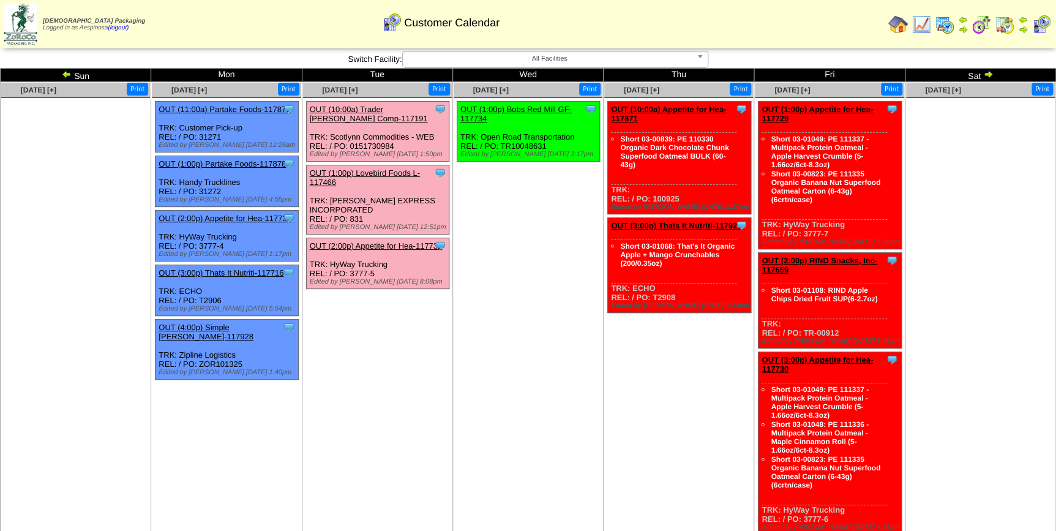
click at [518, 212] on ul "Clone Item OUT (1:00p) Bobs Red Mill GF-117734 Bobs Red Mill GF ScheduleID: 117…" at bounding box center [528, 193] width 149 height 184
click at [538, 109] on link "OUT (1:00p) Bobs Red Mill GF-117734" at bounding box center [515, 114] width 111 height 18
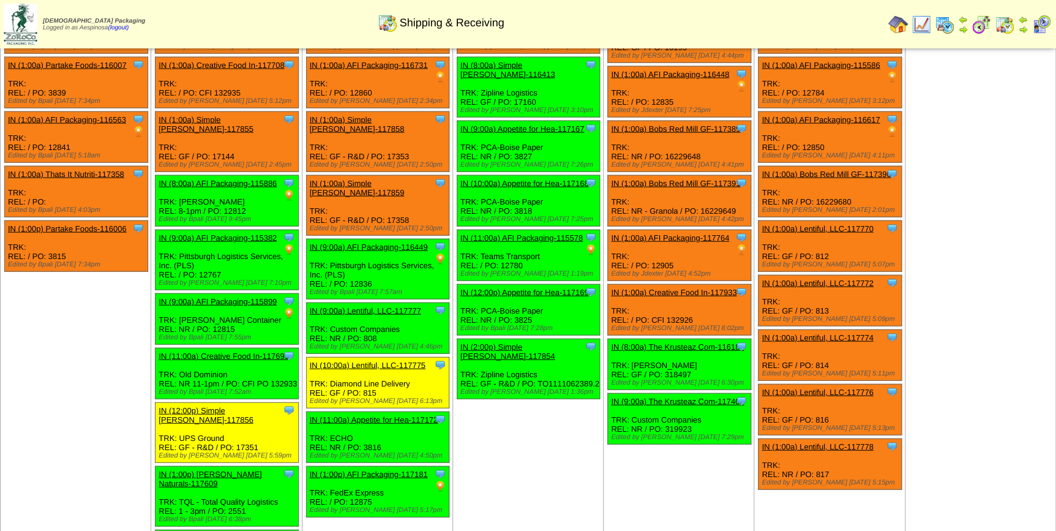
scroll to position [1304, 0]
click at [532, 410] on td "Oct 15 [+] Print Clone Item IN (1:00a) AFI Packaging-117314 AFI Packaging Sched…" at bounding box center [528, 284] width 151 height 602
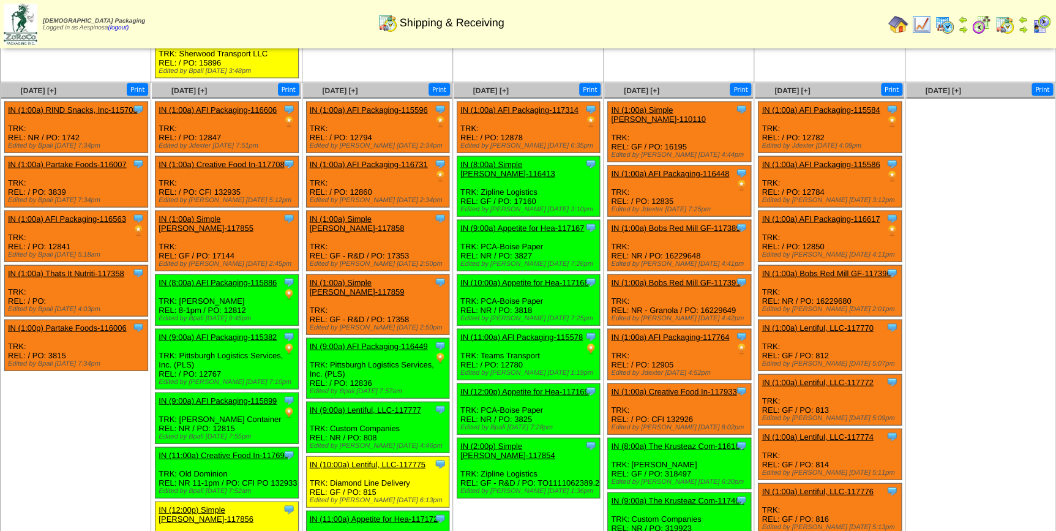
scroll to position [1193, 0]
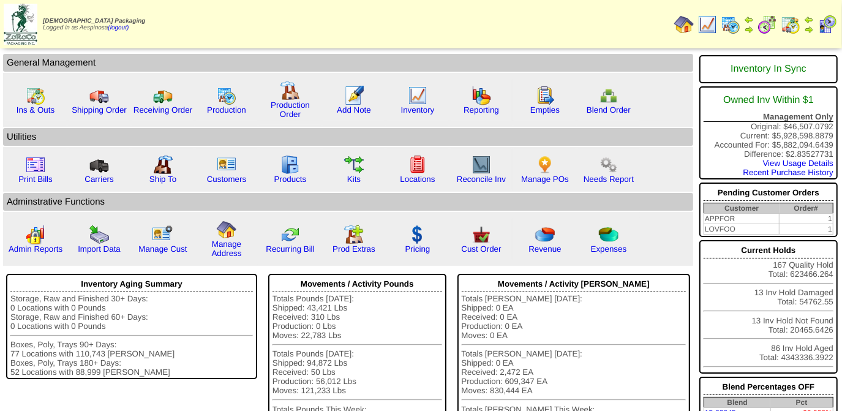
click at [712, 24] on img at bounding box center [707, 25] width 20 height 20
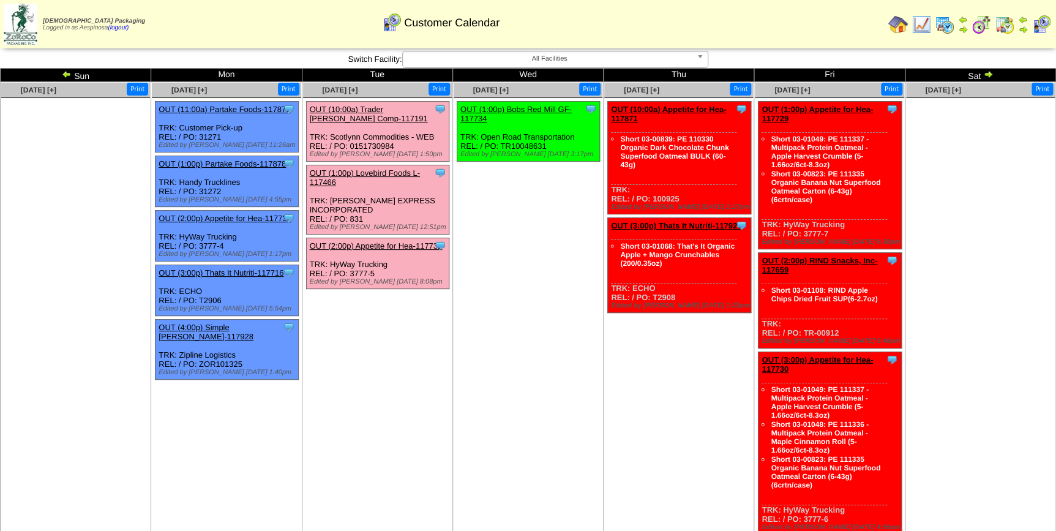
click at [514, 110] on link "OUT (1:00p) Bobs Red Mill GF-117734" at bounding box center [515, 114] width 111 height 18
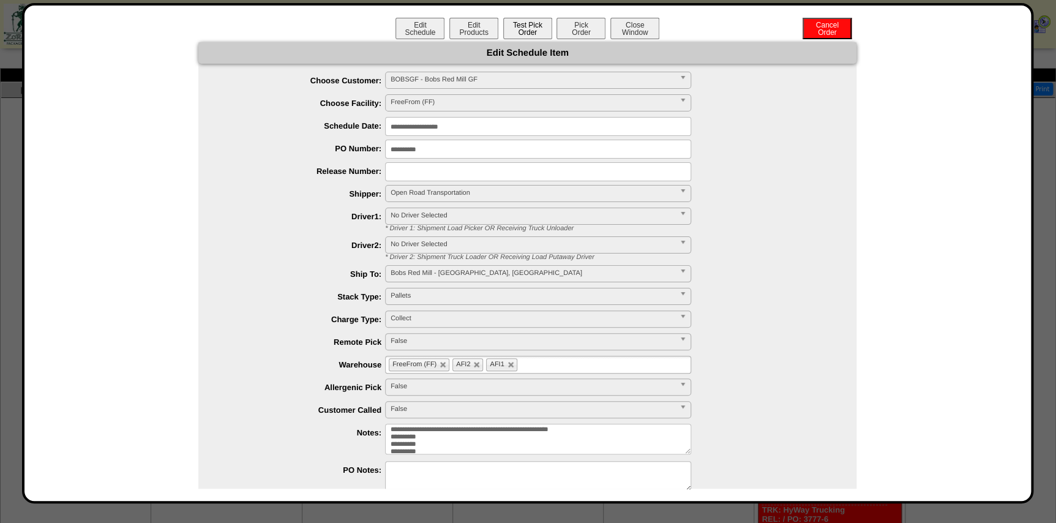
click at [523, 29] on button "Test Pick Order" at bounding box center [527, 28] width 49 height 21
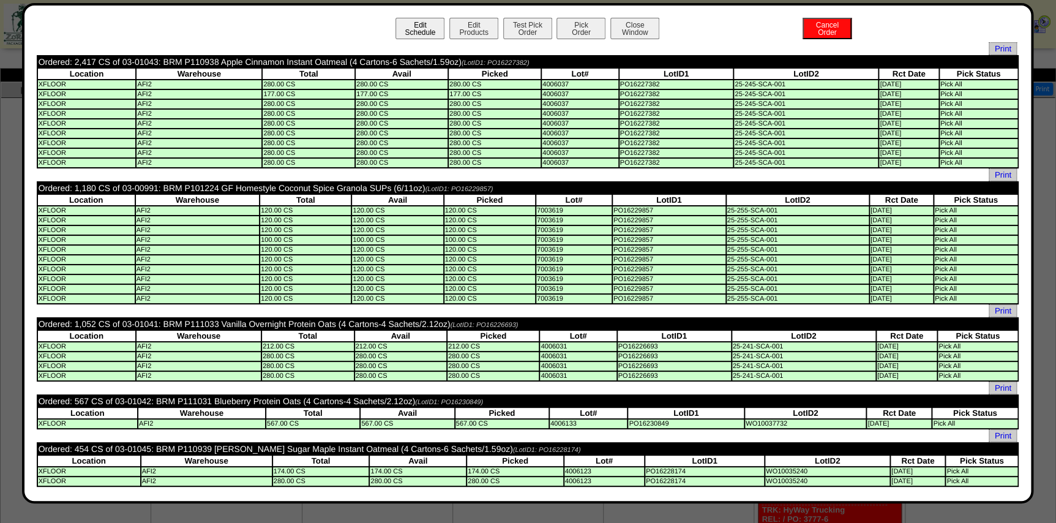
click at [431, 29] on button "Edit Schedule" at bounding box center [420, 28] width 49 height 21
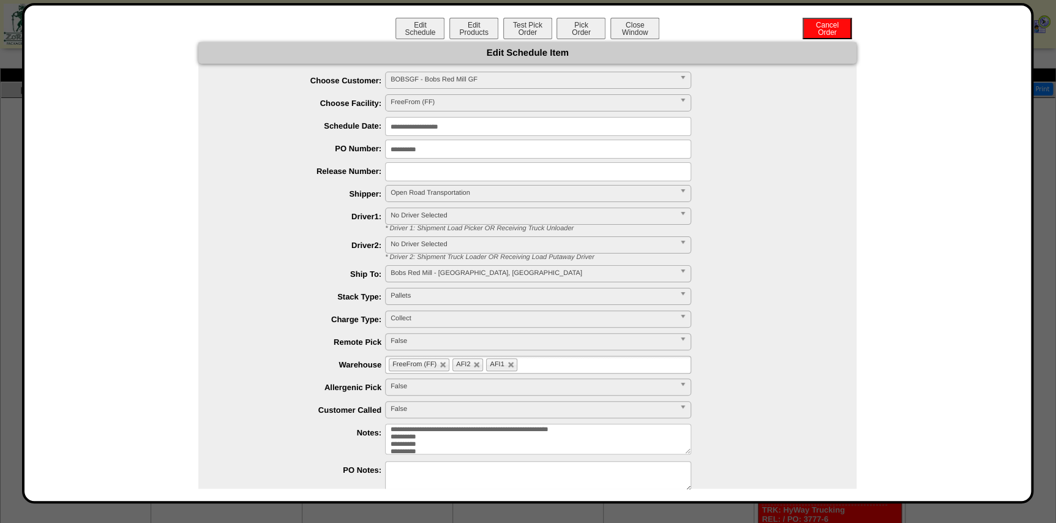
click at [411, 439] on textarea "**********" at bounding box center [538, 439] width 306 height 31
click at [411, 445] on textarea "**********" at bounding box center [538, 439] width 306 height 31
click at [418, 449] on textarea "**********" at bounding box center [538, 439] width 306 height 31
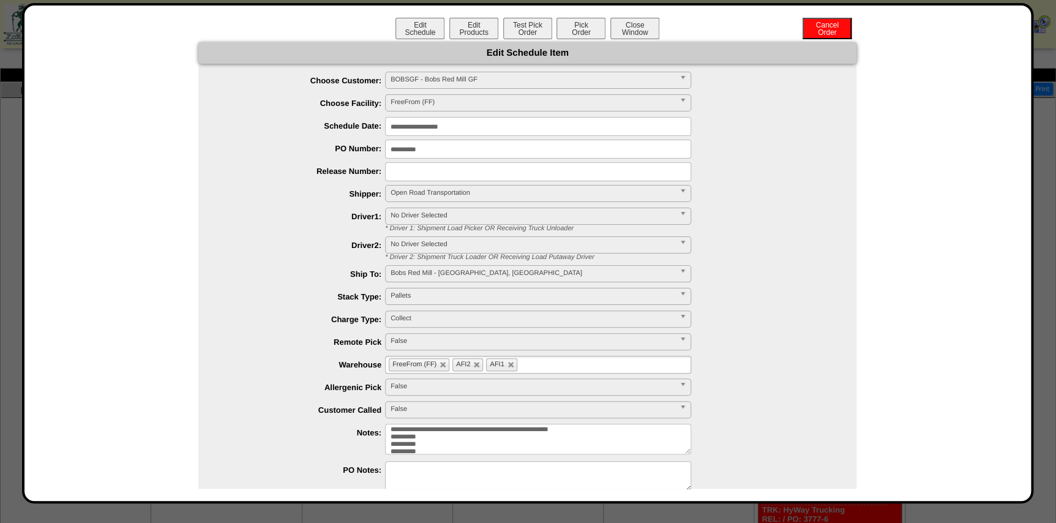
click at [418, 449] on textarea "**********" at bounding box center [538, 439] width 306 height 31
click at [415, 434] on textarea "**********" at bounding box center [538, 439] width 306 height 31
click at [413, 441] on textarea "**********" at bounding box center [538, 439] width 306 height 31
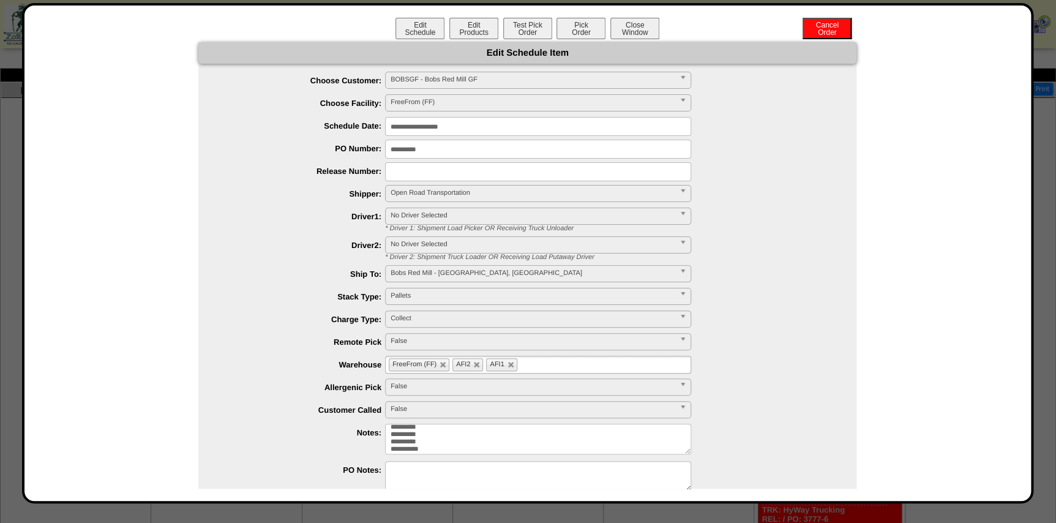
click at [413, 441] on textarea "**********" at bounding box center [538, 439] width 306 height 31
click at [441, 441] on textarea "**********" at bounding box center [538, 439] width 306 height 31
click at [412, 441] on textarea "**********" at bounding box center [538, 439] width 306 height 31
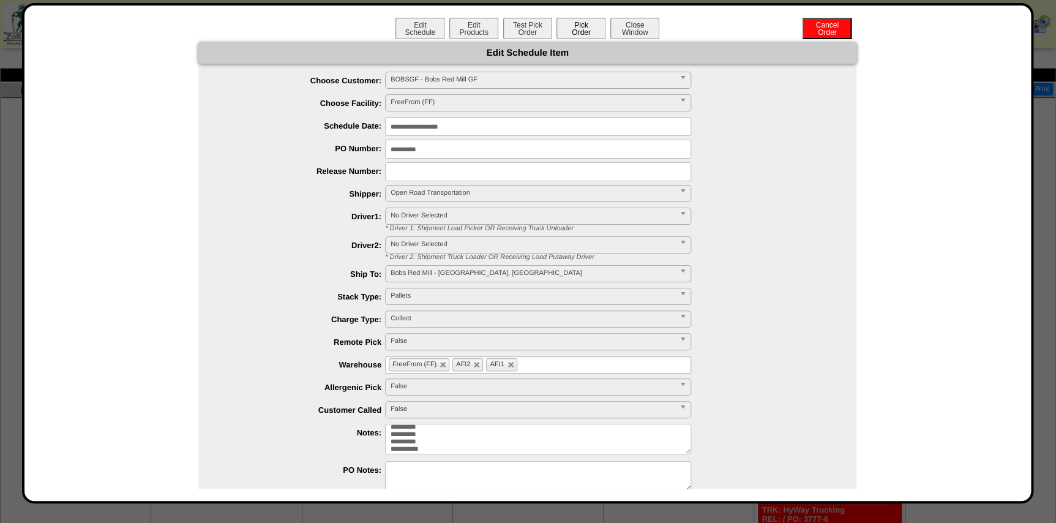
click at [577, 36] on button "Pick Order" at bounding box center [581, 28] width 49 height 21
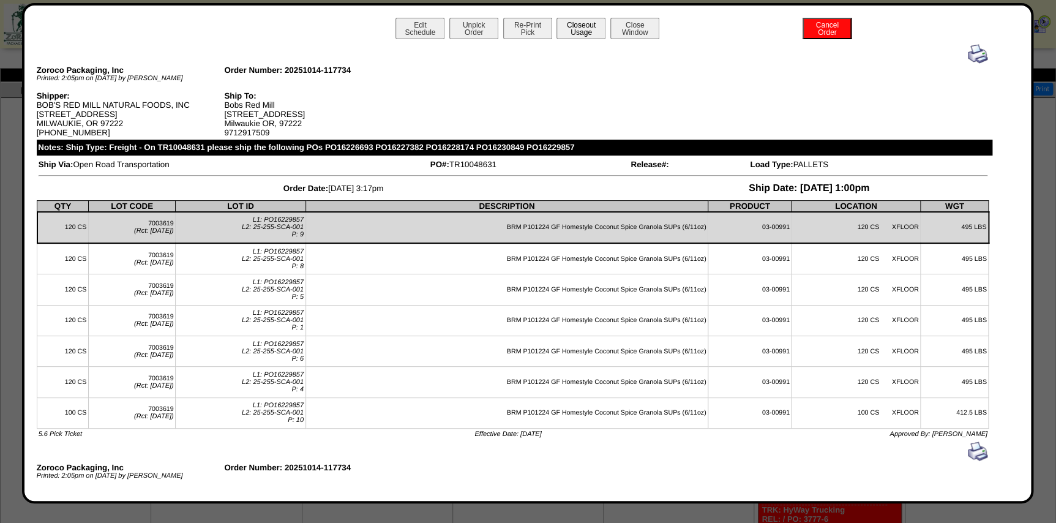
click at [587, 36] on button "Closeout Usage" at bounding box center [581, 28] width 49 height 21
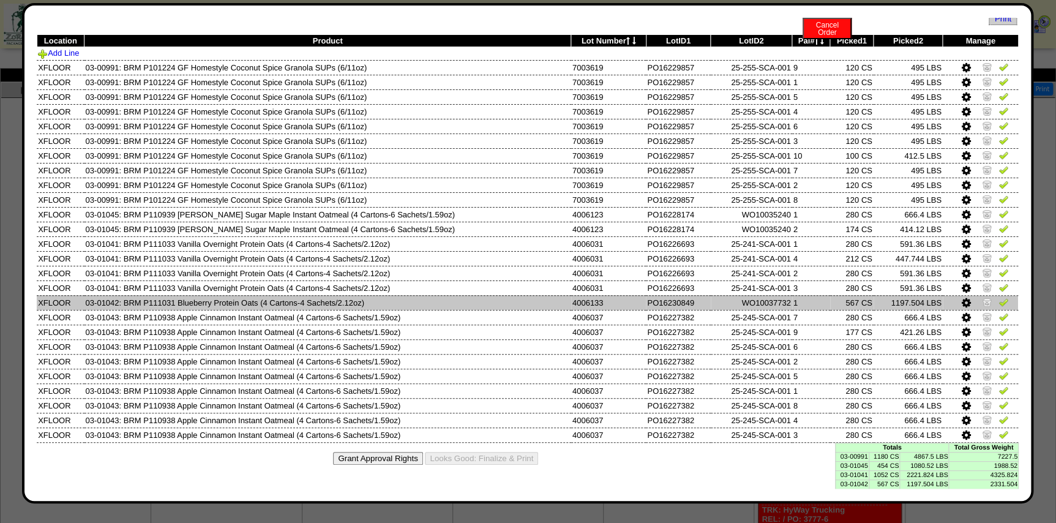
scroll to position [43, 0]
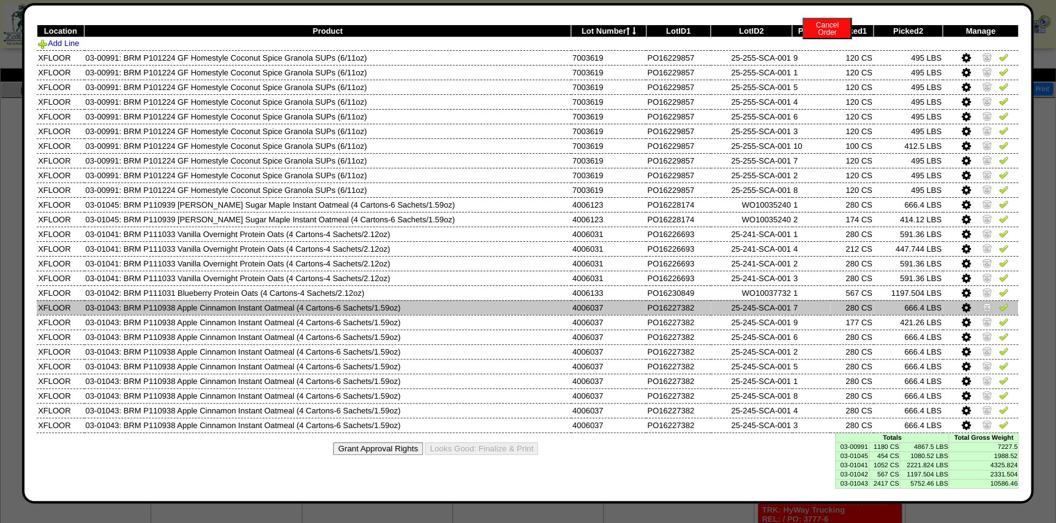
click at [797, 300] on td "7" at bounding box center [811, 307] width 38 height 15
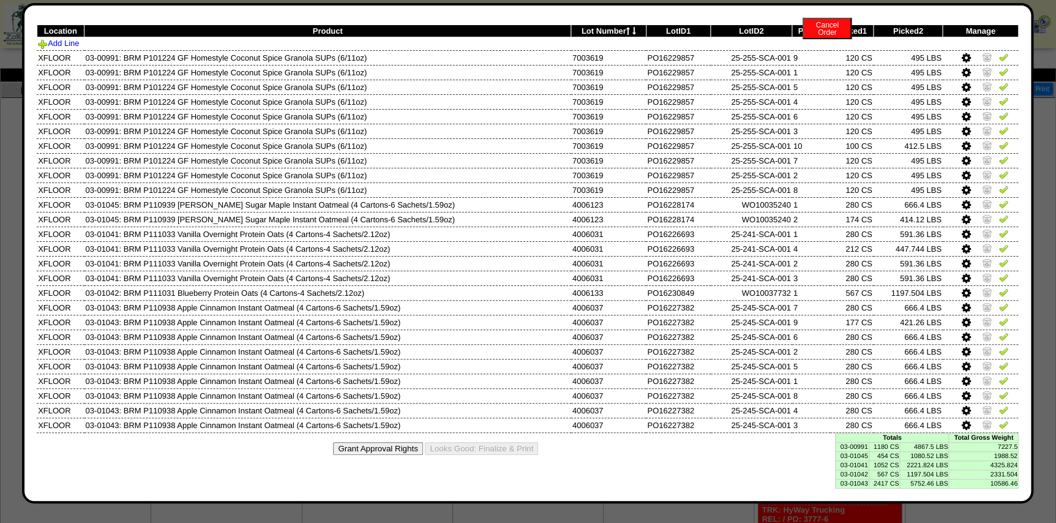
click at [886, 446] on td "1180 CS" at bounding box center [884, 446] width 31 height 9
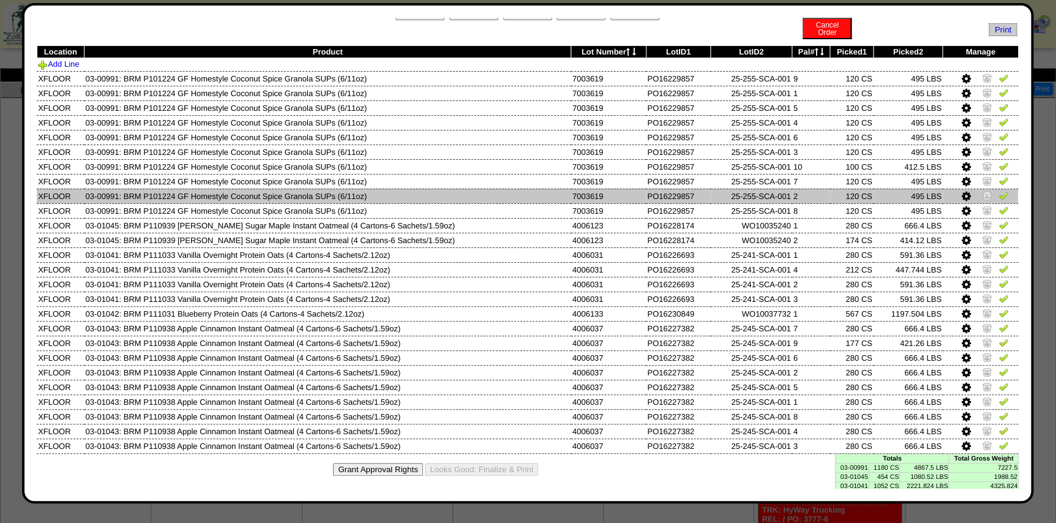
scroll to position [0, 0]
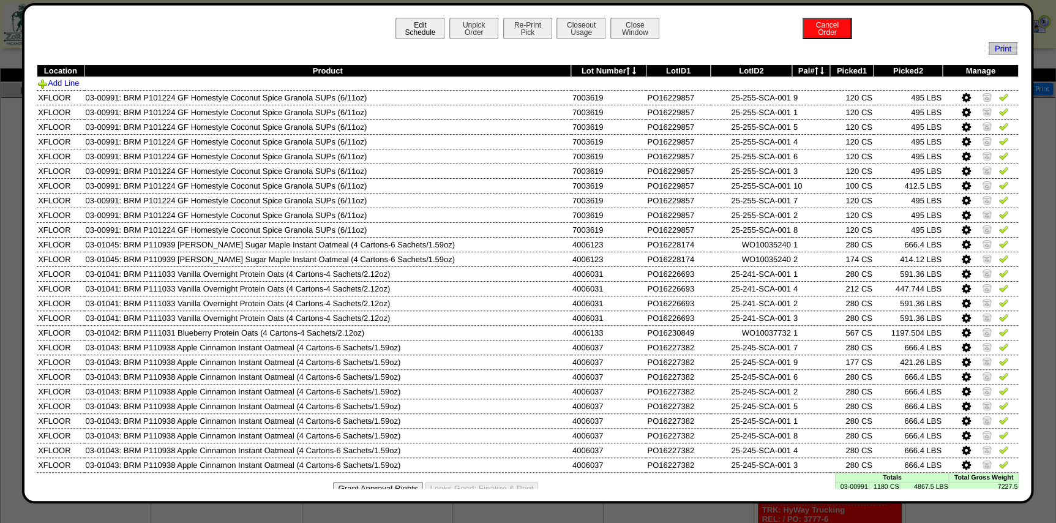
click at [415, 29] on button "Edit Schedule" at bounding box center [420, 28] width 49 height 21
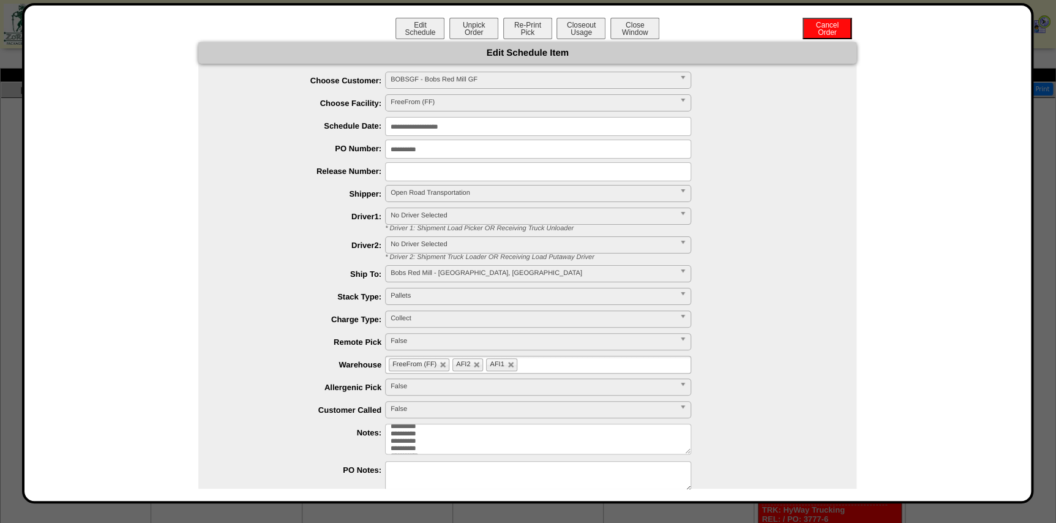
scroll to position [27, 0]
click at [474, 441] on textarea "**********" at bounding box center [538, 439] width 306 height 31
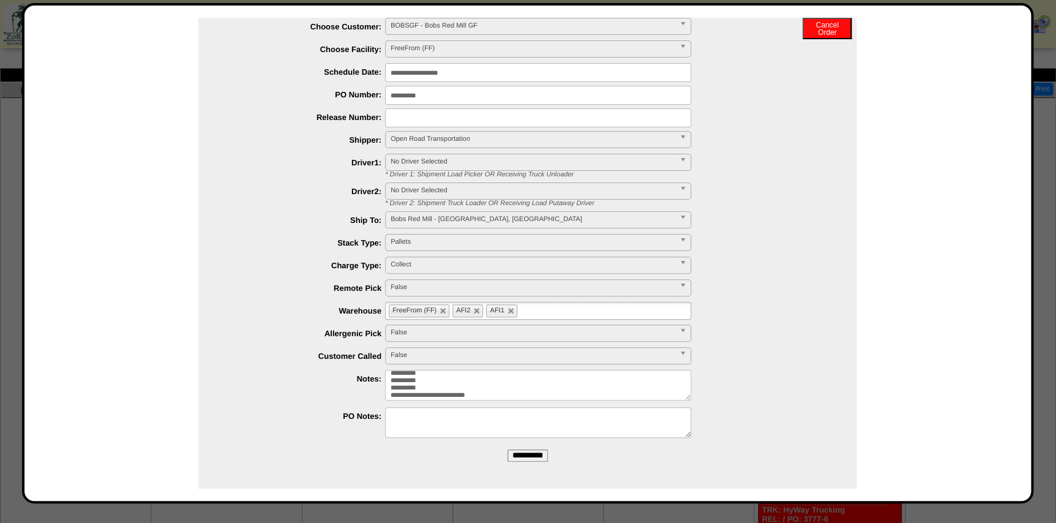
type textarea "**********"
click at [514, 456] on input "**********" at bounding box center [528, 455] width 40 height 12
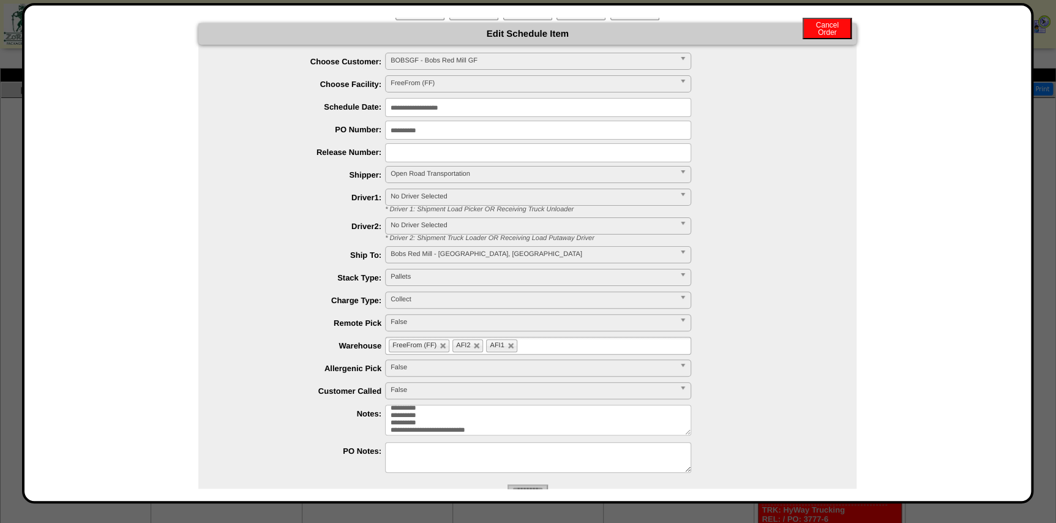
scroll to position [0, 0]
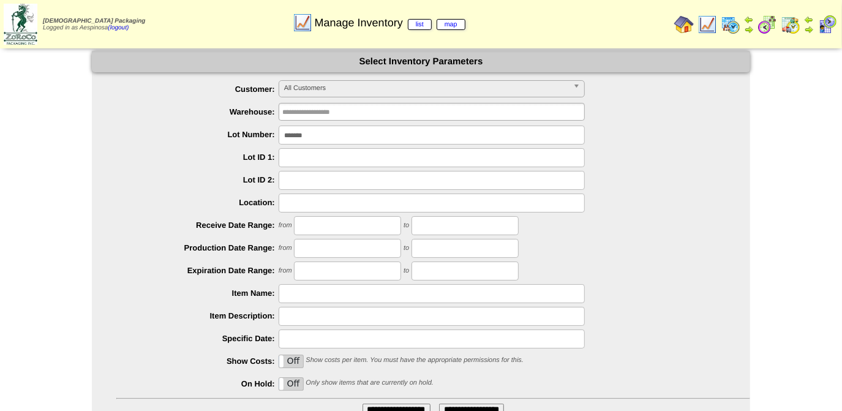
click at [310, 126] on input "*******" at bounding box center [432, 135] width 306 height 19
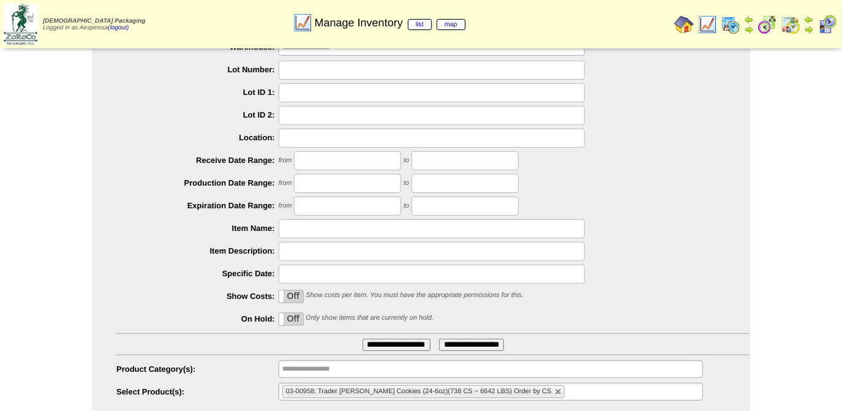
scroll to position [99, 0]
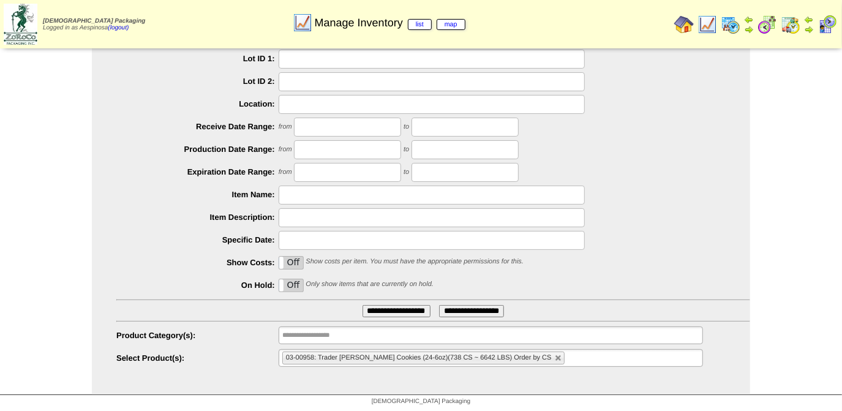
click at [559, 356] on link at bounding box center [558, 358] width 7 height 7
type input "**********"
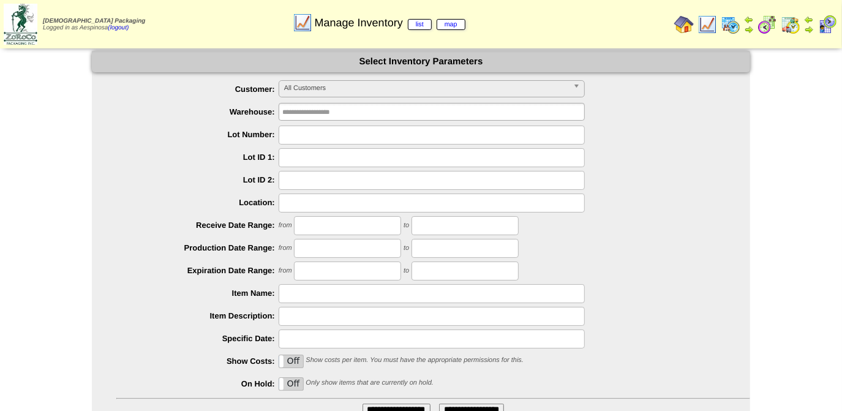
click at [22, 209] on div "**********" at bounding box center [421, 272] width 842 height 443
click at [301, 157] on input "text" at bounding box center [432, 157] width 306 height 19
paste input "**********"
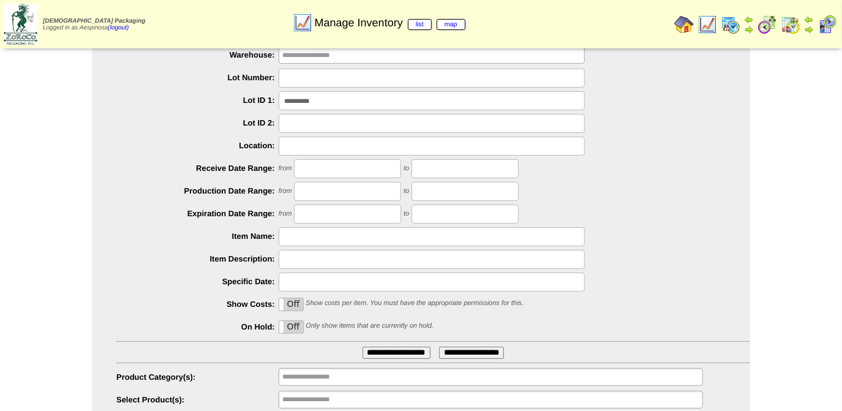
scroll to position [99, 0]
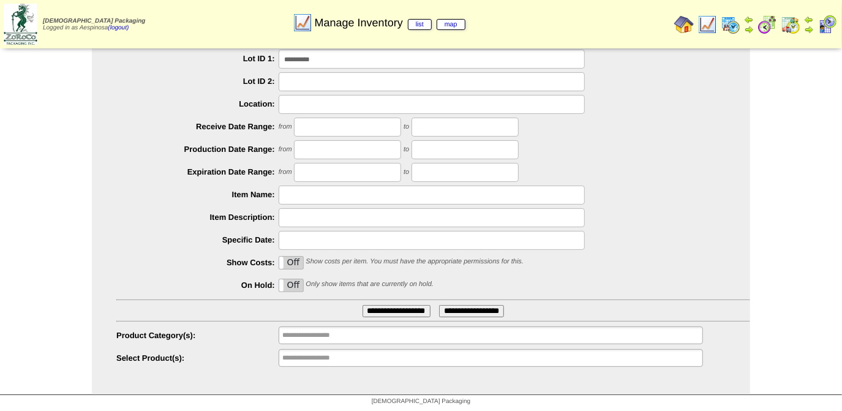
type input "**********"
click at [380, 310] on input "**********" at bounding box center [396, 311] width 68 height 12
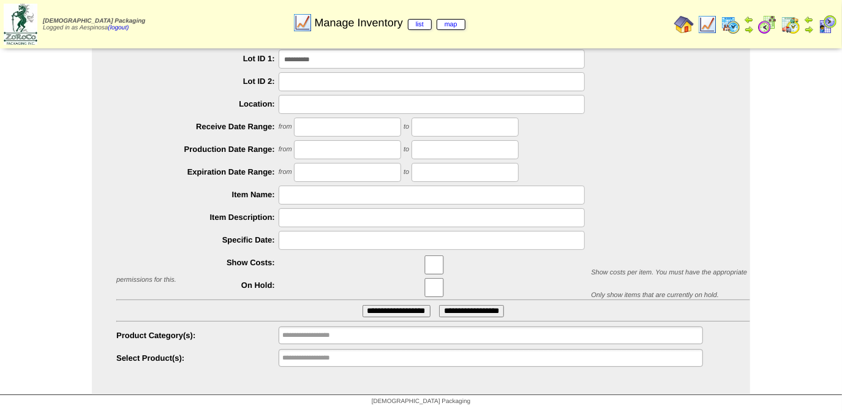
scroll to position [99, 0]
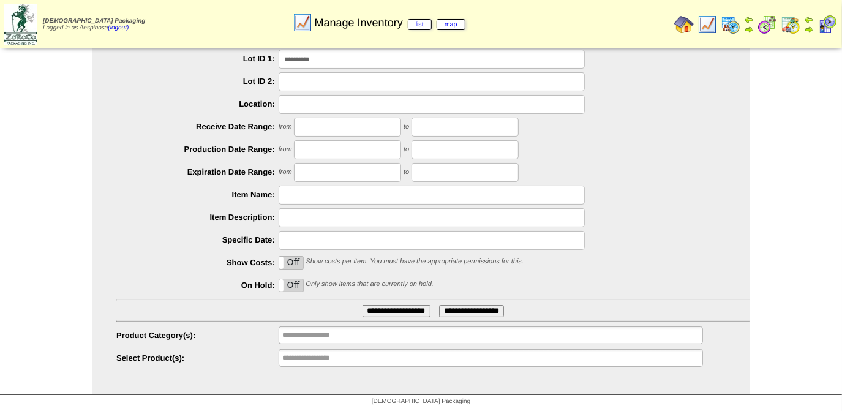
click at [375, 51] on div "Zoroco Packaging Logged in as Aespinosa (logout) Print All" at bounding box center [421, 26] width 842 height 53
click at [367, 59] on input "**********" at bounding box center [432, 59] width 306 height 19
click at [364, 59] on input "**********" at bounding box center [432, 59] width 306 height 19
drag, startPoint x: 364, startPoint y: 59, endPoint x: 366, endPoint y: 165, distance: 105.9
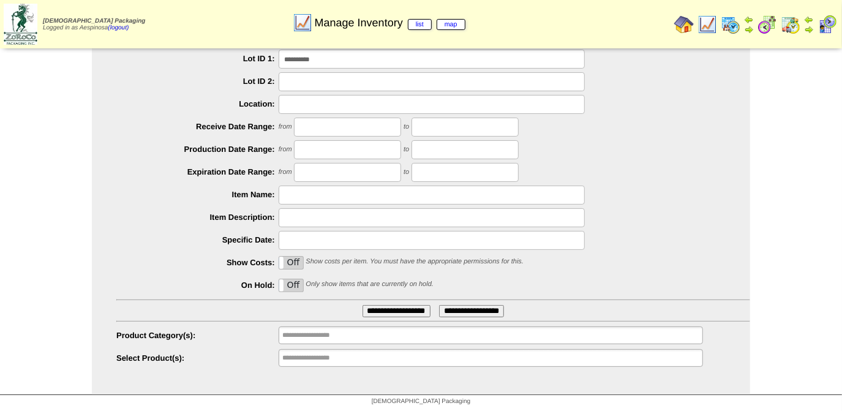
click at [364, 59] on input "**********" at bounding box center [432, 59] width 306 height 19
paste input "text"
type input "**********"
click at [393, 309] on input "**********" at bounding box center [396, 311] width 68 height 12
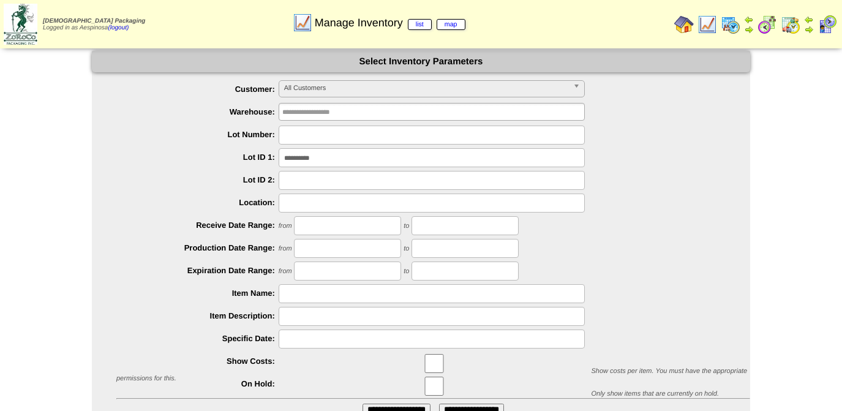
scroll to position [99, 0]
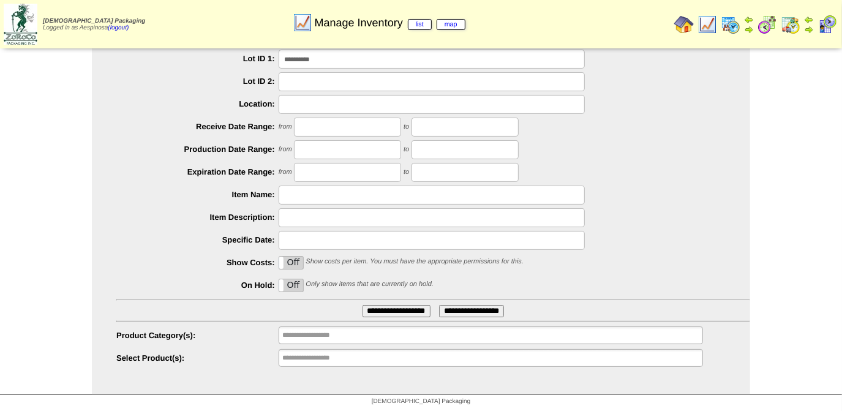
click at [335, 54] on input "**********" at bounding box center [432, 59] width 306 height 19
paste input "text"
type input "**********"
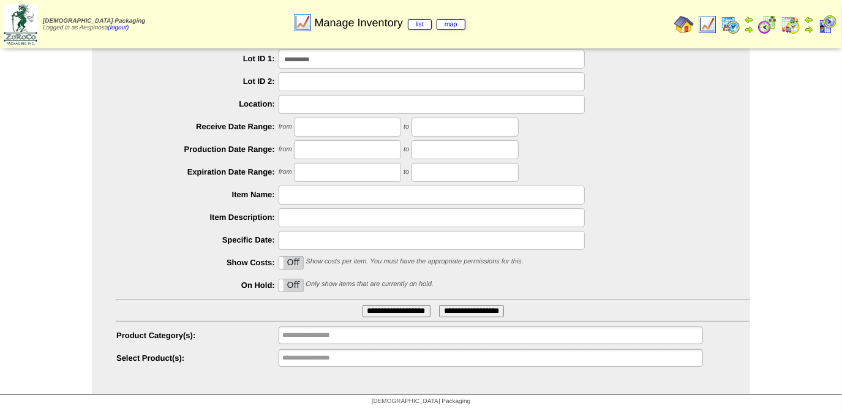
click at [387, 303] on ul "**********" at bounding box center [421, 175] width 658 height 386
click at [388, 307] on input "**********" at bounding box center [396, 311] width 68 height 12
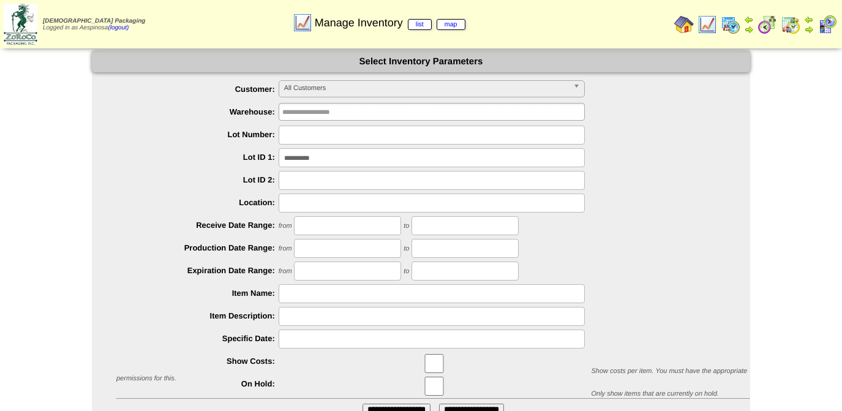
scroll to position [99, 0]
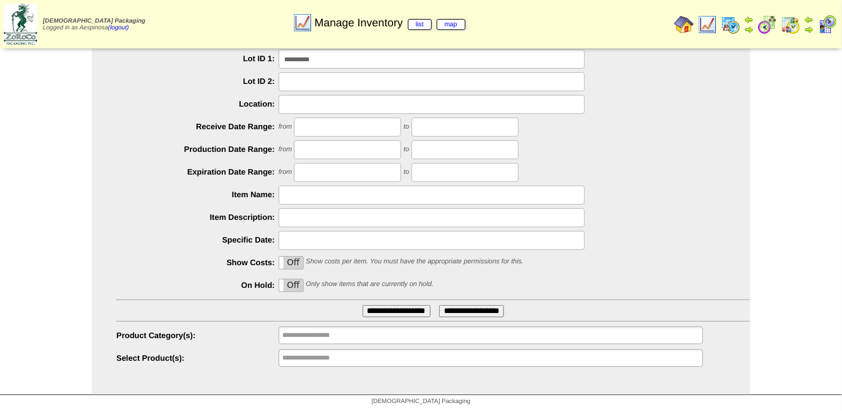
click at [360, 63] on input "**********" at bounding box center [432, 59] width 306 height 19
paste input "text"
type input "**********"
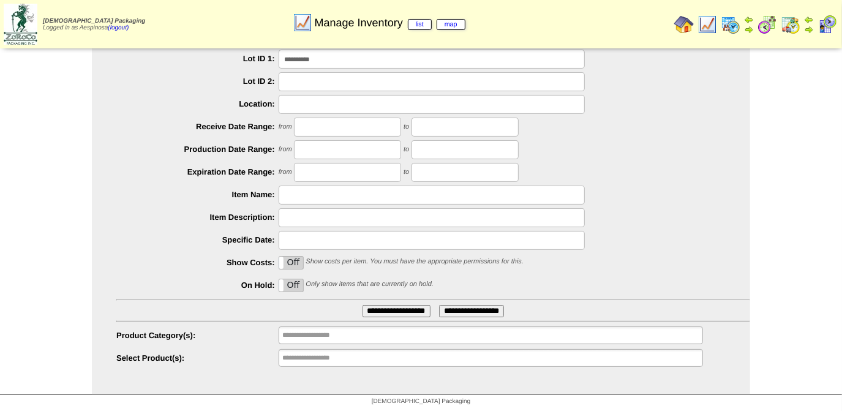
click at [393, 306] on input "**********" at bounding box center [396, 311] width 68 height 12
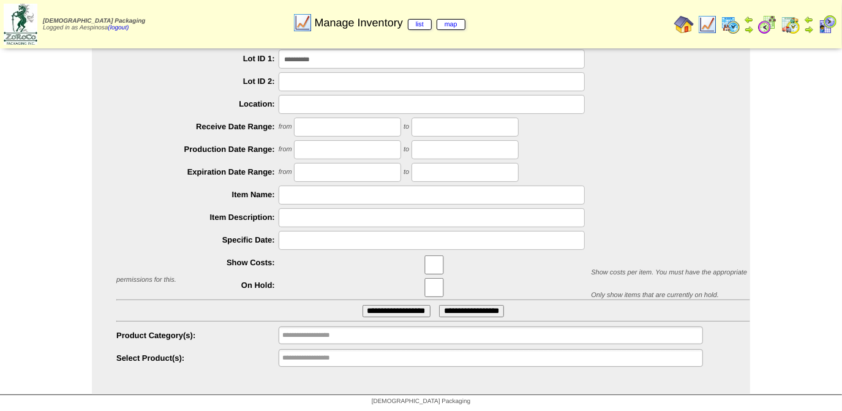
scroll to position [99, 0]
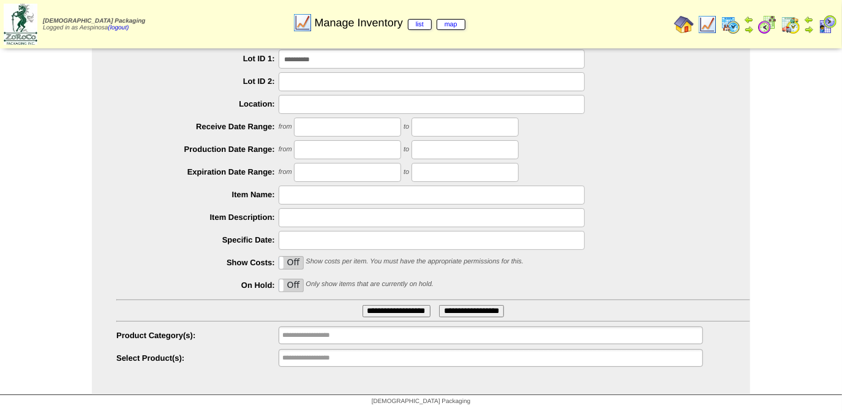
click at [350, 47] on table "[DEMOGRAPHIC_DATA] Packaging Logged in as [GEOGRAPHIC_DATA] (logout) Print All" at bounding box center [421, 24] width 842 height 48
click at [346, 54] on input "**********" at bounding box center [432, 59] width 306 height 19
paste input "text"
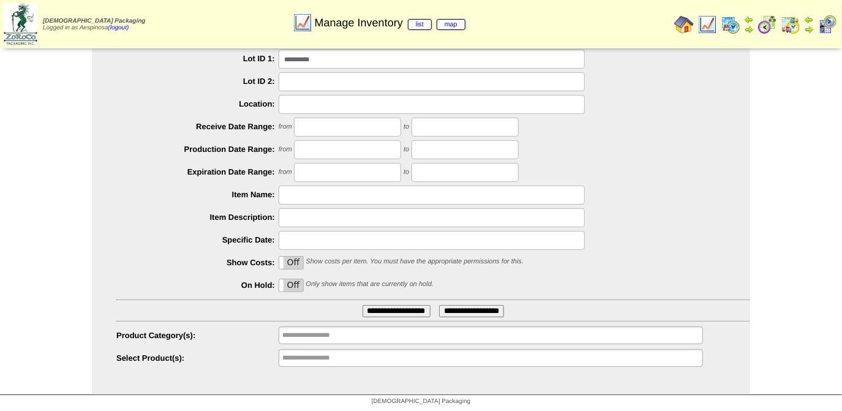
type input "**********"
click at [402, 308] on input "**********" at bounding box center [396, 311] width 68 height 12
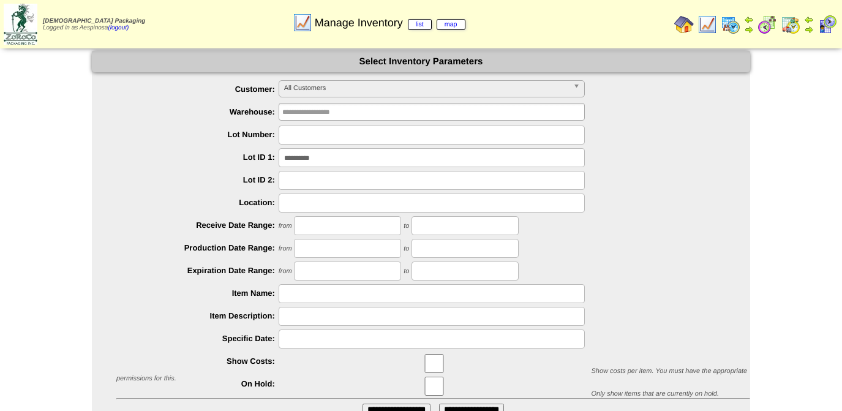
scroll to position [99, 0]
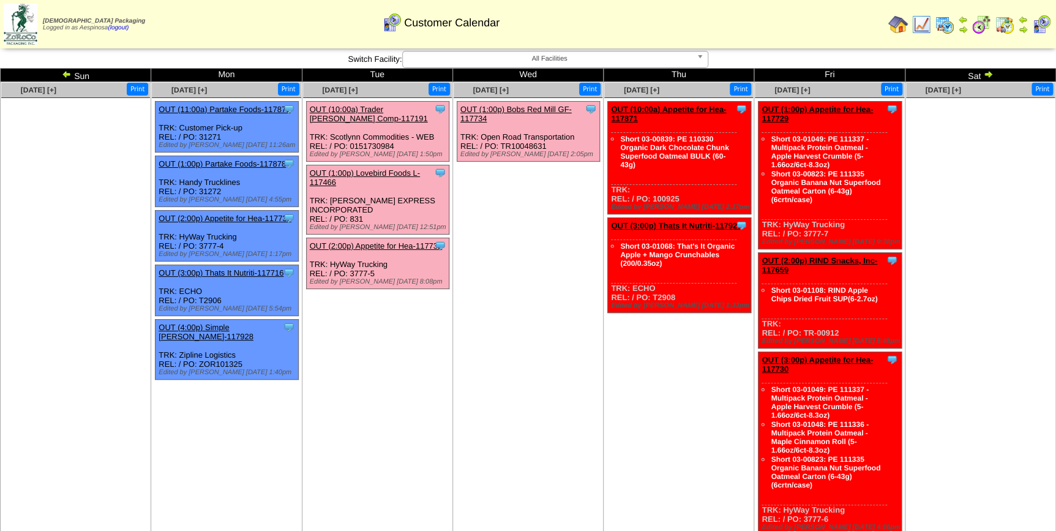
click at [63, 73] on img at bounding box center [67, 74] width 10 height 10
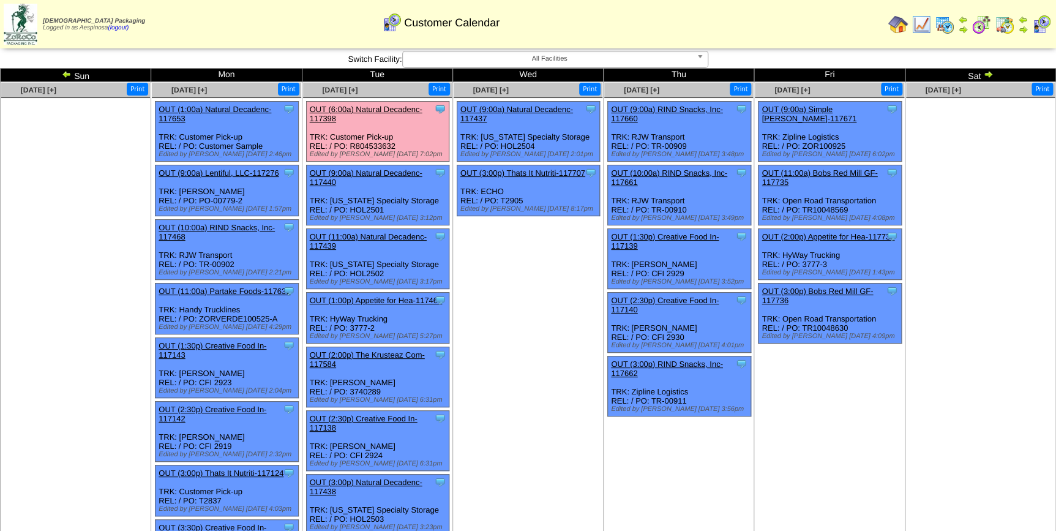
drag, startPoint x: 694, startPoint y: 317, endPoint x: 667, endPoint y: 316, distance: 27.0
click at [667, 316] on div "Clone Item OUT (2:30p) Creative Food In-117140 Creative Food Innovations, LLC S…" at bounding box center [679, 323] width 143 height 60
copy div "2930"
